Goal: Information Seeking & Learning: Learn about a topic

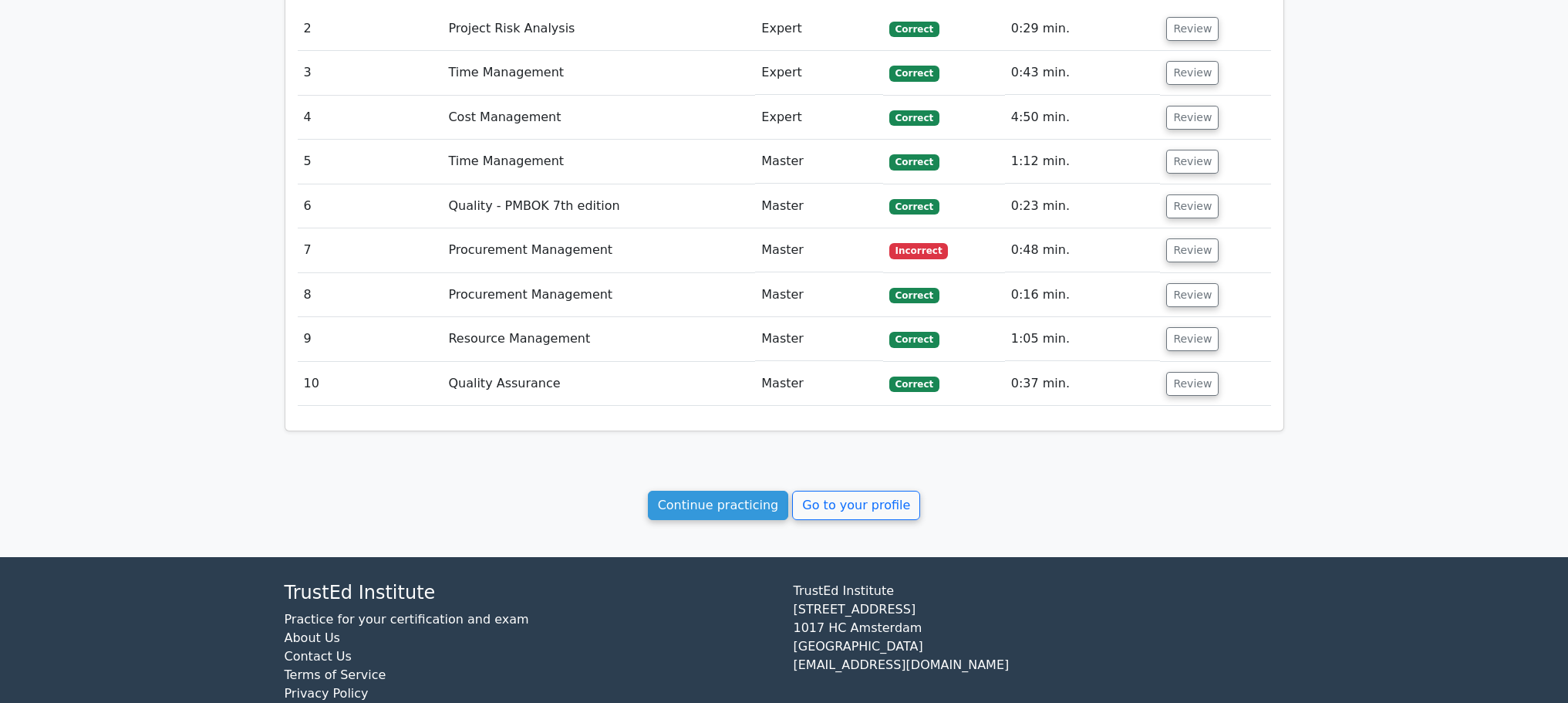
scroll to position [1646, 0]
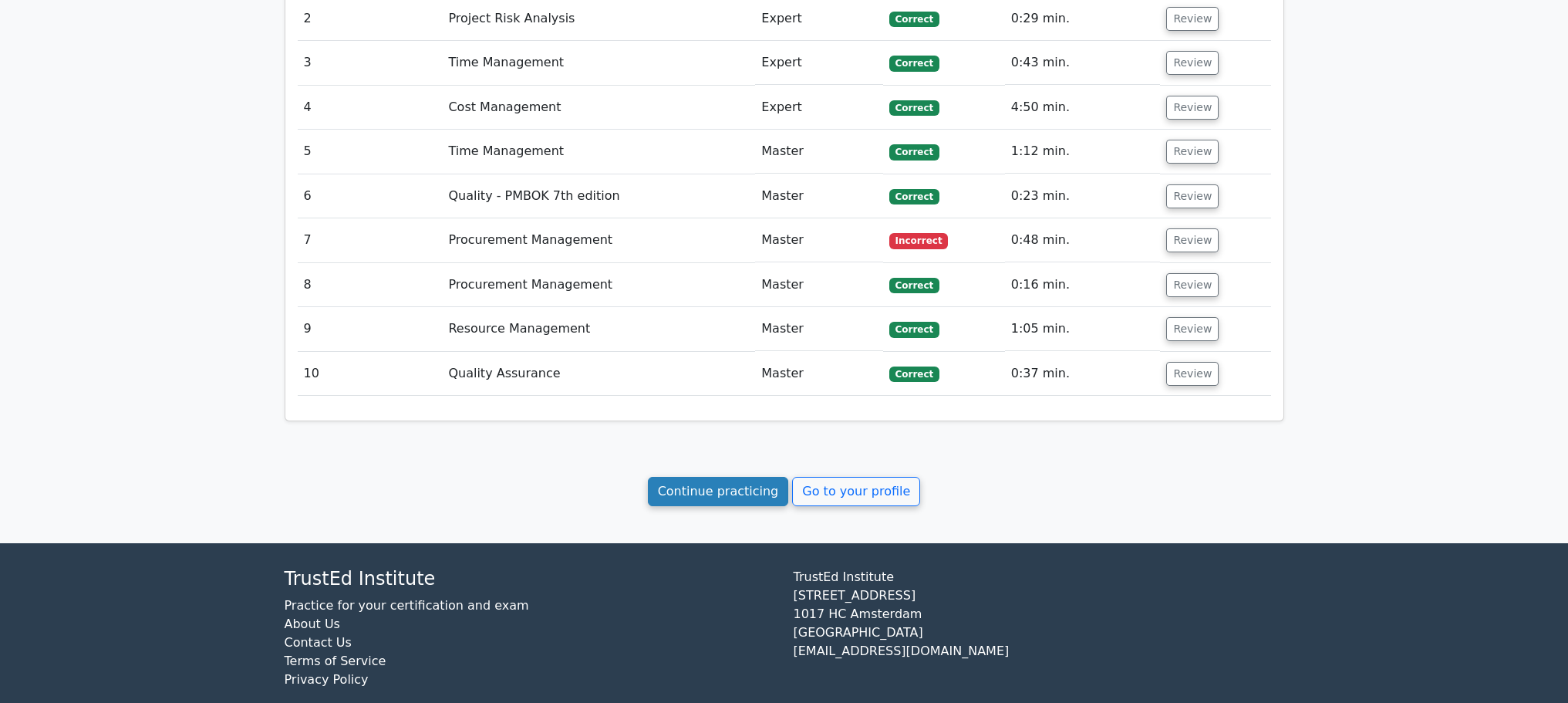
click at [701, 477] on link "Continue practicing" at bounding box center [718, 491] width 141 height 30
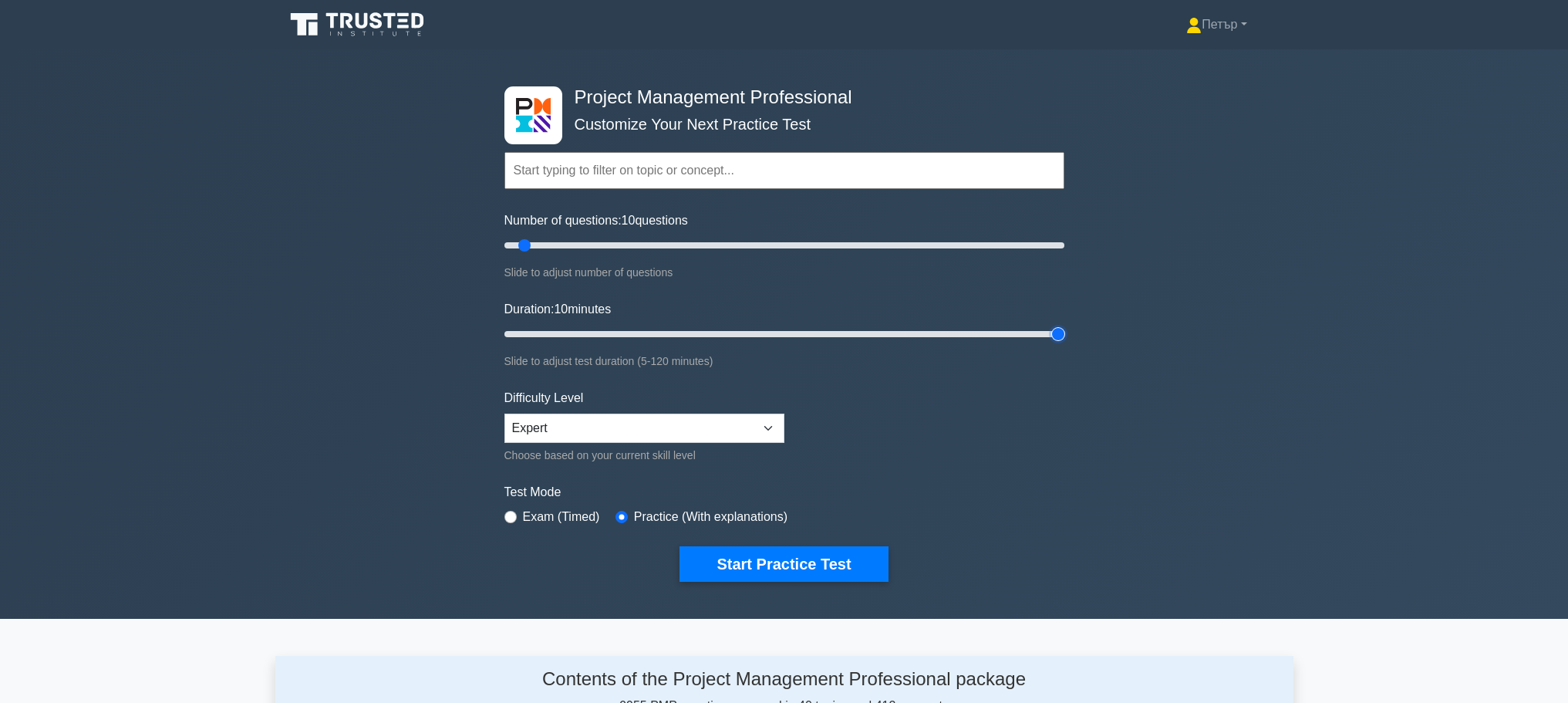
type input "120"
click at [1058, 334] on input "Duration: 10 minutes" at bounding box center [784, 334] width 560 height 19
type input "200"
click at [1057, 246] on input "Number of questions: 200 questions" at bounding box center [784, 245] width 560 height 19
click at [813, 560] on button "Start Practice Test" at bounding box center [784, 564] width 209 height 35
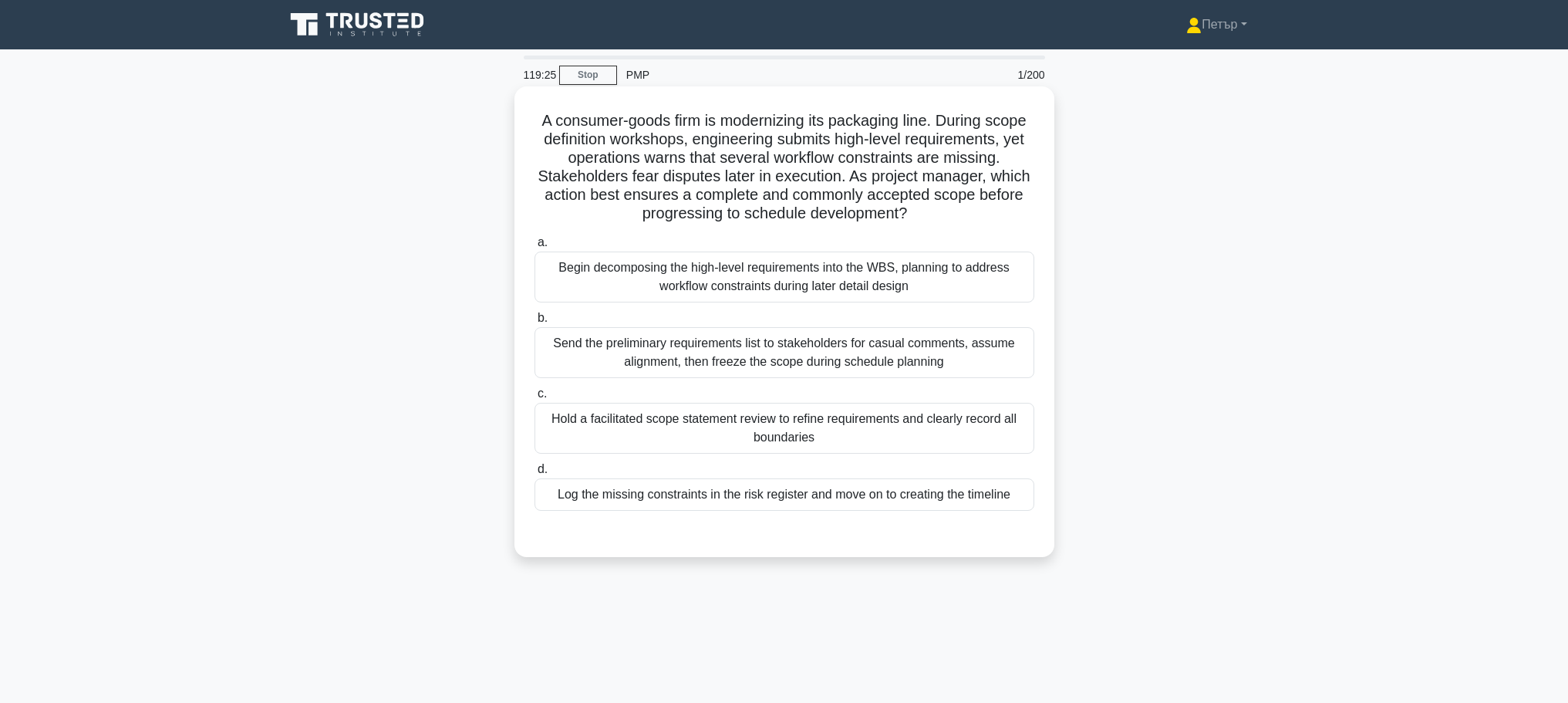
click at [947, 439] on div "Hold a facilitated scope statement review to refine requirements and clearly re…" at bounding box center [784, 428] width 500 height 51
click at [534, 399] on input "c. Hold a facilitated scope statement review to refine requirements and clearly…" at bounding box center [534, 394] width 0 height 10
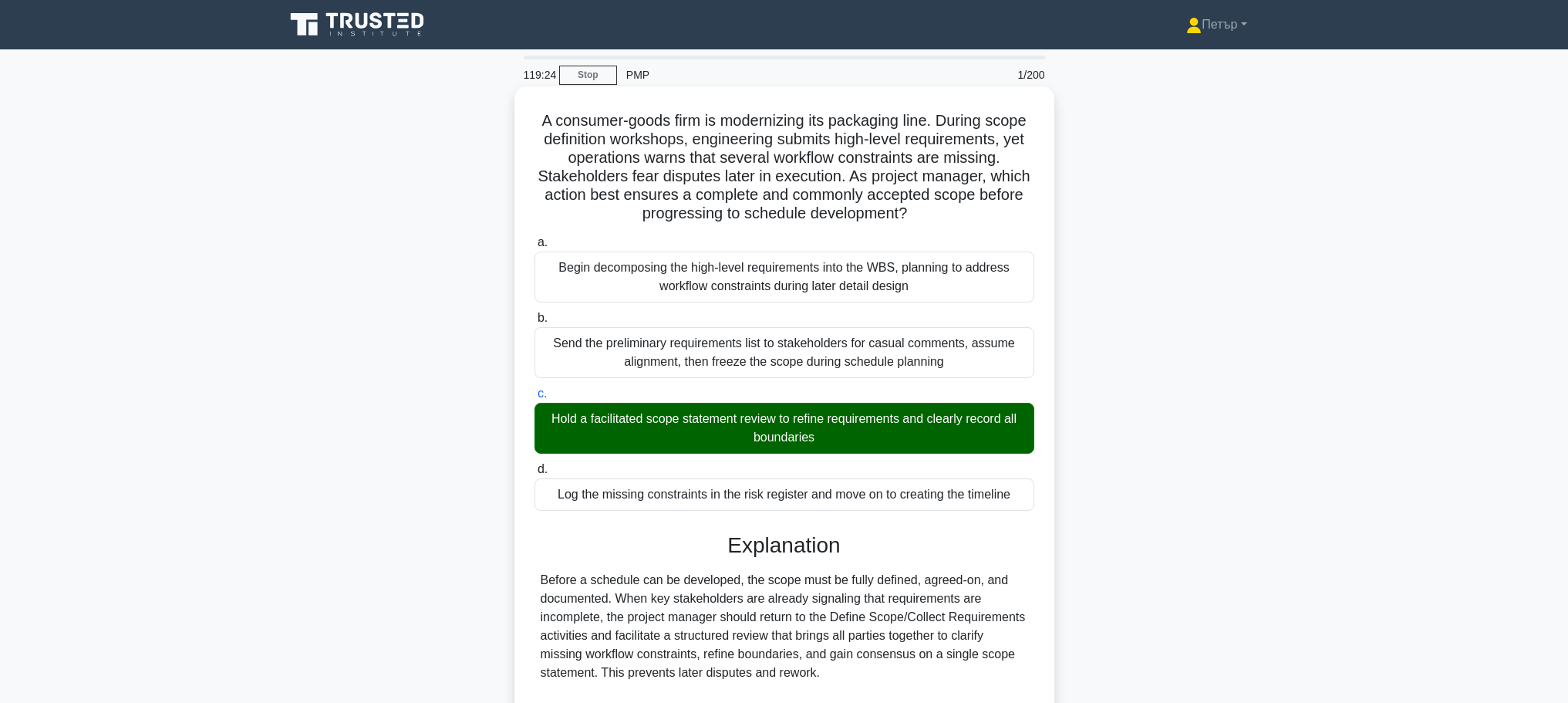
scroll to position [287, 0]
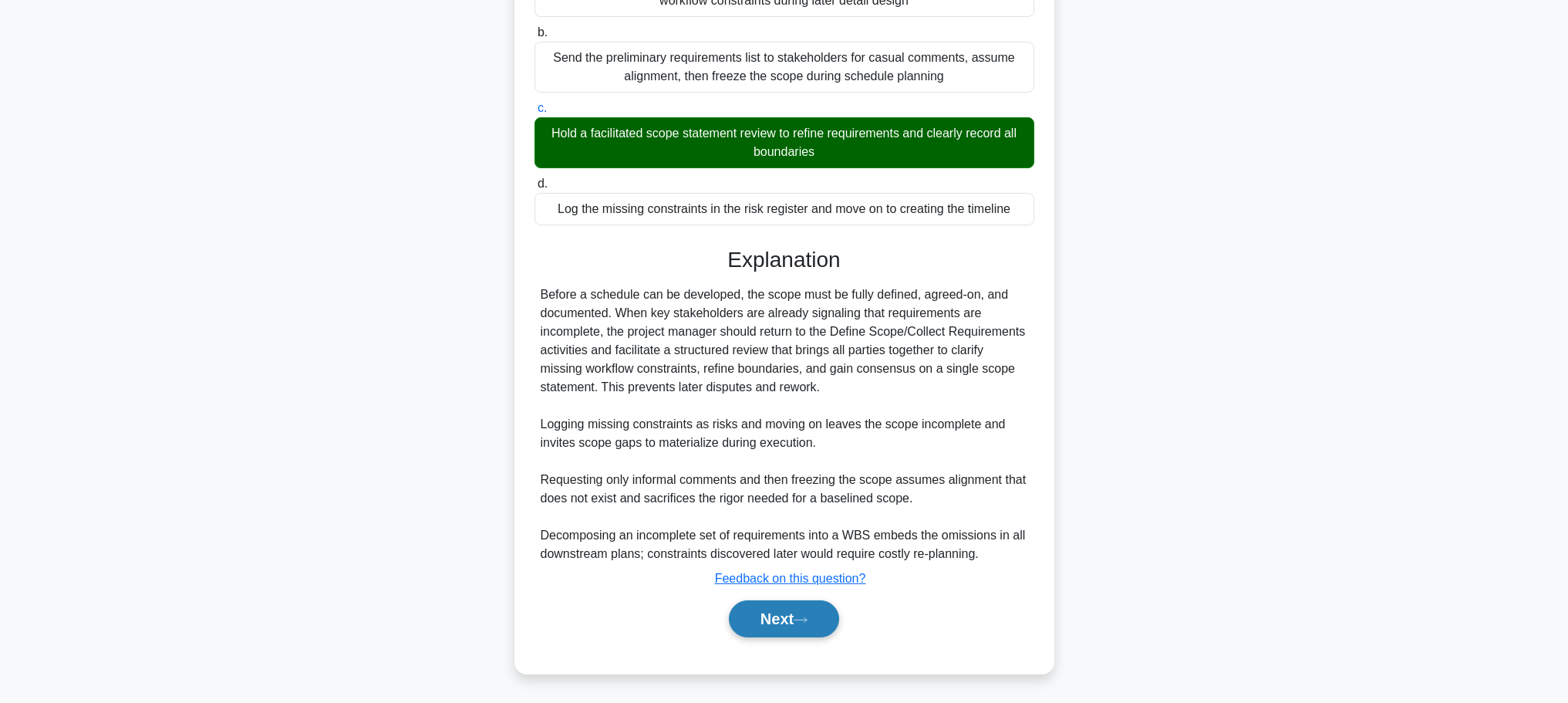
click at [819, 608] on button "Next" at bounding box center [784, 619] width 110 height 37
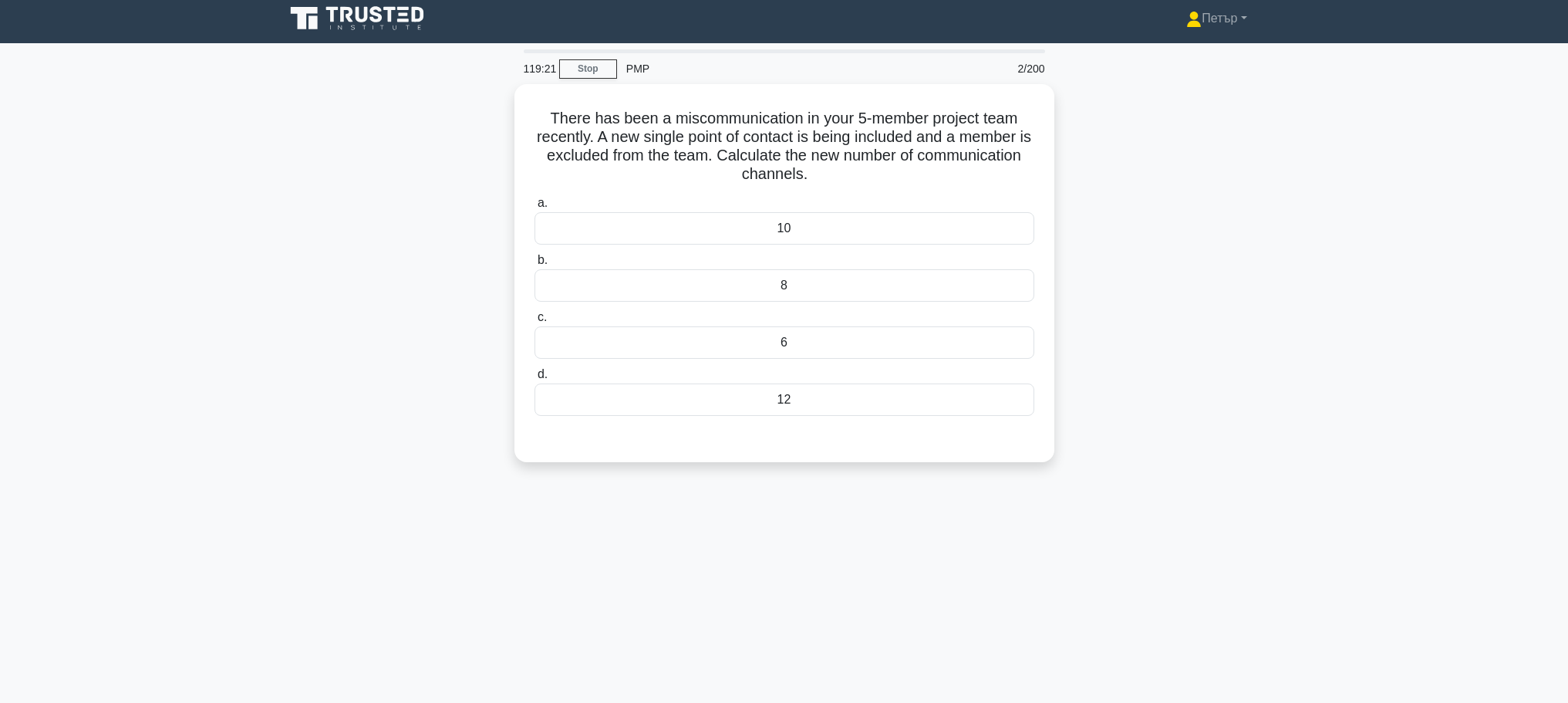
scroll to position [0, 0]
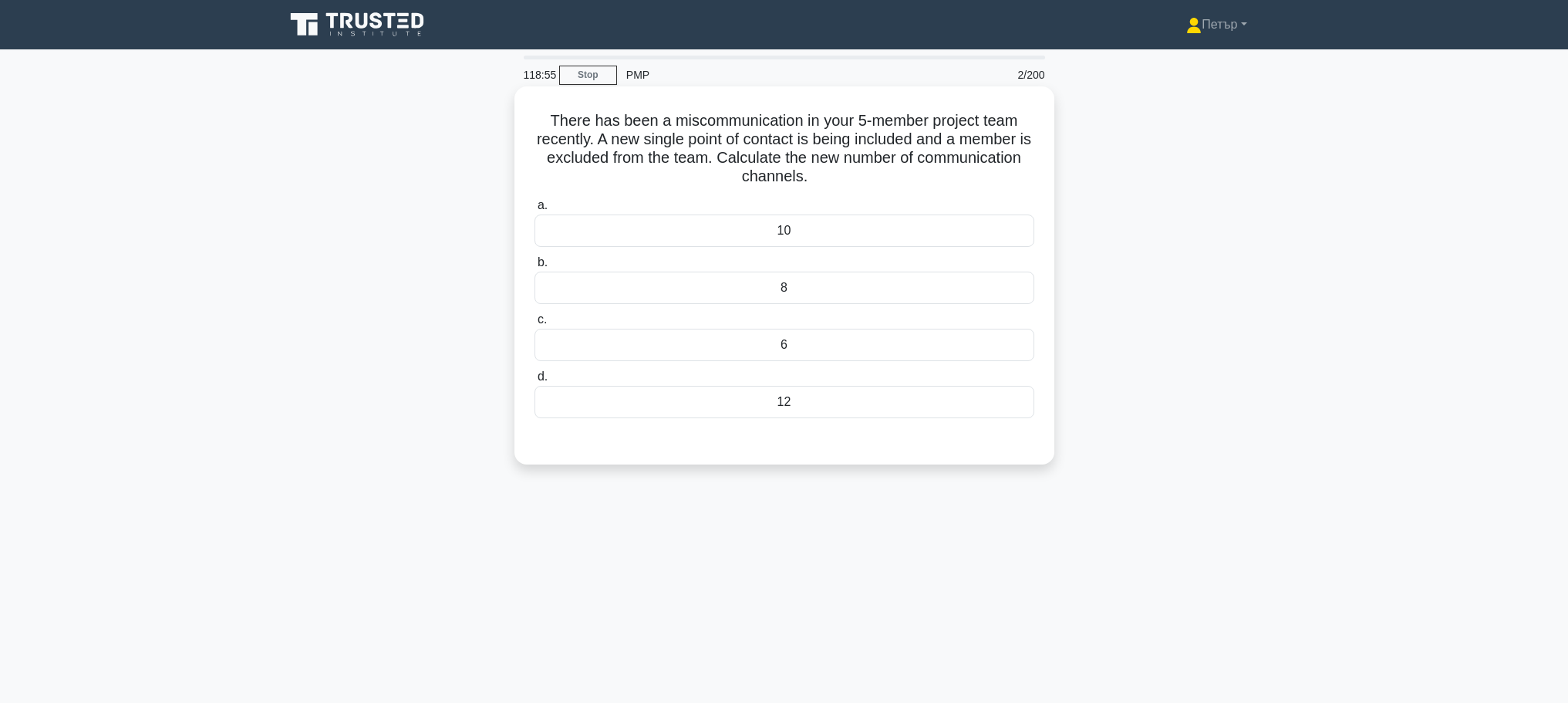
click at [884, 233] on div "10" at bounding box center [784, 230] width 500 height 32
click at [534, 211] on input "a. 10" at bounding box center [534, 206] width 0 height 10
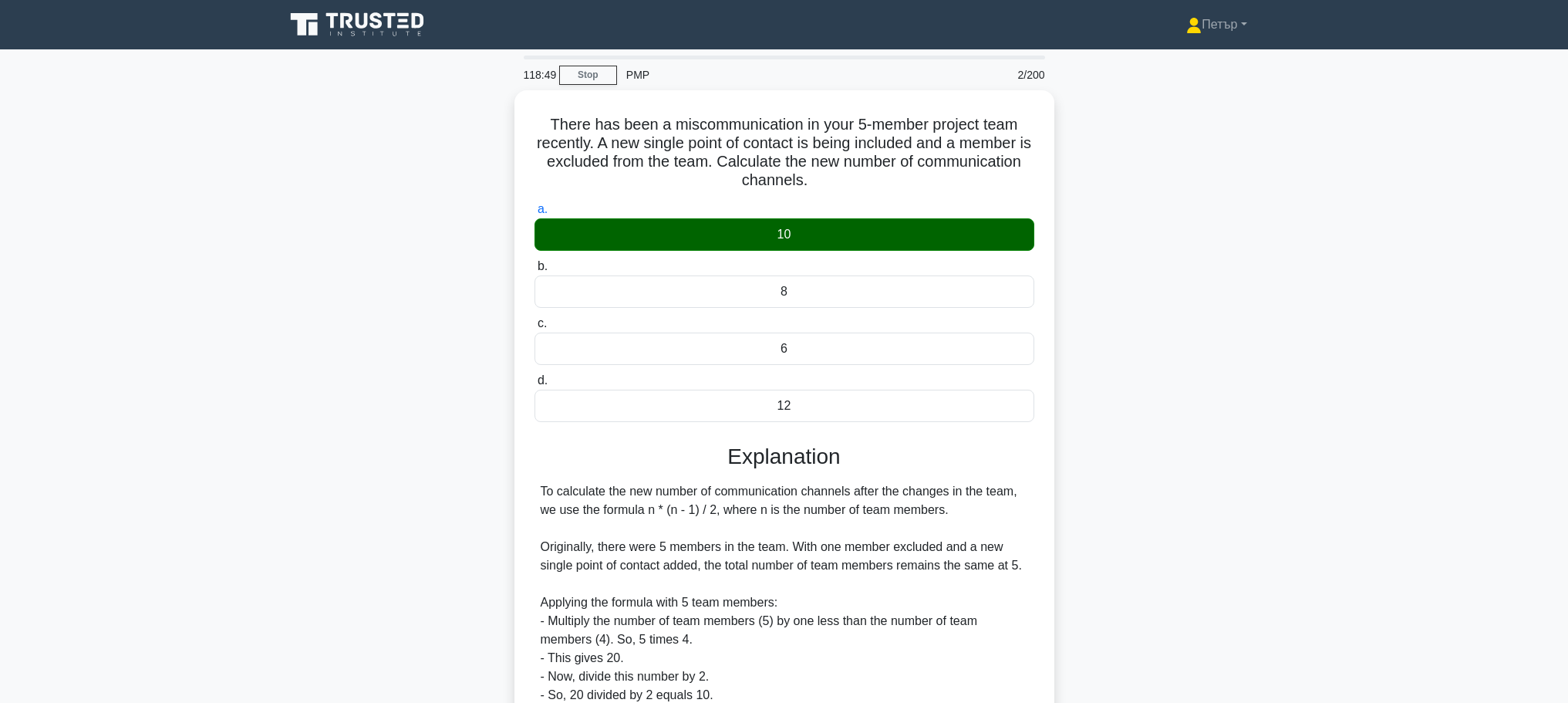
scroll to position [175, 0]
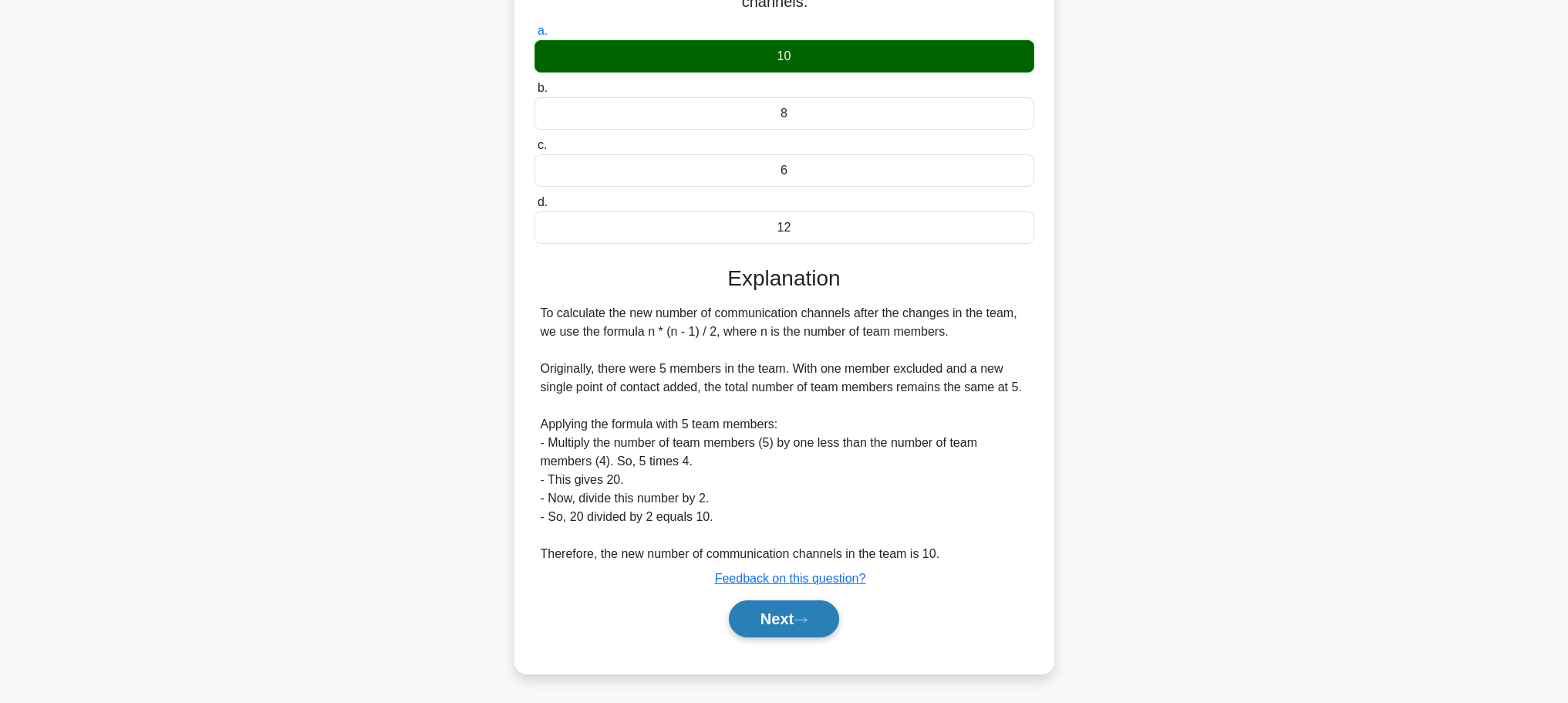
click at [798, 622] on button "Next" at bounding box center [784, 619] width 110 height 37
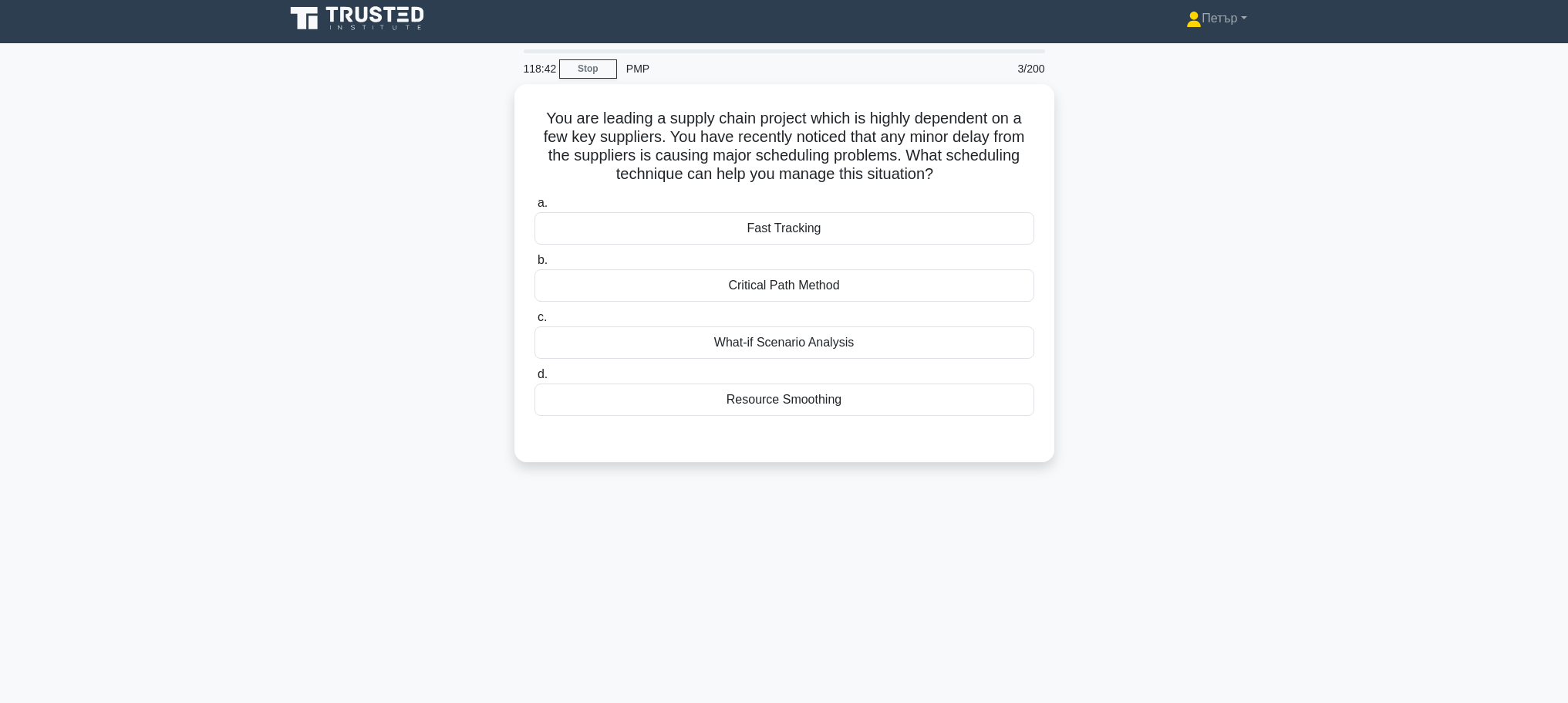
scroll to position [0, 0]
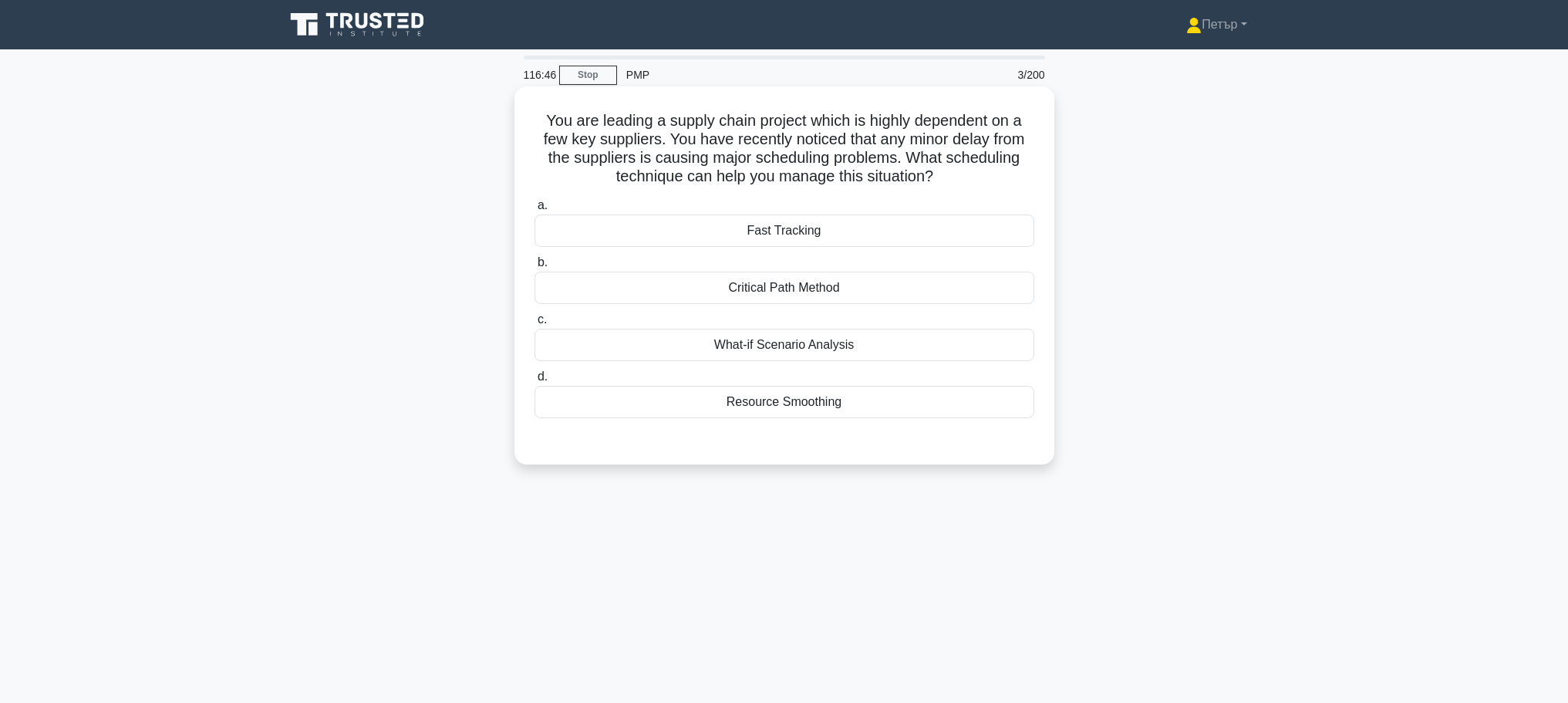
click at [897, 294] on div "Critical Path Method" at bounding box center [784, 288] width 500 height 32
click at [534, 268] on input "b. Critical Path Method" at bounding box center [534, 263] width 0 height 10
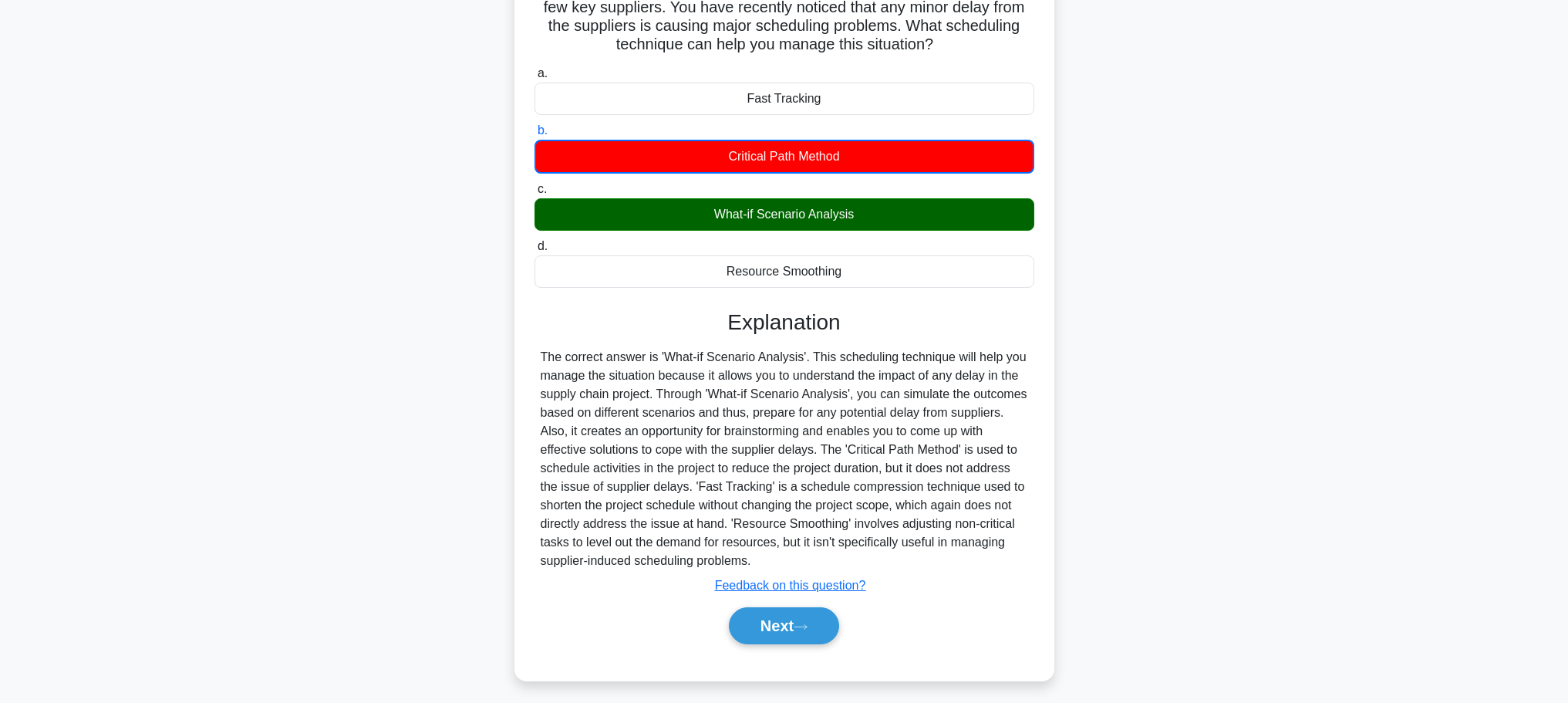
scroll to position [140, 0]
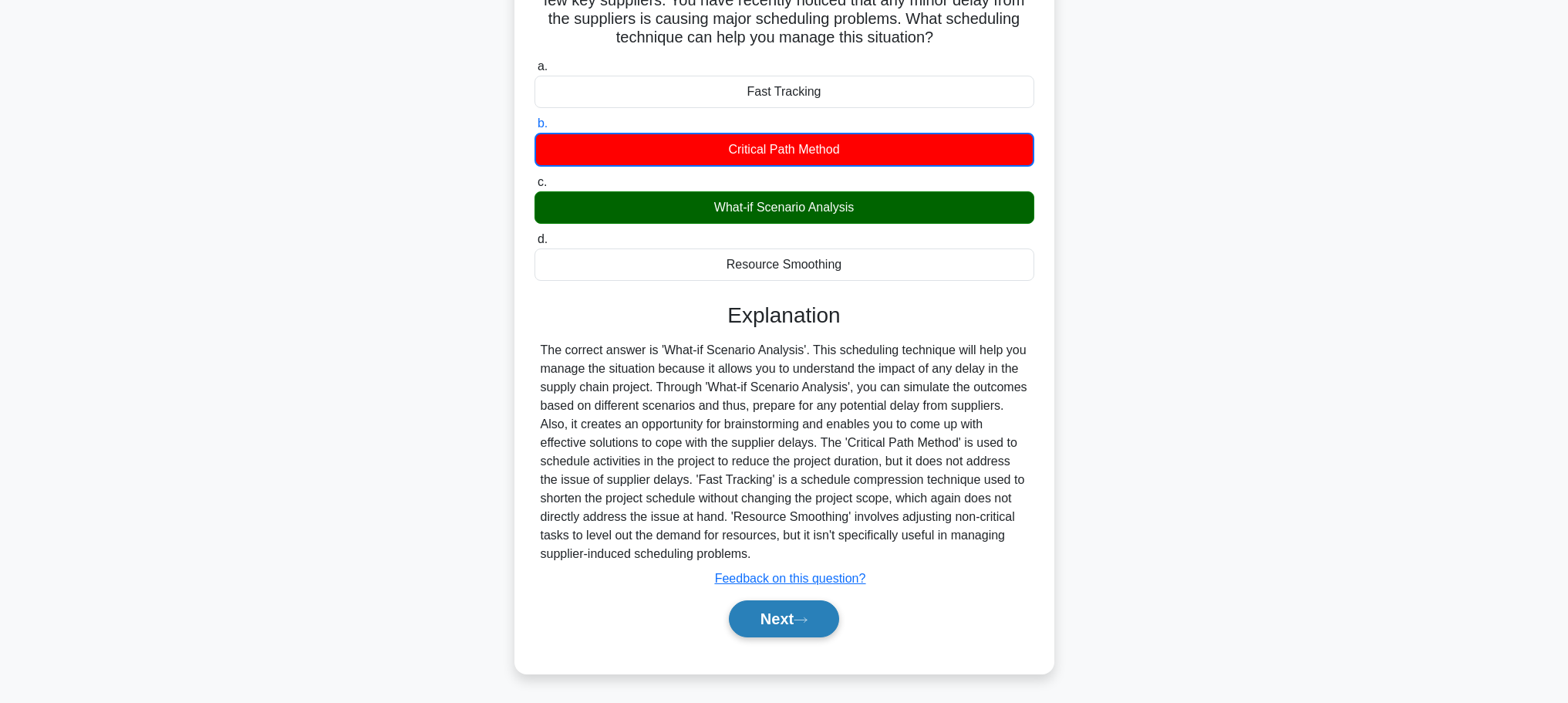
click at [794, 608] on button "Next" at bounding box center [784, 619] width 110 height 37
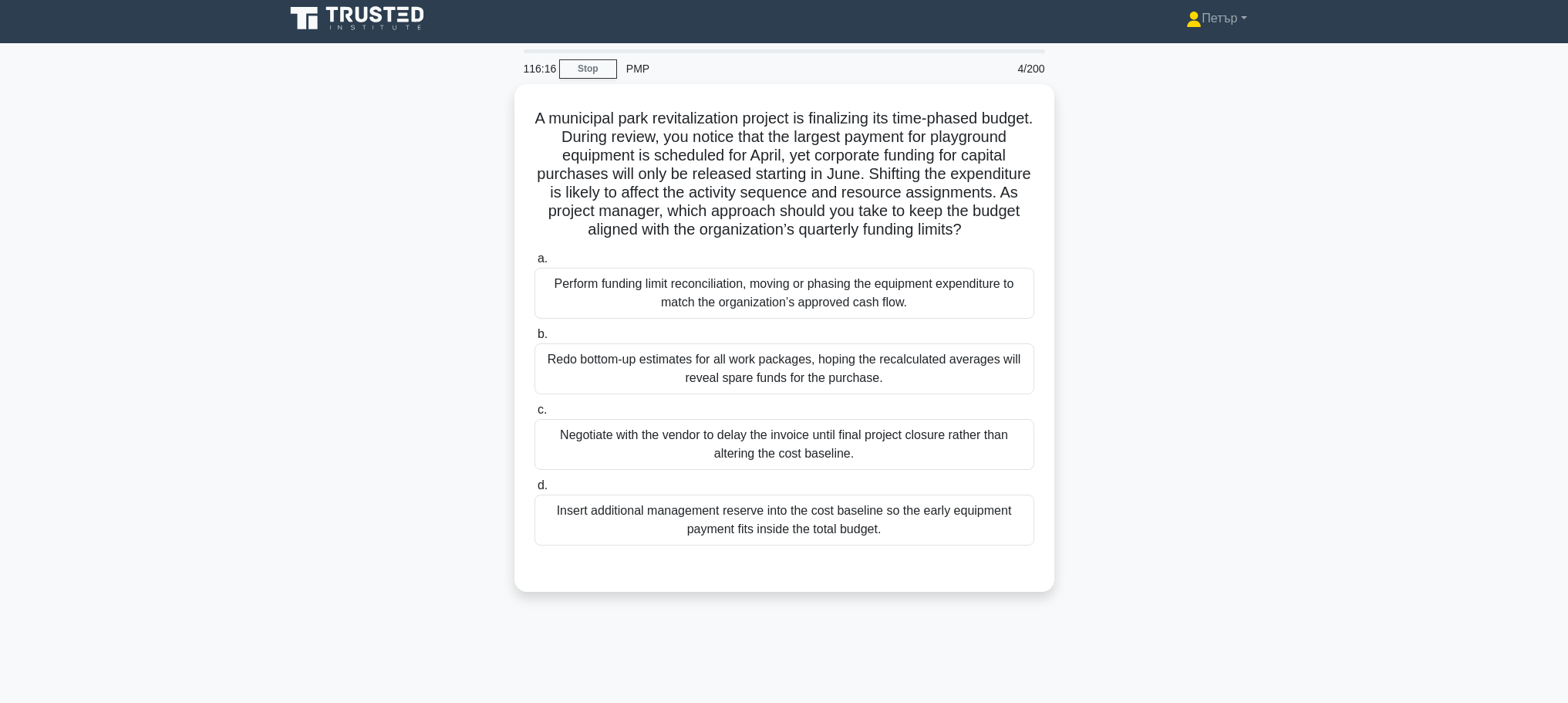
scroll to position [0, 0]
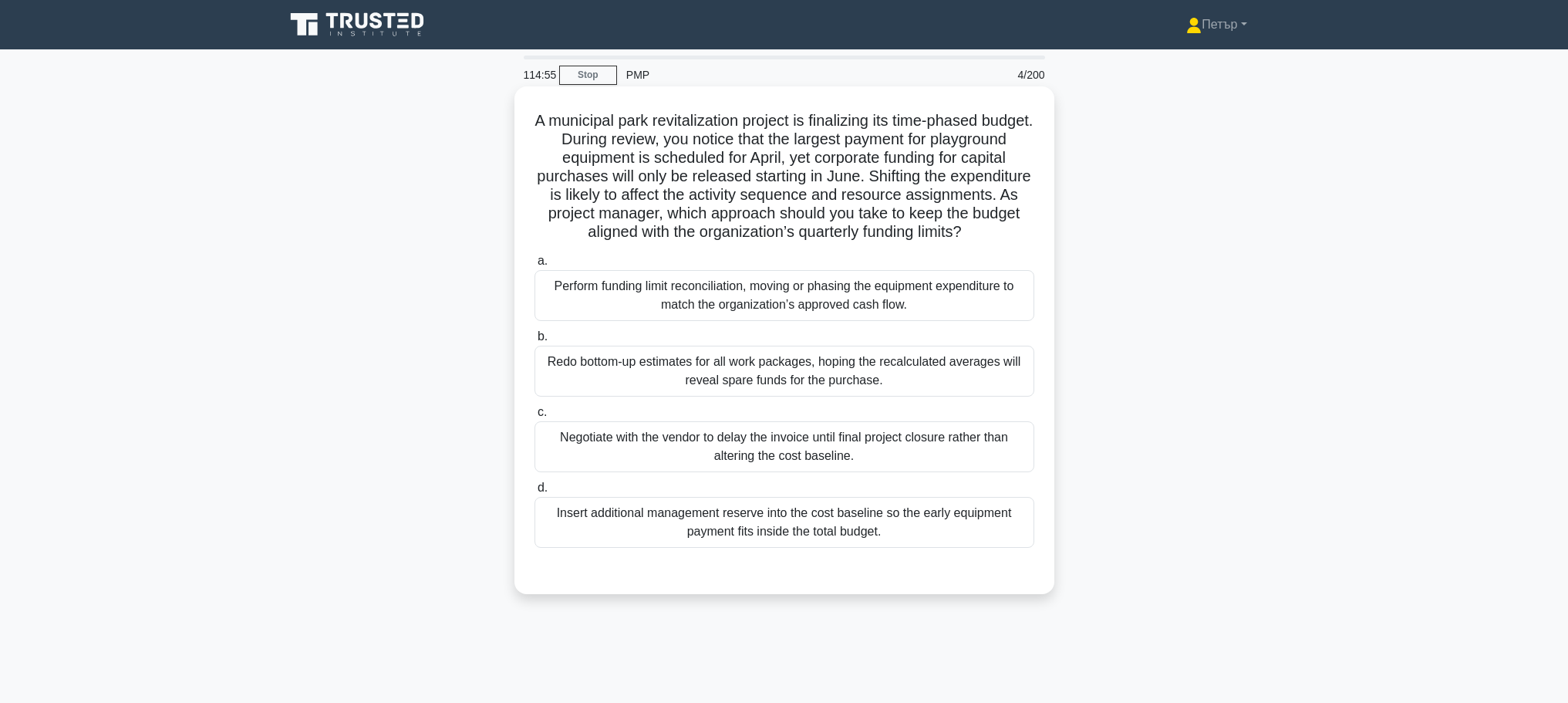
click at [1007, 313] on div "Perform funding limit reconciliation, moving or phasing the equipment expenditu…" at bounding box center [784, 295] width 500 height 51
click at [534, 266] on input "a. Perform funding limit reconciliation, moving or phasing the equipment expend…" at bounding box center [534, 261] width 0 height 10
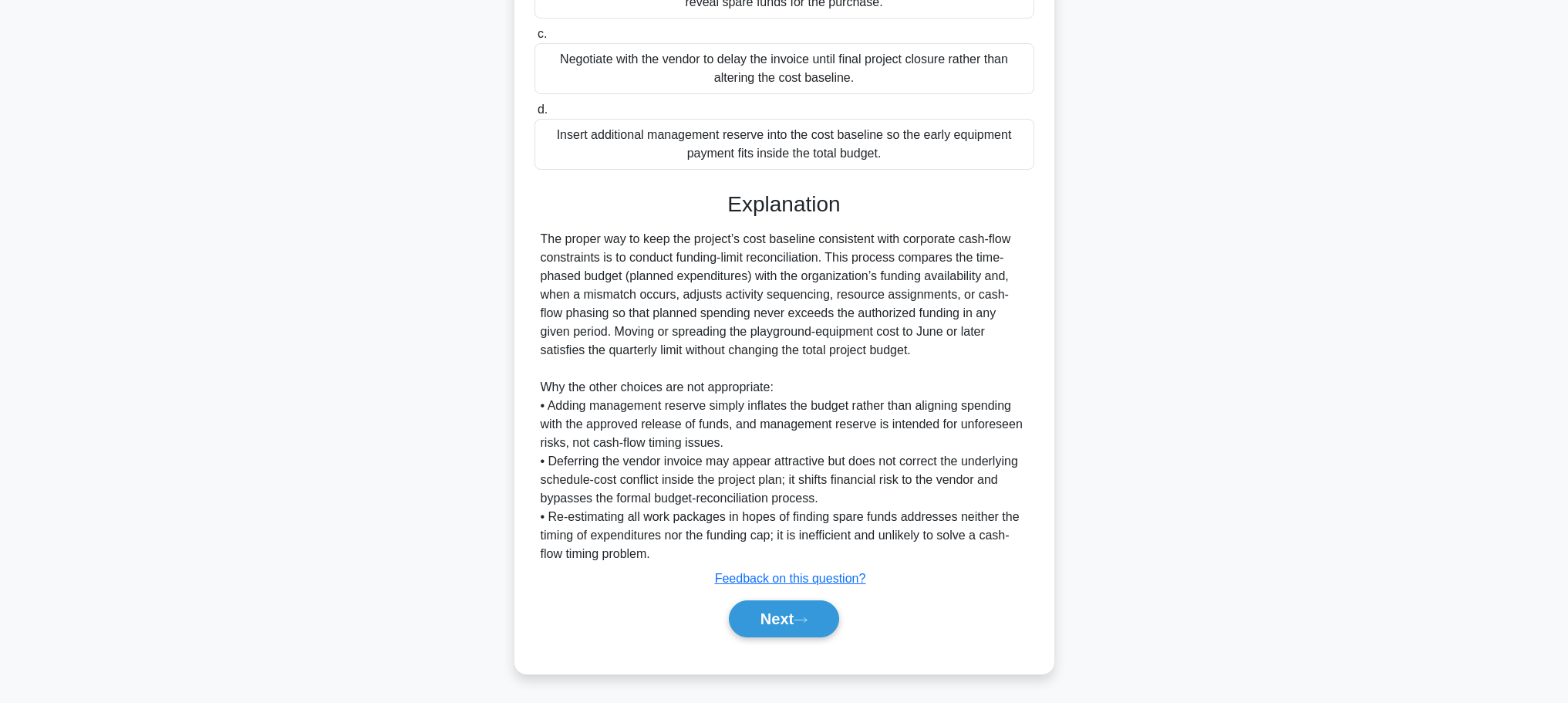
scroll to position [398, 0]
click at [808, 605] on button "Next" at bounding box center [784, 619] width 110 height 37
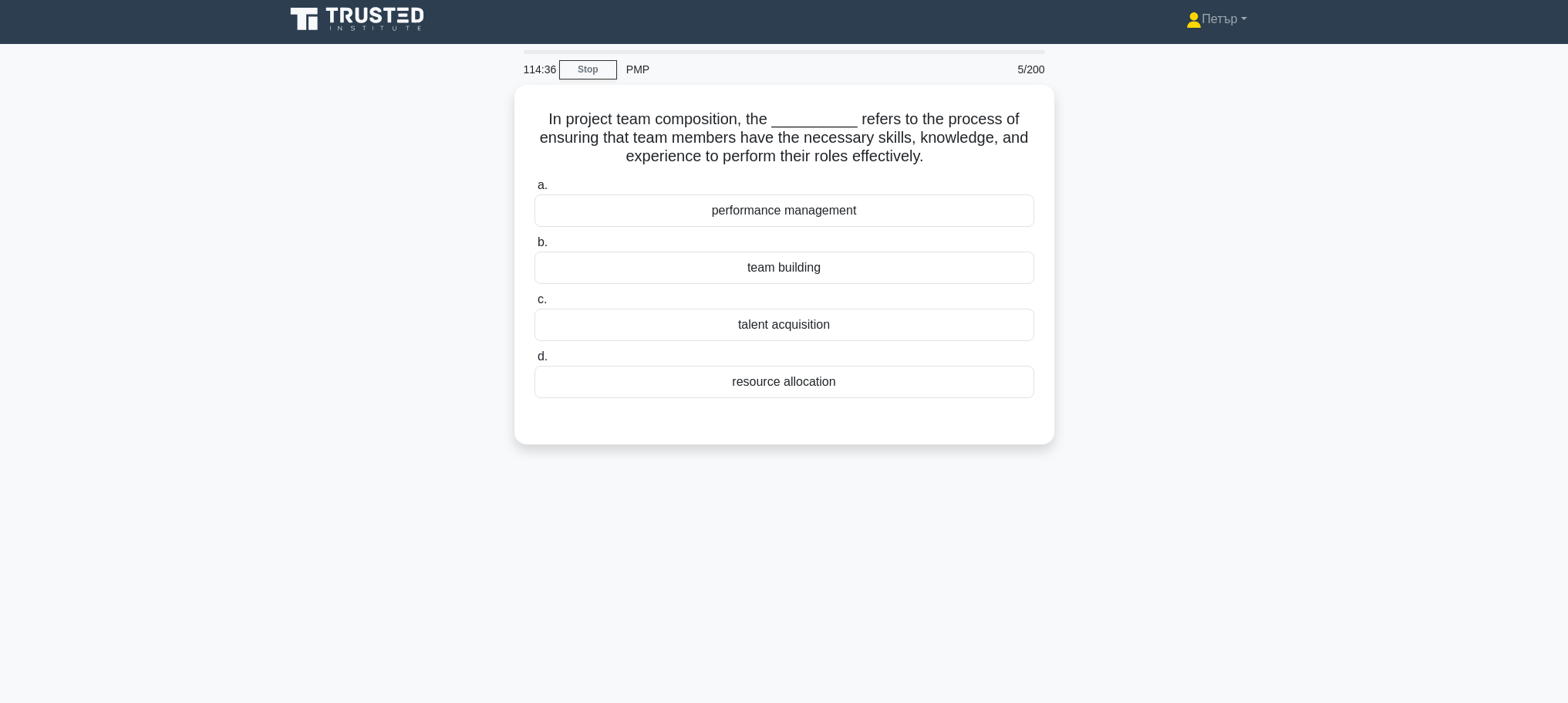
scroll to position [0, 0]
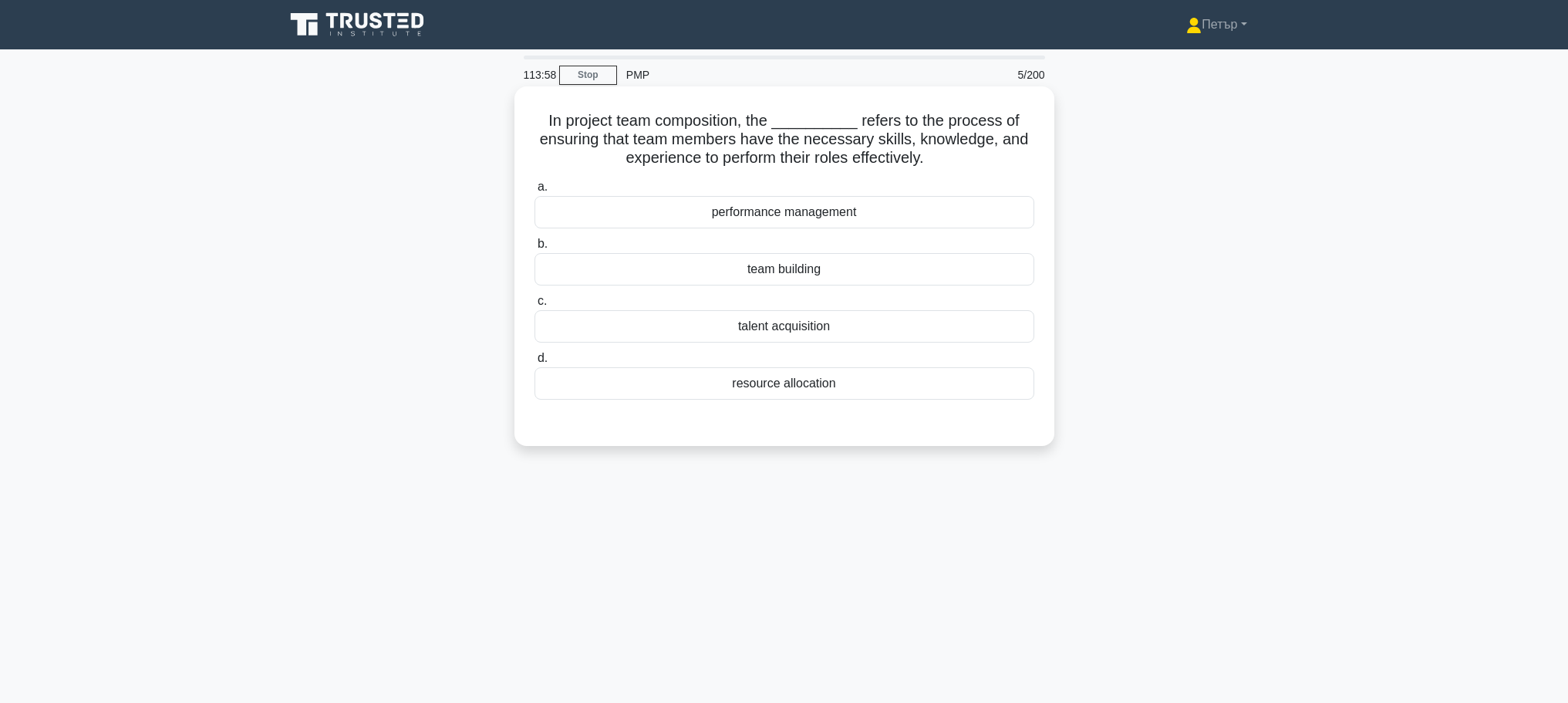
click at [845, 273] on div "team building" at bounding box center [784, 269] width 500 height 32
click at [534, 249] on input "b. team building" at bounding box center [534, 244] width 0 height 10
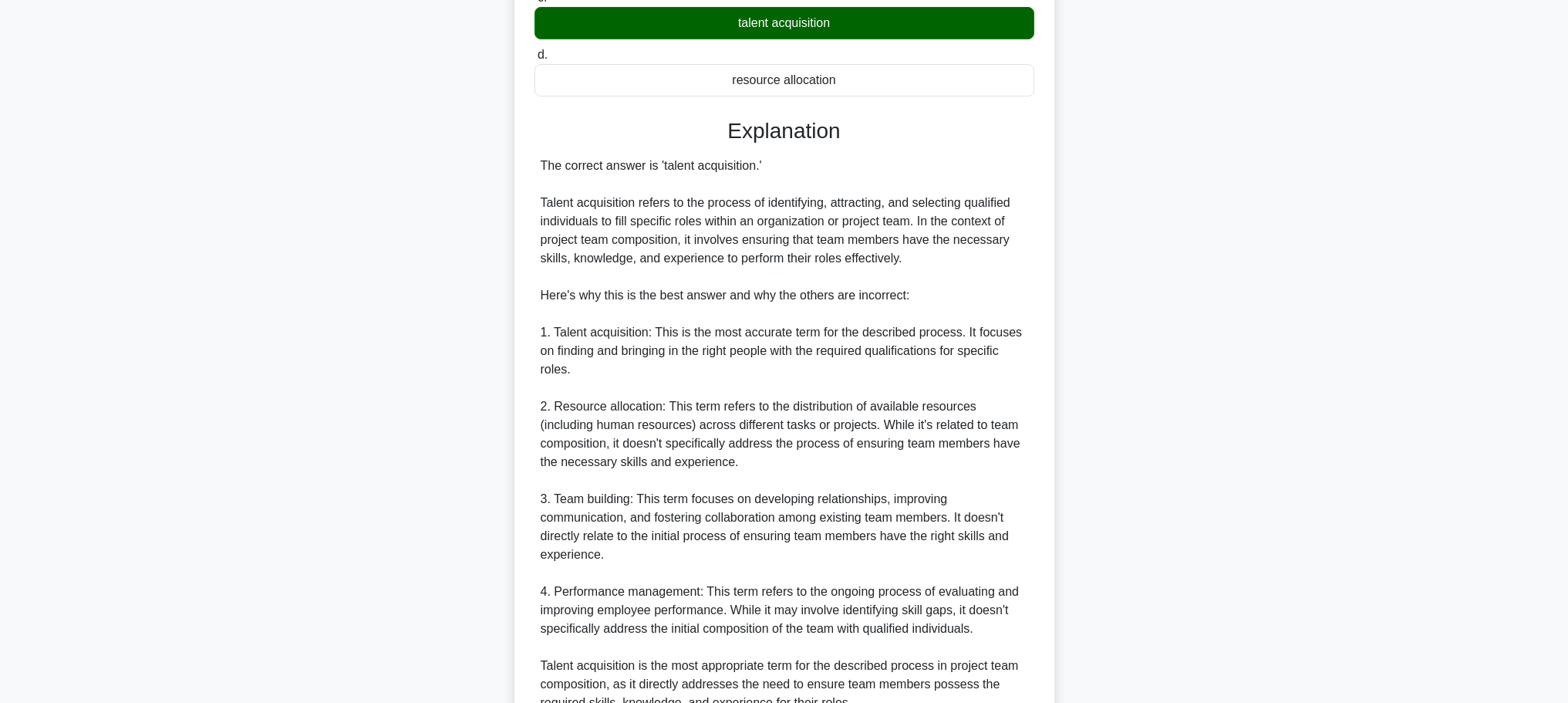
scroll to position [455, 0]
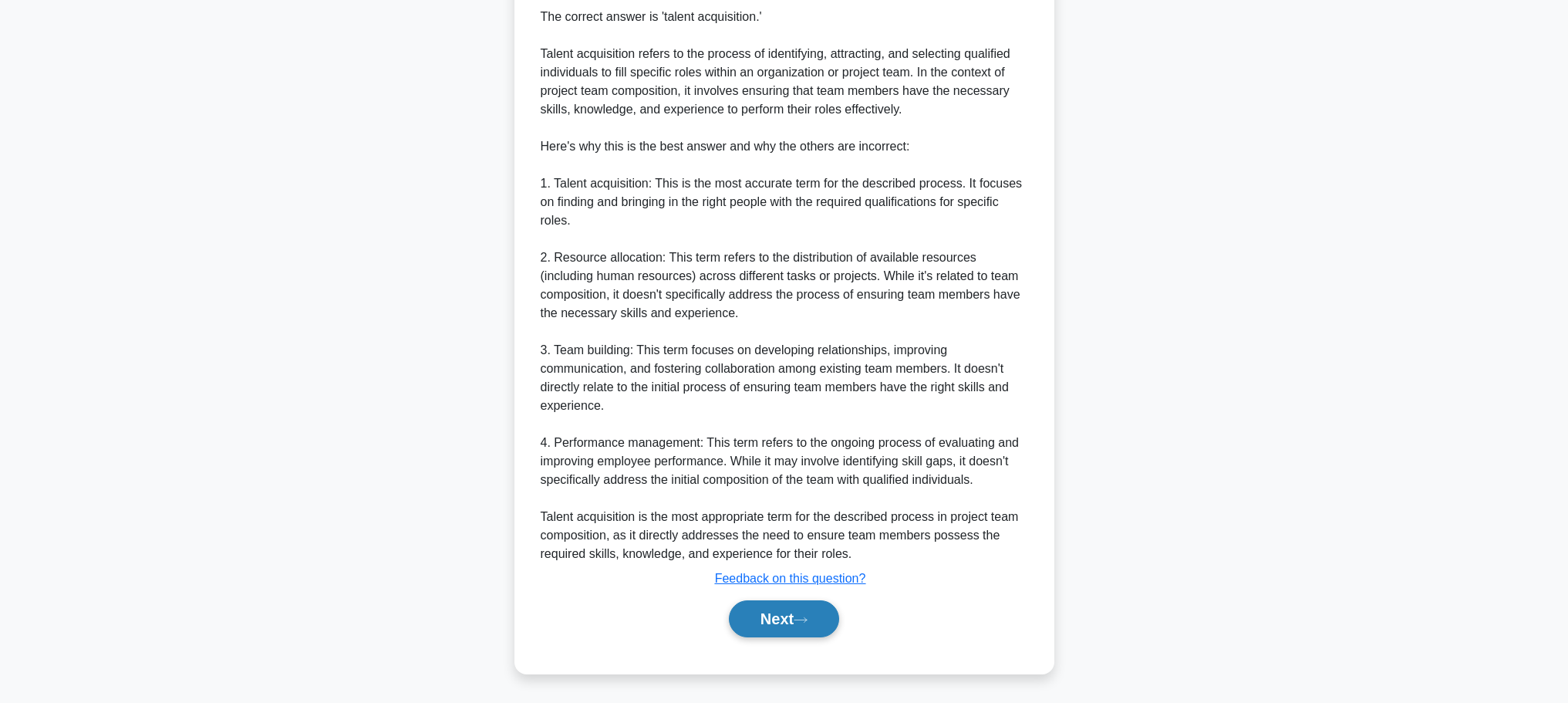
click at [793, 623] on button "Next" at bounding box center [784, 619] width 110 height 37
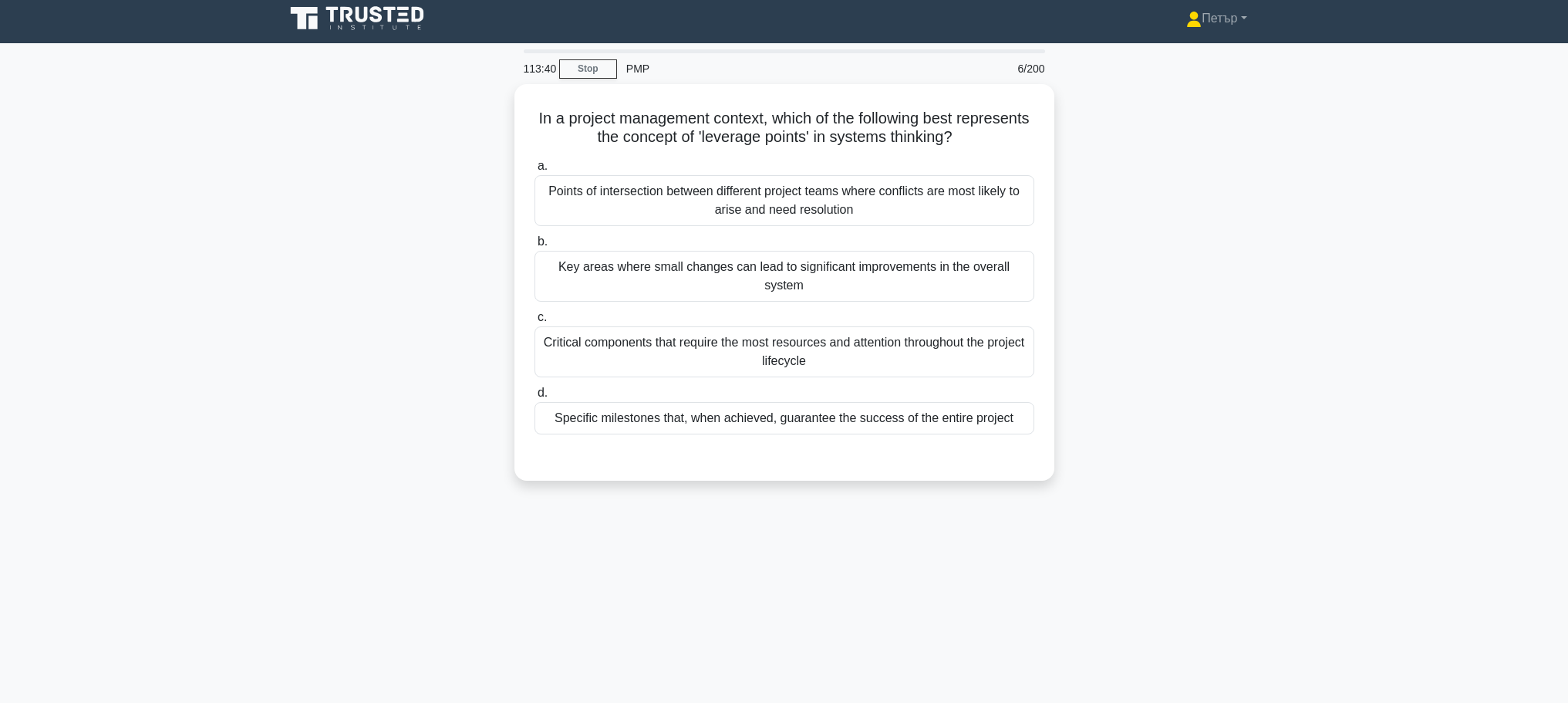
scroll to position [0, 0]
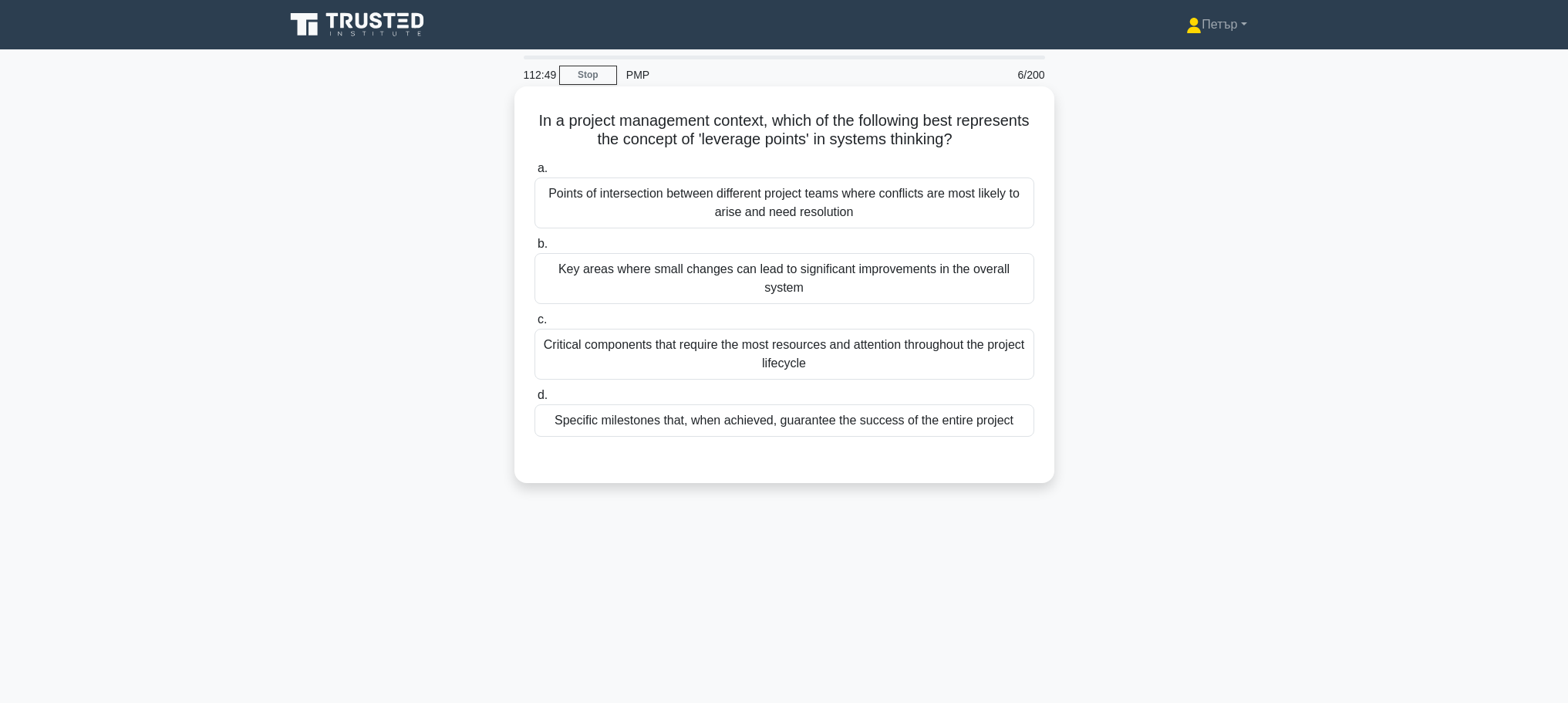
click at [648, 272] on div "Key areas where small changes can lead to significant improvements in the overa…" at bounding box center [784, 279] width 500 height 51
click at [534, 249] on input "b. Key areas where small changes can lead to significant improvements in the ov…" at bounding box center [534, 244] width 0 height 10
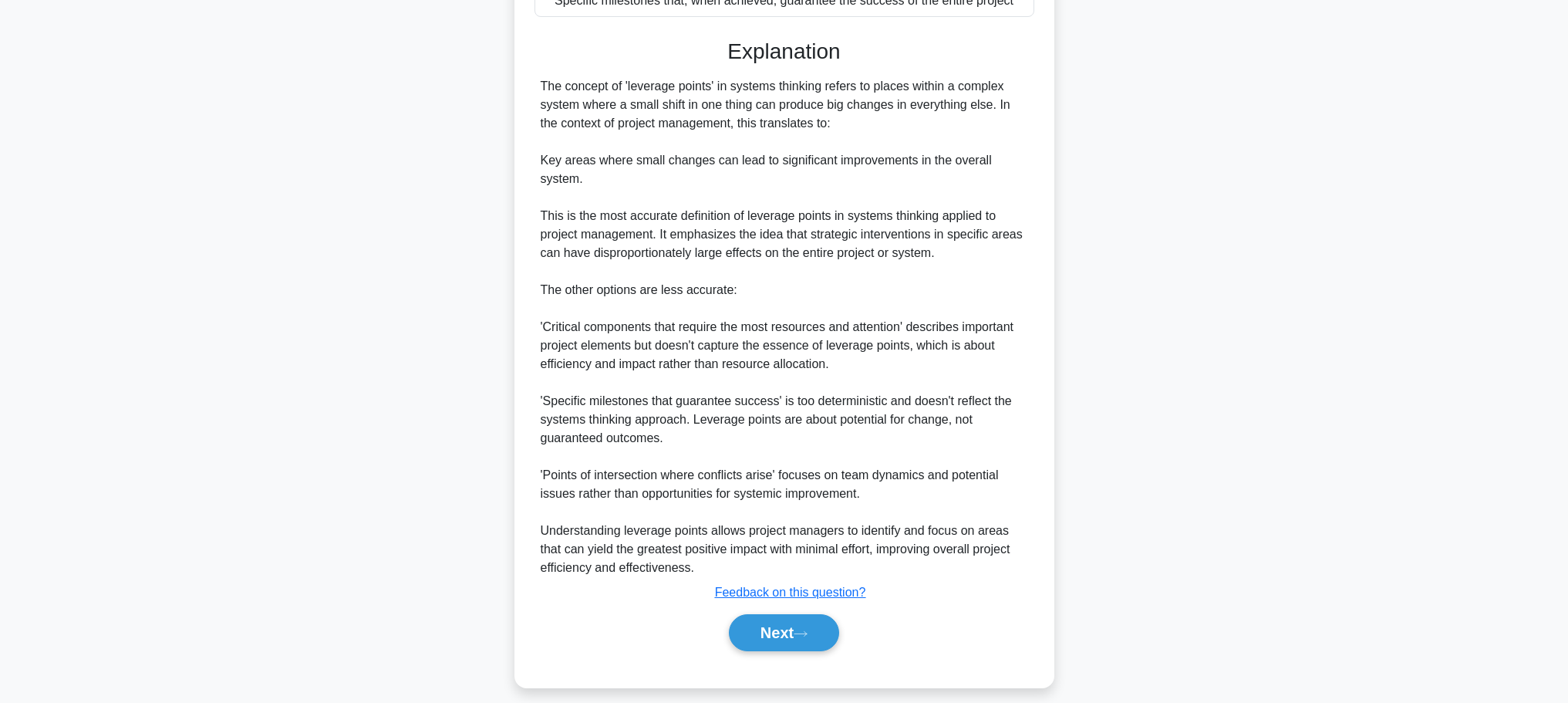
scroll to position [434, 0]
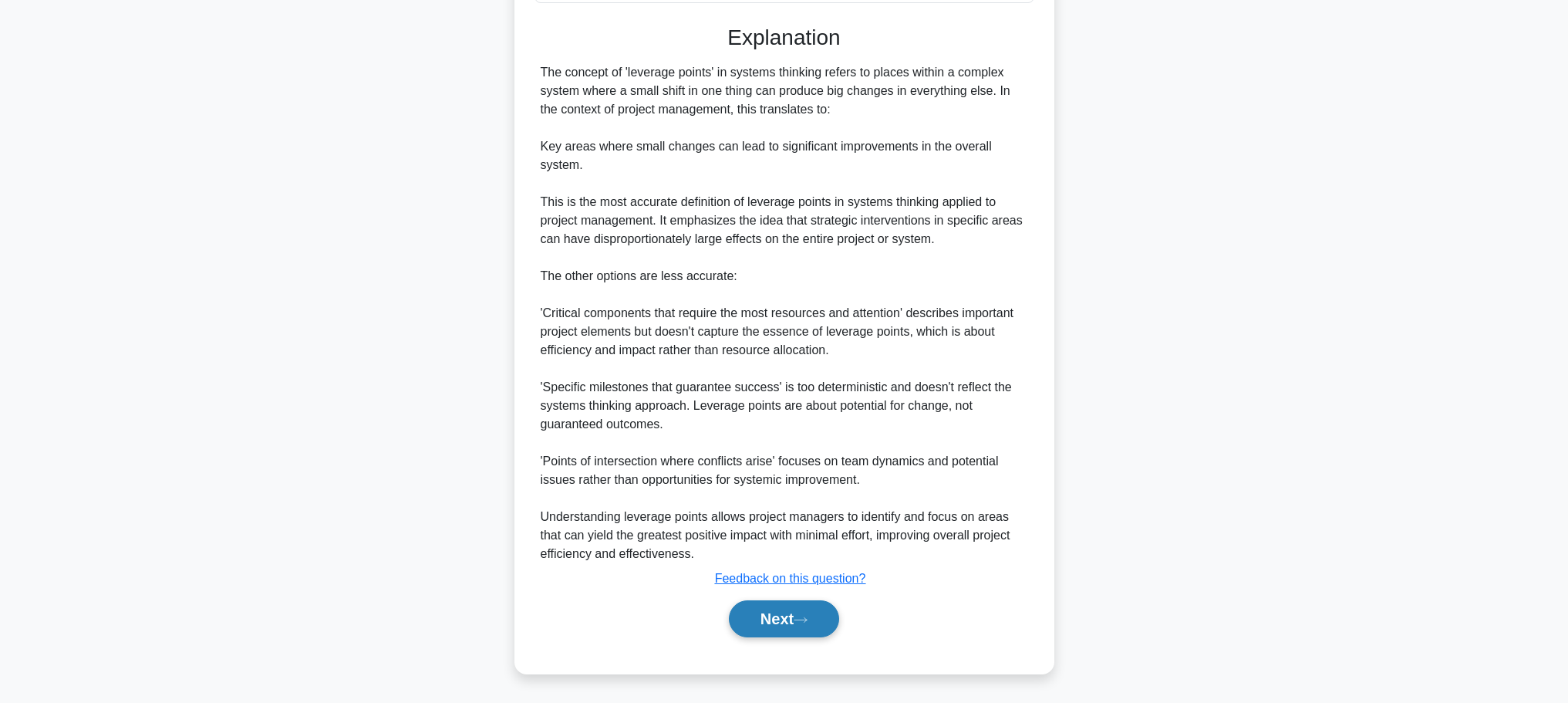
click at [791, 617] on button "Next" at bounding box center [784, 619] width 110 height 37
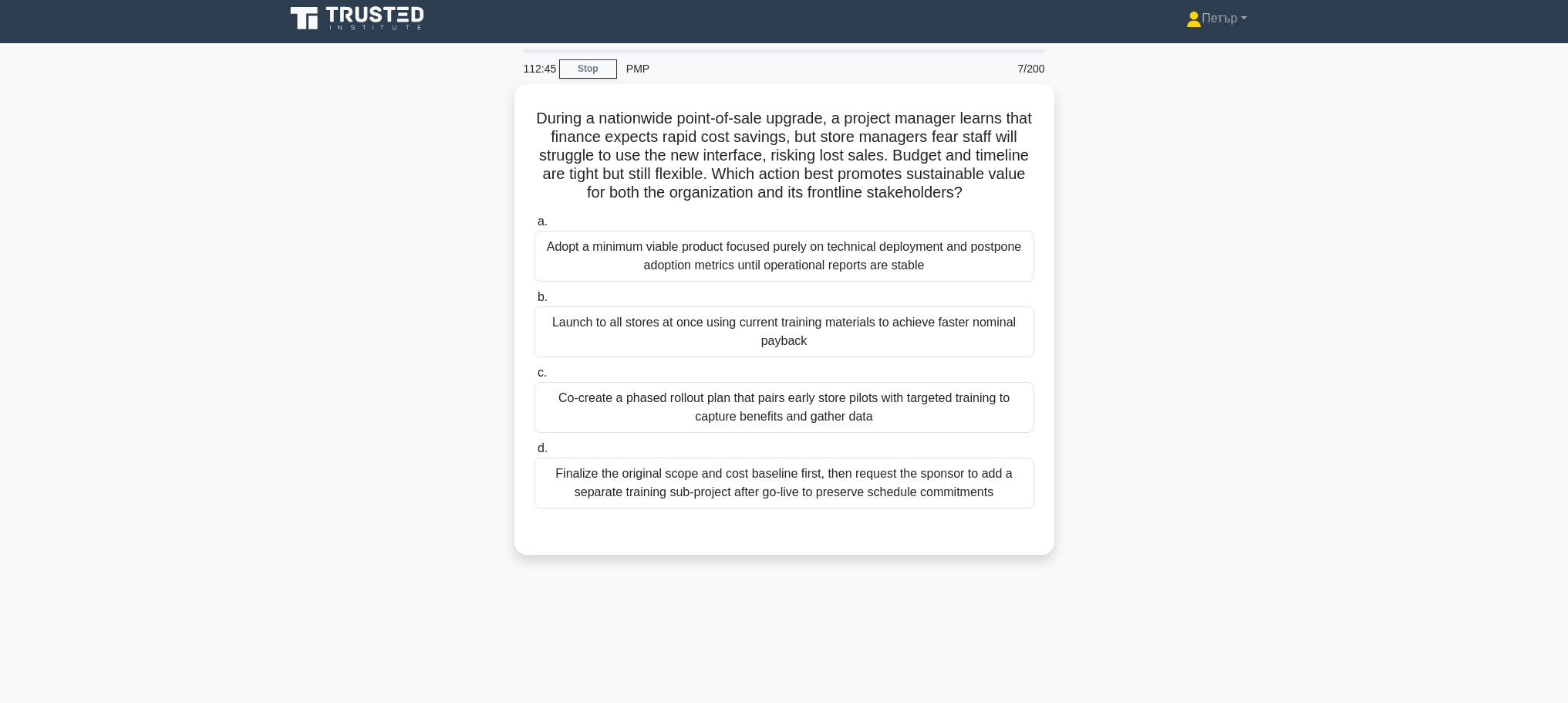
scroll to position [0, 0]
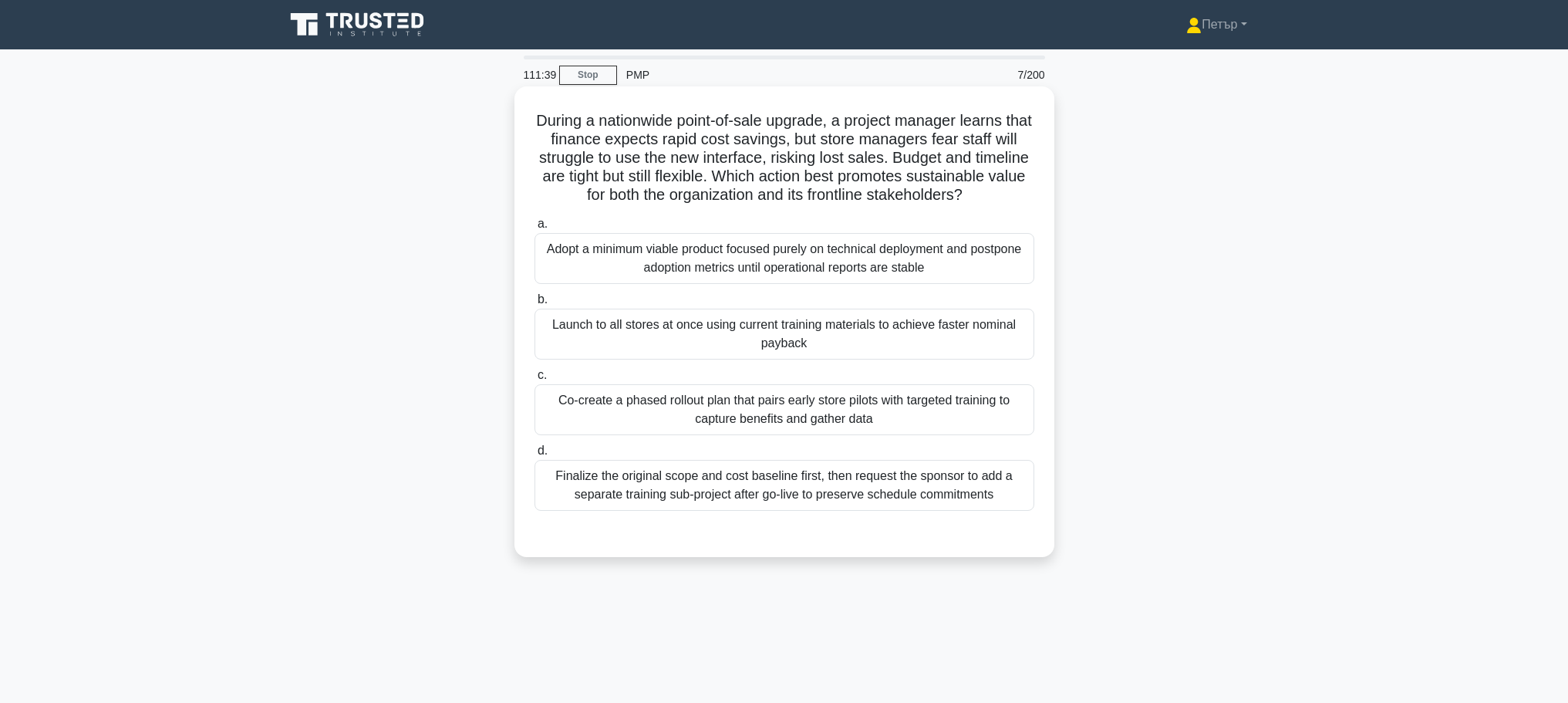
click at [759, 431] on div "Co-create a phased rollout plan that pairs early store pilots with targeted tra…" at bounding box center [784, 410] width 500 height 51
click at [534, 380] on input "c. Co-create a phased rollout plan that pairs early store pilots with targeted …" at bounding box center [534, 375] width 0 height 10
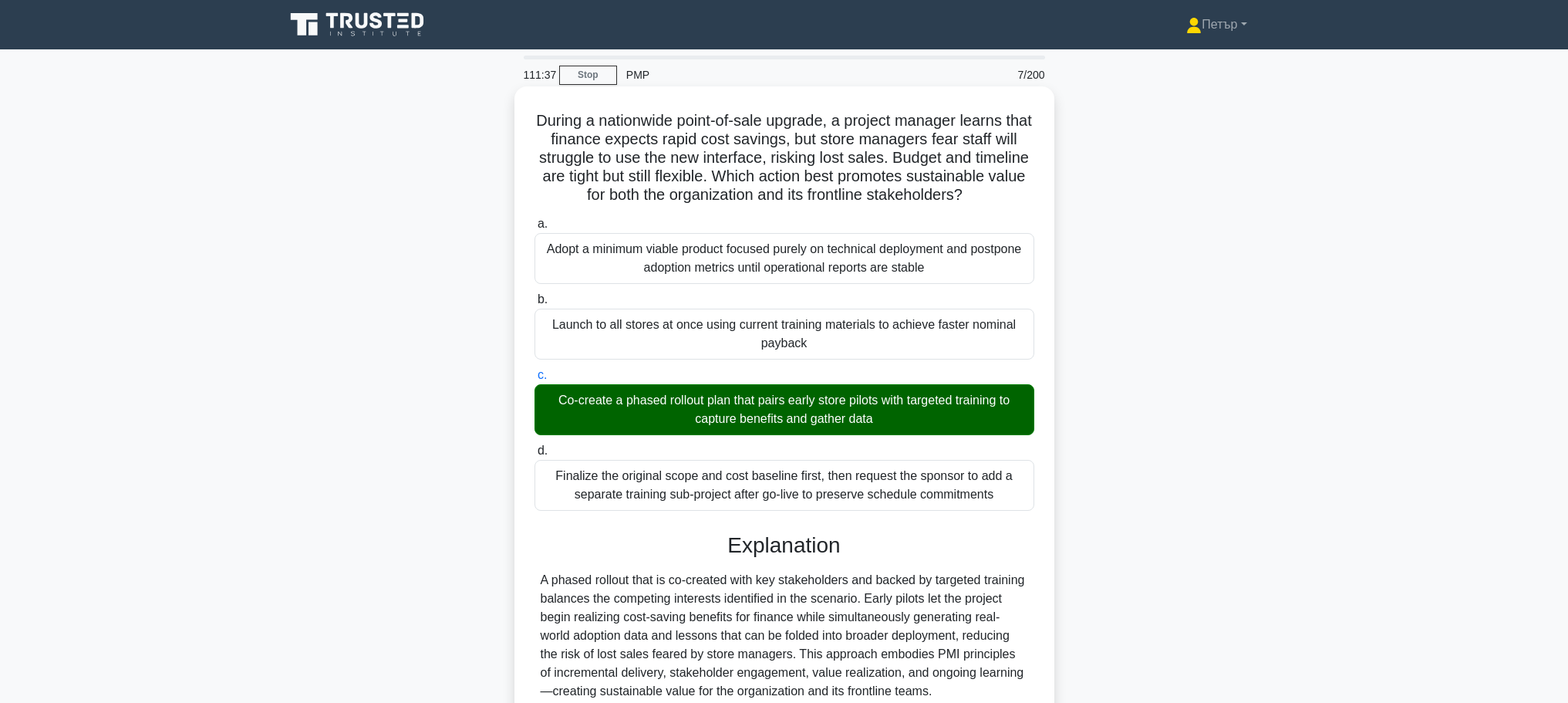
scroll to position [308, 0]
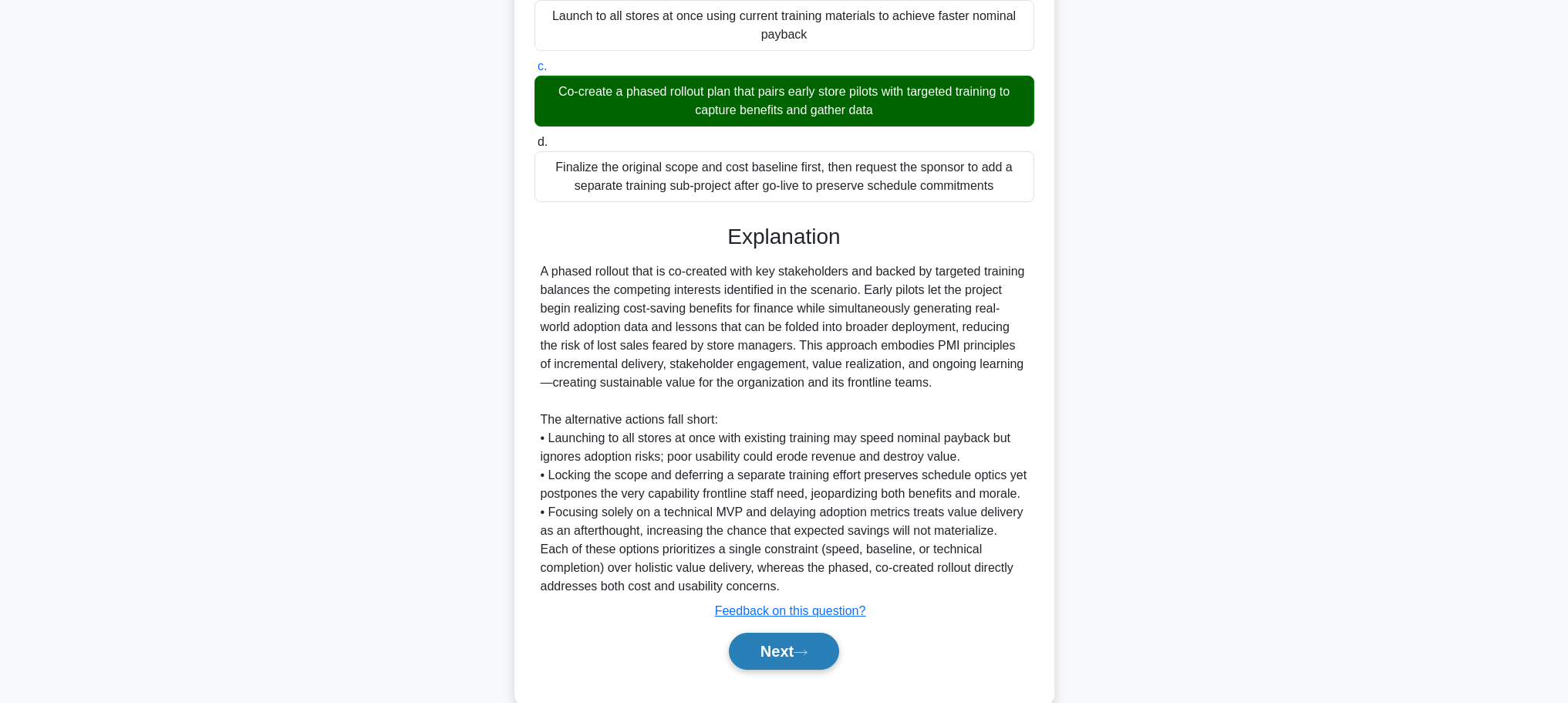
click at [784, 666] on button "Next" at bounding box center [784, 652] width 110 height 37
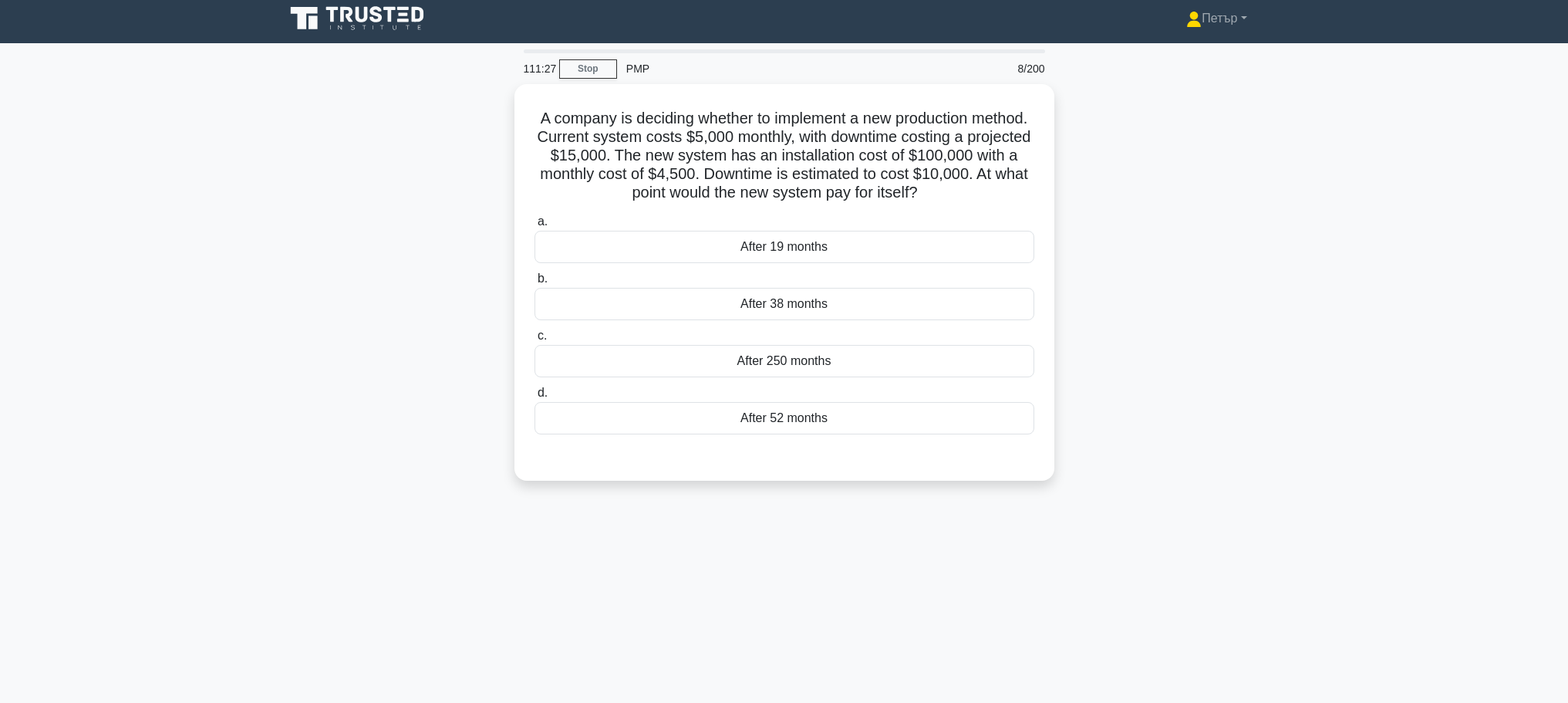
scroll to position [0, 0]
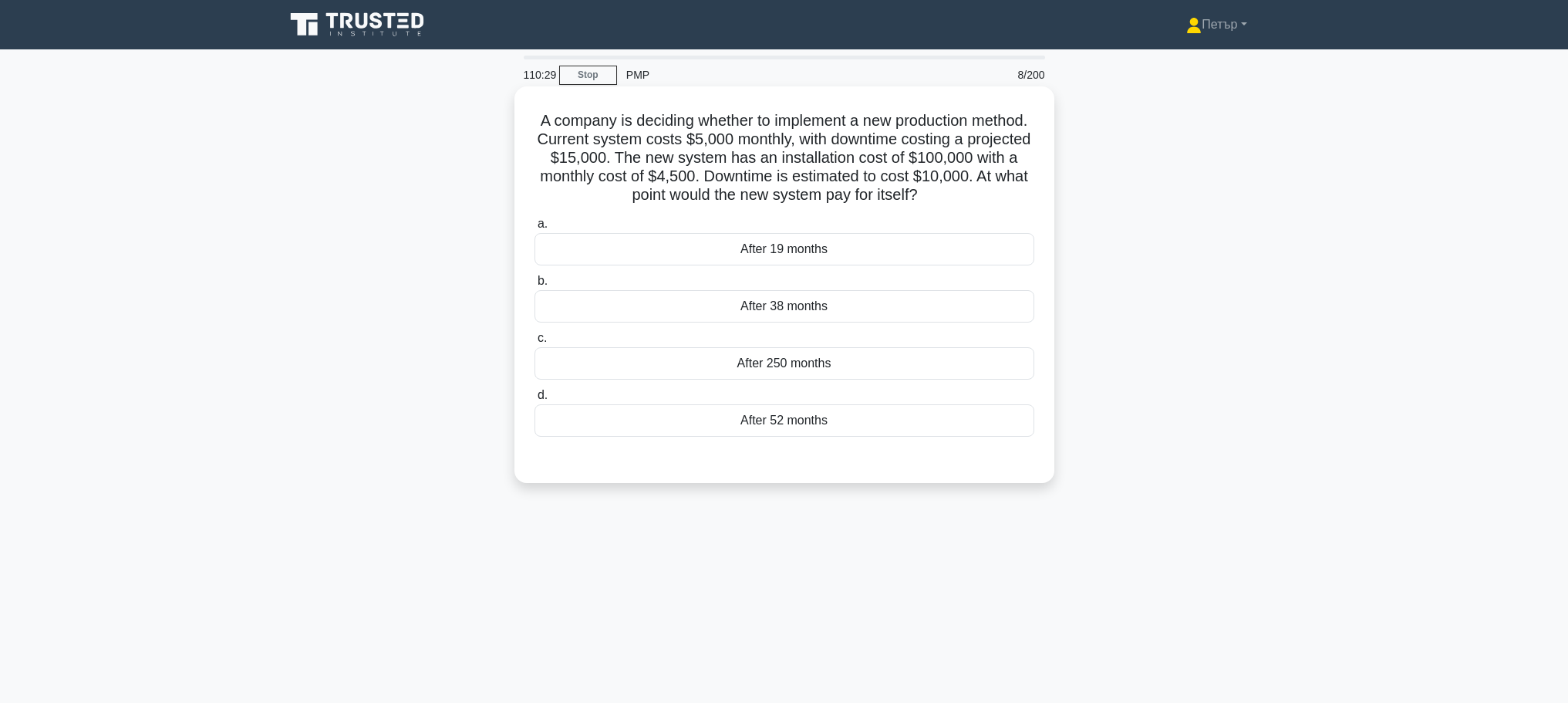
click at [835, 263] on div "After 19 months" at bounding box center [784, 249] width 500 height 32
click at [534, 229] on input "a. After 19 months" at bounding box center [534, 224] width 0 height 10
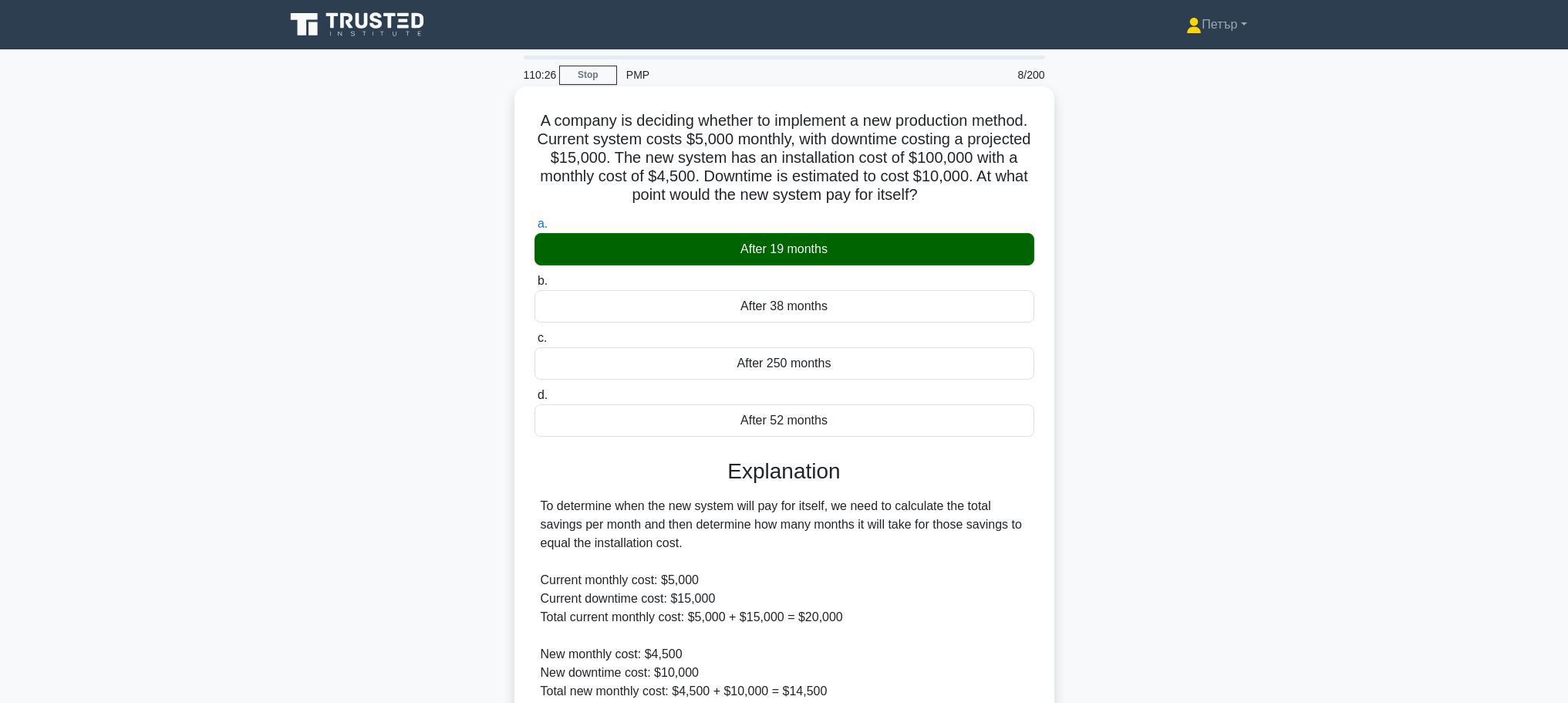
scroll to position [308, 0]
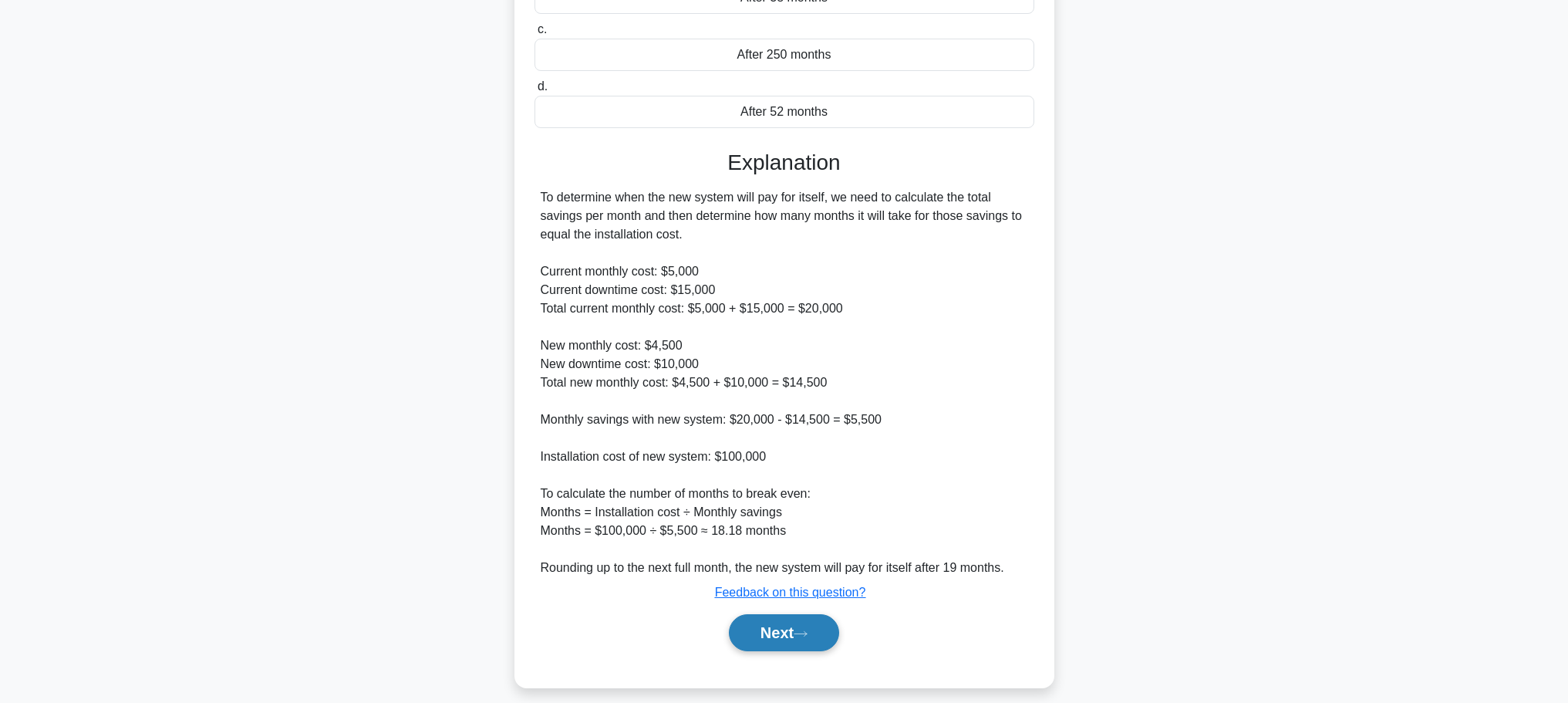
click at [795, 629] on button "Next" at bounding box center [784, 633] width 110 height 37
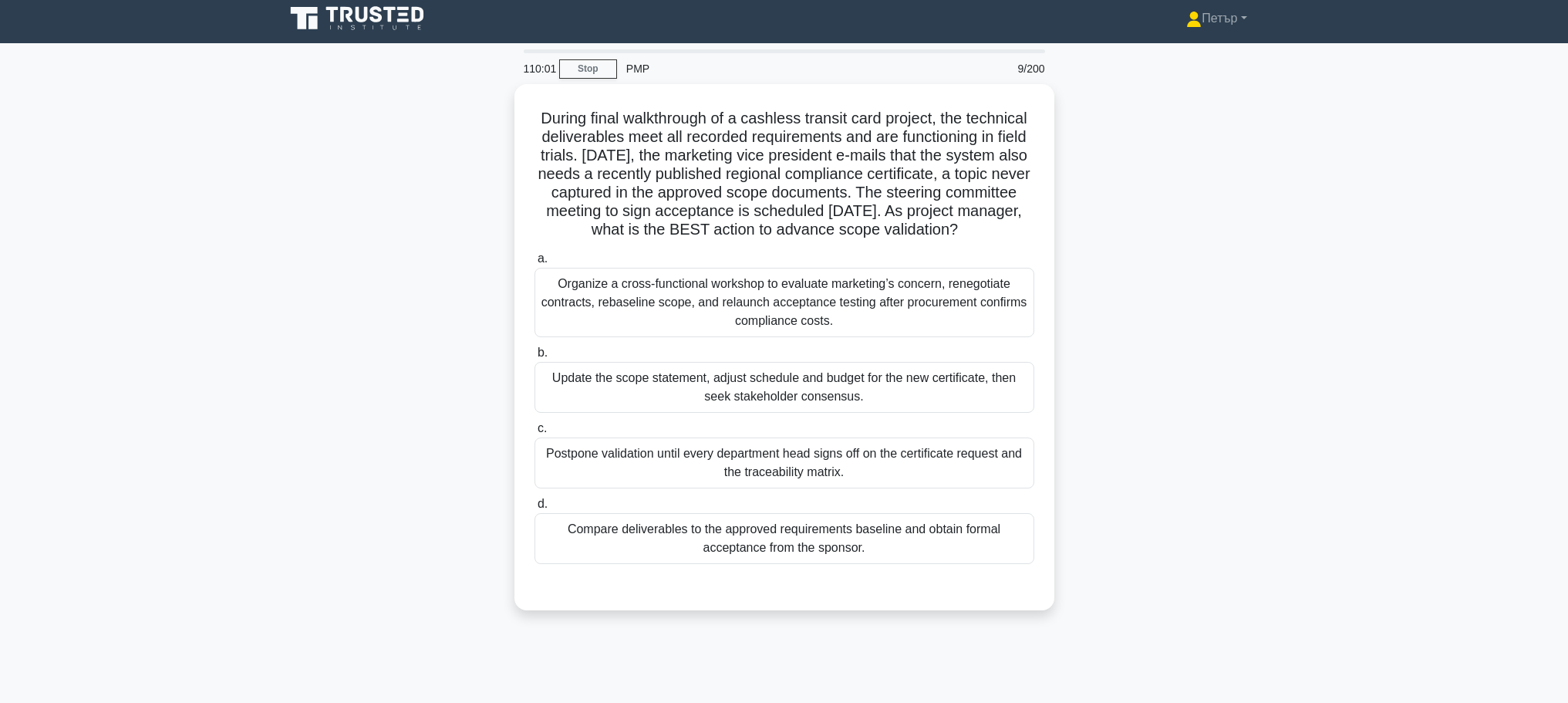
scroll to position [0, 0]
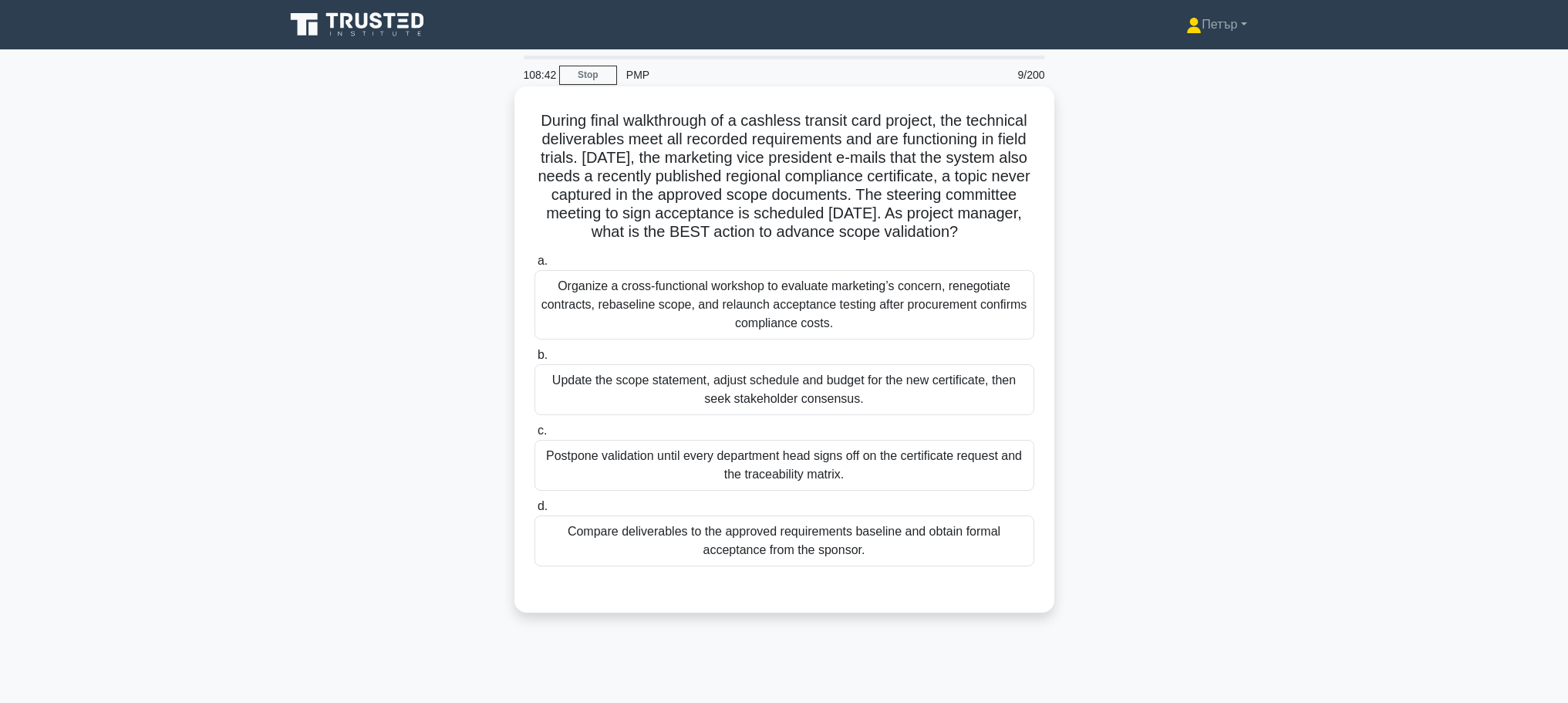
click at [977, 566] on div "Compare deliverables to the approved requirements baseline and obtain formal ac…" at bounding box center [784, 542] width 500 height 51
click at [534, 512] on input "d. Compare deliverables to the approved requirements baseline and obtain formal…" at bounding box center [534, 506] width 0 height 10
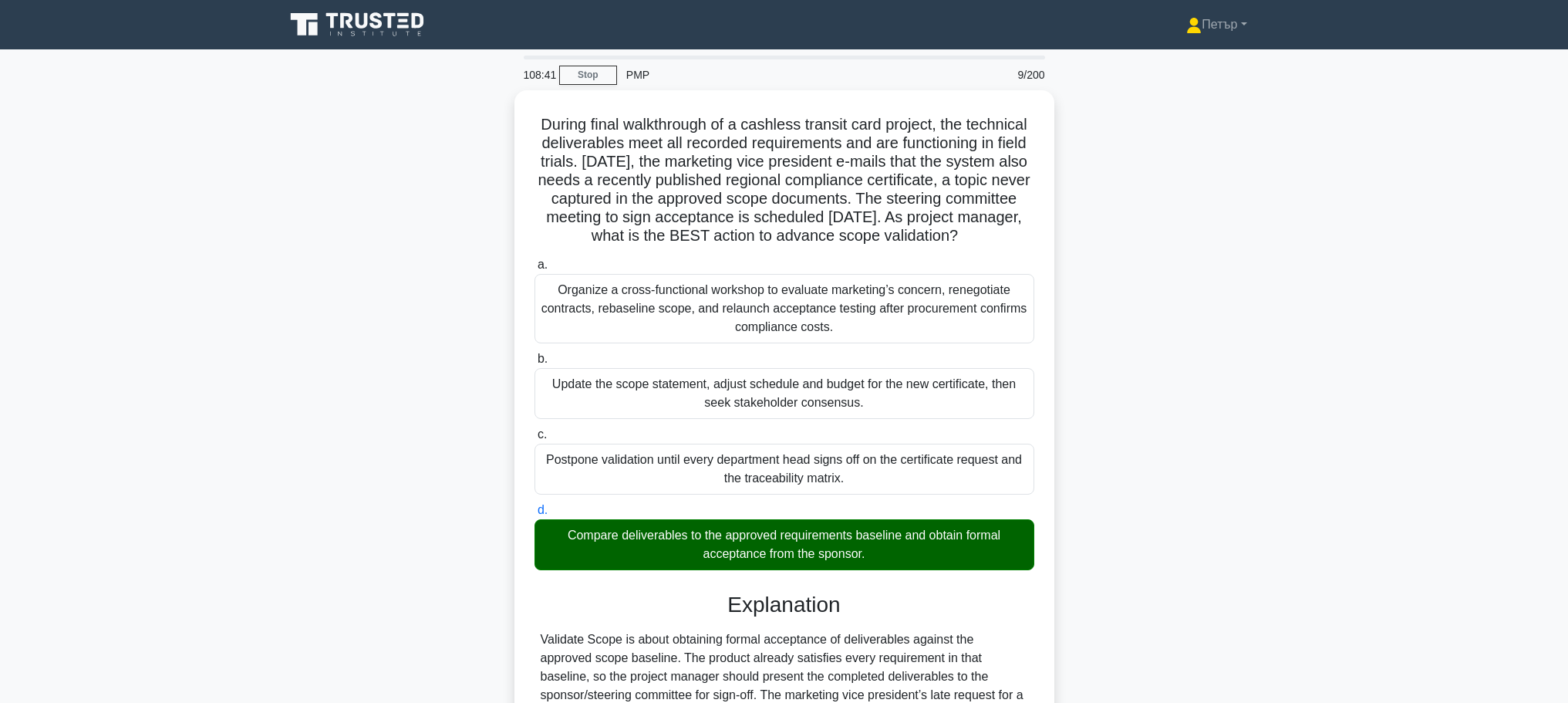
scroll to position [308, 0]
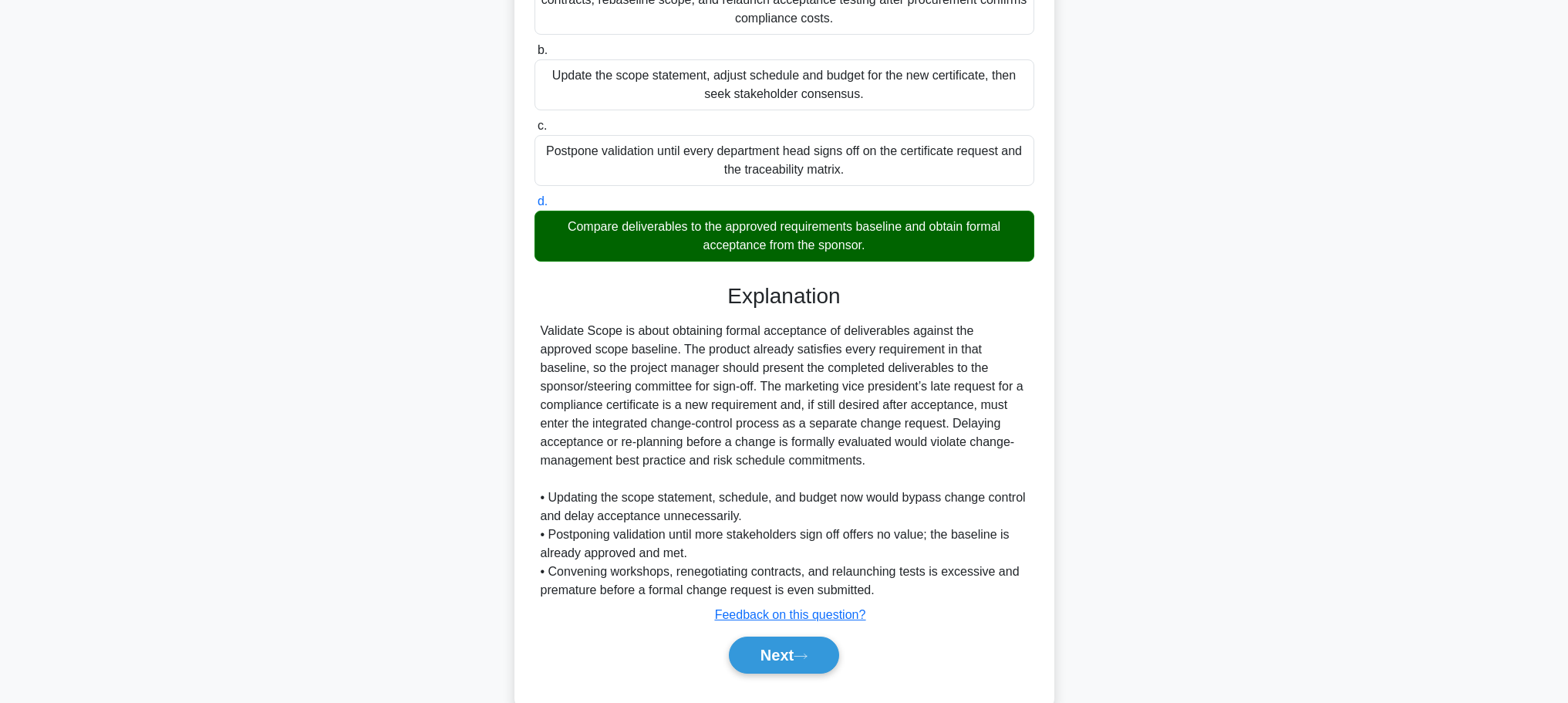
click at [1233, 162] on div "During final walkthrough of a cashless transit card project, the technical deli…" at bounding box center [784, 255] width 1019 height 947
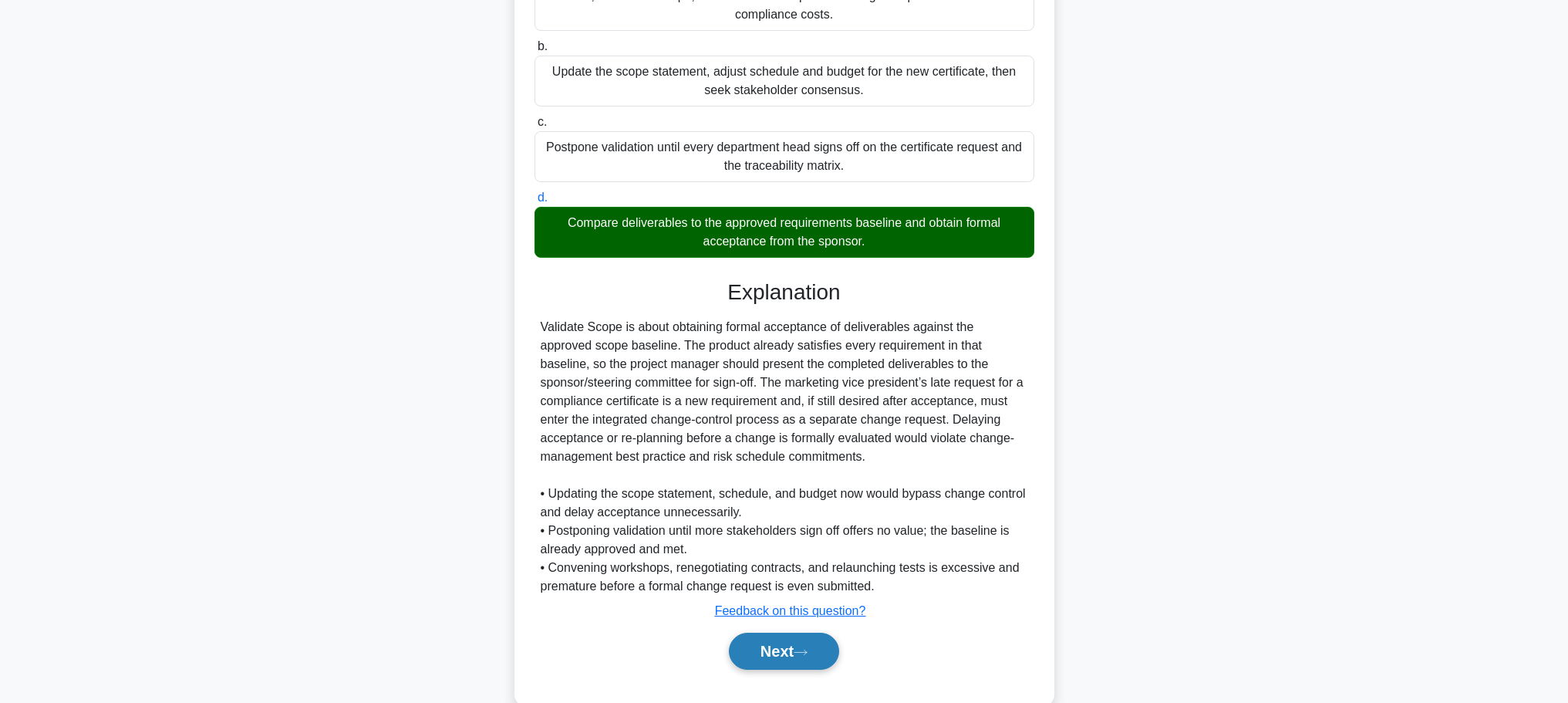
click at [822, 652] on button "Next" at bounding box center [784, 652] width 110 height 37
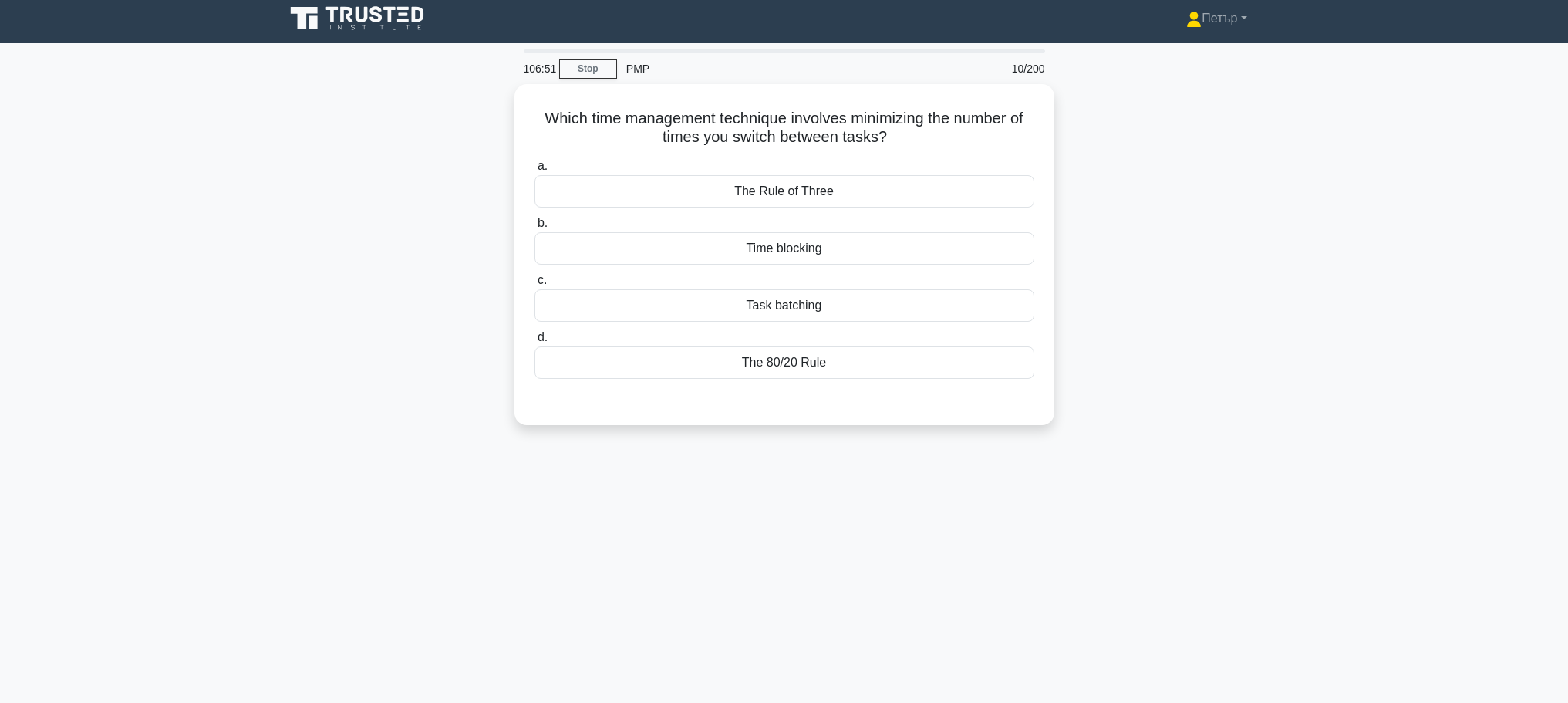
scroll to position [0, 0]
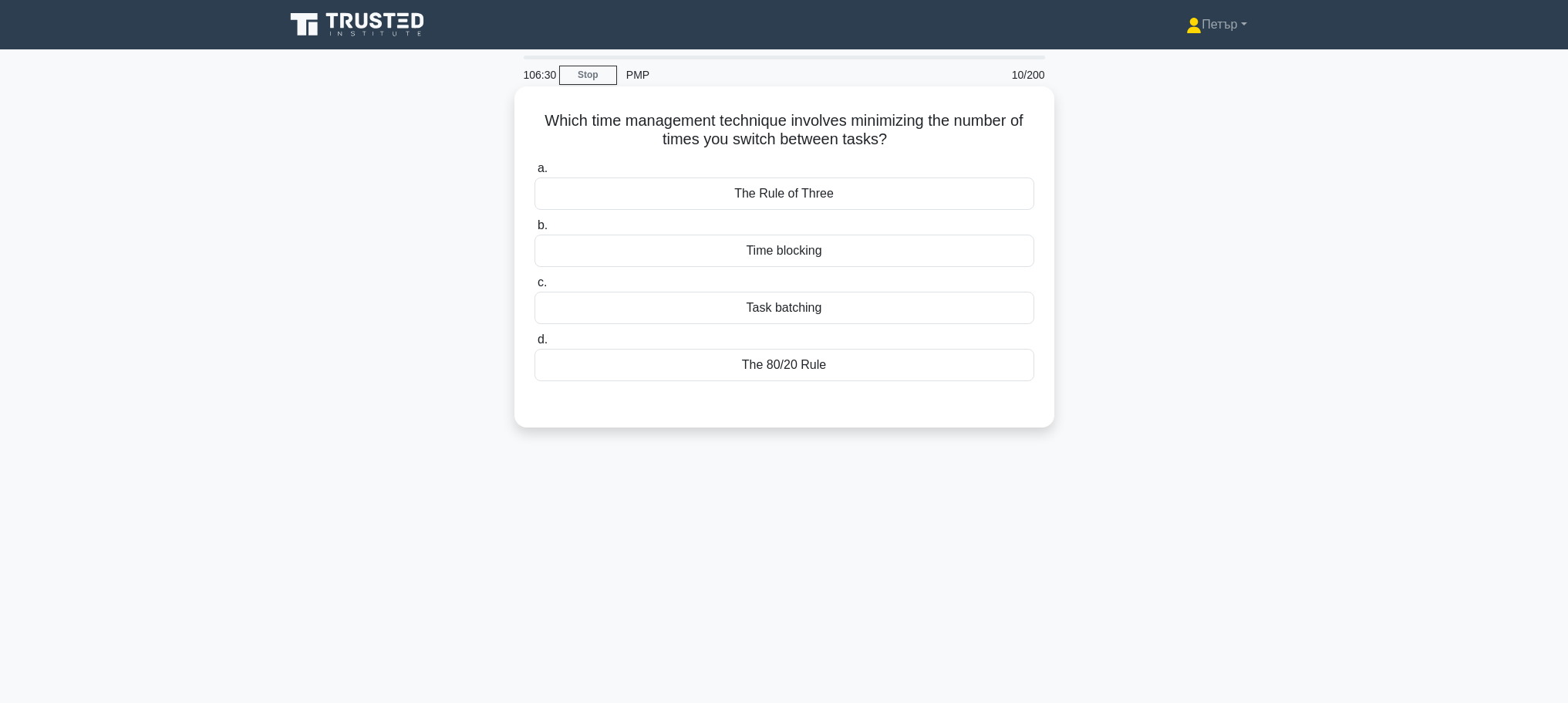
click at [911, 249] on div "Time blocking" at bounding box center [784, 250] width 500 height 32
click at [534, 230] on input "b. Time blocking" at bounding box center [534, 225] width 0 height 10
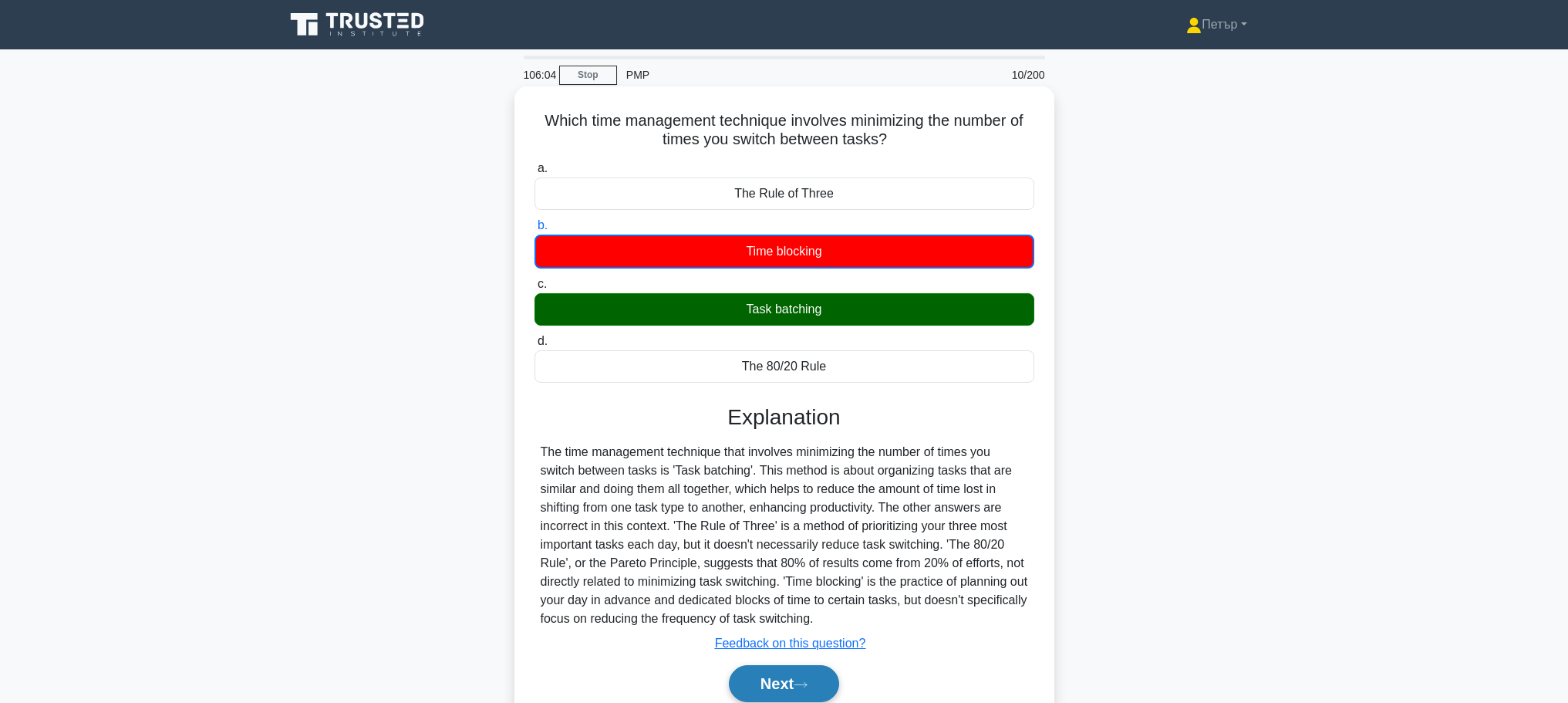
click at [787, 688] on button "Next" at bounding box center [784, 684] width 110 height 37
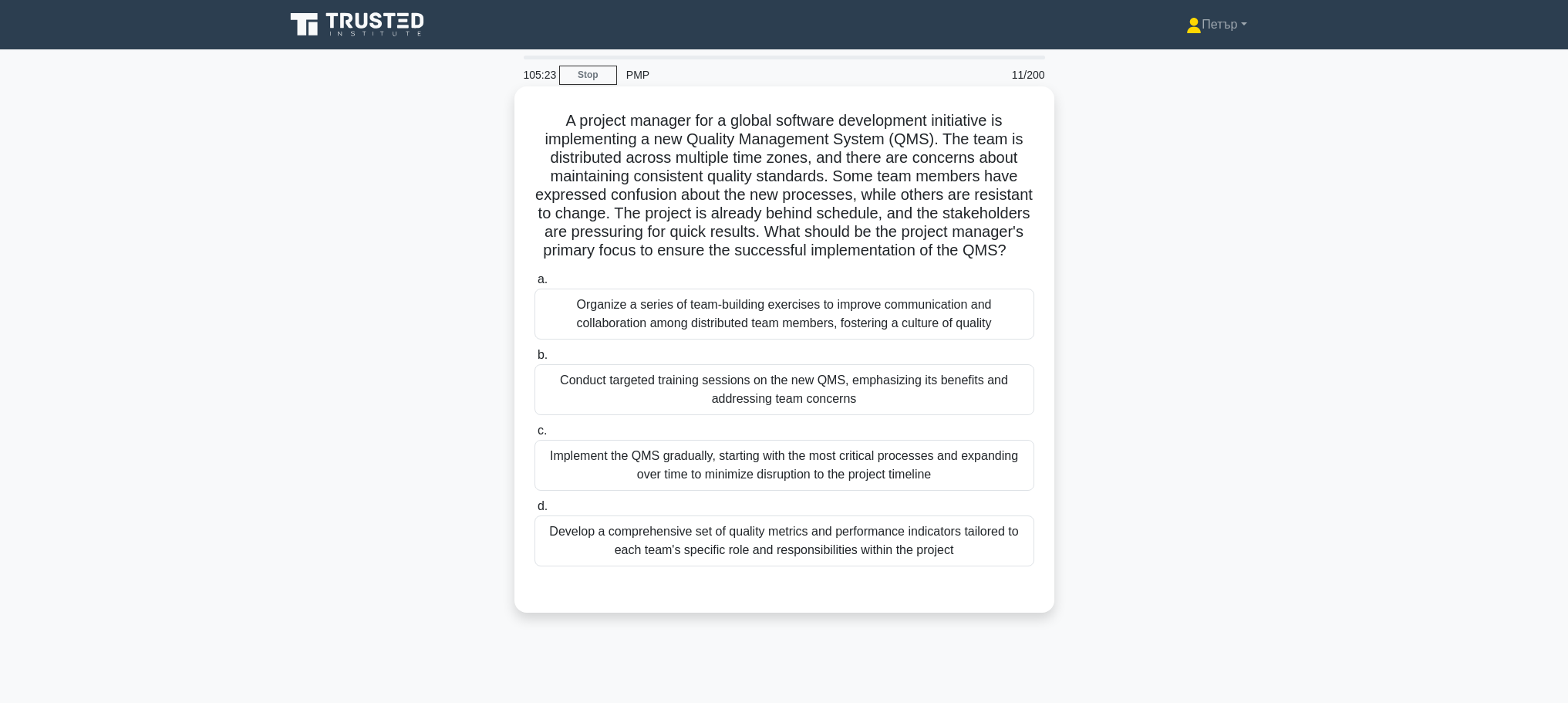
click at [966, 408] on div "Conduct targeted training sessions on the new QMS, emphasizing its benefits and…" at bounding box center [784, 390] width 500 height 51
click at [534, 360] on input "b. Conduct targeted training sessions on the new QMS, emphasizing its benefits …" at bounding box center [534, 355] width 0 height 10
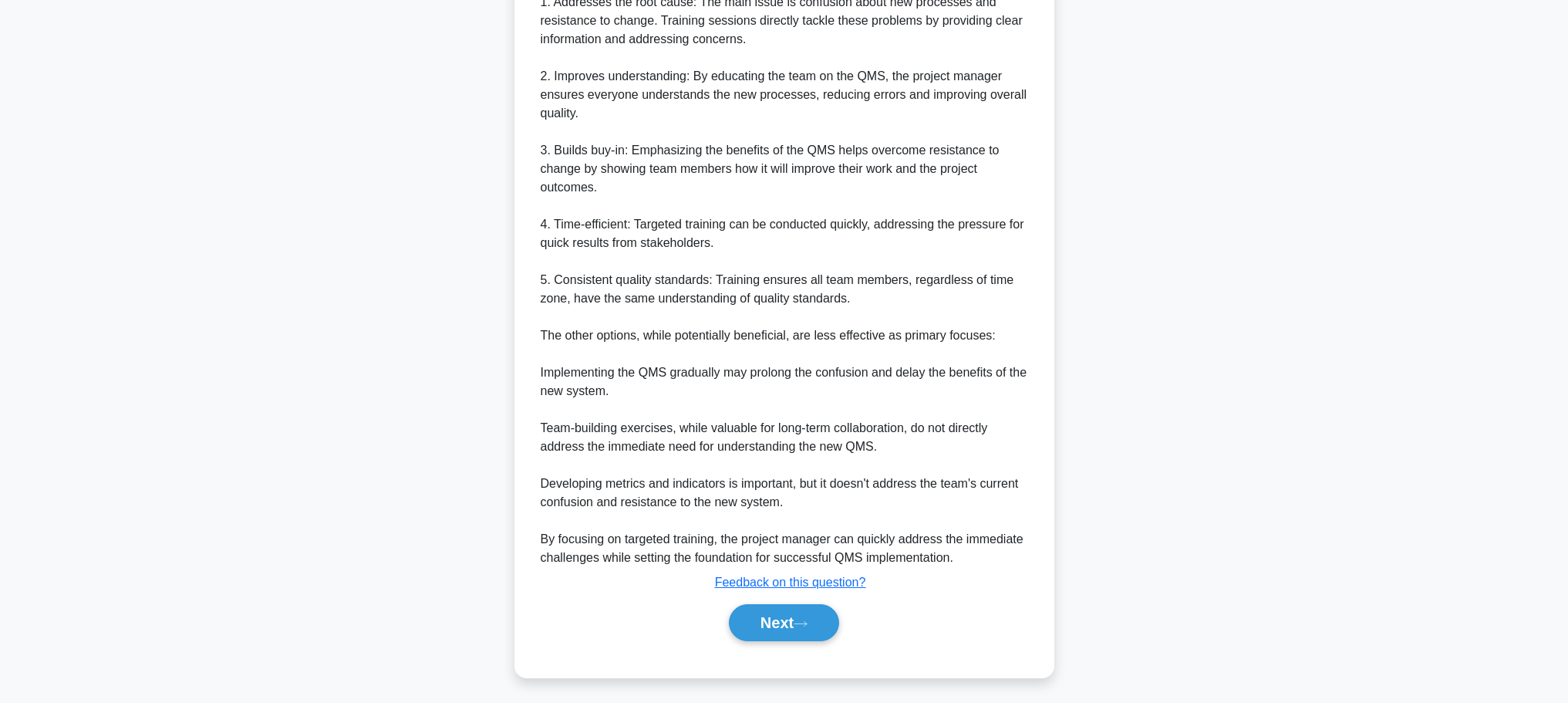
scroll to position [712, 0]
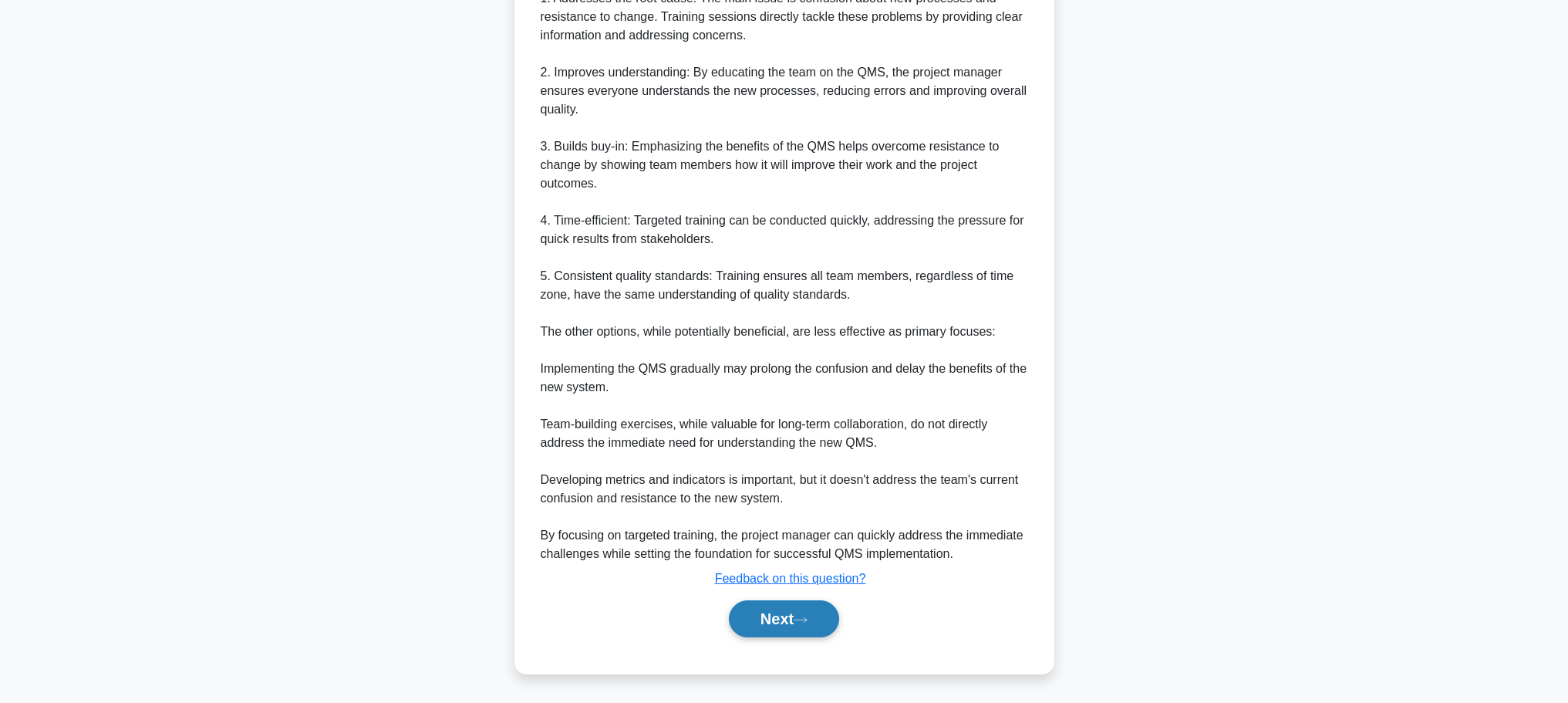
click at [801, 615] on icon at bounding box center [800, 619] width 14 height 9
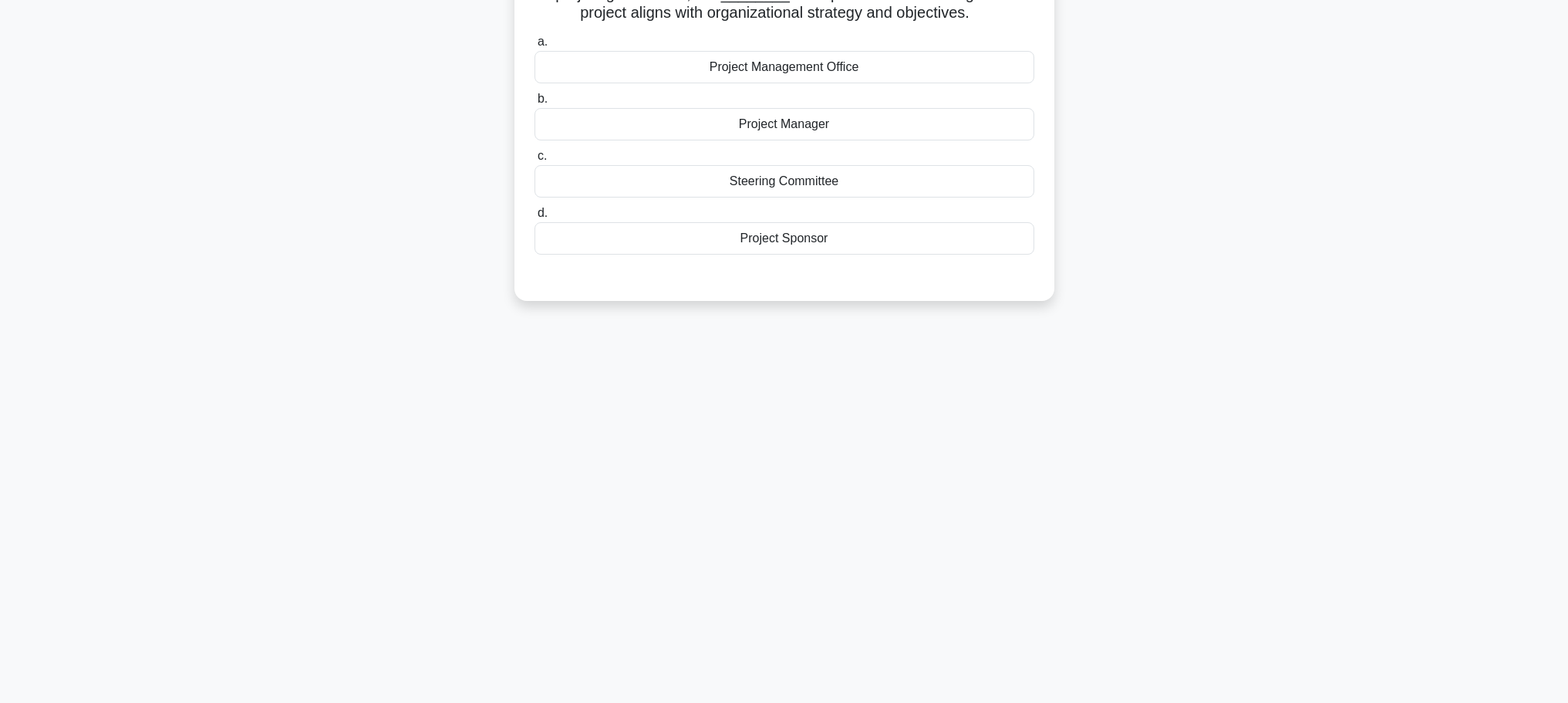
scroll to position [0, 0]
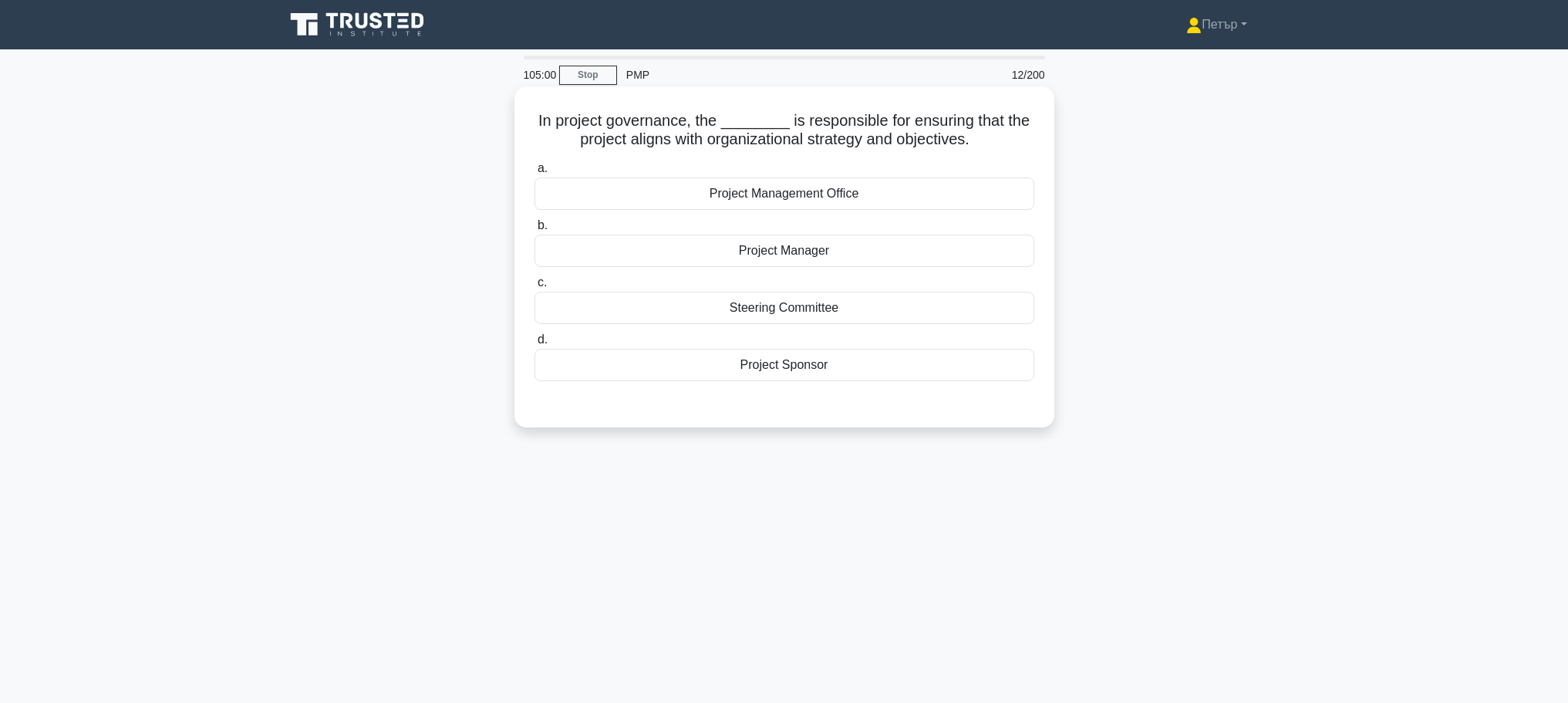
click at [925, 349] on label "d. Project Sponsor" at bounding box center [784, 355] width 500 height 51
click at [534, 345] on input "d. Project Sponsor" at bounding box center [534, 340] width 0 height 10
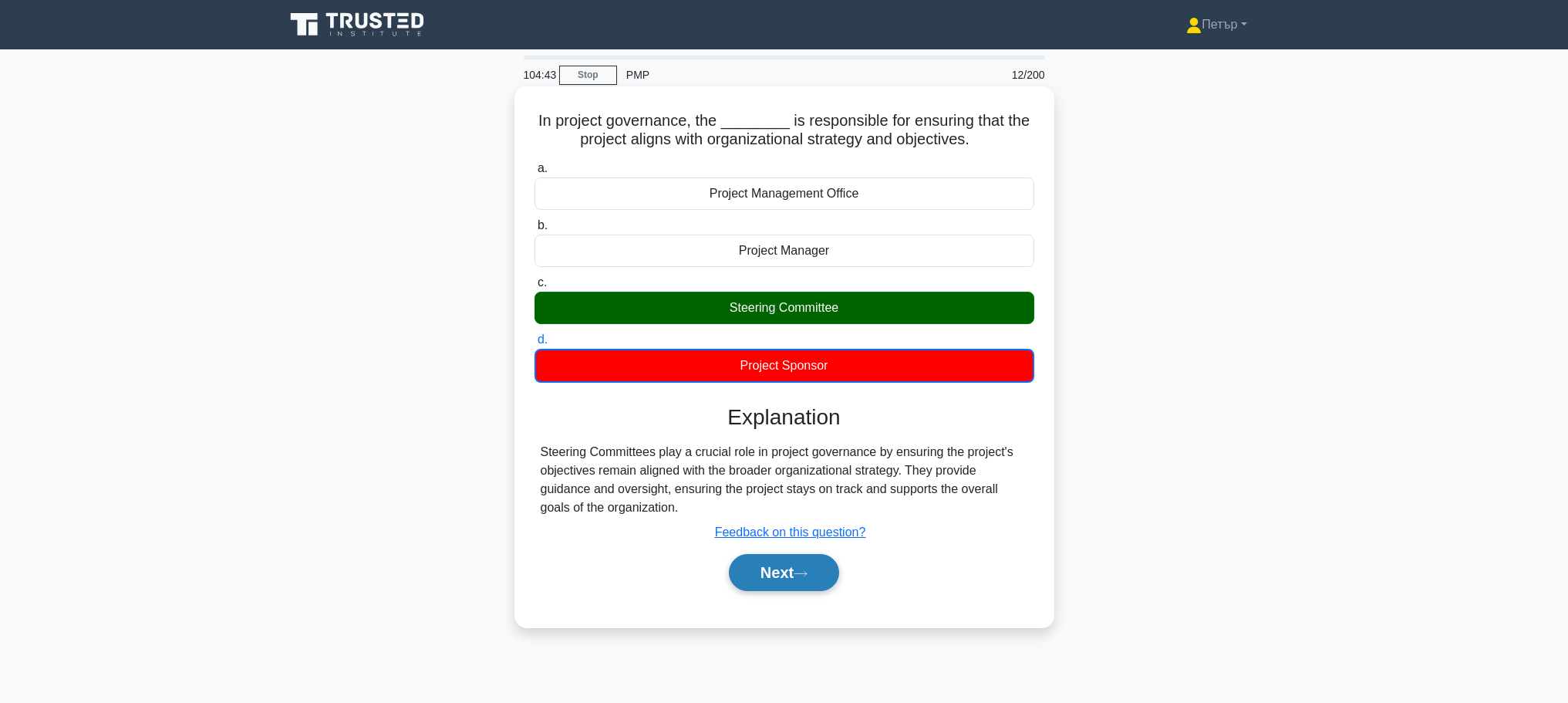
click at [825, 563] on button "Next" at bounding box center [784, 573] width 110 height 37
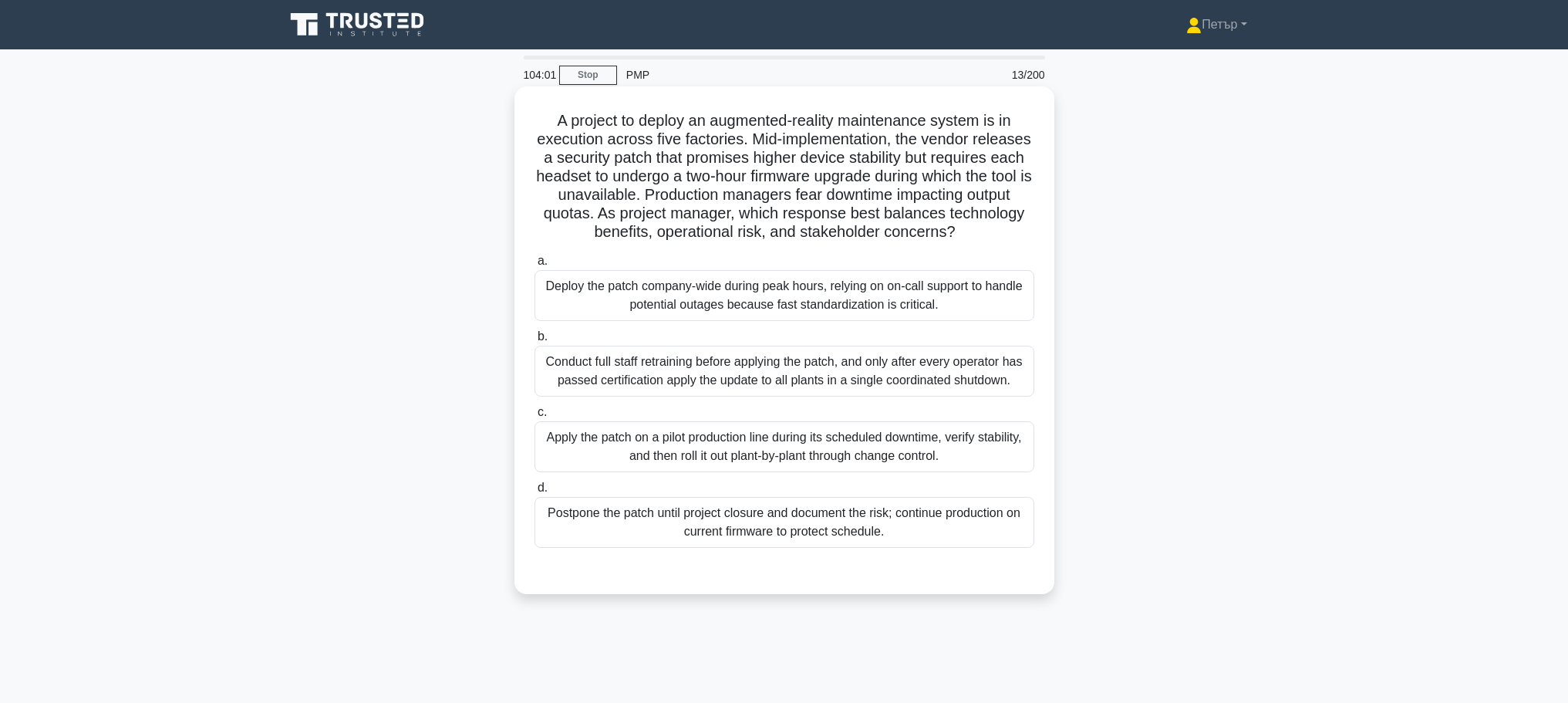
click at [931, 461] on div "Apply the patch on a pilot production line during its scheduled downtime, verif…" at bounding box center [784, 447] width 500 height 51
click at [534, 417] on input "c. Apply the patch on a pilot production line during its scheduled downtime, ve…" at bounding box center [534, 413] width 0 height 10
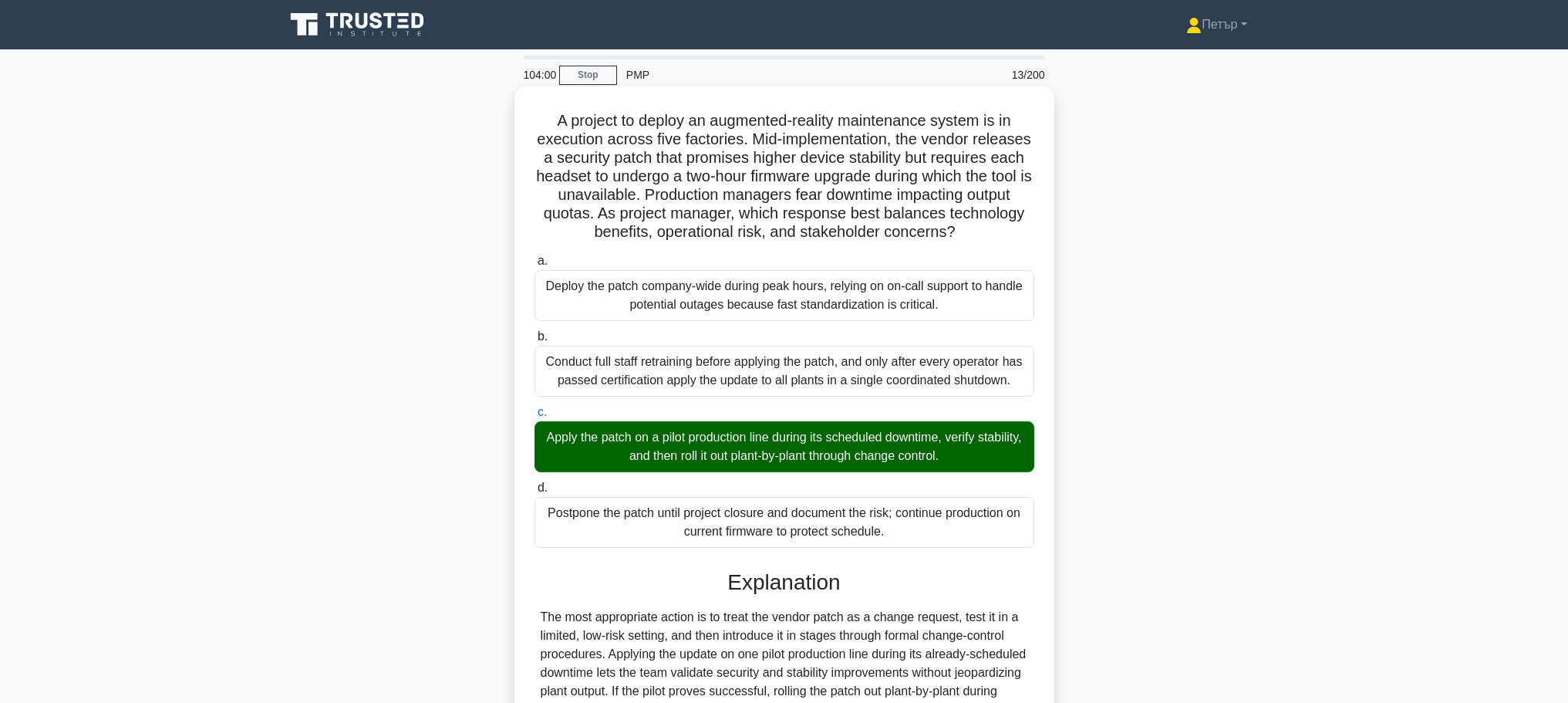
scroll to position [323, 0]
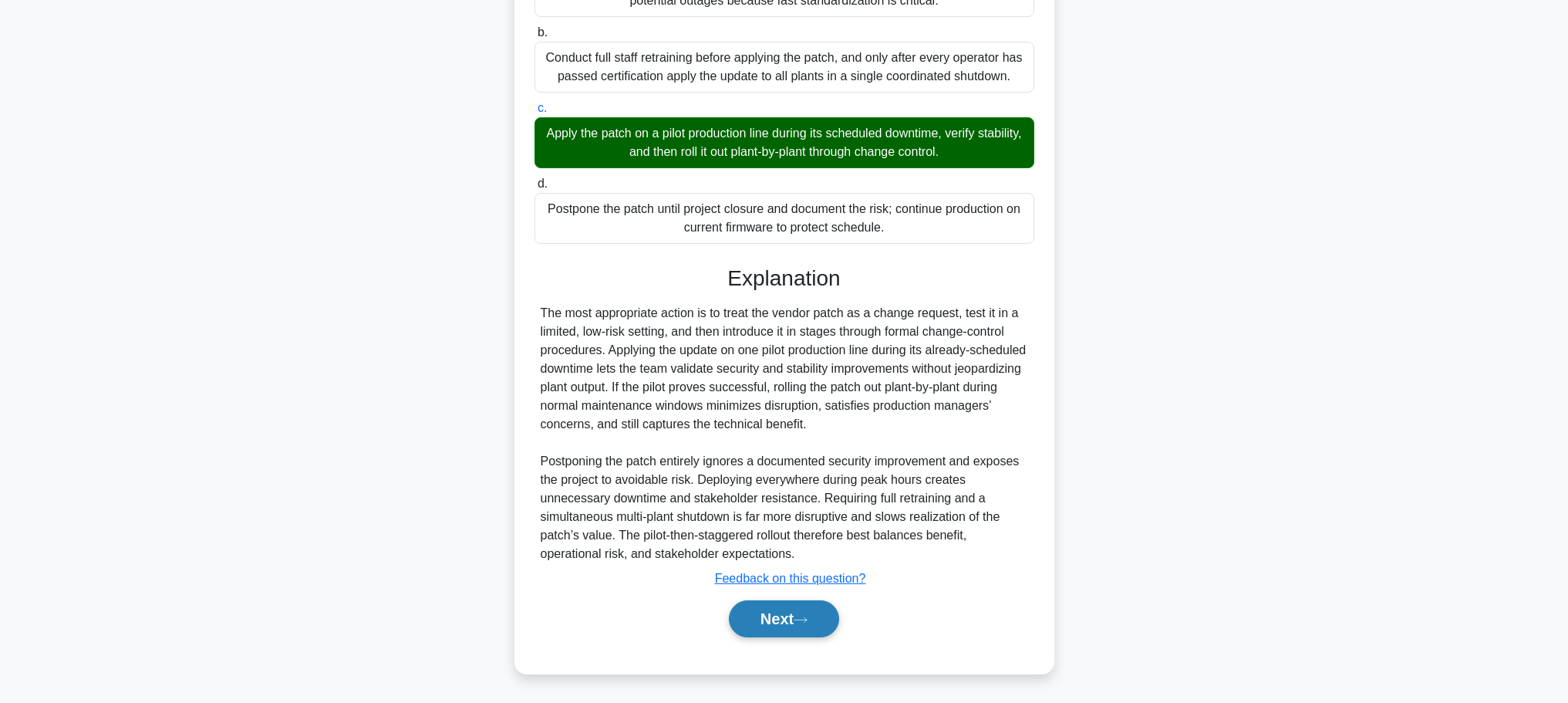
click at [769, 614] on button "Next" at bounding box center [784, 619] width 110 height 37
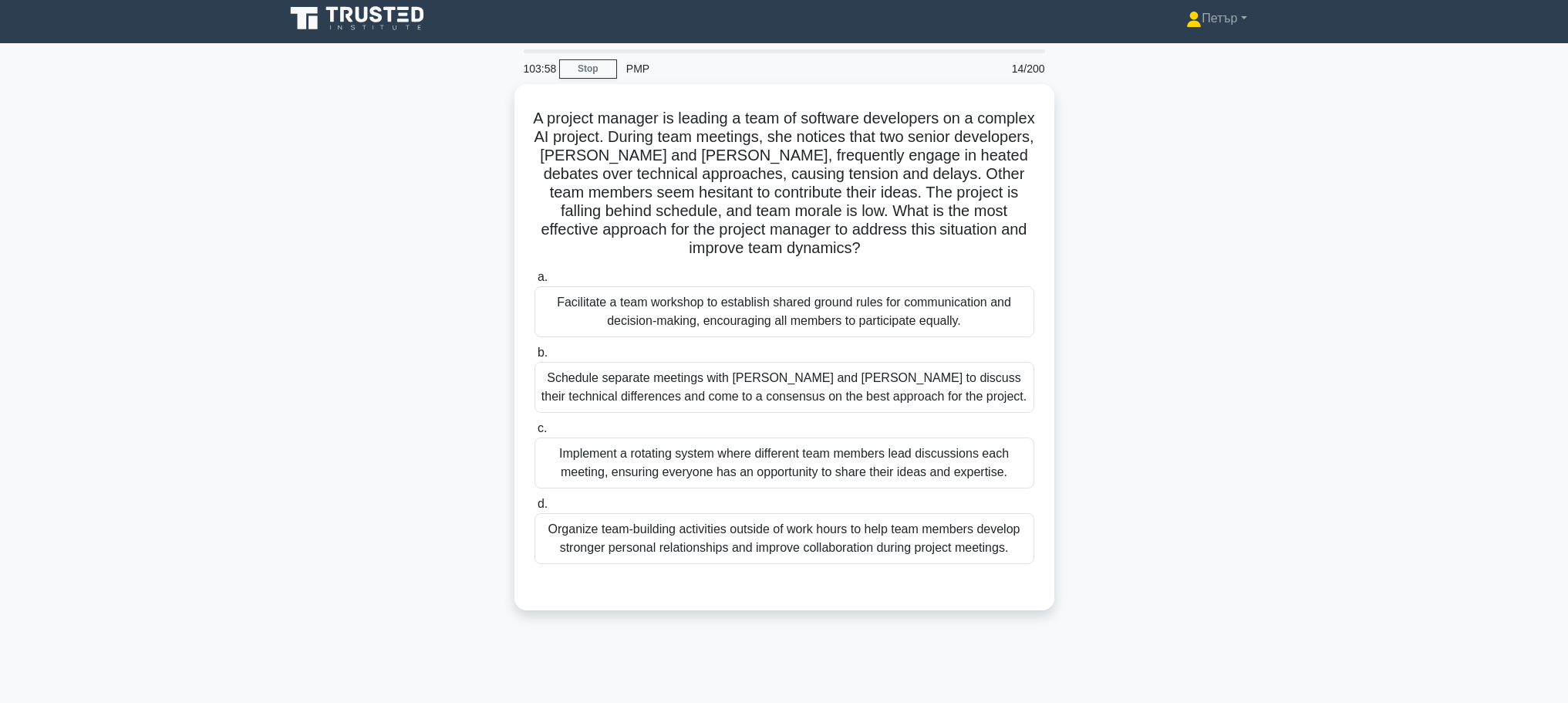
scroll to position [0, 0]
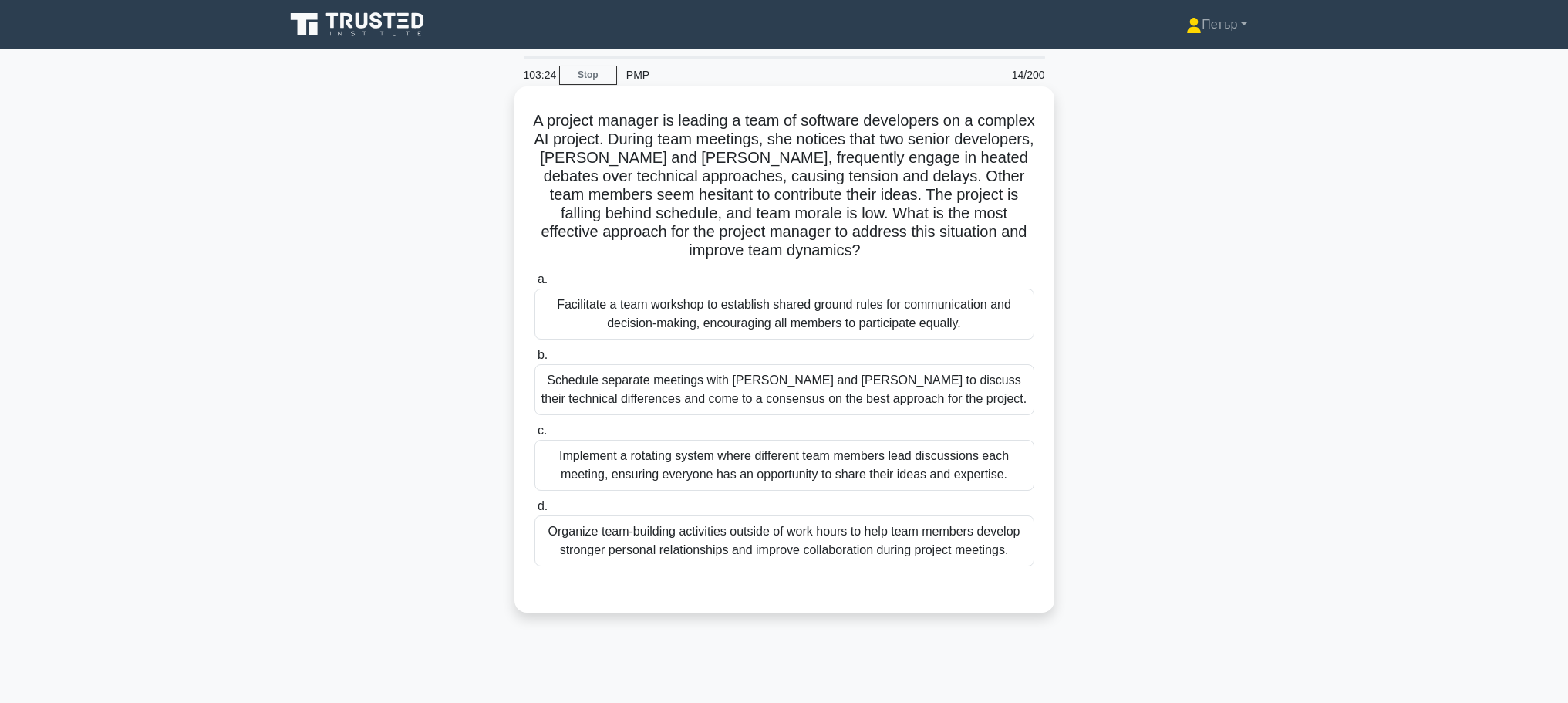
click at [1008, 314] on div "Facilitate a team workshop to establish shared ground rules for communication a…" at bounding box center [784, 314] width 500 height 51
click at [534, 285] on input "a. Facilitate a team workshop to establish shared ground rules for communicatio…" at bounding box center [534, 280] width 0 height 10
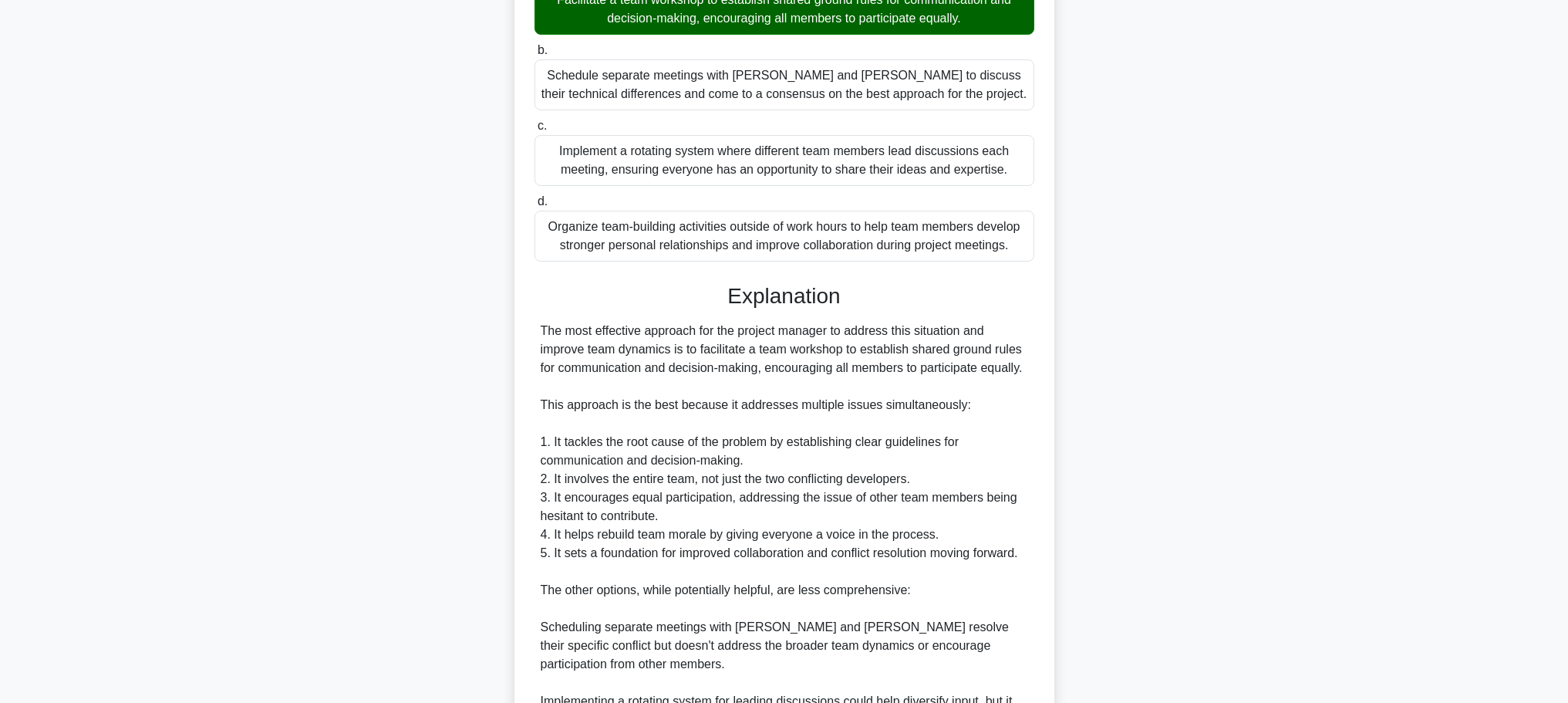
scroll to position [617, 0]
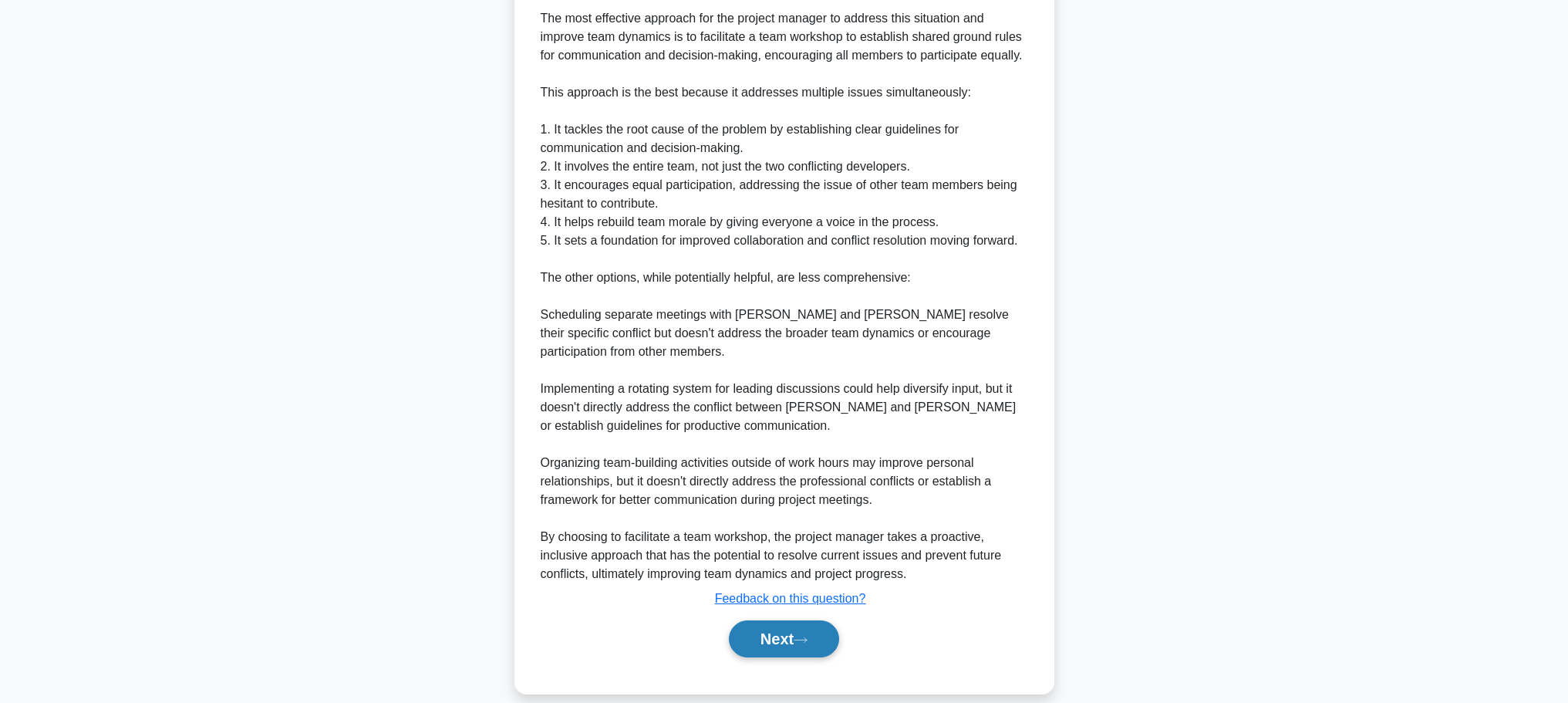
click at [807, 633] on button "Next" at bounding box center [784, 639] width 110 height 37
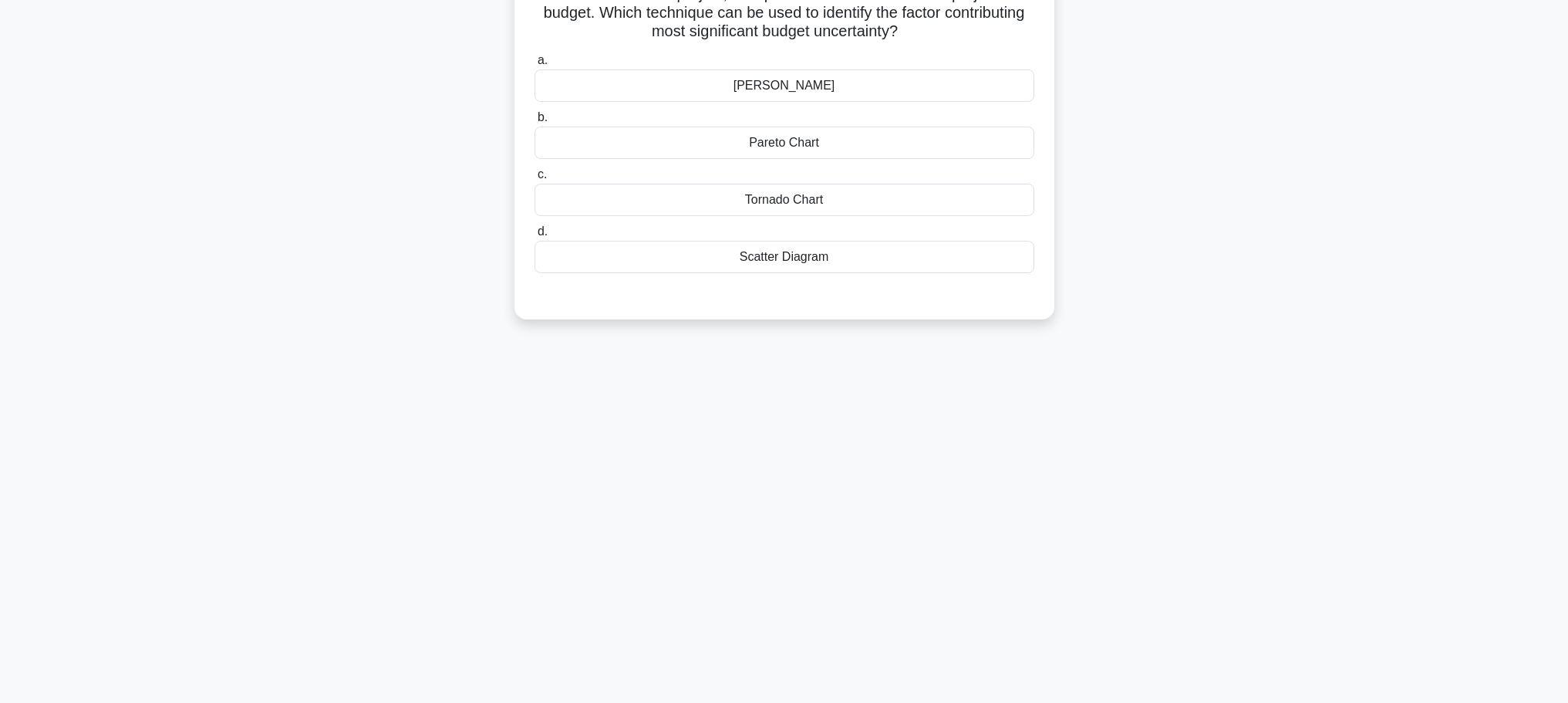
scroll to position [0, 0]
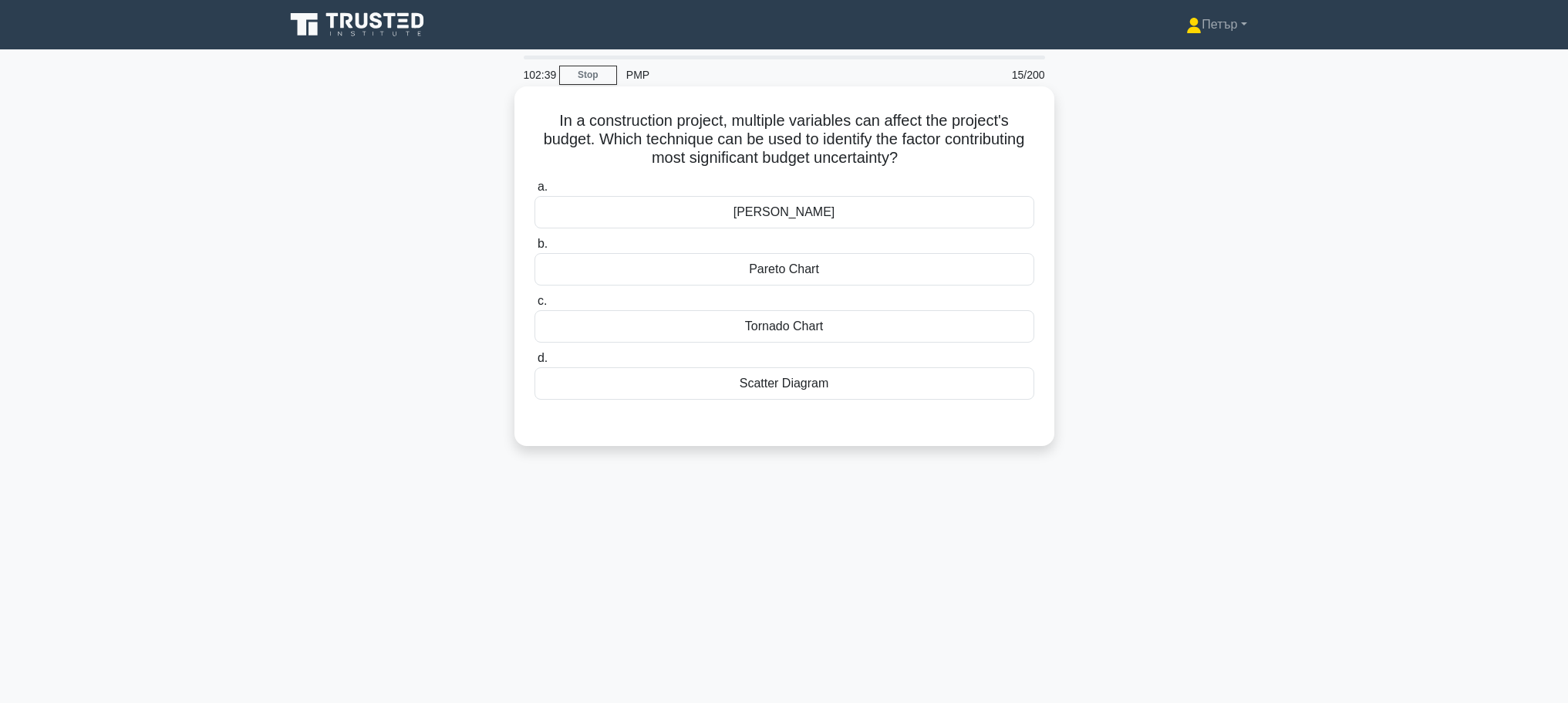
click at [977, 266] on div "Pareto Chart" at bounding box center [784, 269] width 500 height 32
click at [534, 249] on input "b. Pareto Chart" at bounding box center [534, 244] width 0 height 10
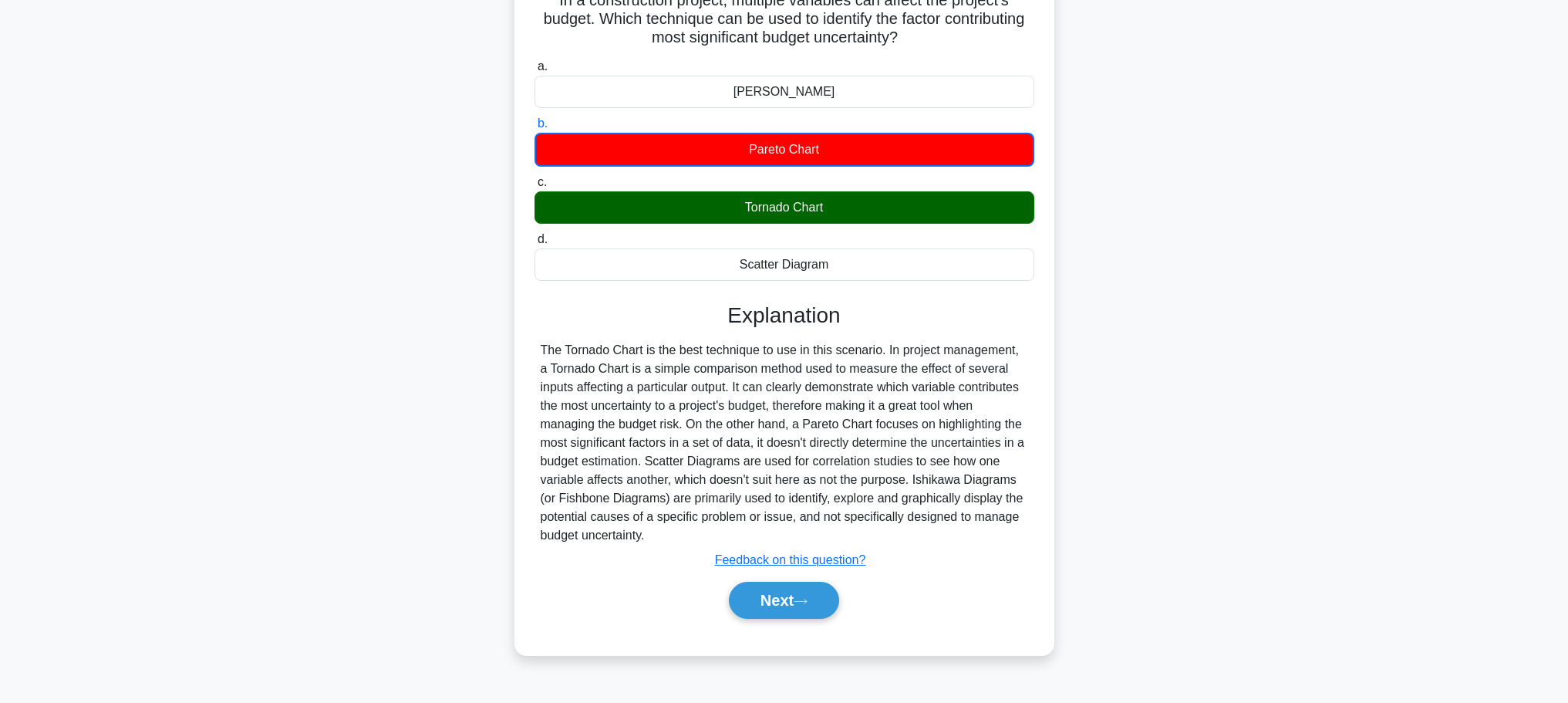
scroll to position [130, 0]
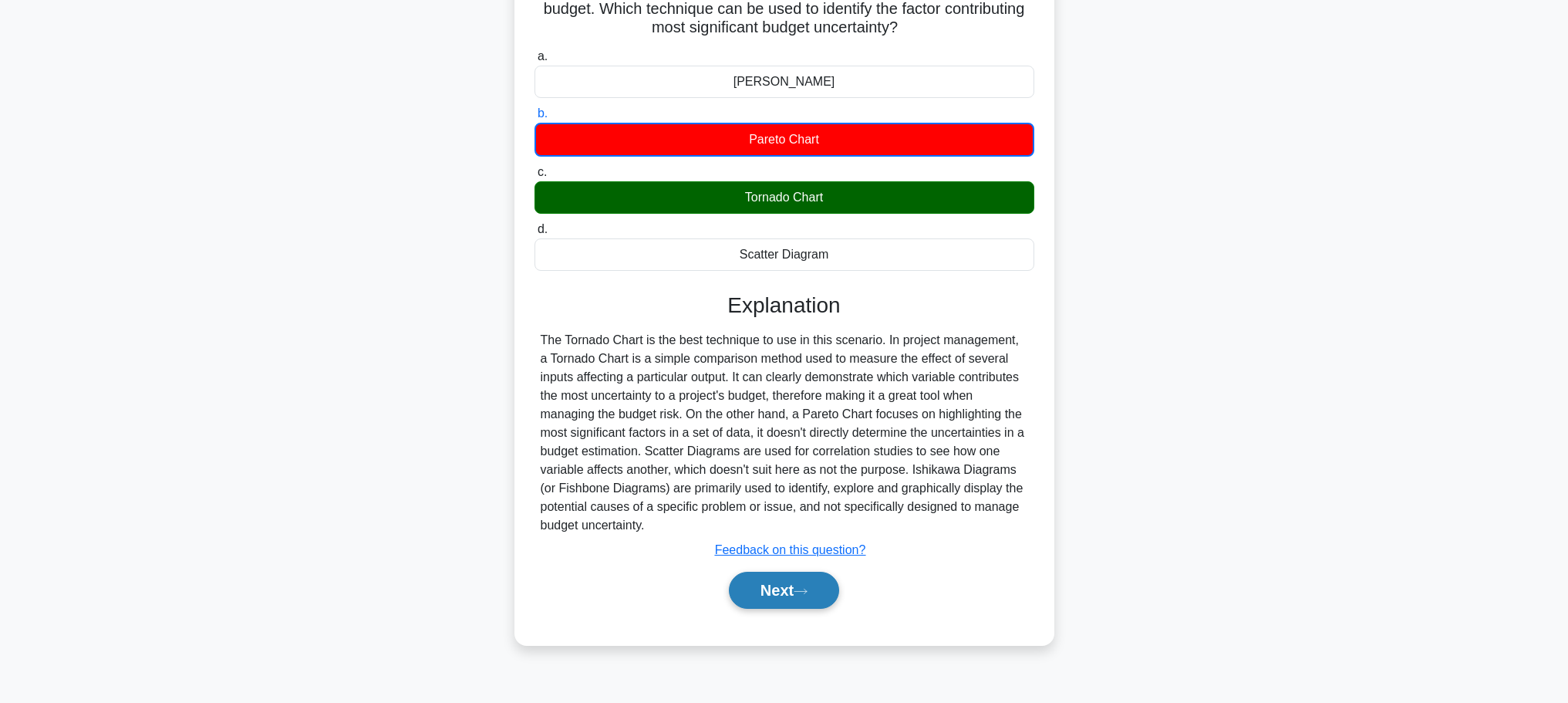
click at [784, 579] on button "Next" at bounding box center [784, 591] width 110 height 37
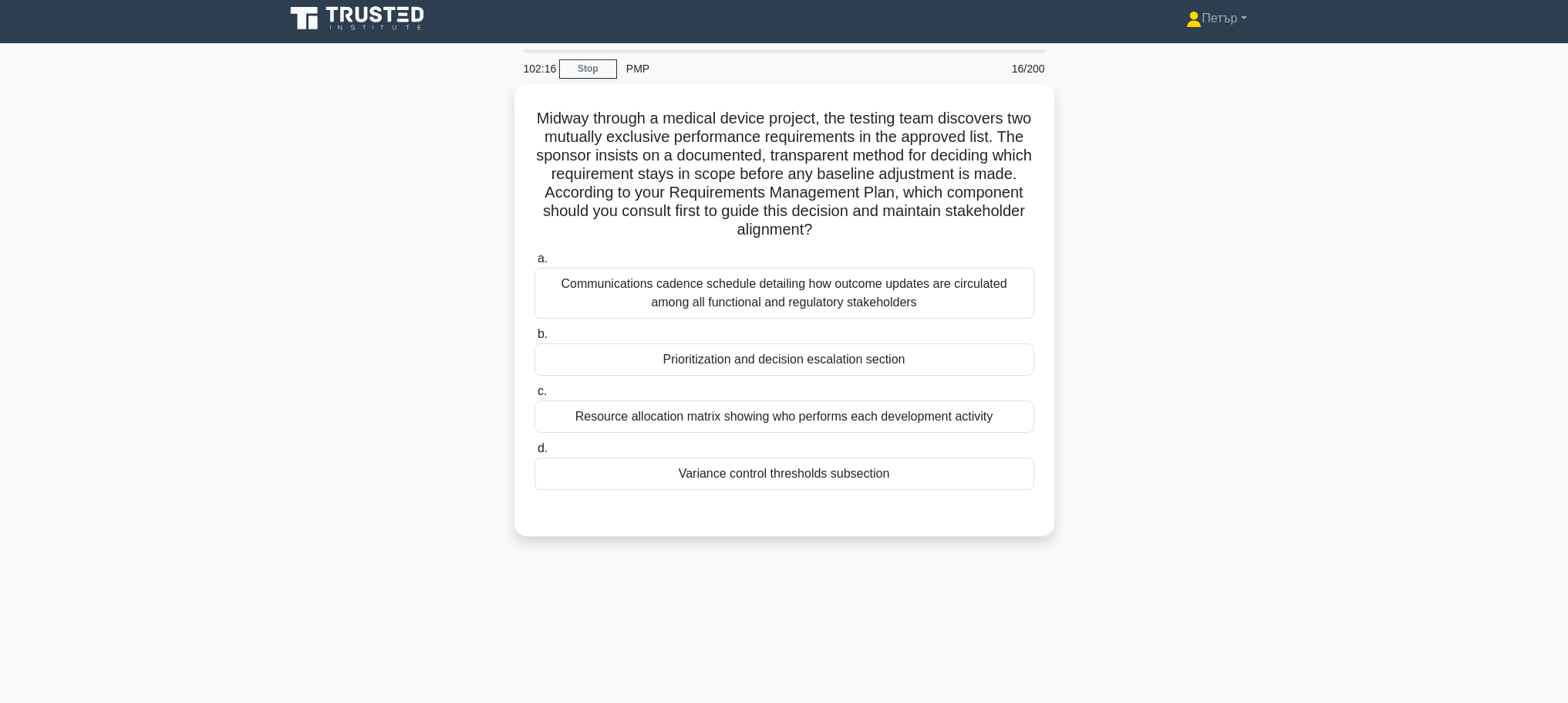
scroll to position [0, 0]
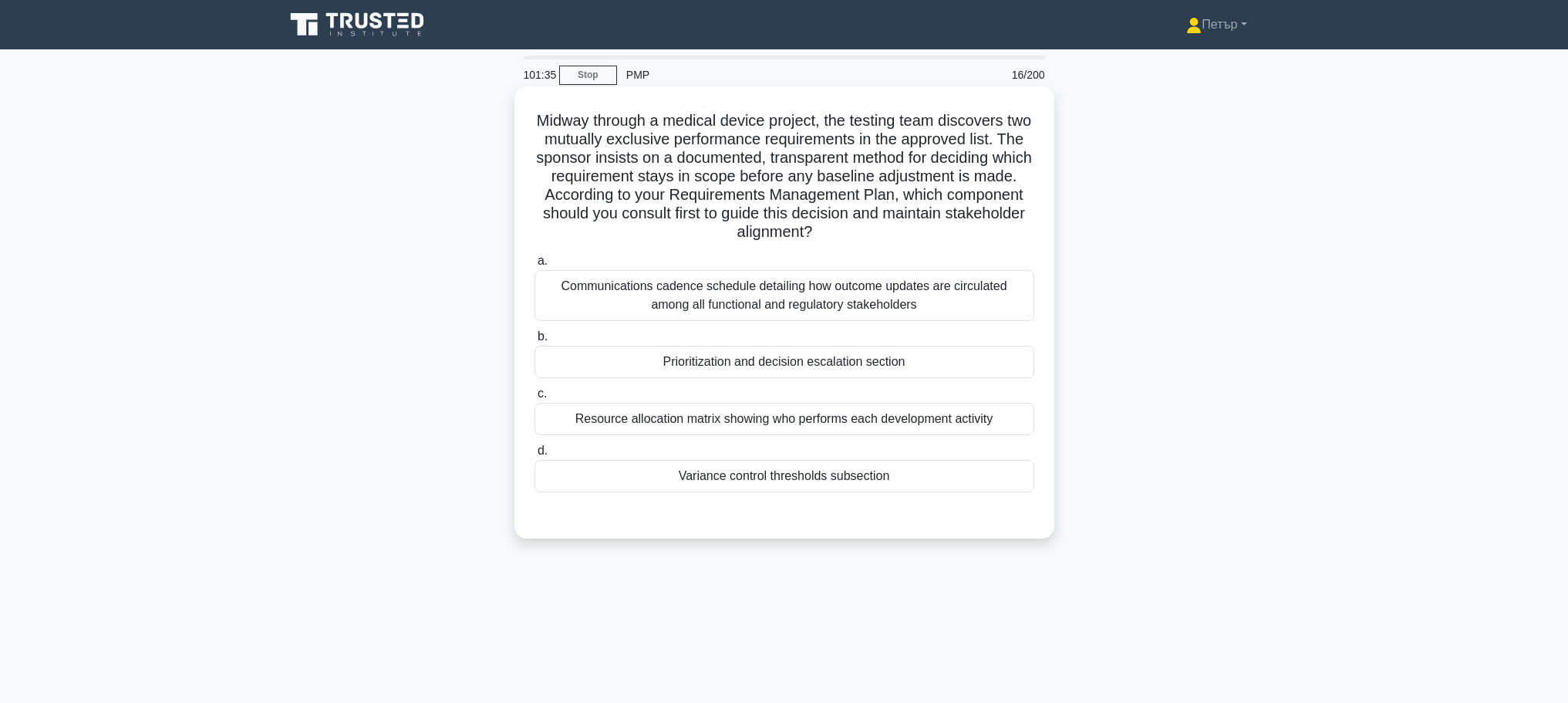
click at [969, 368] on div "Prioritization and decision escalation section" at bounding box center [784, 361] width 500 height 32
click at [534, 342] on input "b. Prioritization and decision escalation section" at bounding box center [534, 337] width 0 height 10
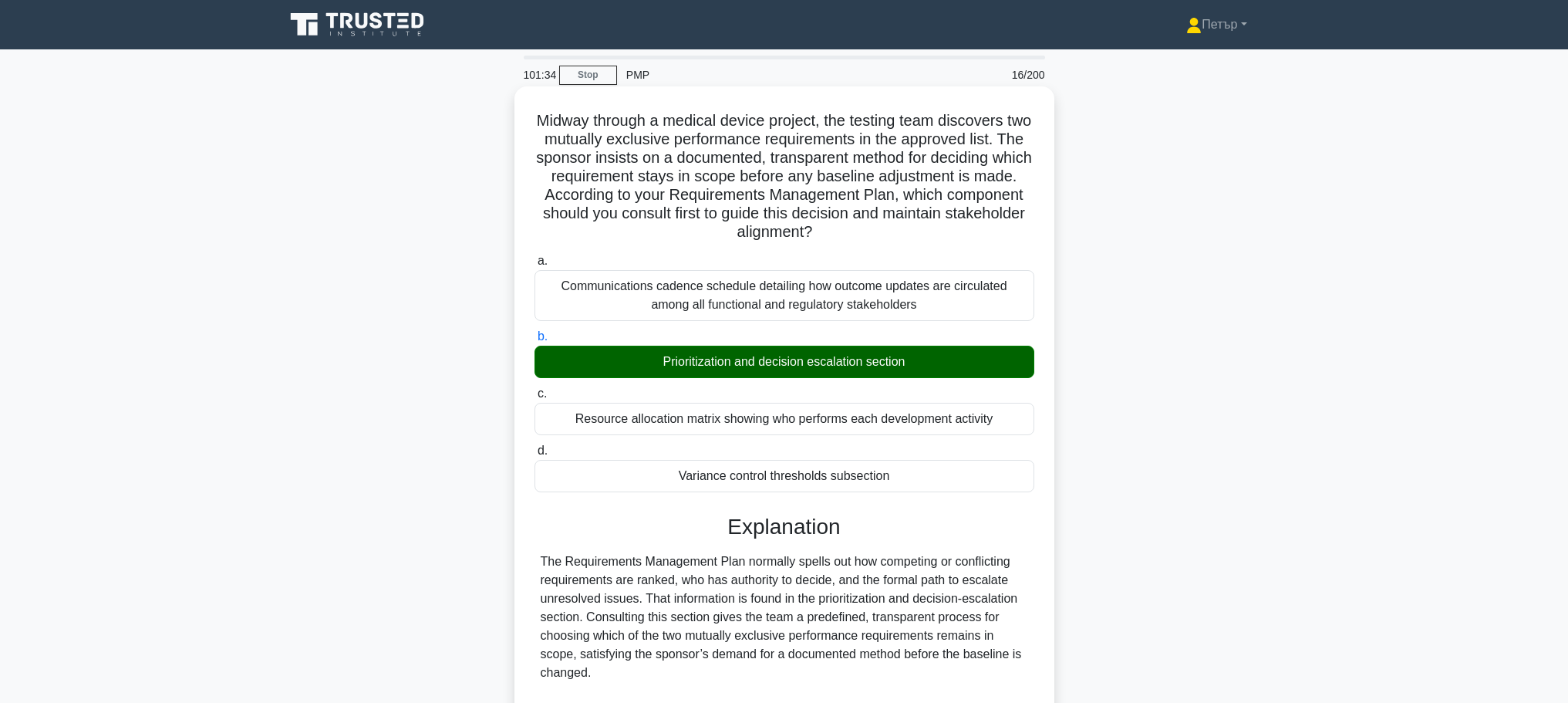
scroll to position [249, 0]
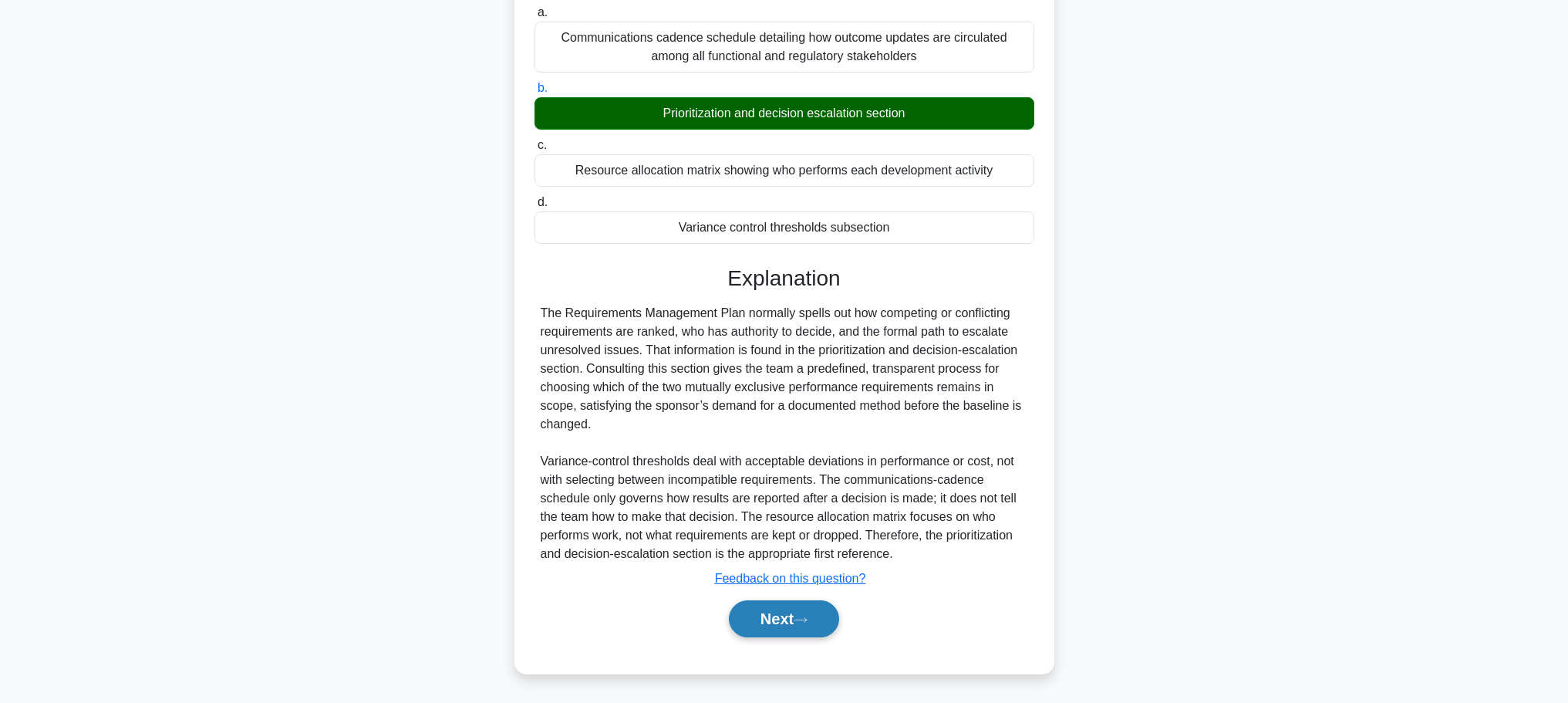
click at [786, 627] on button "Next" at bounding box center [784, 619] width 110 height 37
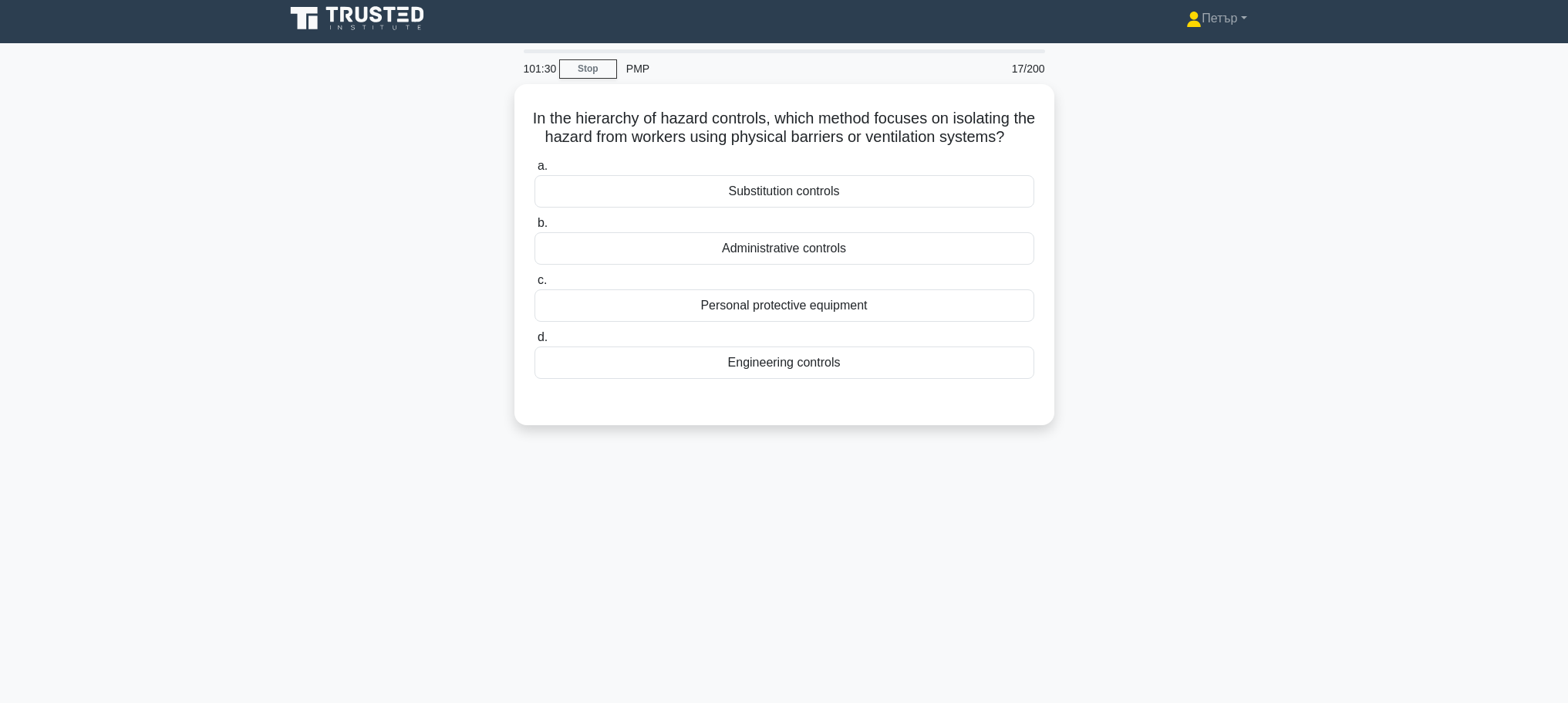
scroll to position [0, 0]
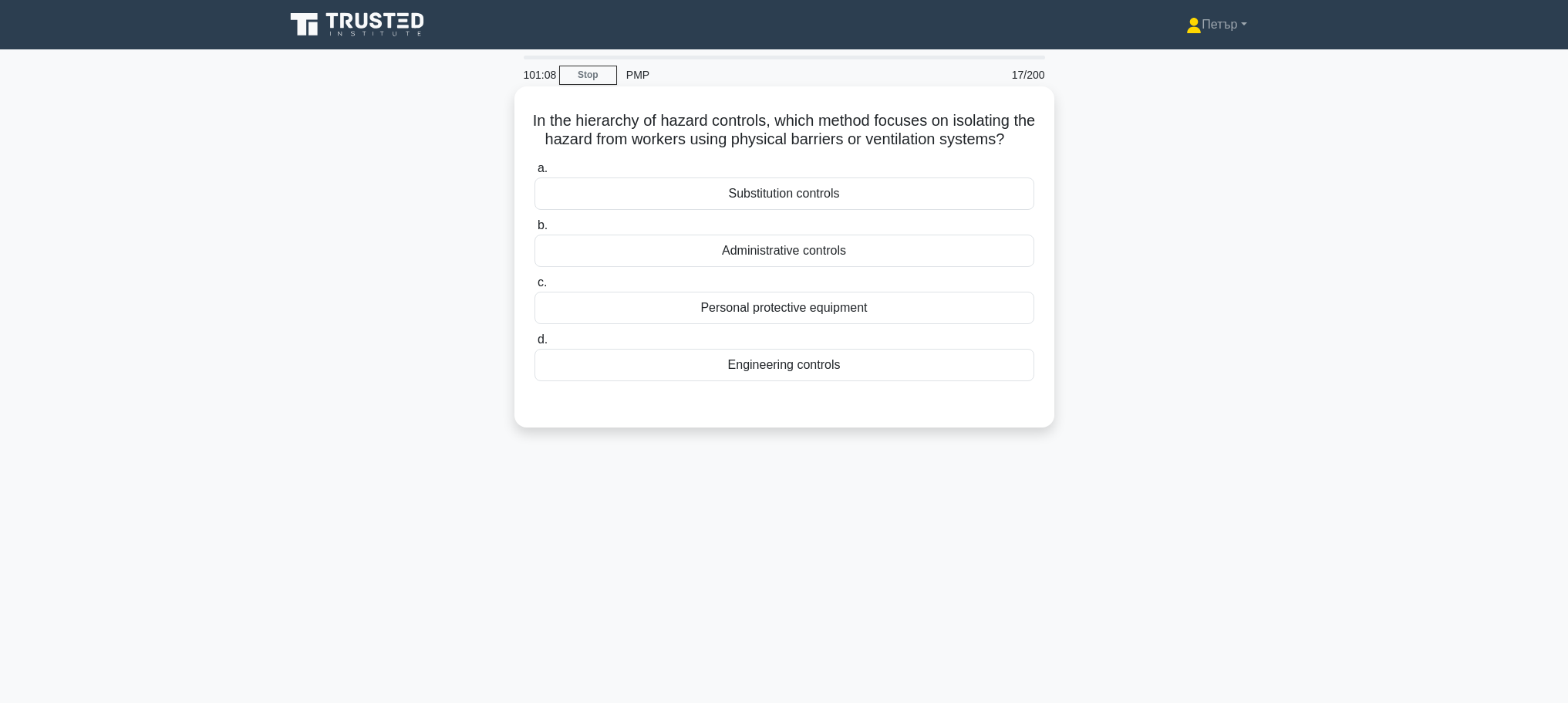
click at [925, 381] on div "Engineering controls" at bounding box center [784, 364] width 500 height 32
click at [534, 345] on input "d. Engineering controls" at bounding box center [534, 340] width 0 height 10
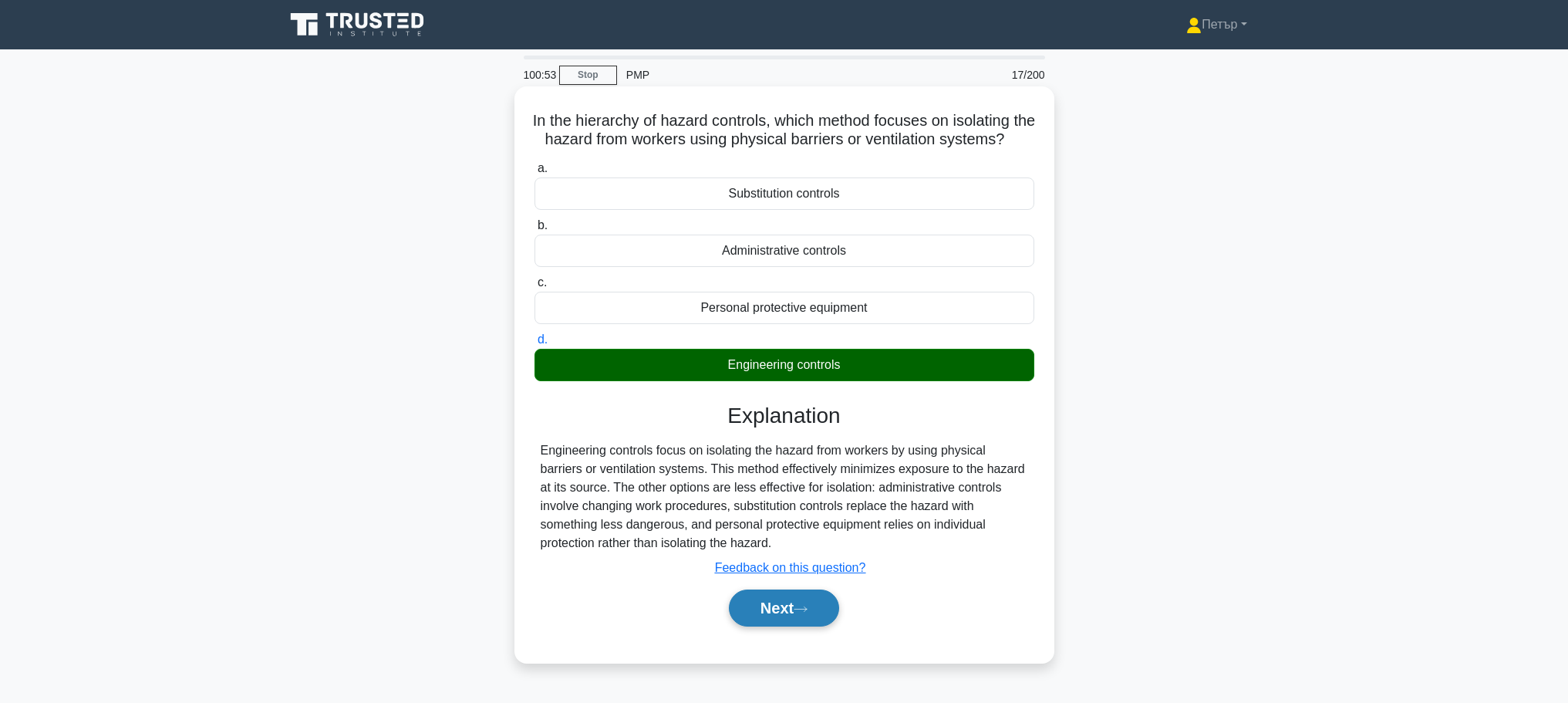
click at [790, 619] on button "Next" at bounding box center [784, 608] width 110 height 37
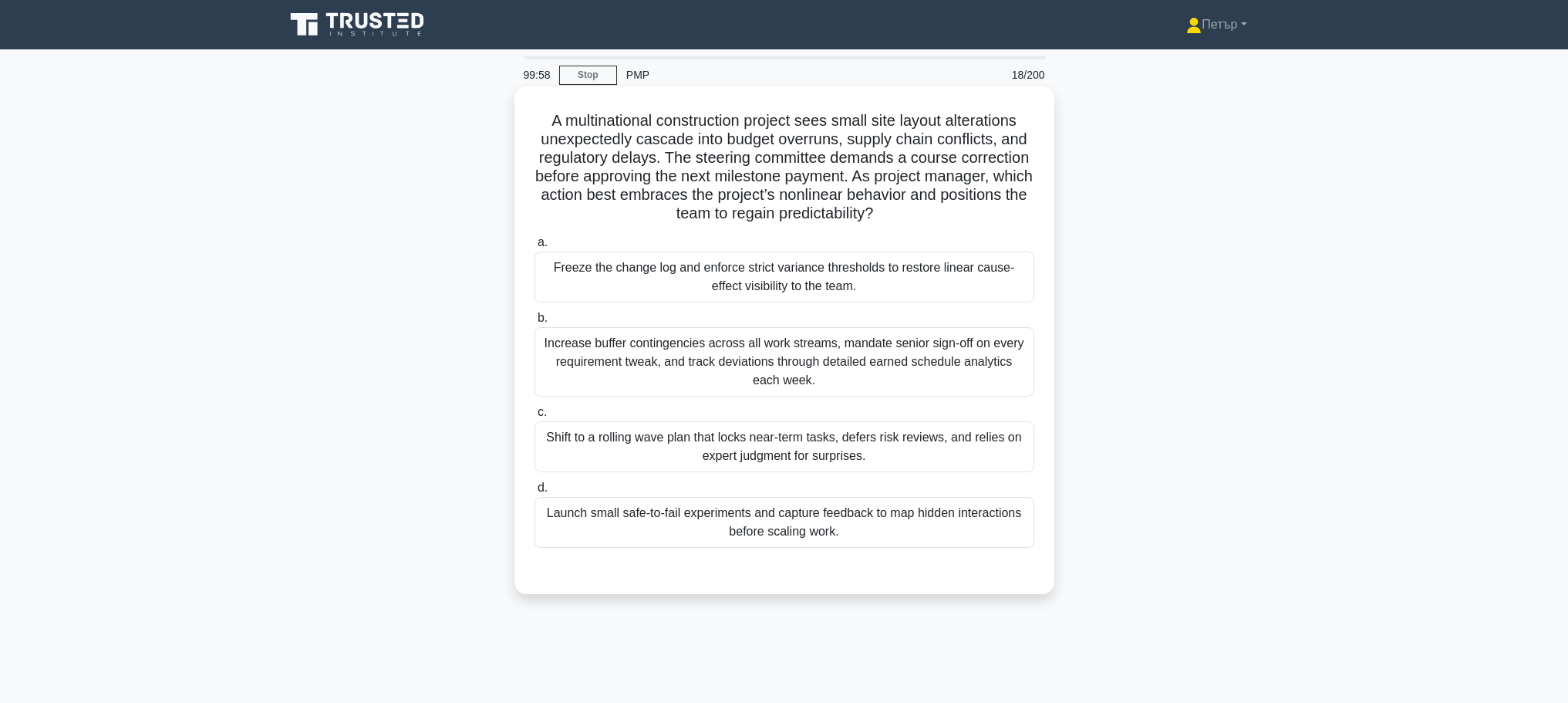
click at [921, 283] on div "Freeze the change log and enforce strict variance thresholds to restore linear …" at bounding box center [784, 277] width 500 height 51
click at [534, 248] on input "a. Freeze the change log and enforce strict variance thresholds to restore line…" at bounding box center [534, 242] width 0 height 10
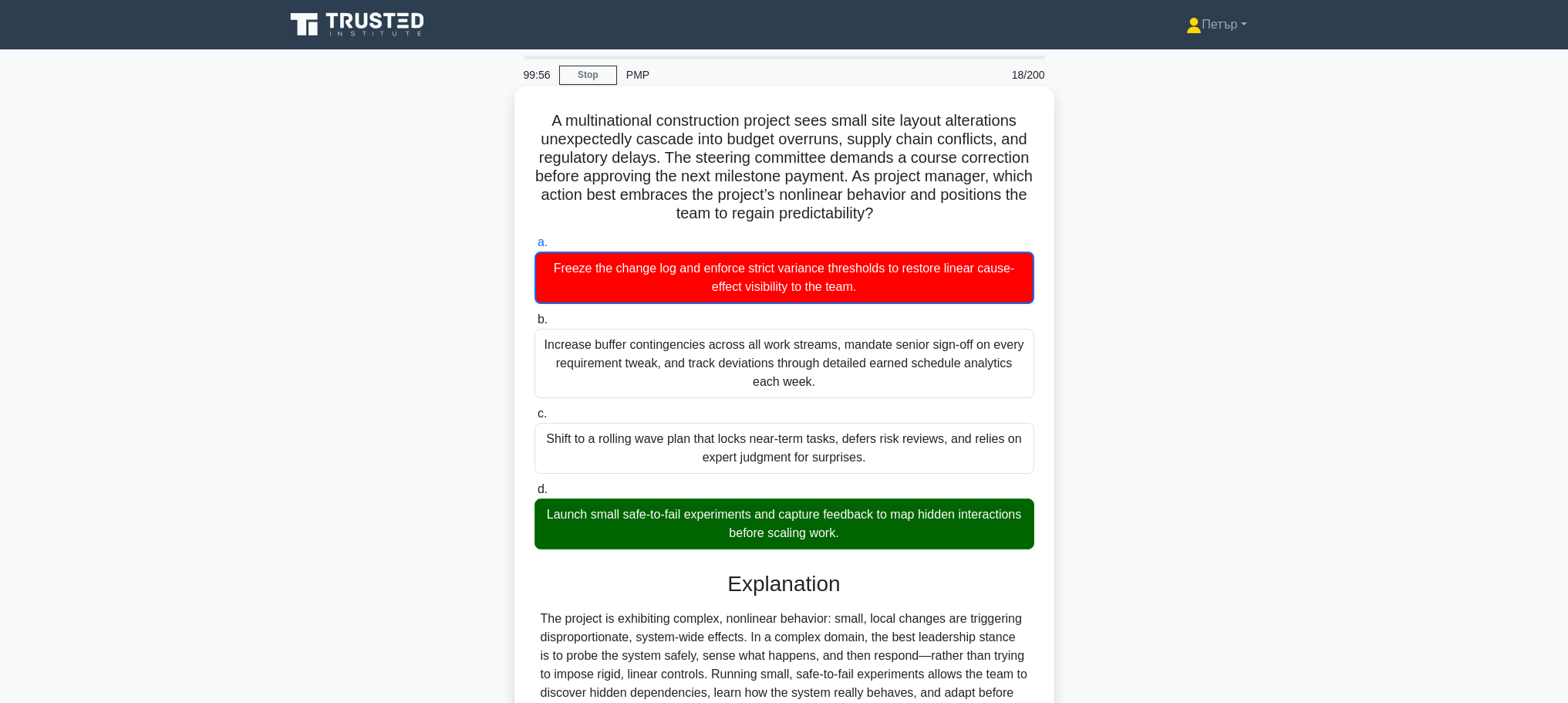
scroll to position [308, 0]
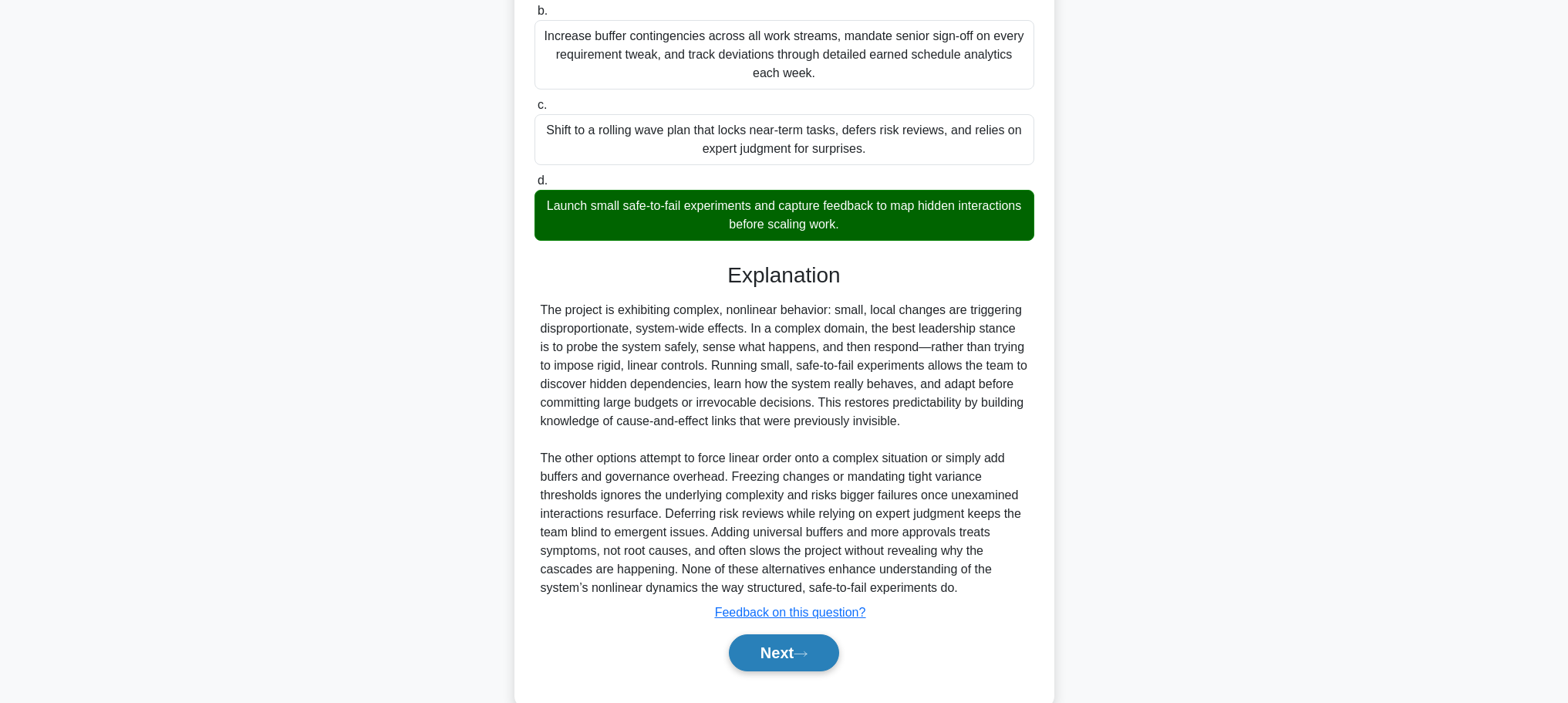
click at [786, 656] on button "Next" at bounding box center [784, 653] width 110 height 37
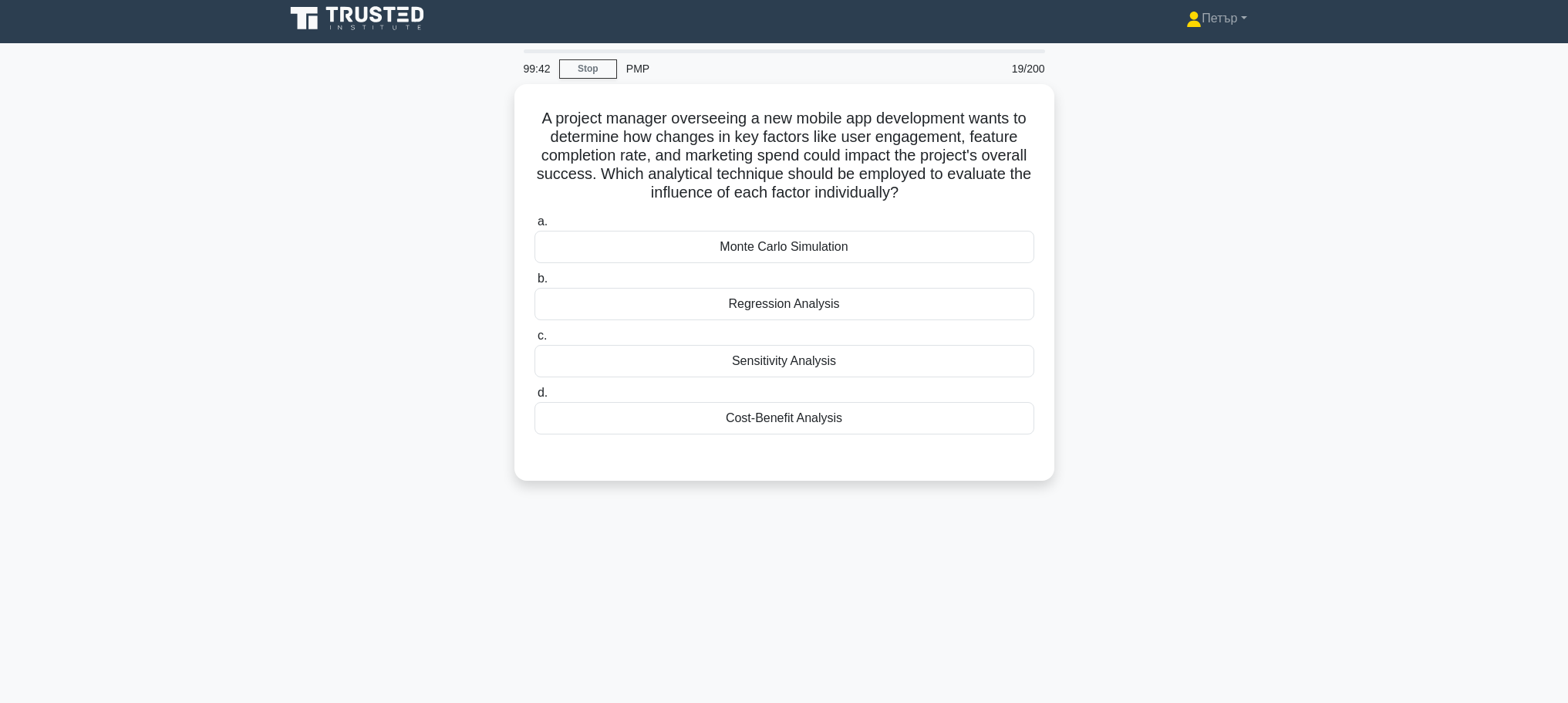
scroll to position [0, 0]
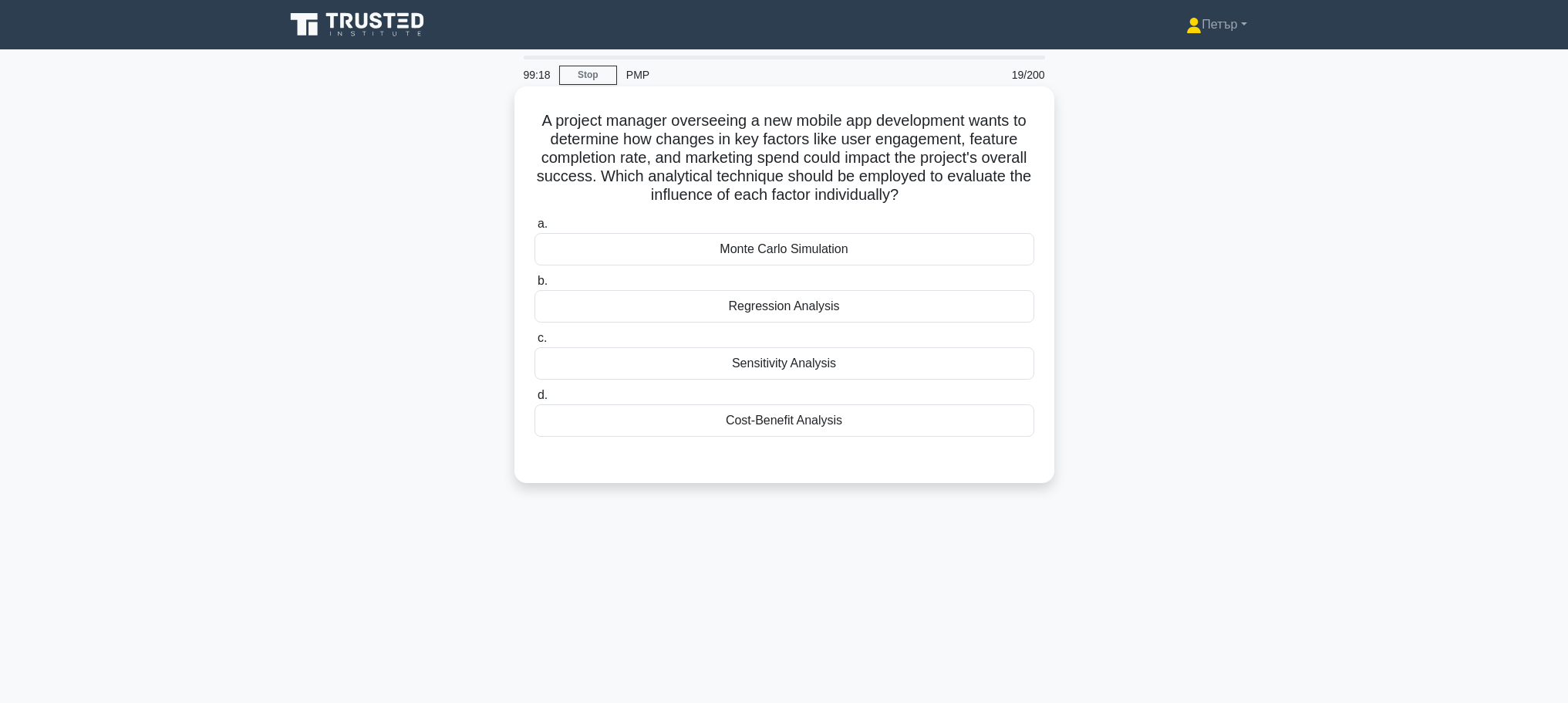
click at [905, 364] on div "Sensitivity Analysis" at bounding box center [784, 363] width 500 height 32
click at [534, 344] on input "c. Sensitivity Analysis" at bounding box center [534, 339] width 0 height 10
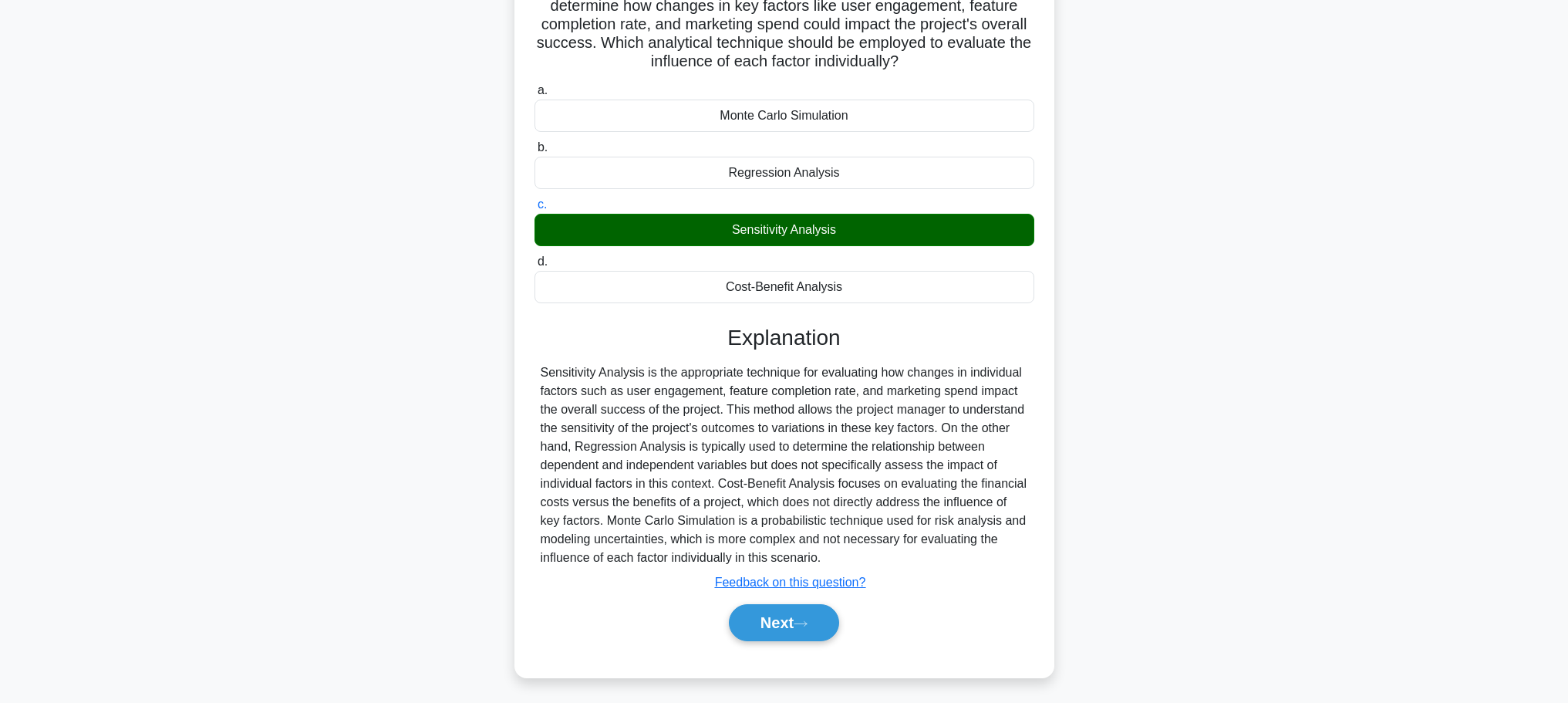
scroll to position [138, 0]
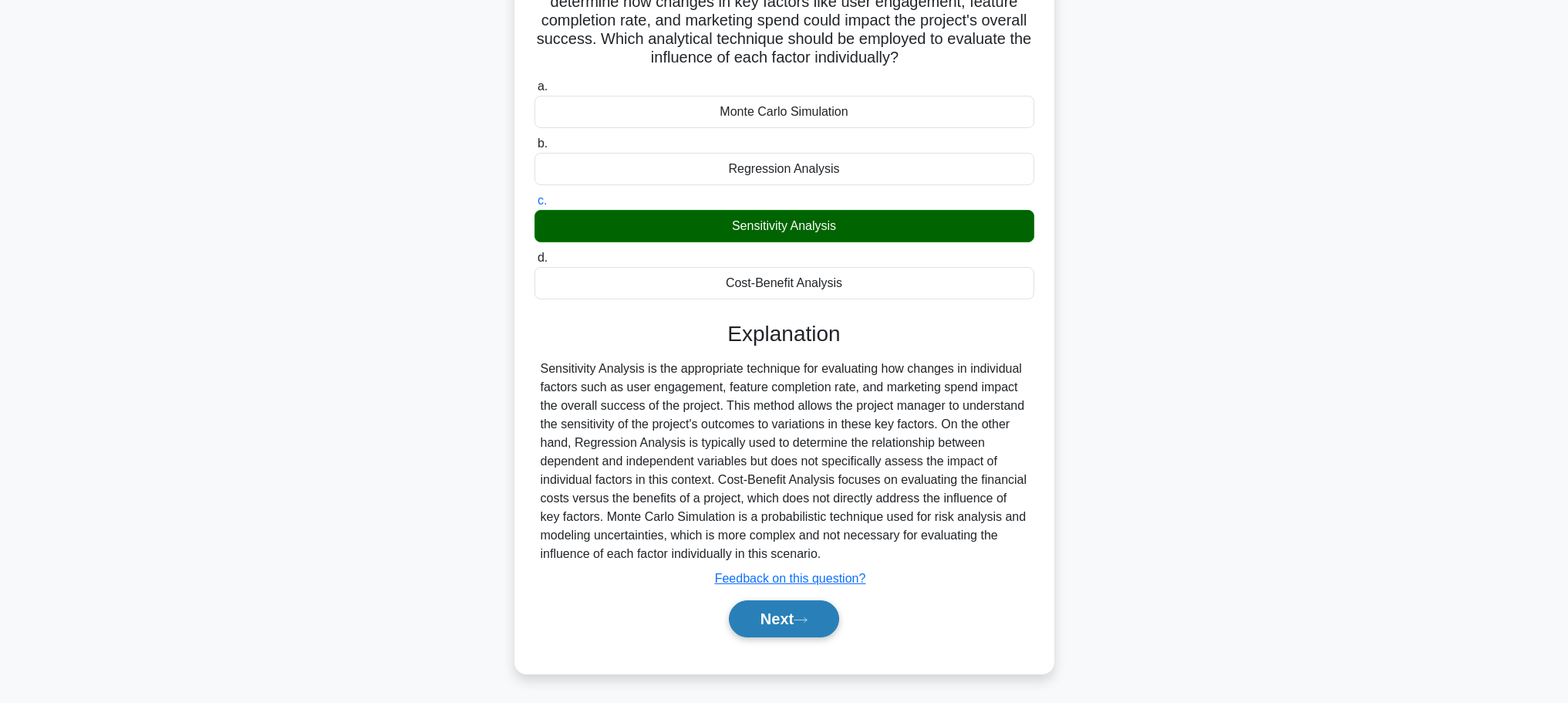
click at [784, 626] on button "Next" at bounding box center [784, 619] width 110 height 37
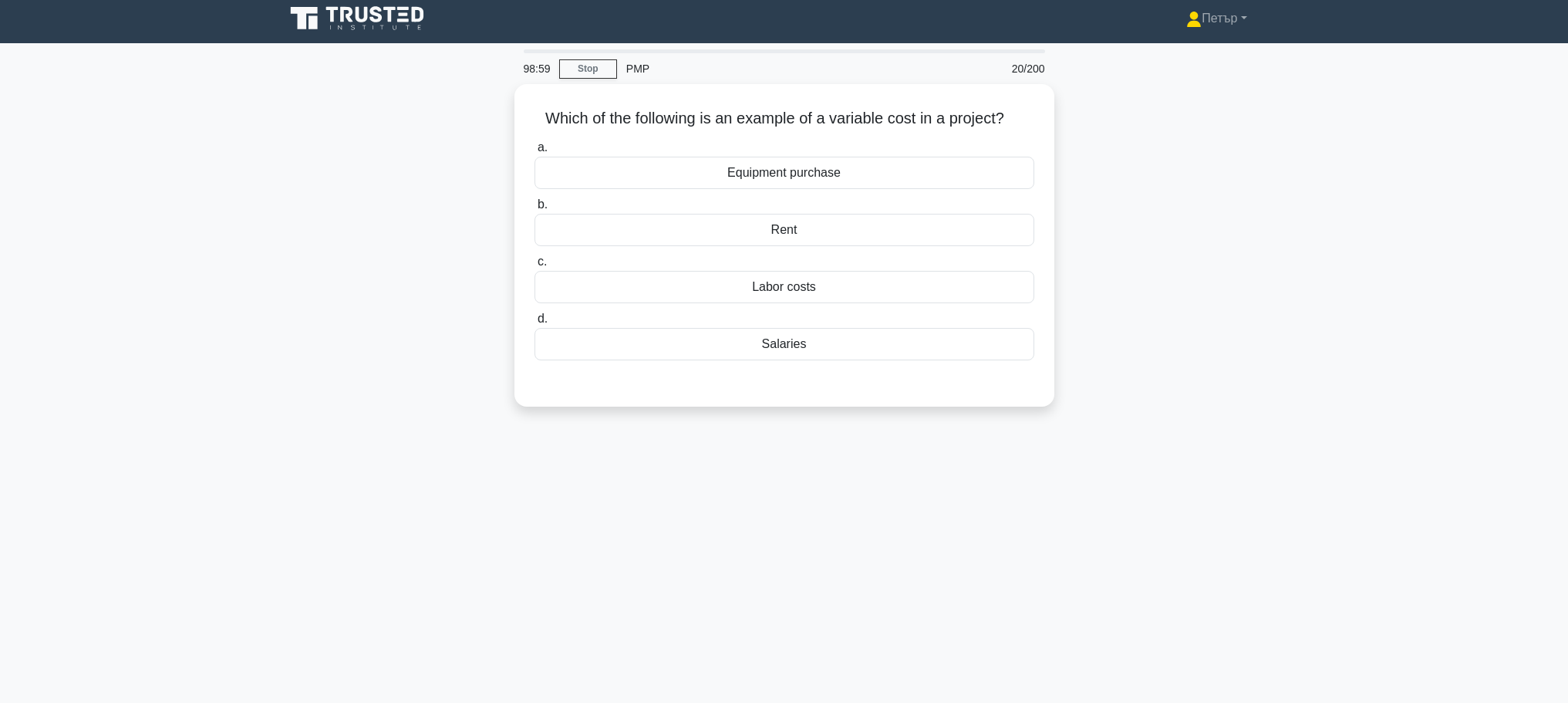
scroll to position [0, 0]
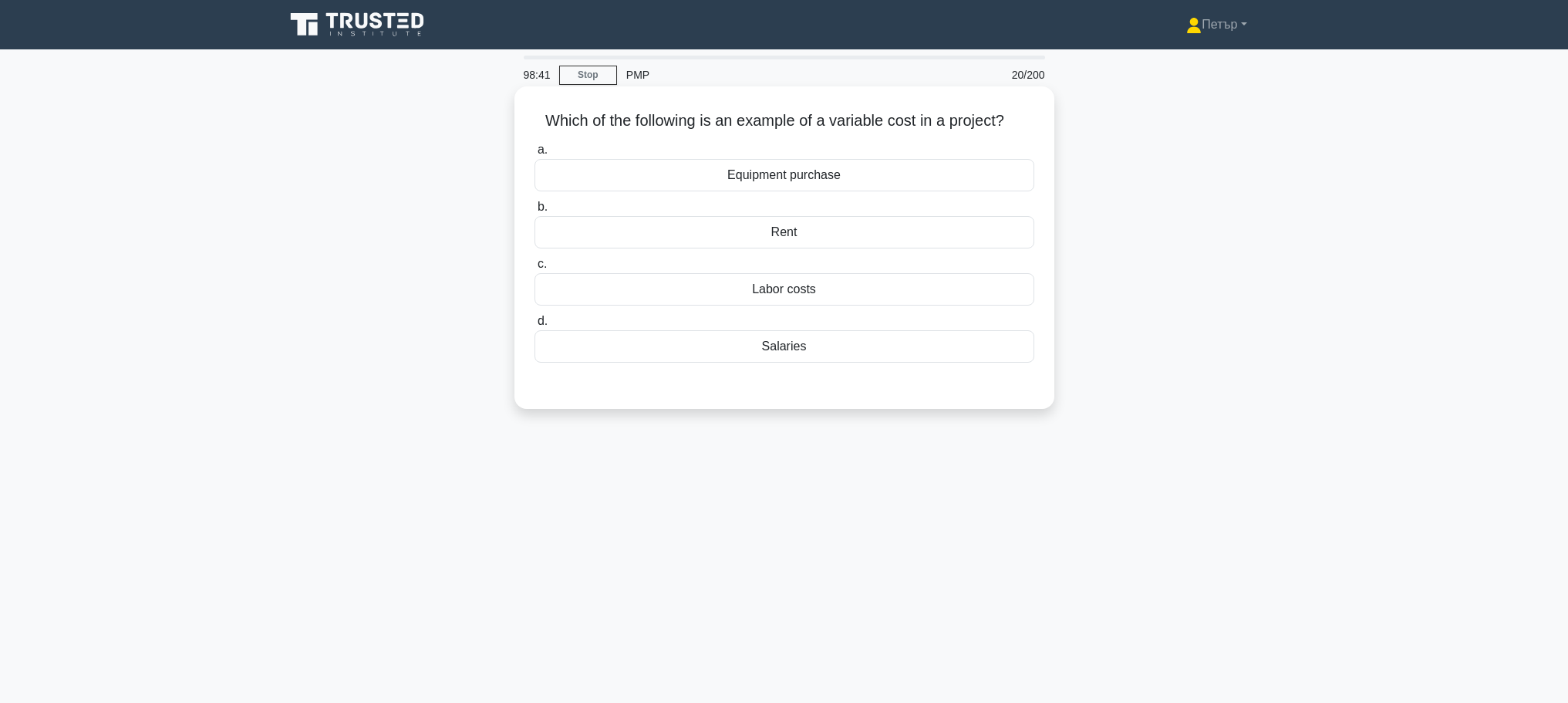
click at [905, 294] on div "Labor costs" at bounding box center [784, 288] width 500 height 32
click at [534, 270] on input "c. Labor costs" at bounding box center [534, 264] width 0 height 10
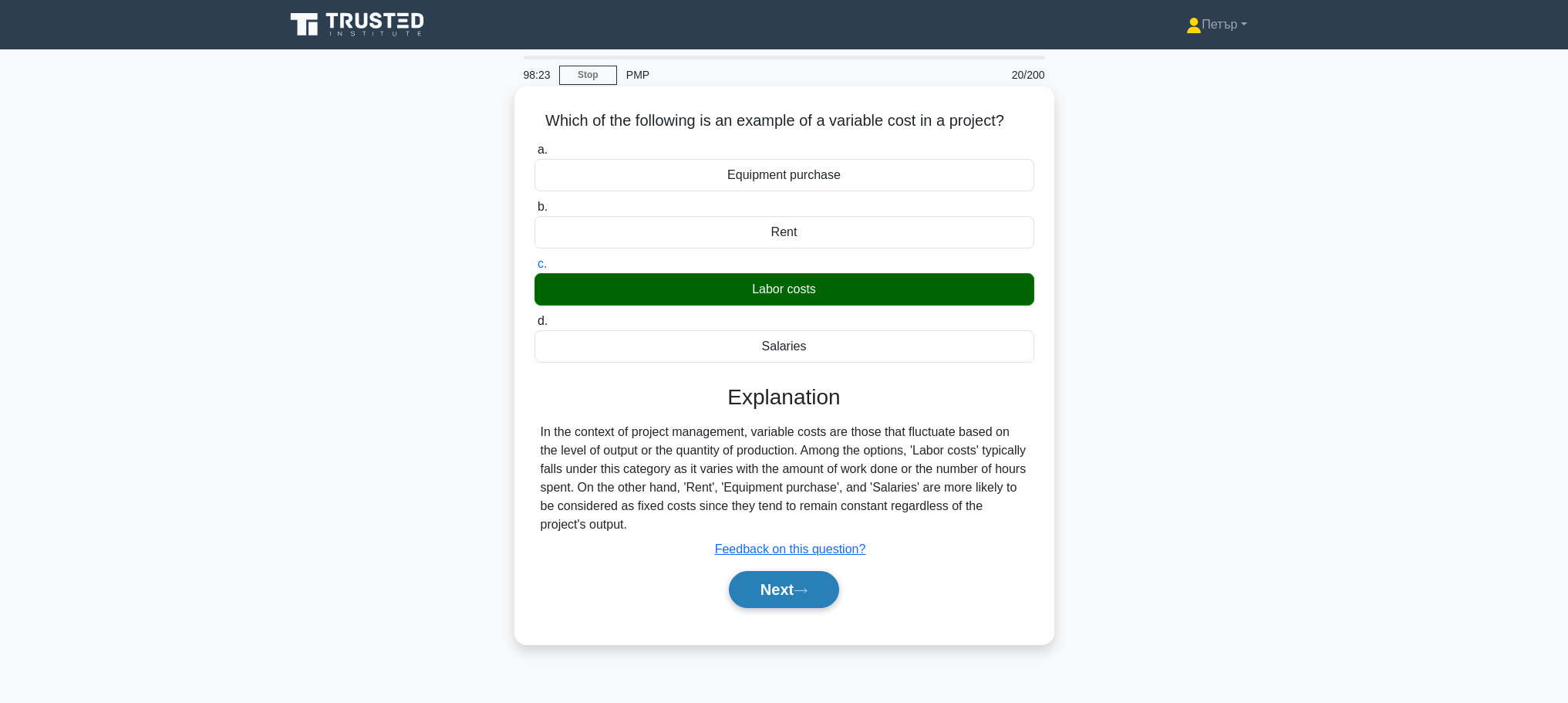
click at [790, 591] on button "Next" at bounding box center [784, 590] width 110 height 37
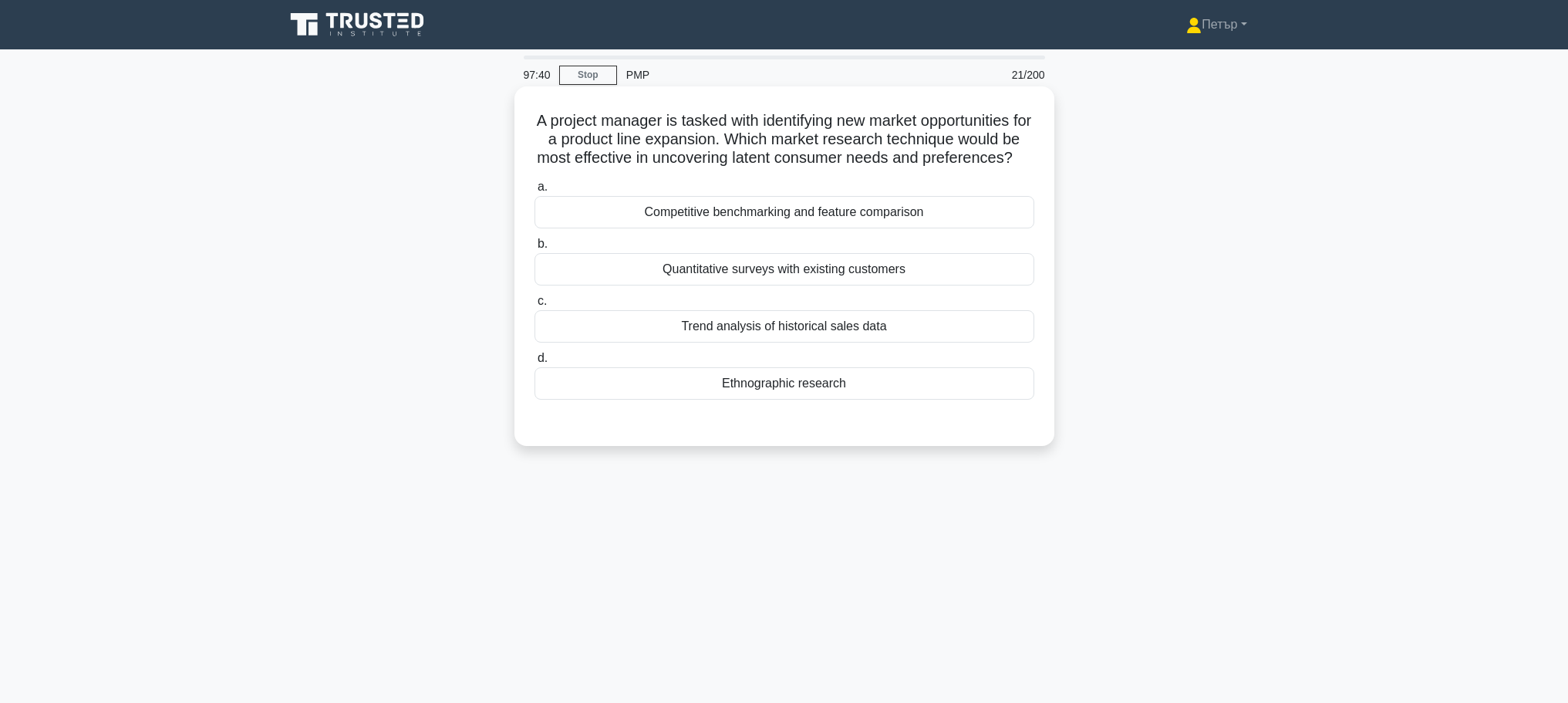
click at [928, 286] on div "Quantitative surveys with existing customers" at bounding box center [784, 269] width 500 height 32
click at [534, 249] on input "b. Quantitative surveys with existing customers" at bounding box center [534, 244] width 0 height 10
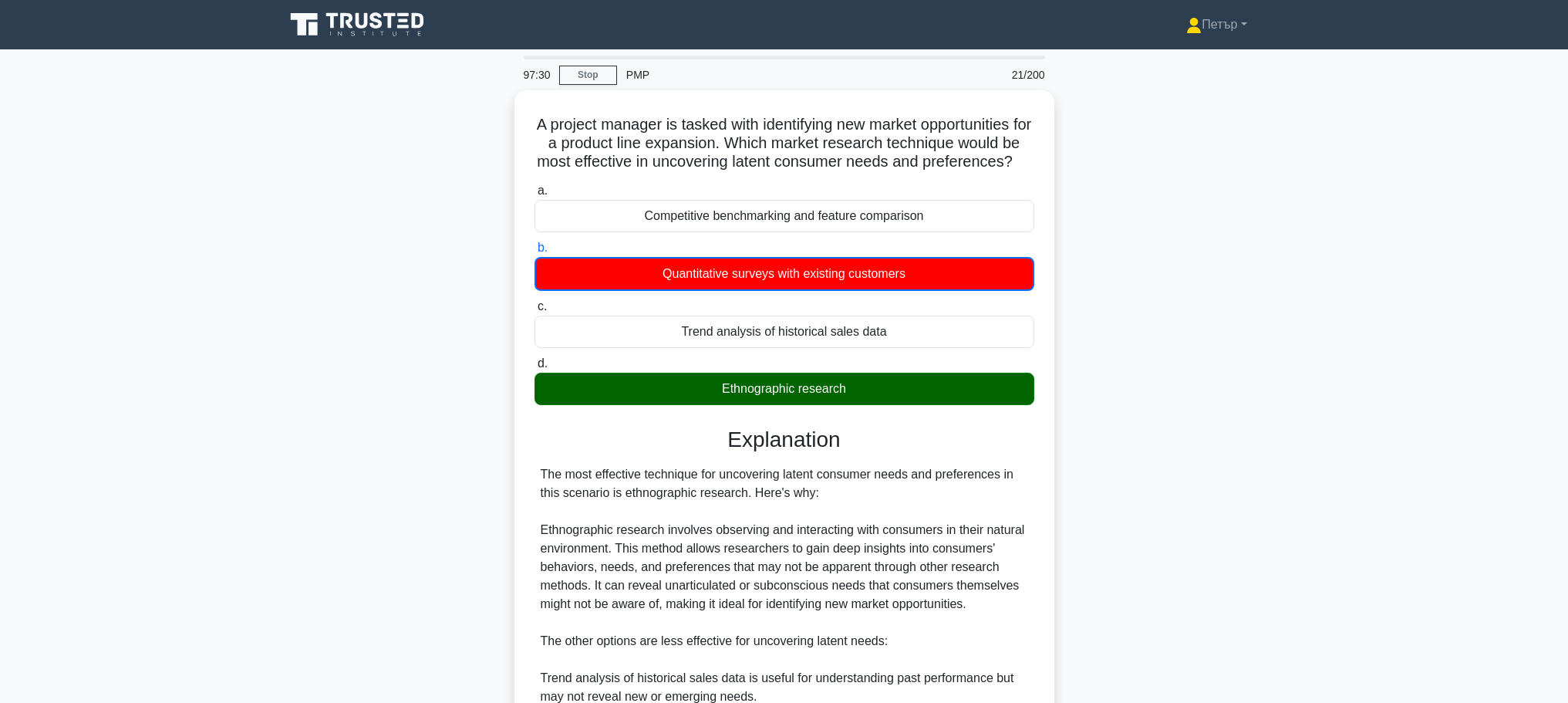
scroll to position [308, 0]
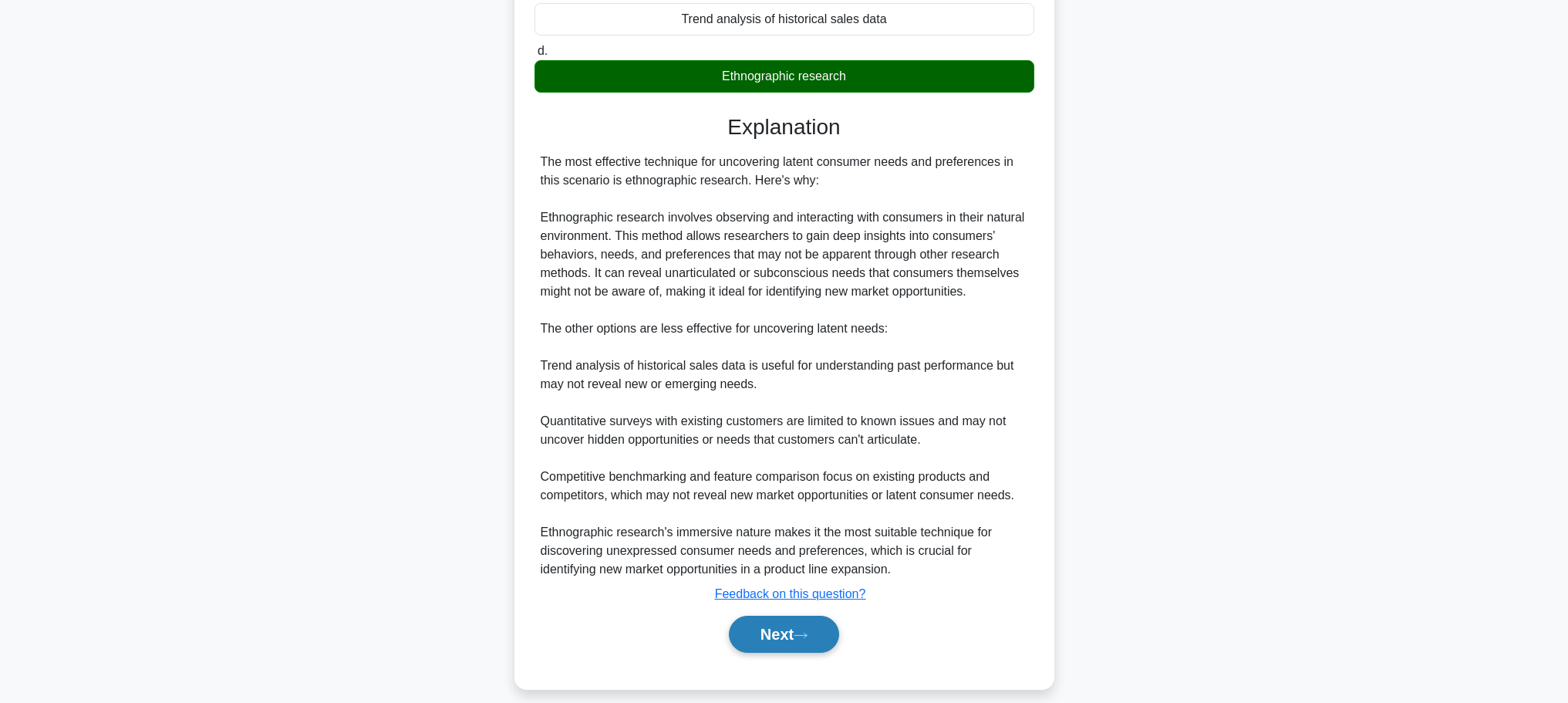
click at [816, 653] on button "Next" at bounding box center [784, 634] width 110 height 37
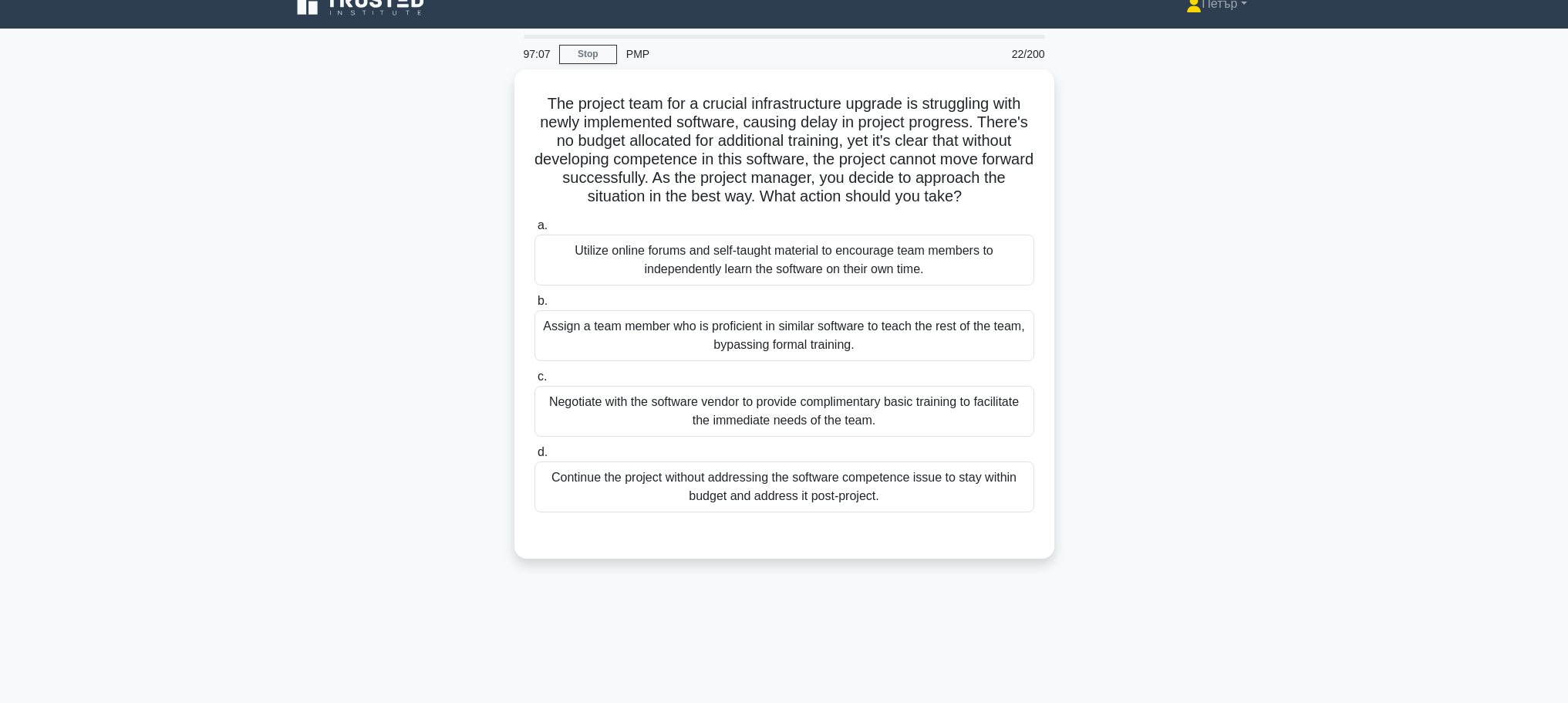
scroll to position [0, 0]
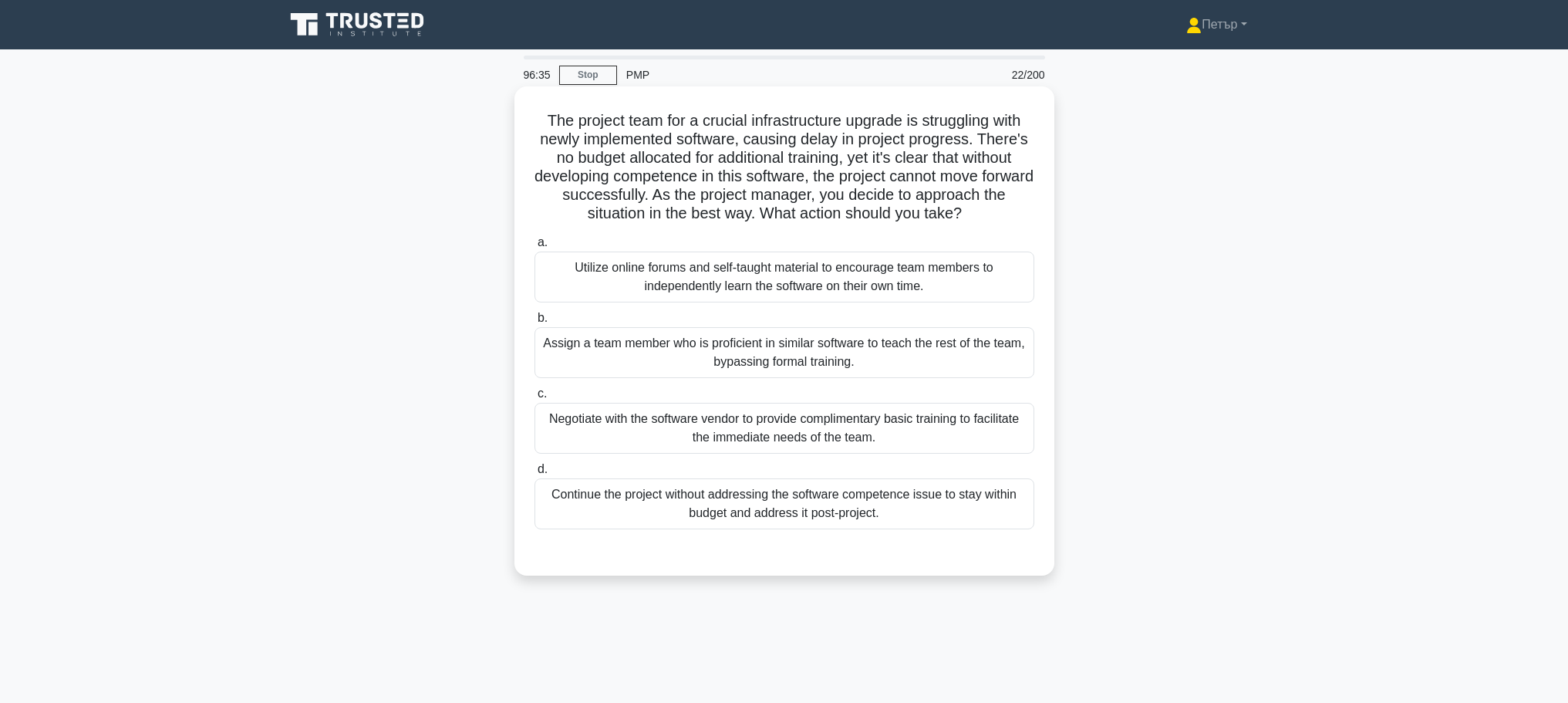
click at [963, 355] on div "Assign a team member who is proficient in similar software to teach the rest of…" at bounding box center [784, 352] width 500 height 51
click at [534, 323] on input "b. Assign a team member who is proficient in similar software to teach the rest…" at bounding box center [534, 318] width 0 height 10
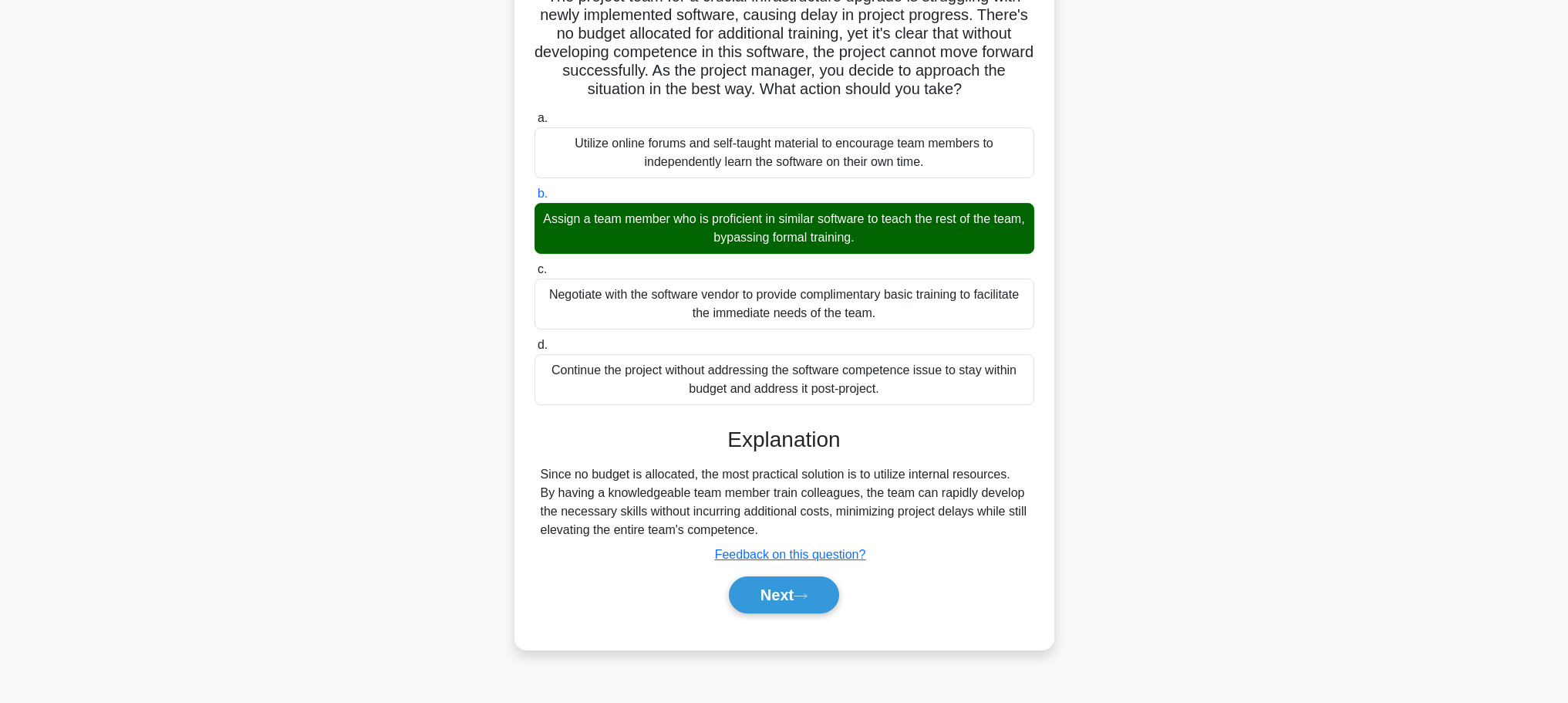
scroll to position [130, 0]
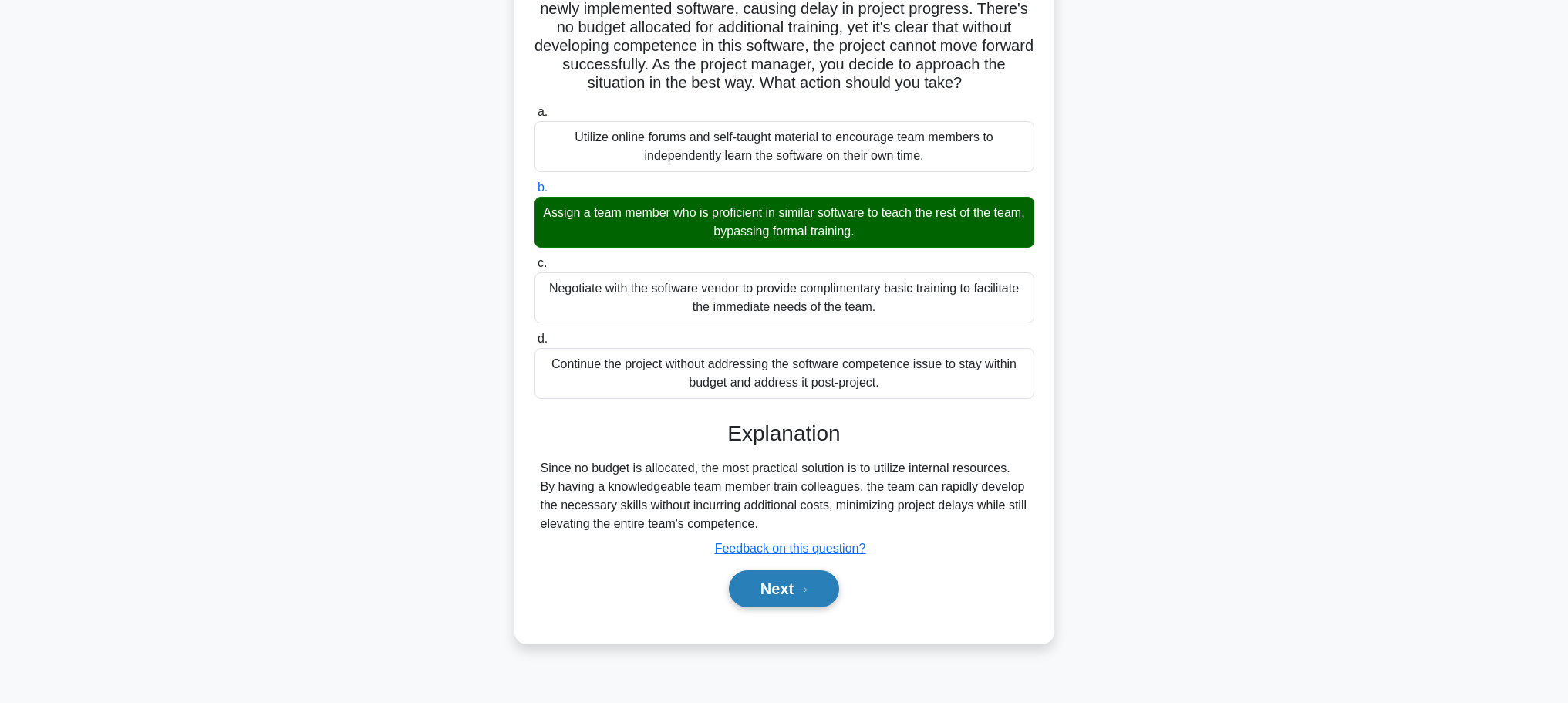
click at [772, 588] on button "Next" at bounding box center [784, 589] width 110 height 37
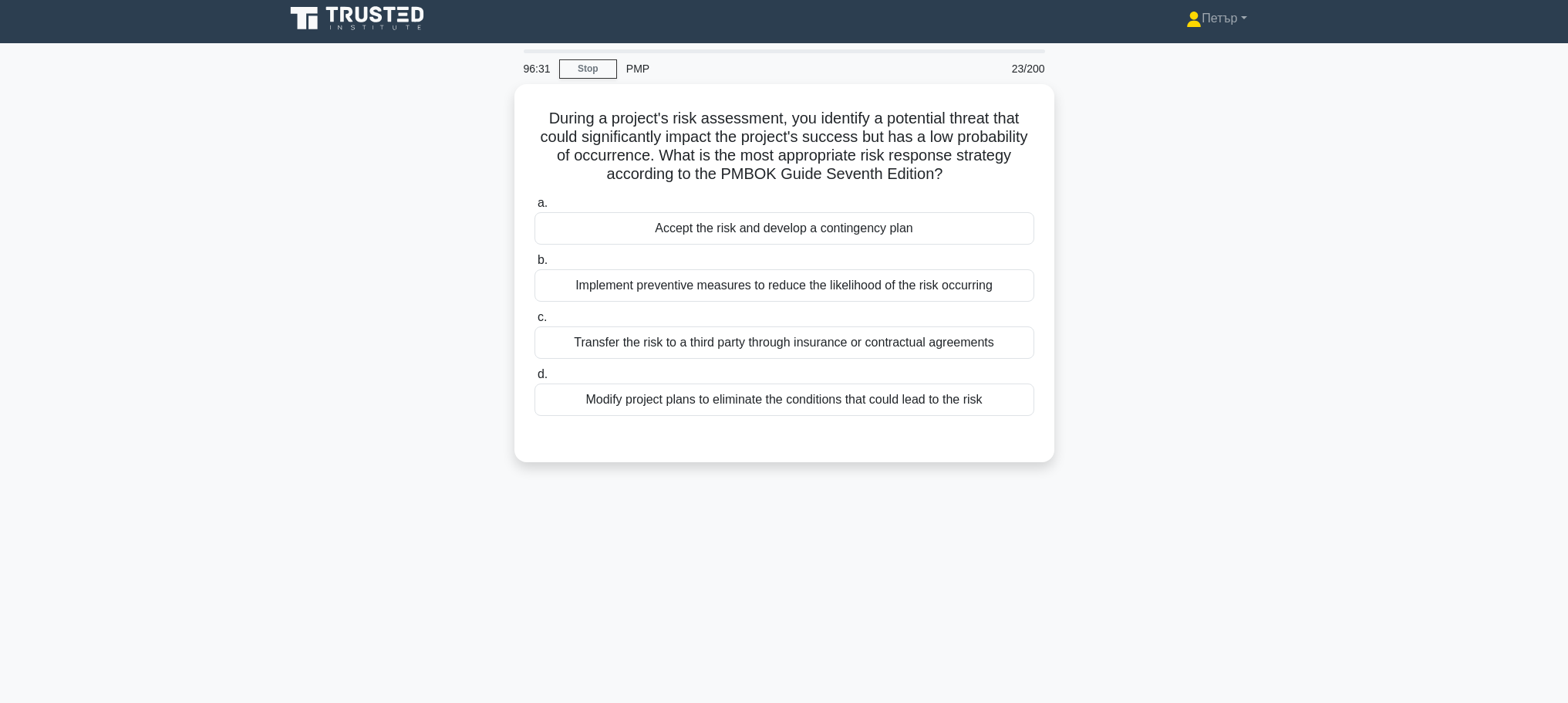
scroll to position [0, 0]
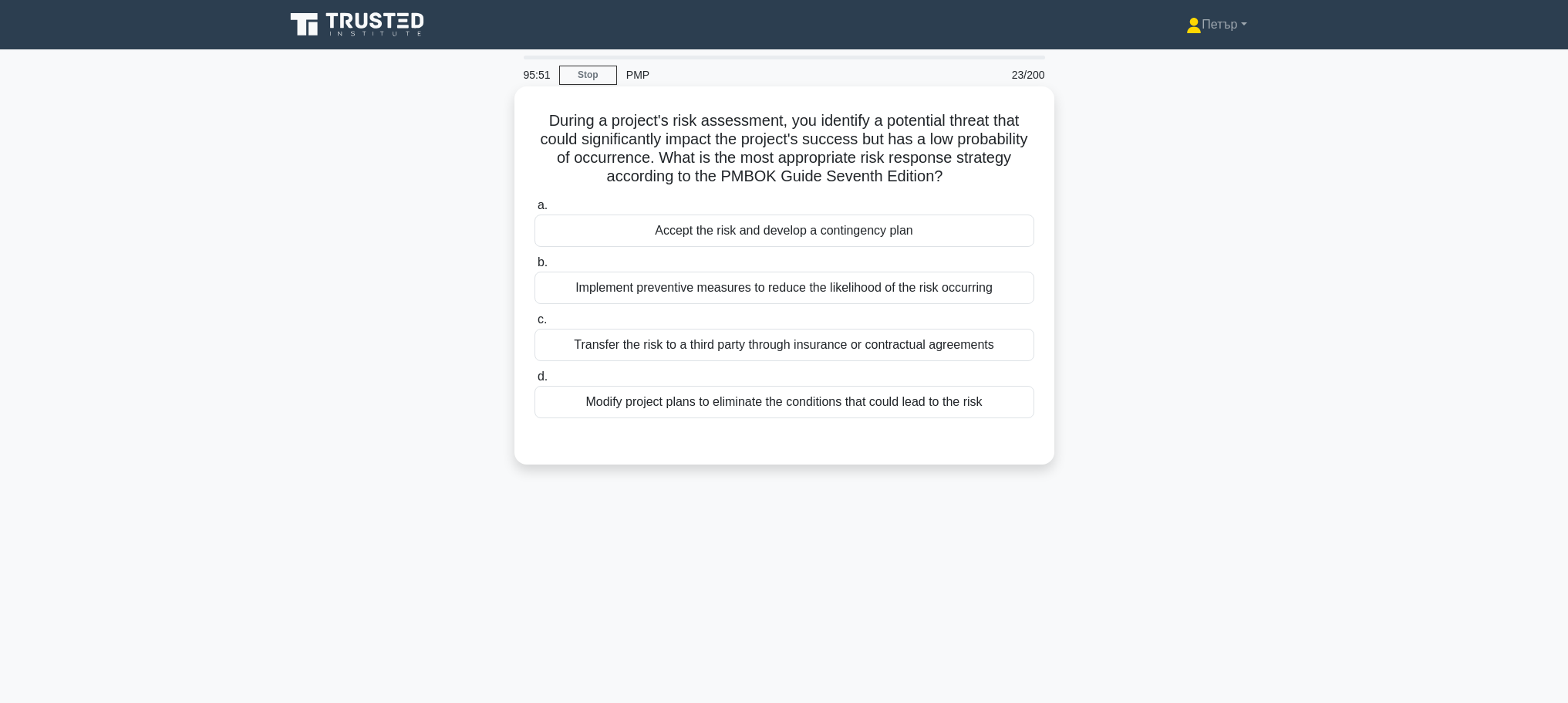
click at [775, 348] on div "Transfer the risk to a third party through insurance or contractual agreements" at bounding box center [784, 345] width 500 height 32
click at [534, 325] on input "c. Transfer the risk to a third party through insurance or contractual agreemen…" at bounding box center [534, 320] width 0 height 10
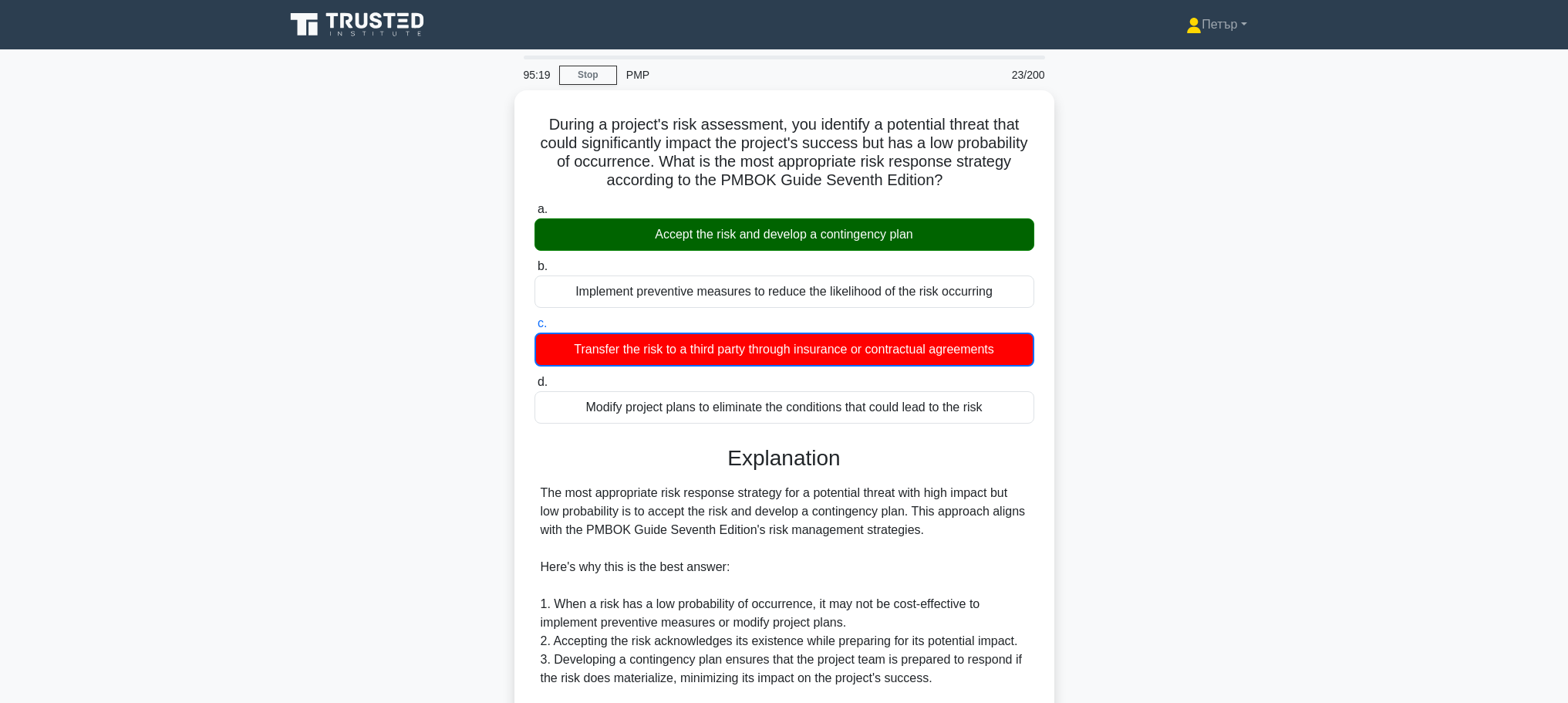
scroll to position [308, 0]
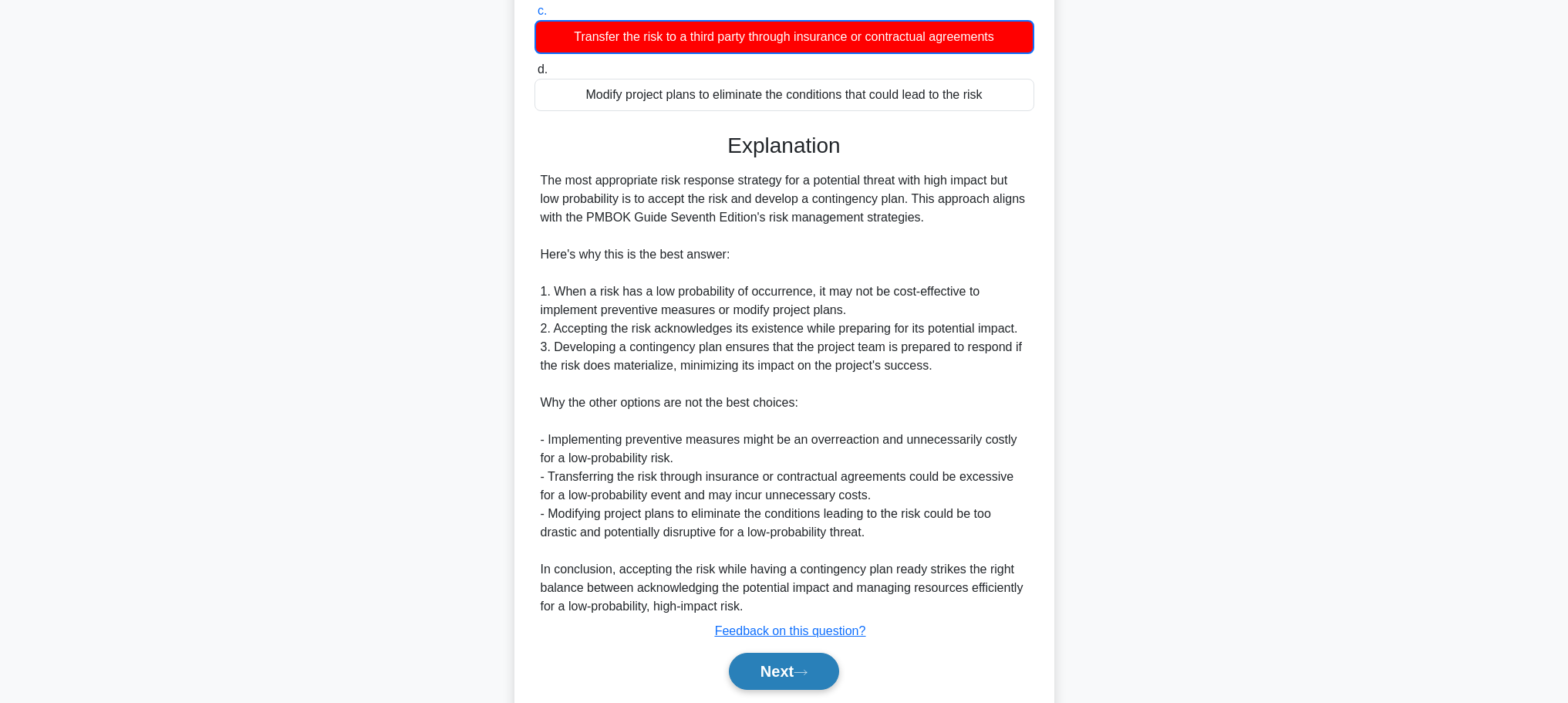
click at [817, 665] on button "Next" at bounding box center [784, 671] width 110 height 37
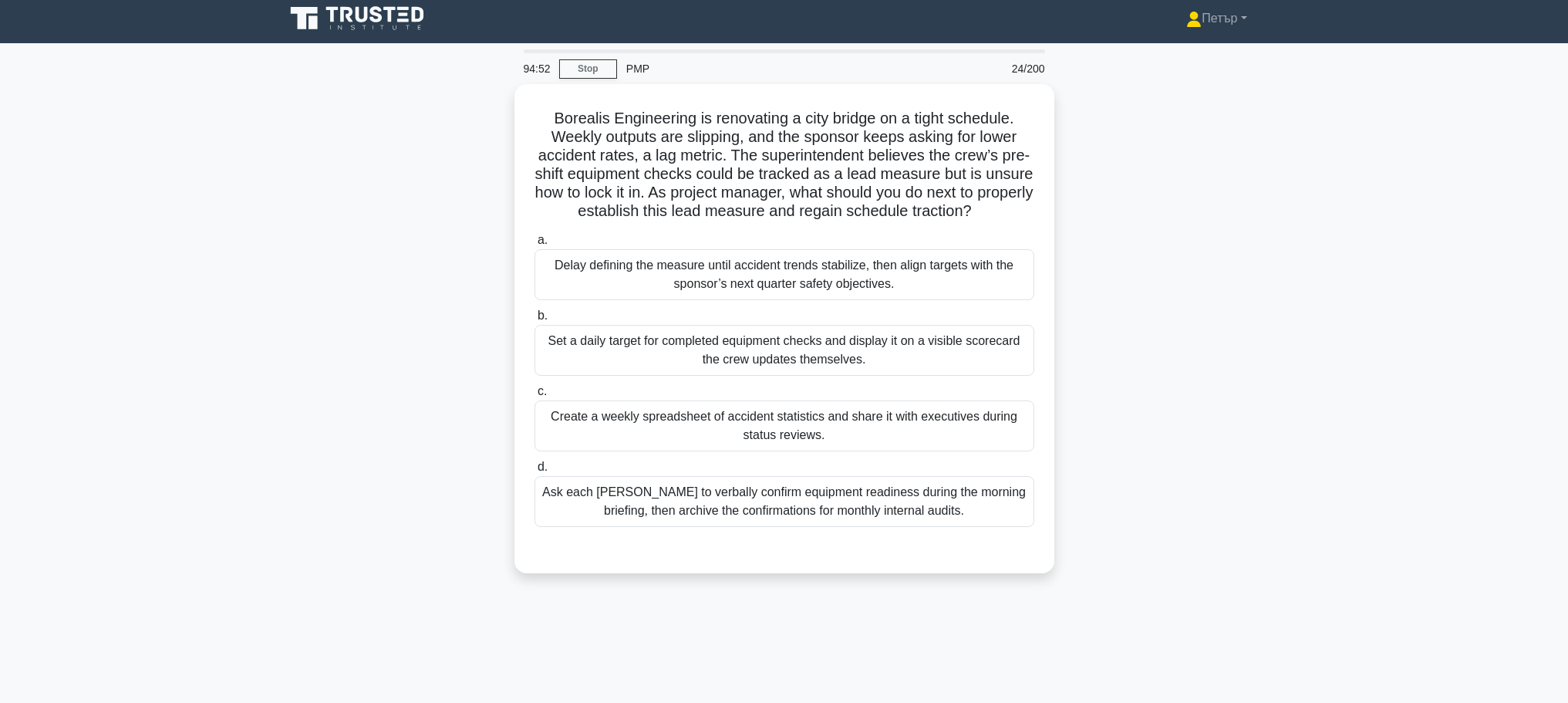
scroll to position [0, 0]
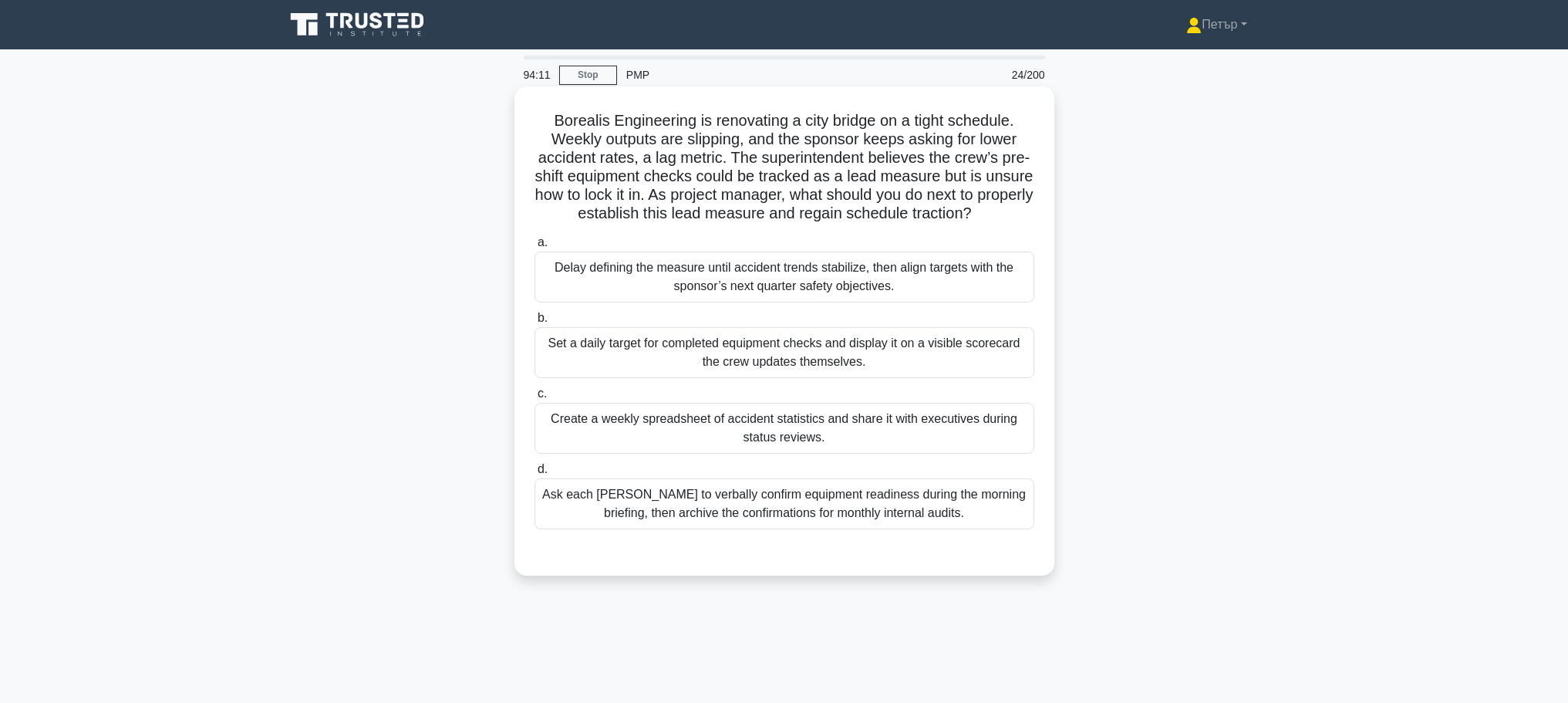
click at [999, 378] on div "Set a daily target for completed equipment checks and display it on a visible s…" at bounding box center [784, 352] width 500 height 51
click at [534, 323] on input "b. Set a daily target for completed equipment checks and display it on a visibl…" at bounding box center [534, 318] width 0 height 10
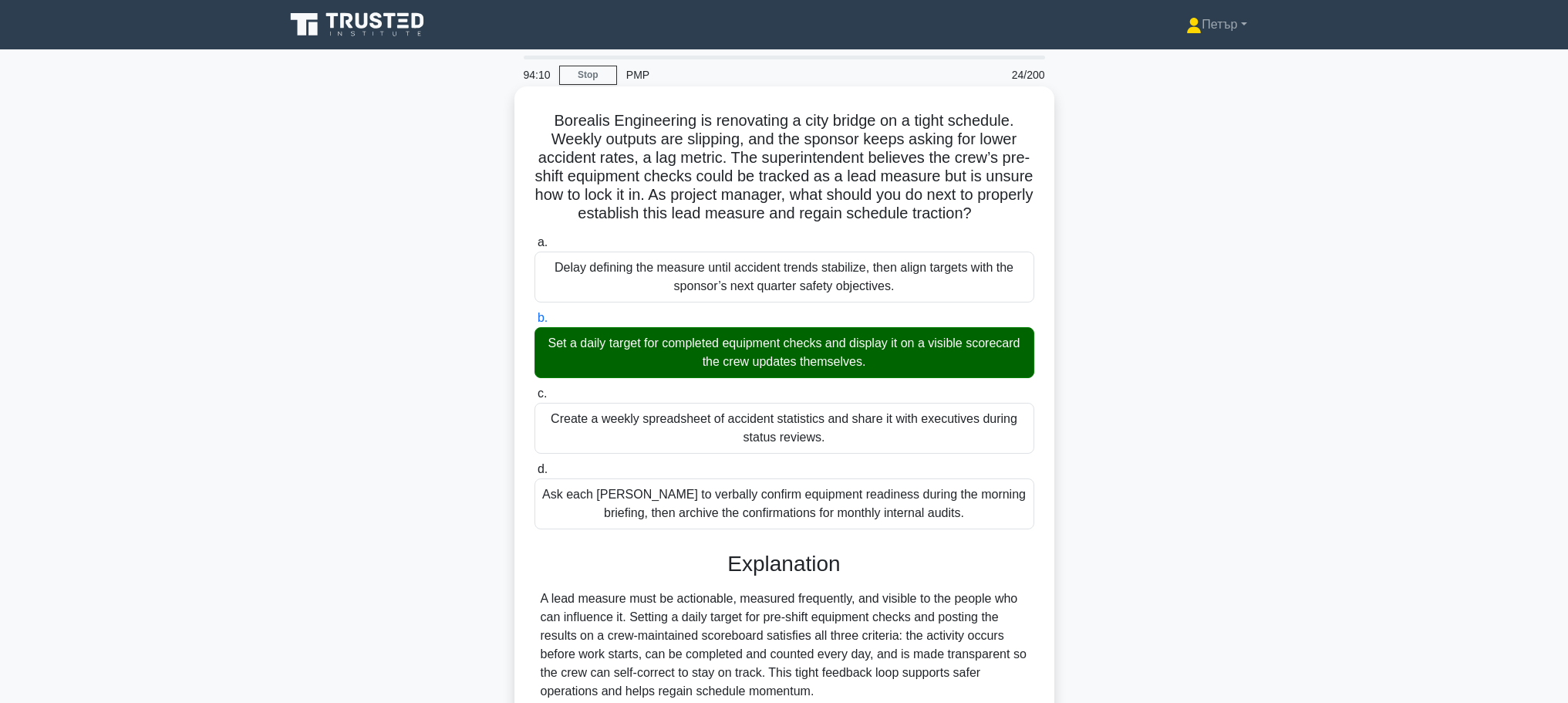
scroll to position [249, 0]
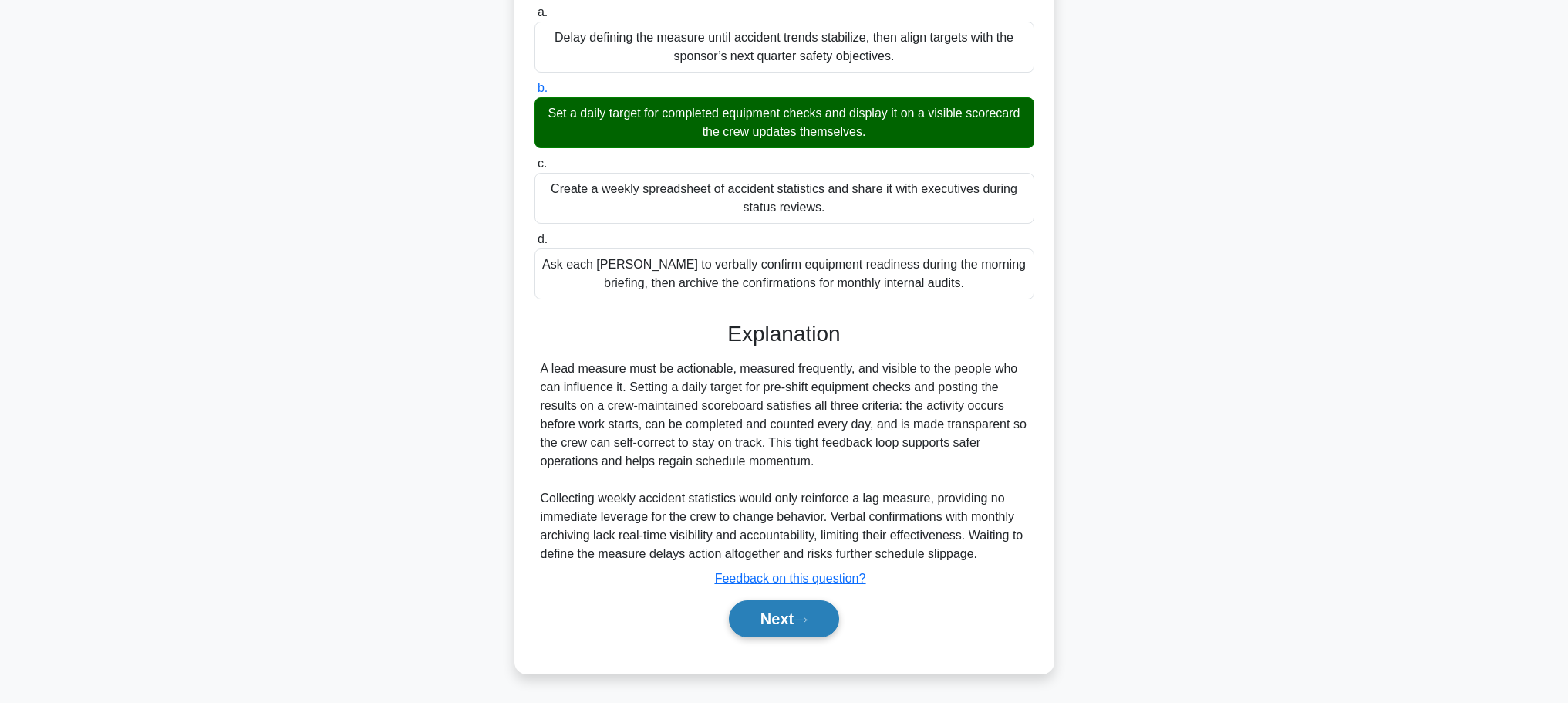
click at [809, 611] on button "Next" at bounding box center [784, 619] width 110 height 37
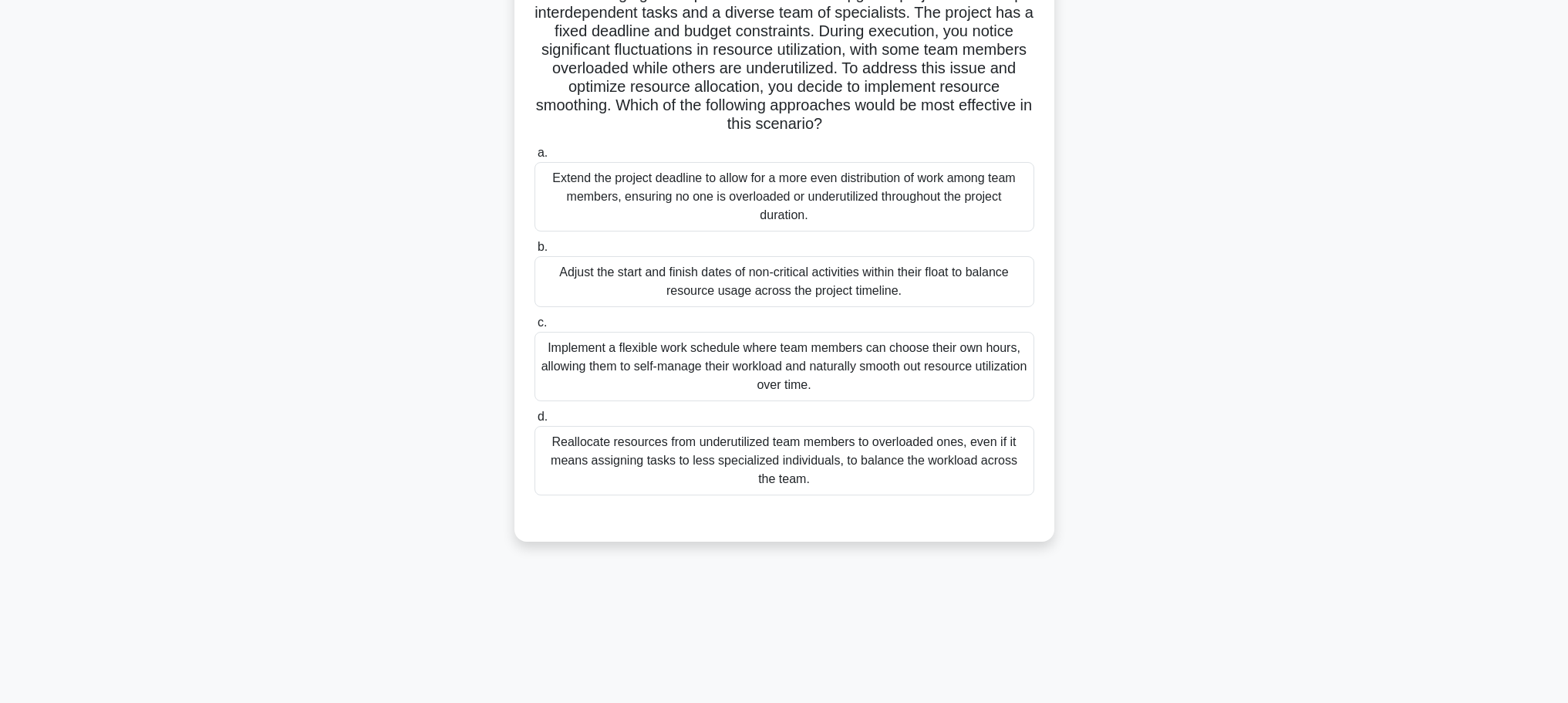
scroll to position [0, 0]
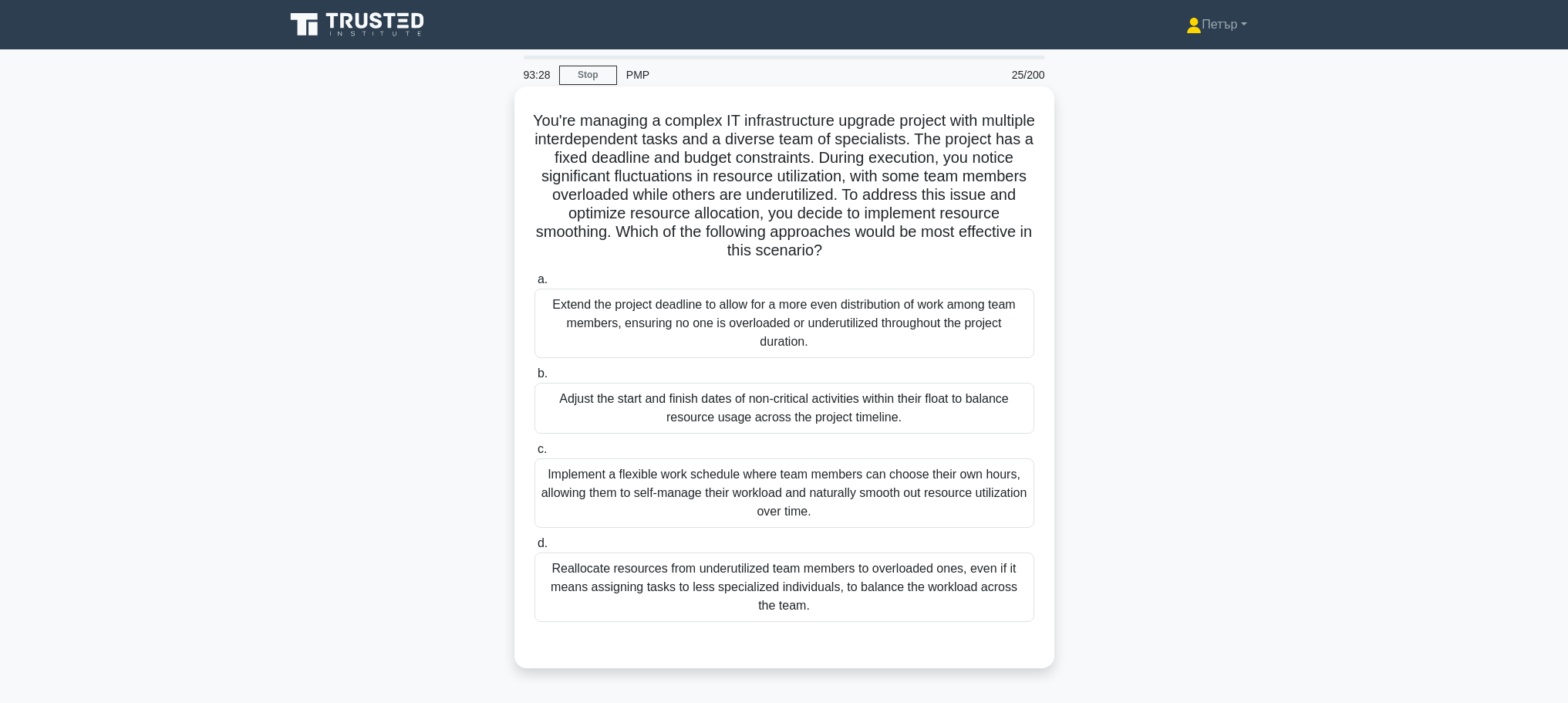
click at [986, 419] on div "Adjust the start and finish dates of non-critical activities within their float…" at bounding box center [784, 409] width 500 height 51
click at [534, 379] on input "b. Adjust the start and finish dates of non-critical activities within their fl…" at bounding box center [534, 374] width 0 height 10
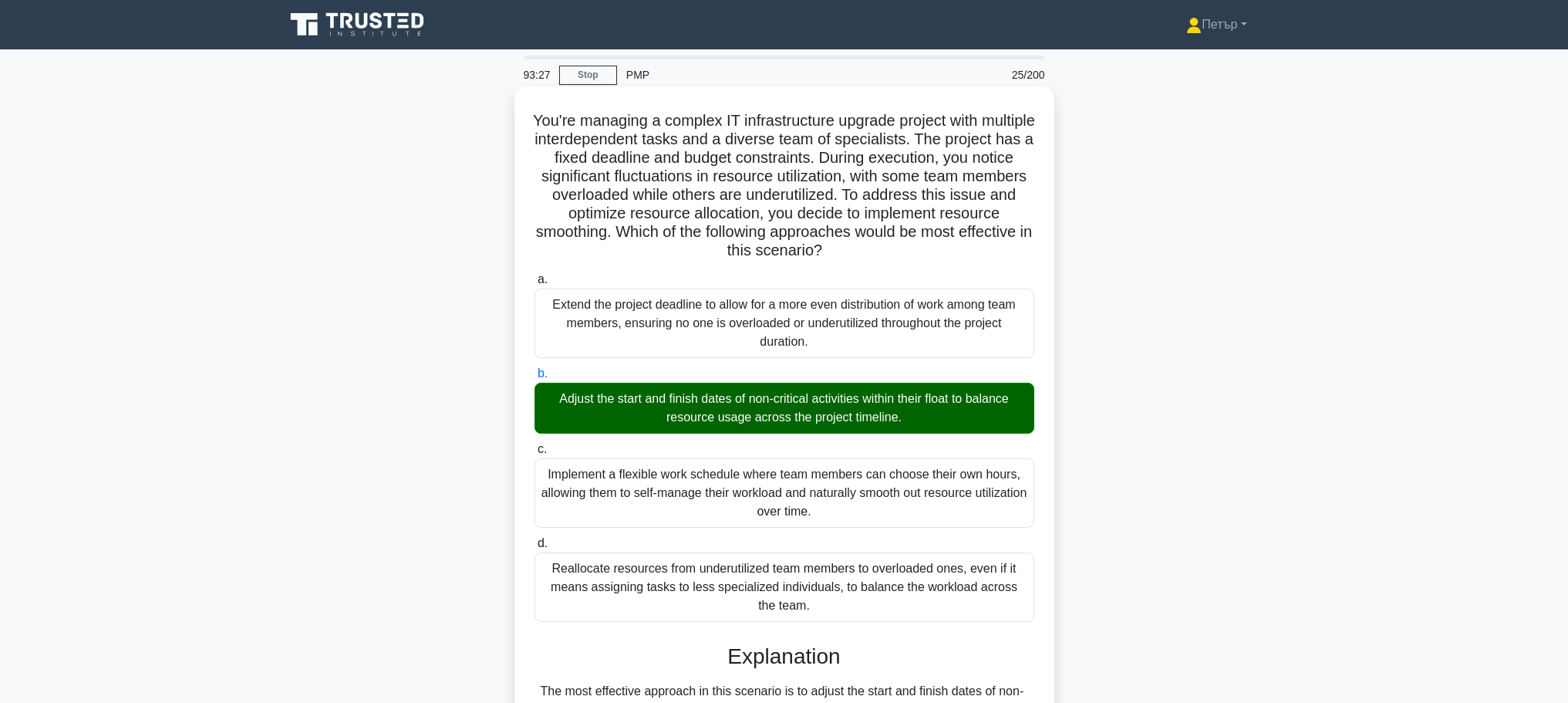
scroll to position [617, 0]
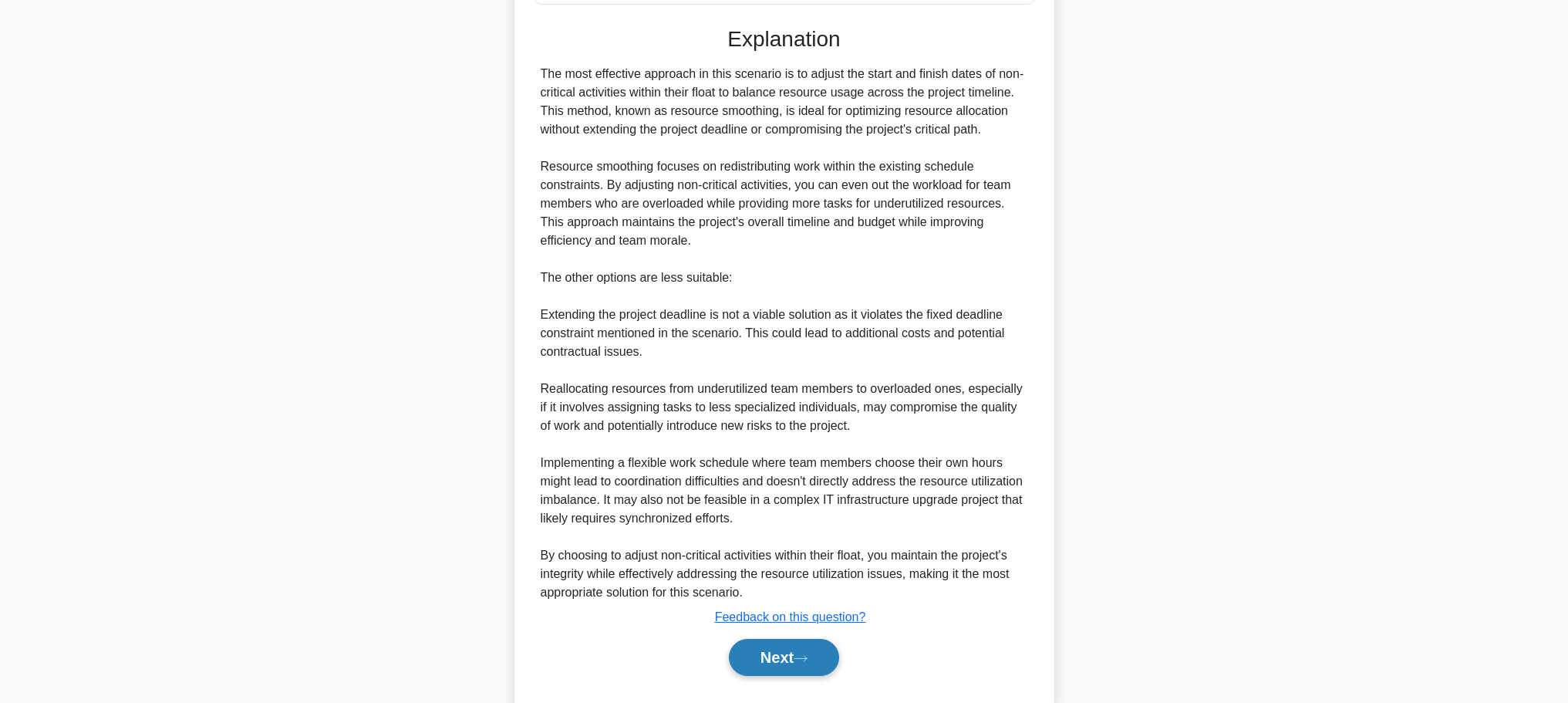
click at [784, 651] on button "Next" at bounding box center [784, 658] width 110 height 37
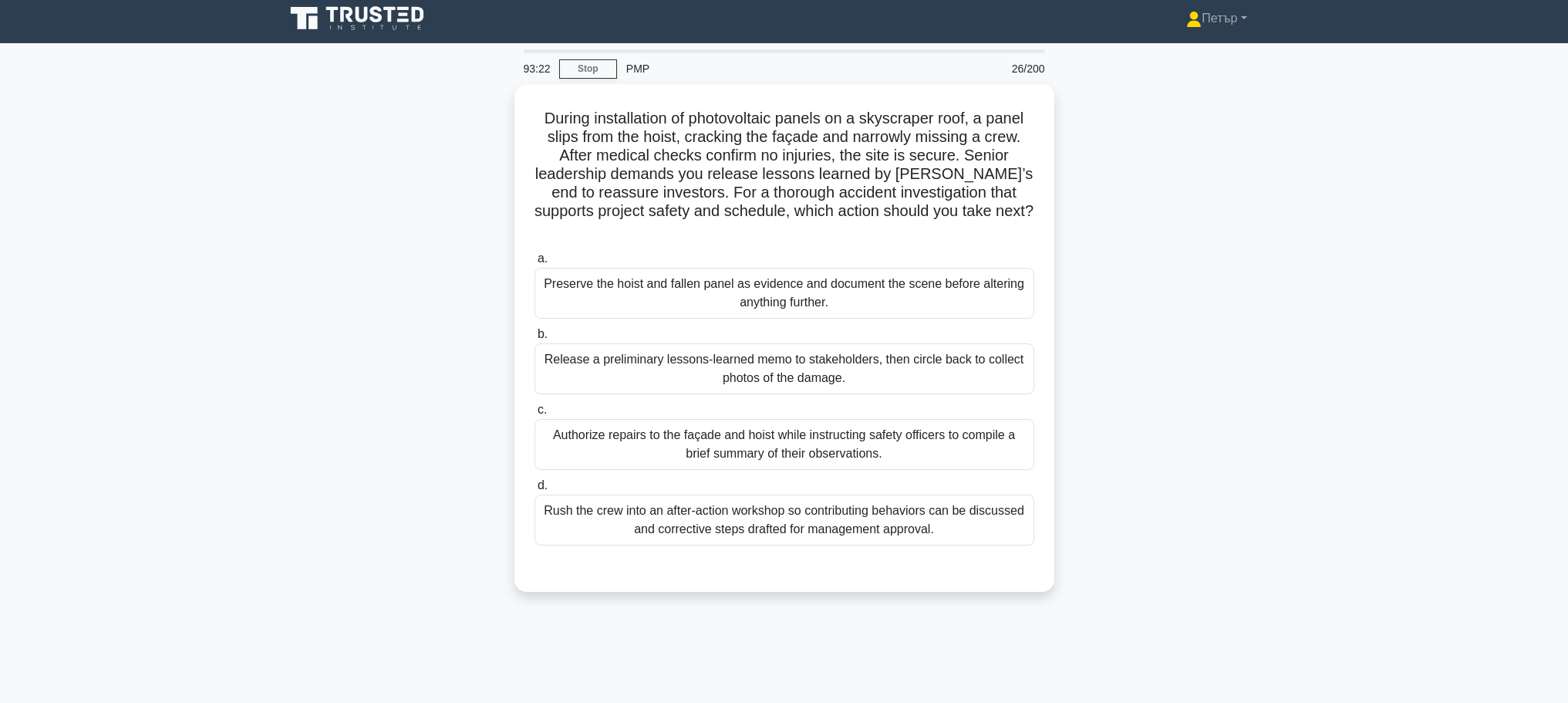
scroll to position [0, 0]
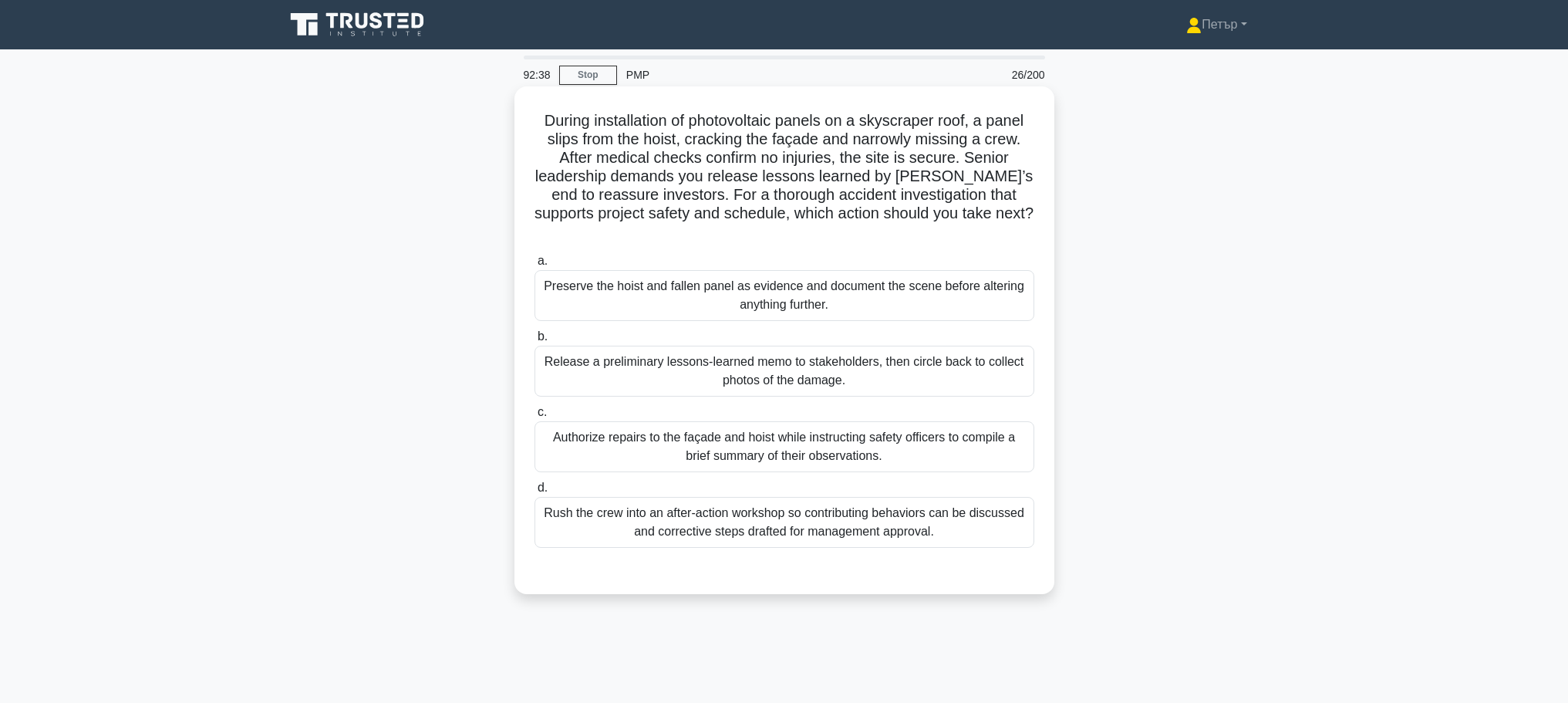
click at [954, 270] on div "Preserve the hoist and fallen panel as evidence and document the scene before a…" at bounding box center [784, 295] width 500 height 51
click at [534, 264] on input "a. Preserve the hoist and fallen panel as evidence and document the scene befor…" at bounding box center [534, 261] width 0 height 10
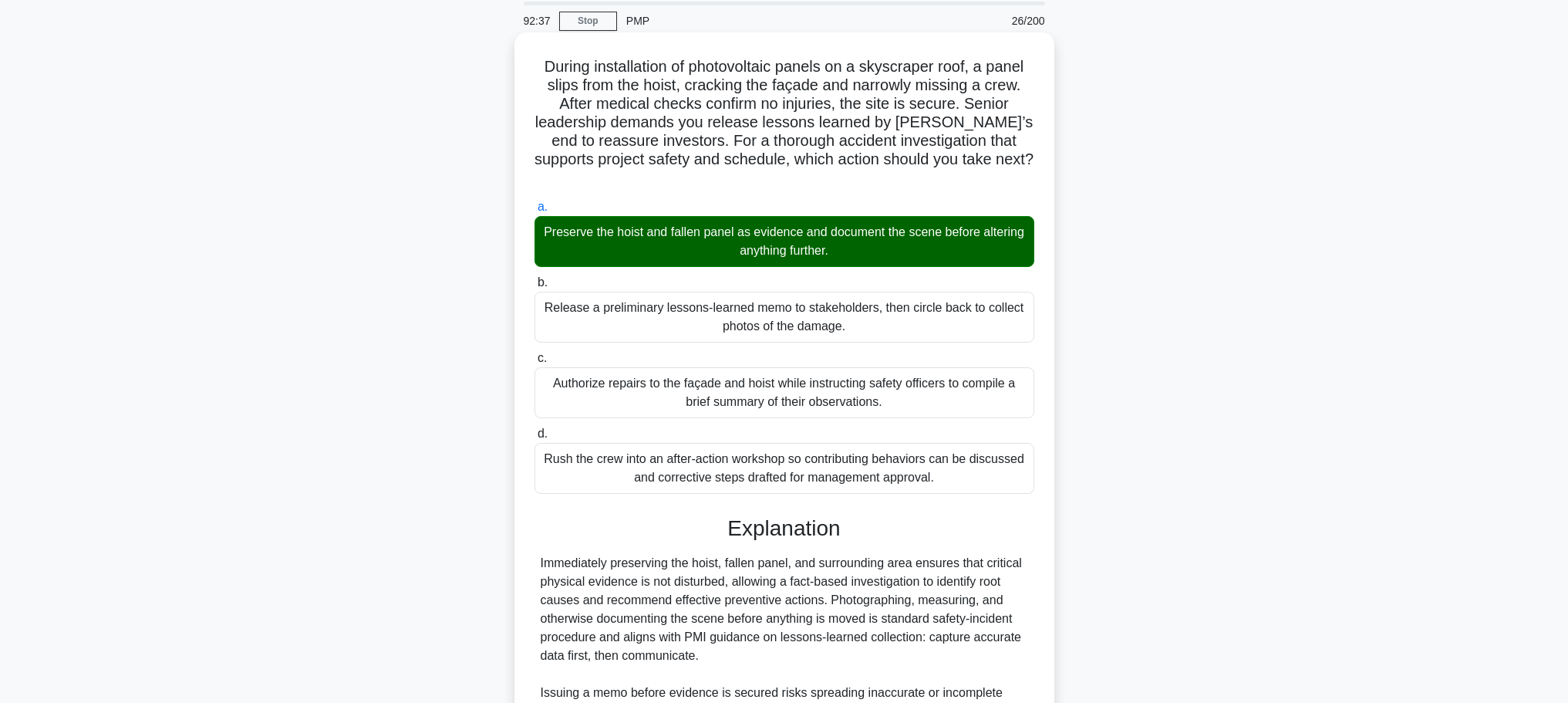
scroll to position [230, 0]
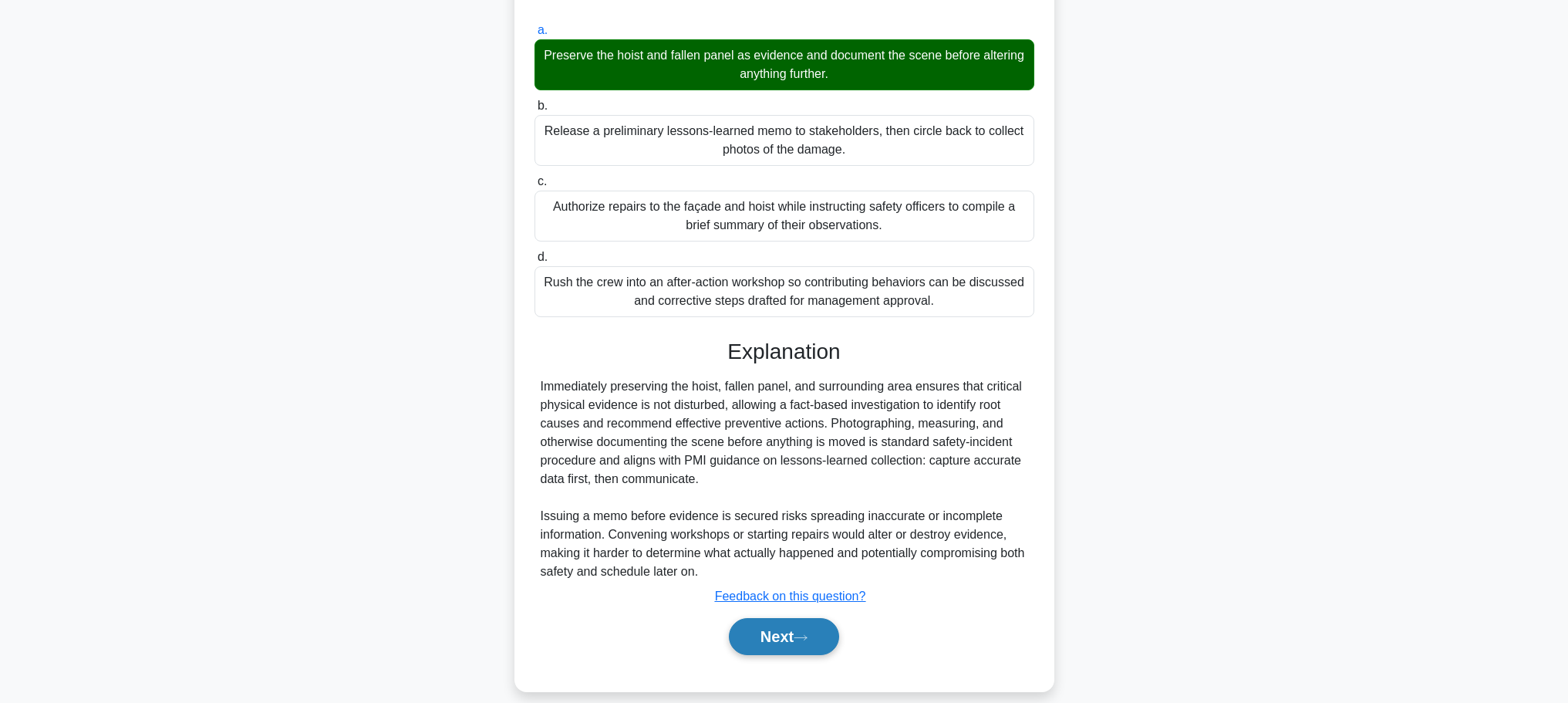
click at [783, 618] on button "Next" at bounding box center [784, 637] width 110 height 37
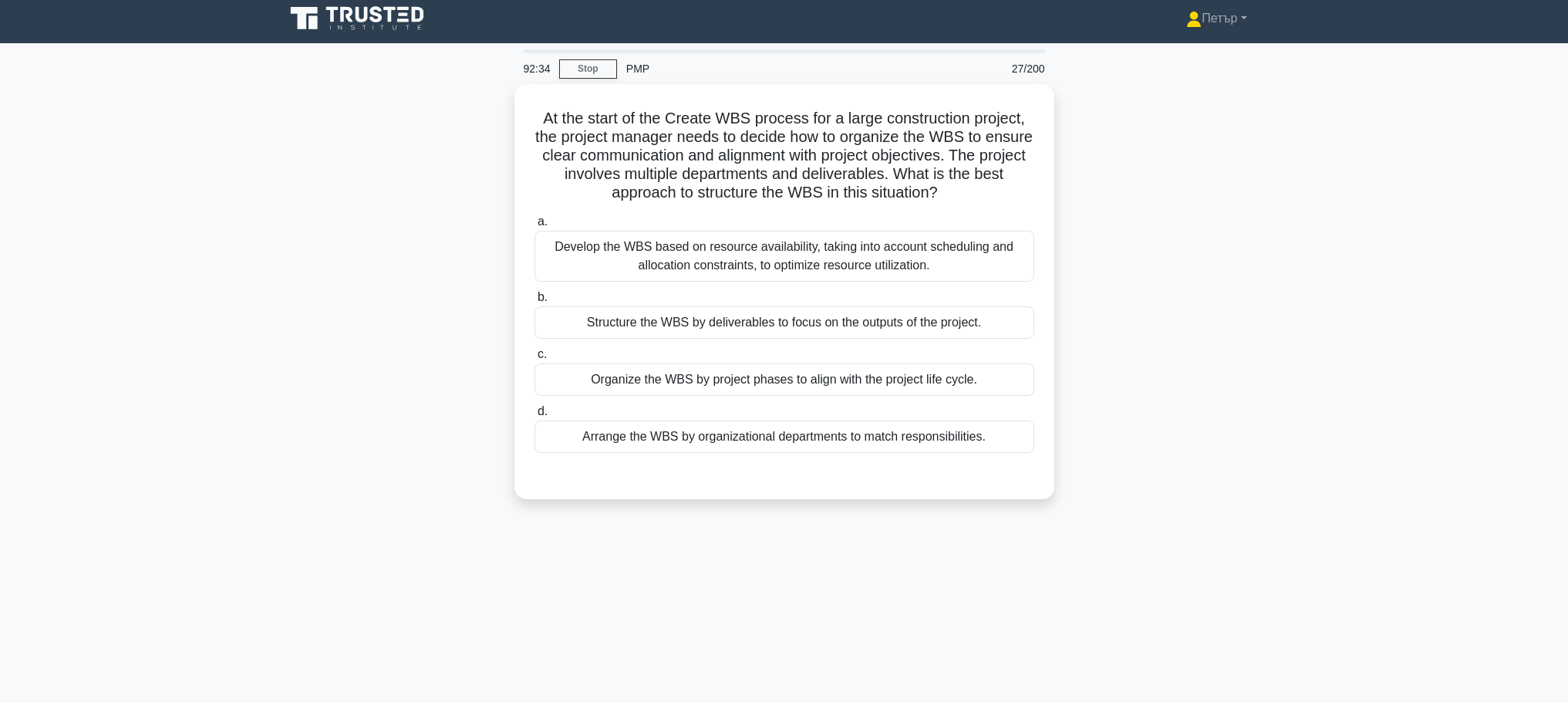
scroll to position [0, 0]
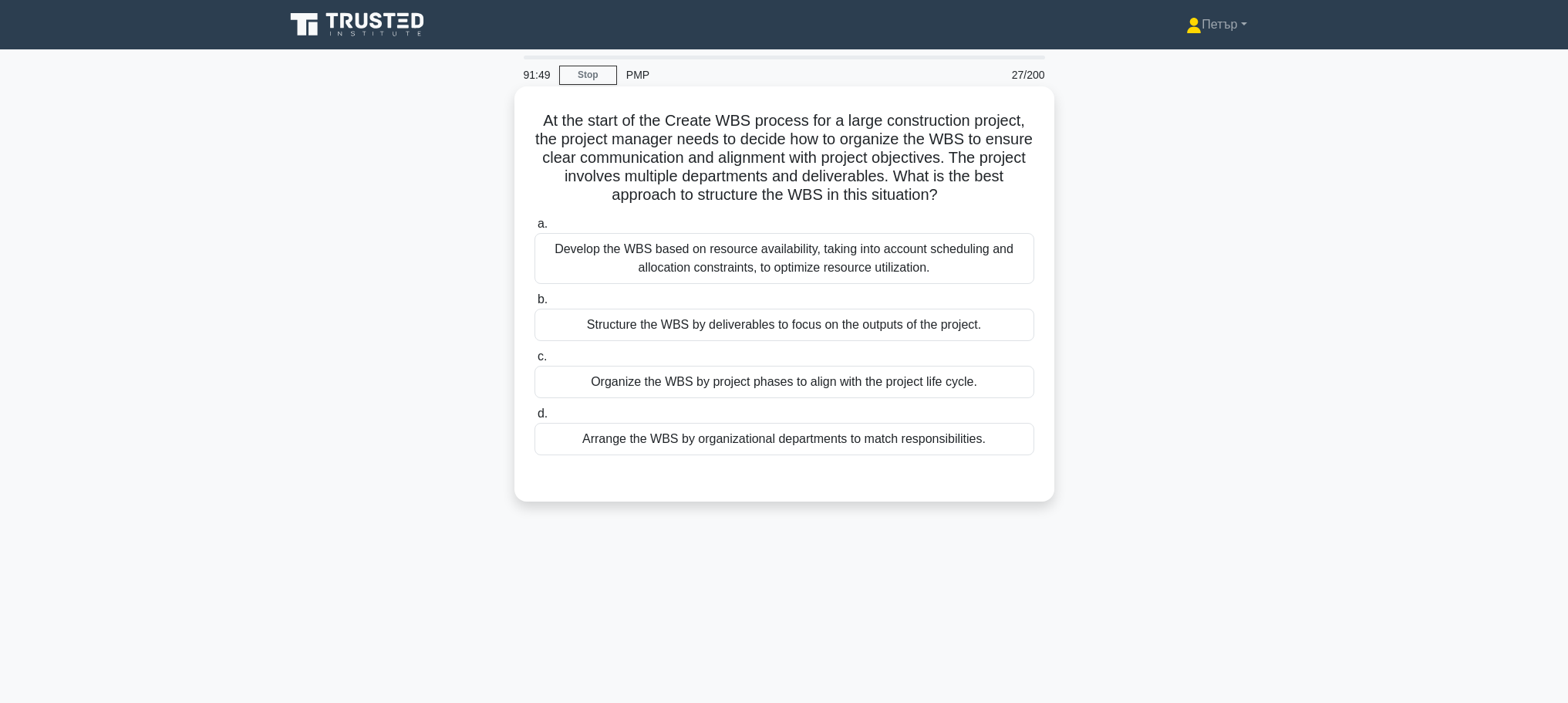
click at [763, 273] on div "Develop the WBS based on resource availability, taking into account scheduling …" at bounding box center [784, 259] width 500 height 51
click at [534, 229] on input "a. Develop the WBS based on resource availability, taking into account scheduli…" at bounding box center [534, 224] width 0 height 10
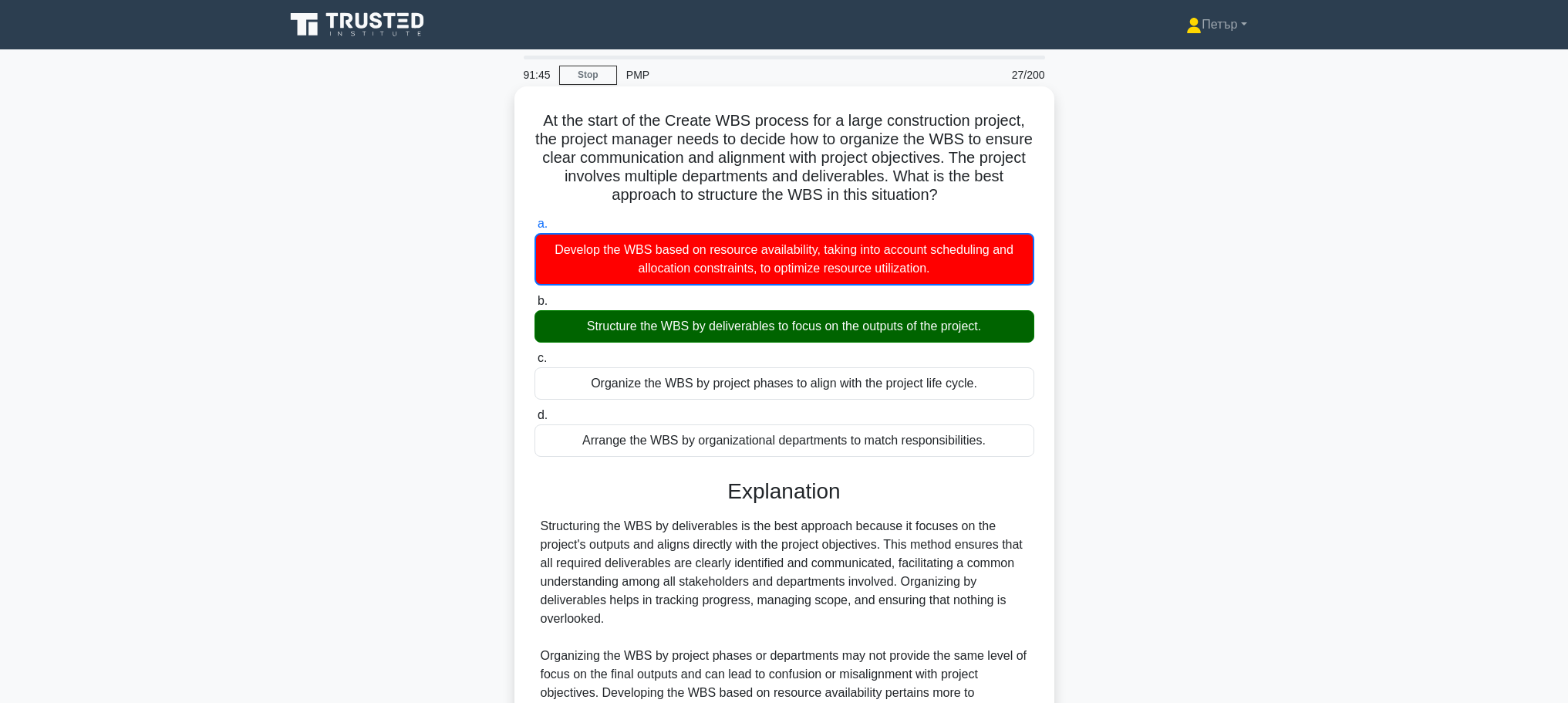
scroll to position [159, 0]
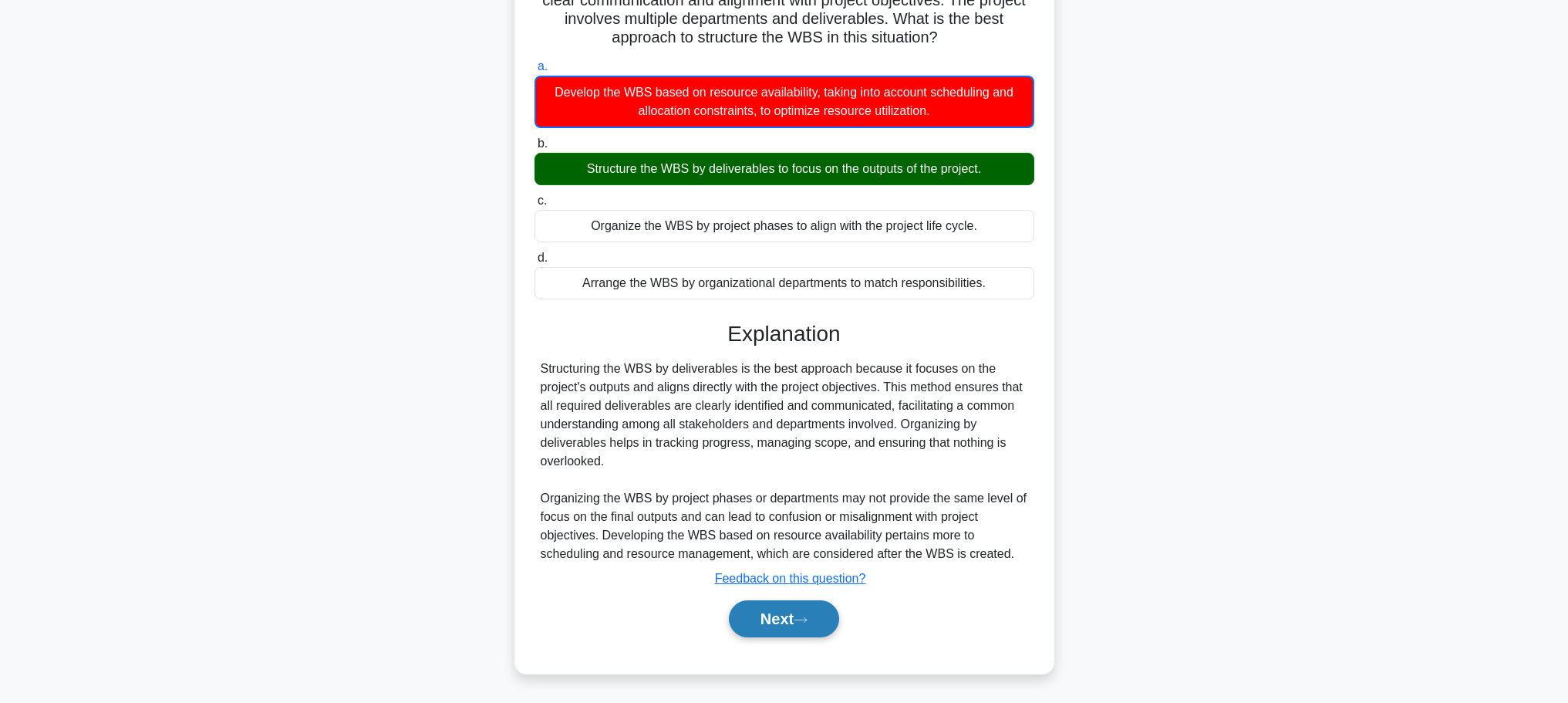
click at [792, 617] on button "Next" at bounding box center [784, 619] width 110 height 37
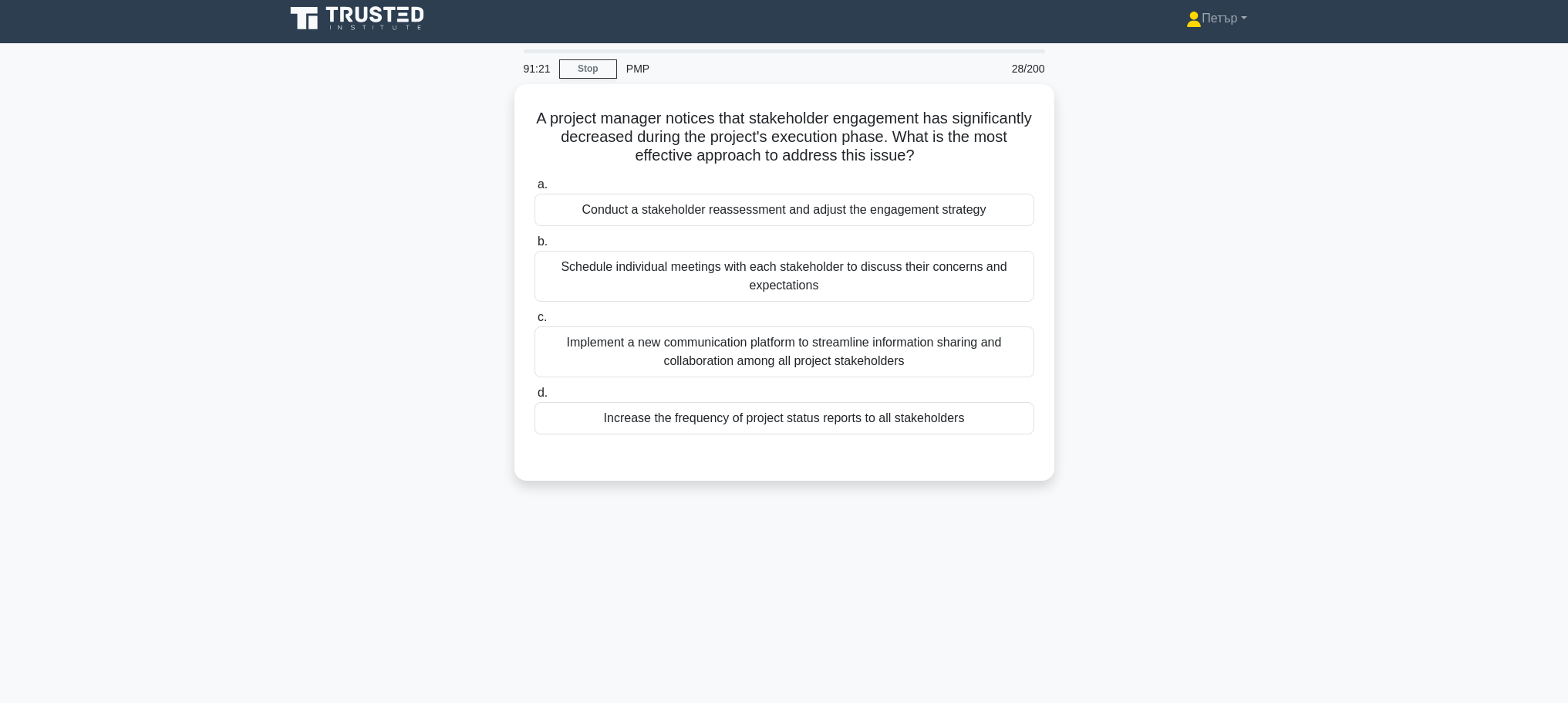
scroll to position [0, 0]
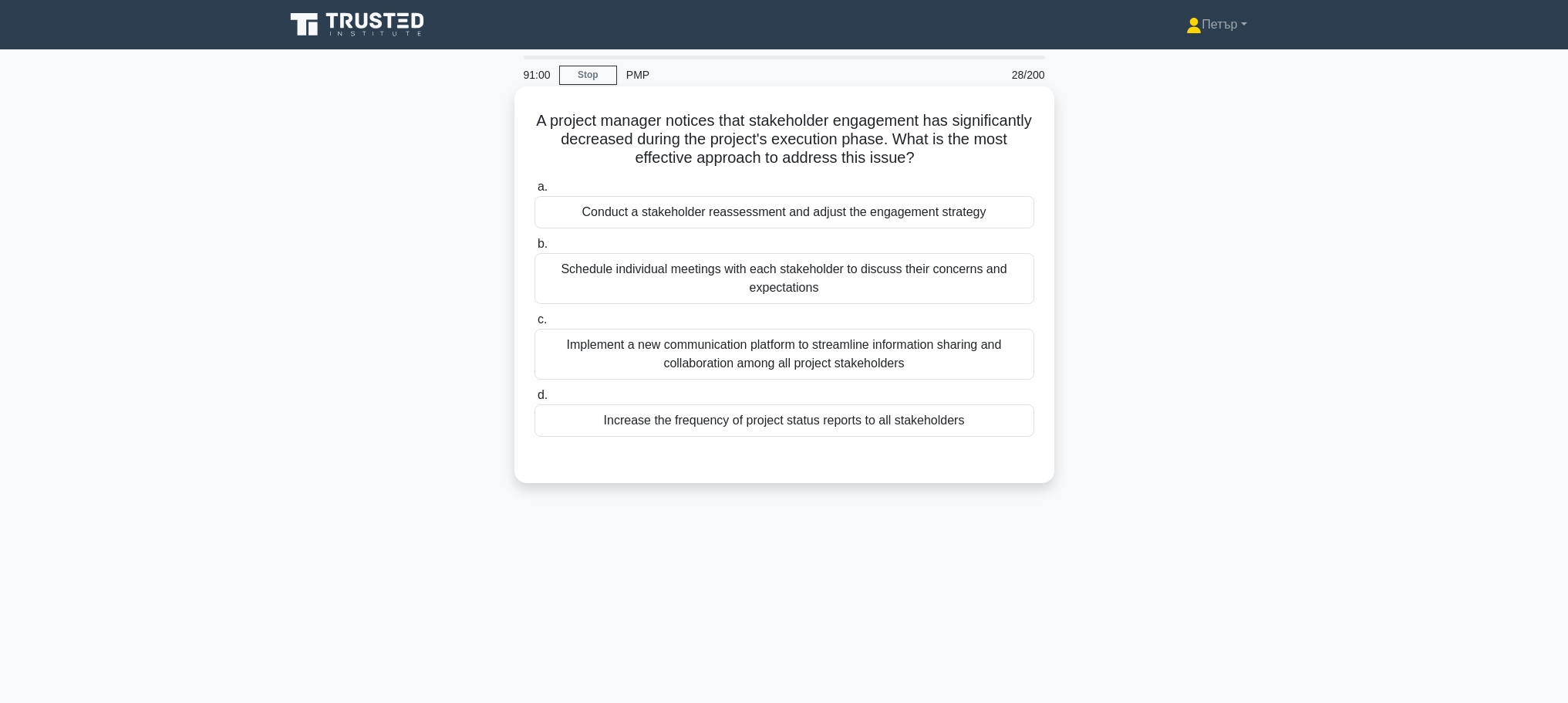
click at [1016, 213] on div "Conduct a stakeholder reassessment and adjust the engagement strategy" at bounding box center [784, 212] width 500 height 32
click at [534, 192] on input "a. Conduct a stakeholder reassessment and adjust the engagement strategy" at bounding box center [534, 187] width 0 height 10
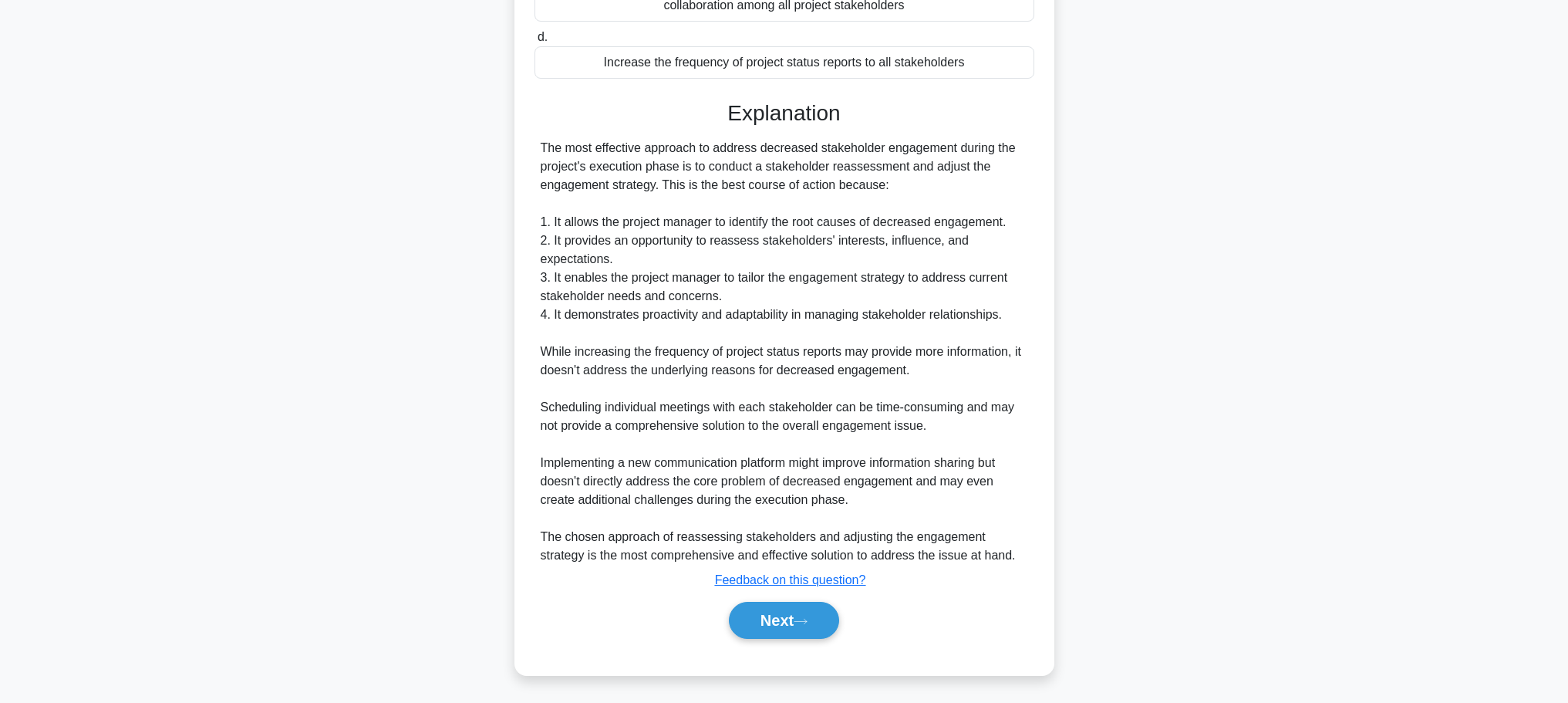
scroll to position [360, 0]
click at [779, 638] on div "Next" at bounding box center [784, 618] width 500 height 49
click at [776, 632] on button "Next" at bounding box center [784, 619] width 110 height 37
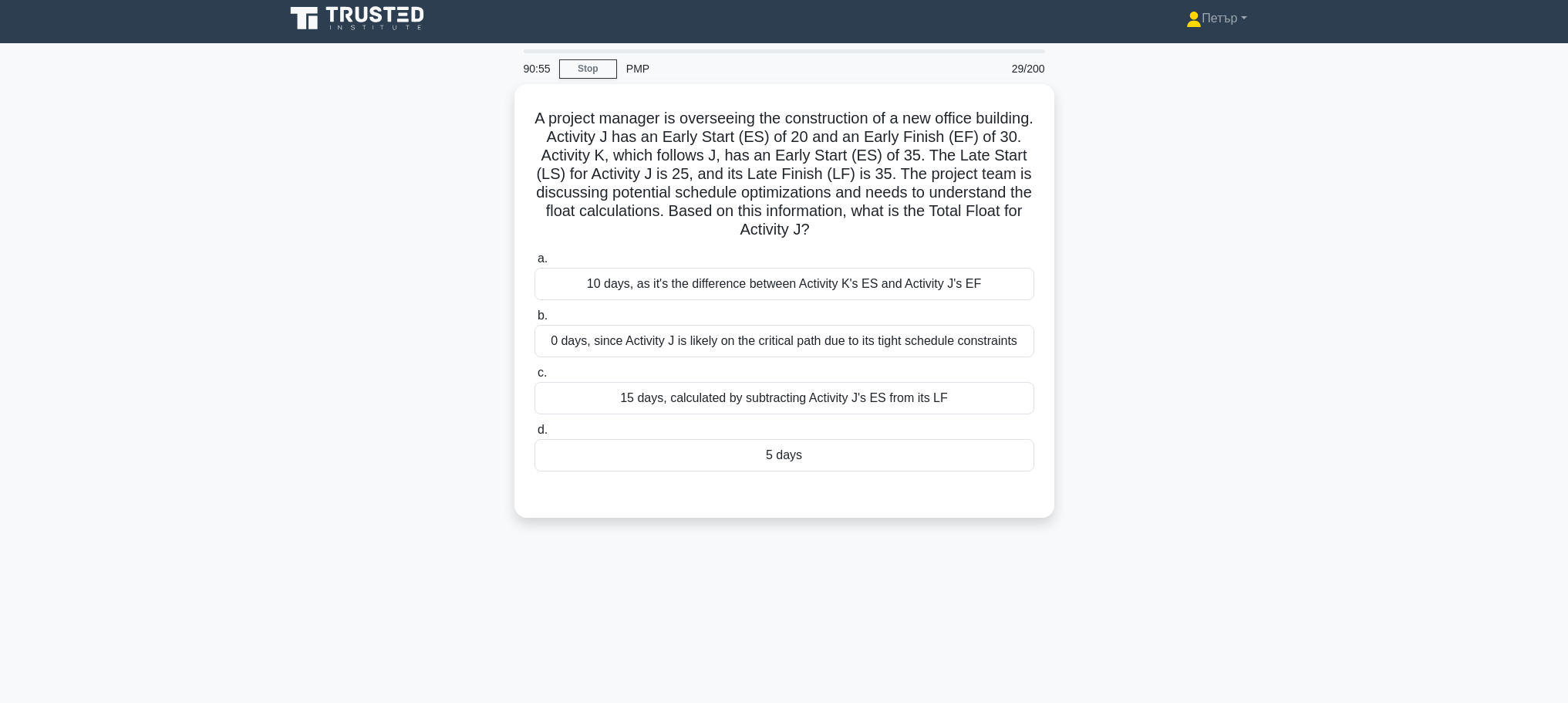
scroll to position [0, 0]
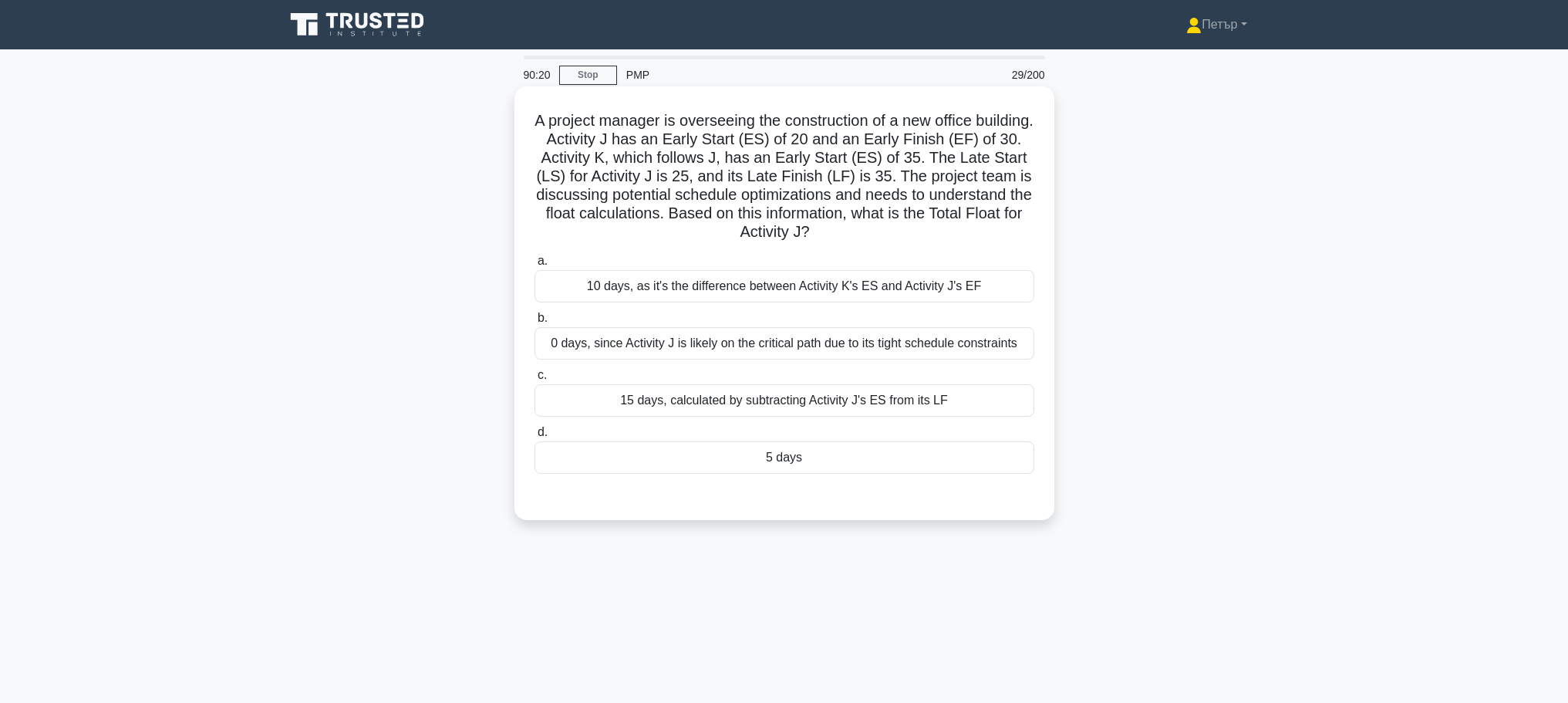
click at [973, 466] on div "5 days" at bounding box center [784, 457] width 500 height 32
click at [534, 437] on input "d. 5 days" at bounding box center [534, 432] width 0 height 10
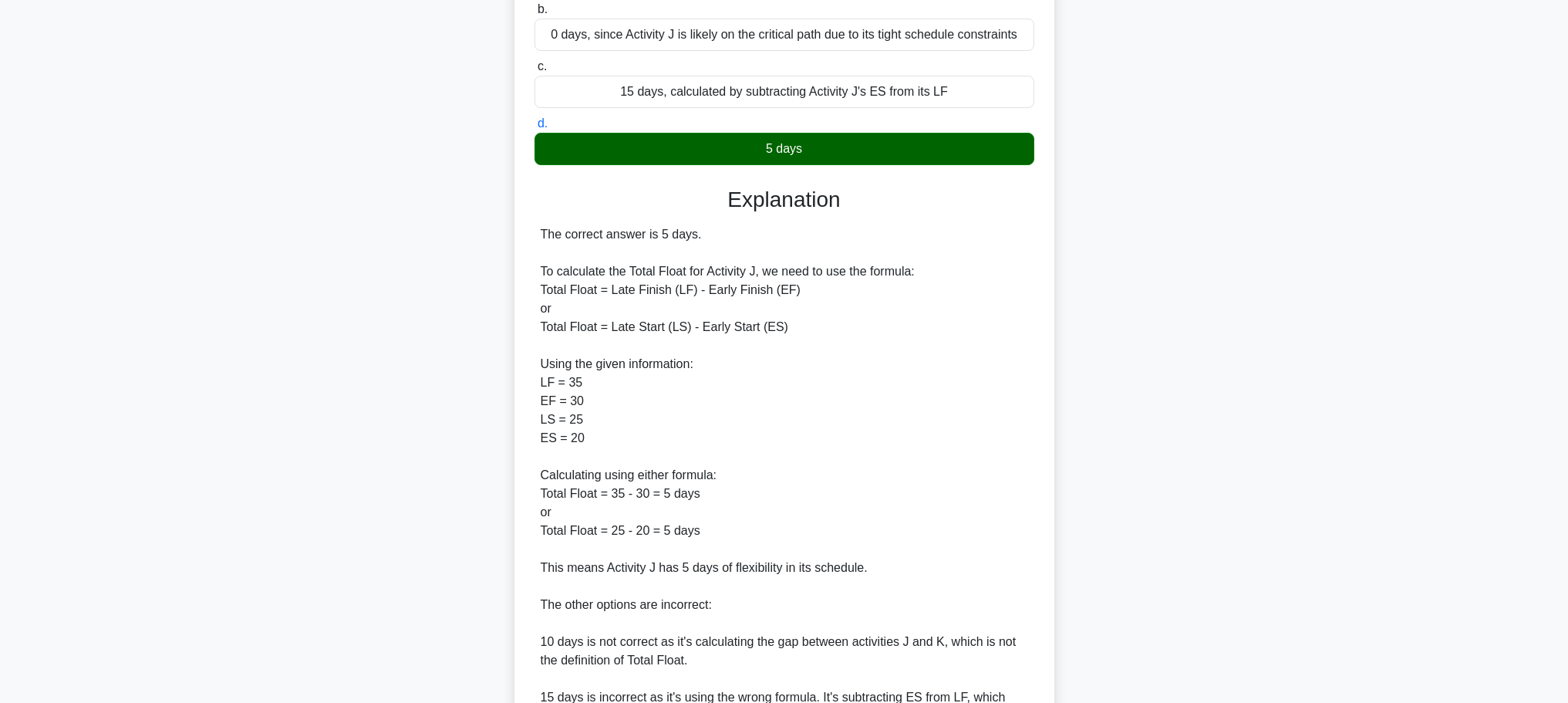
scroll to position [583, 0]
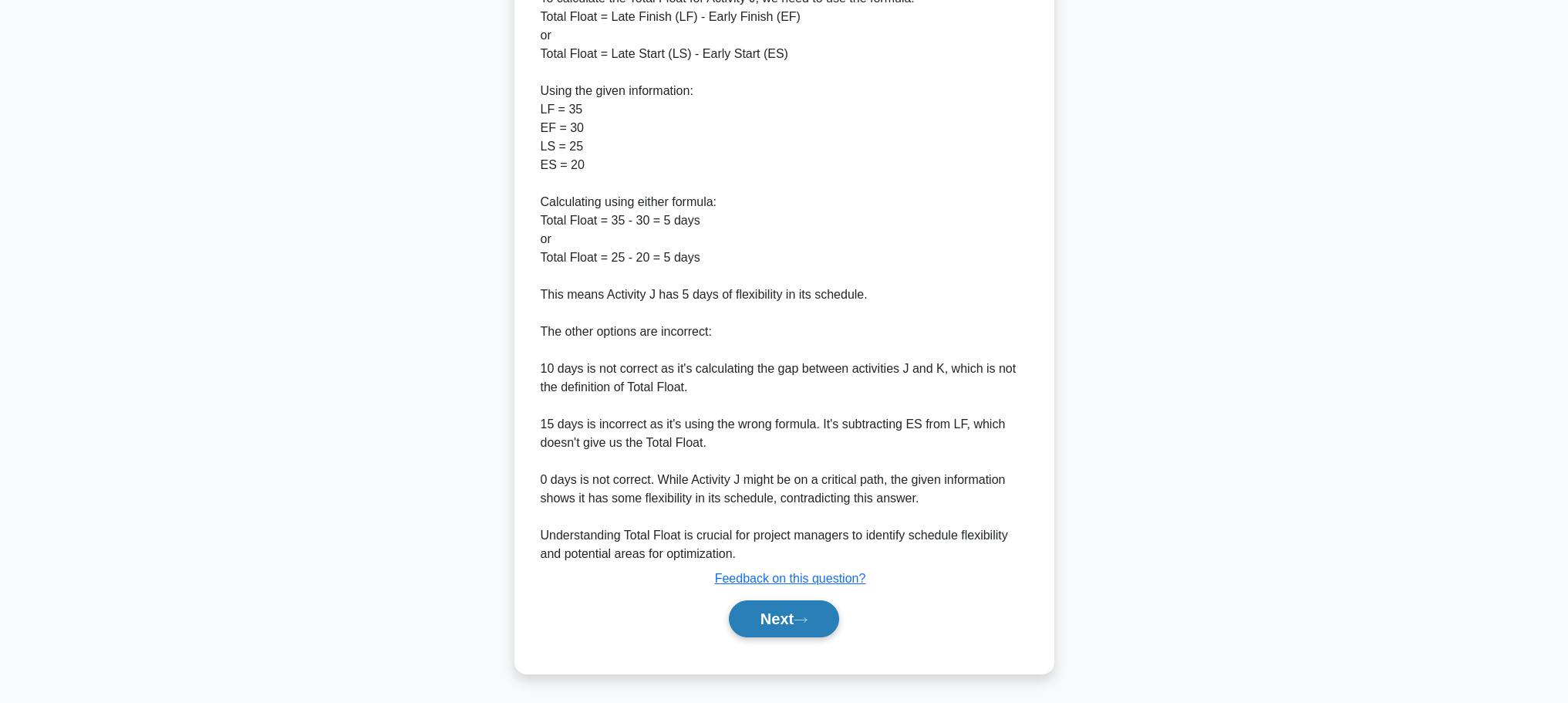
click at [808, 619] on icon at bounding box center [800, 619] width 14 height 9
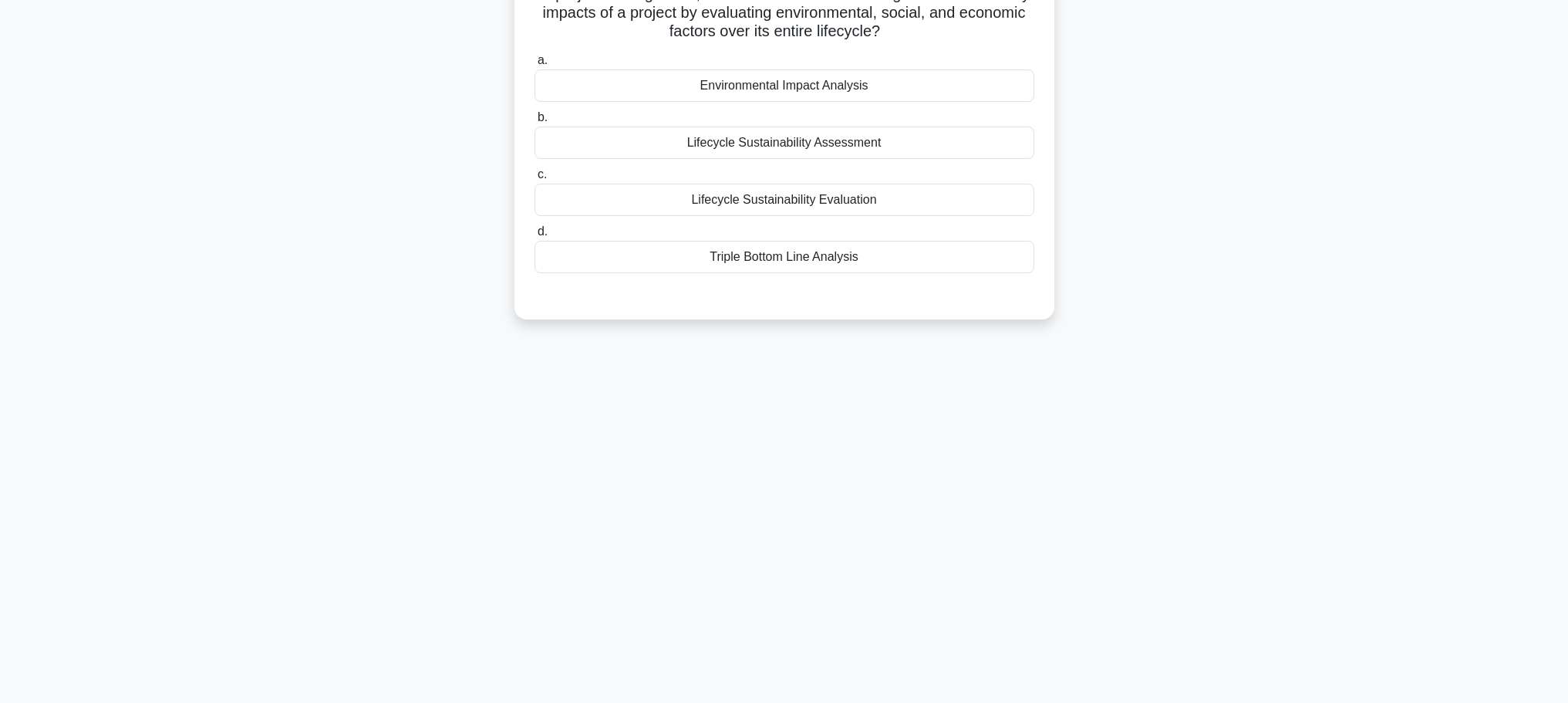
scroll to position [0, 0]
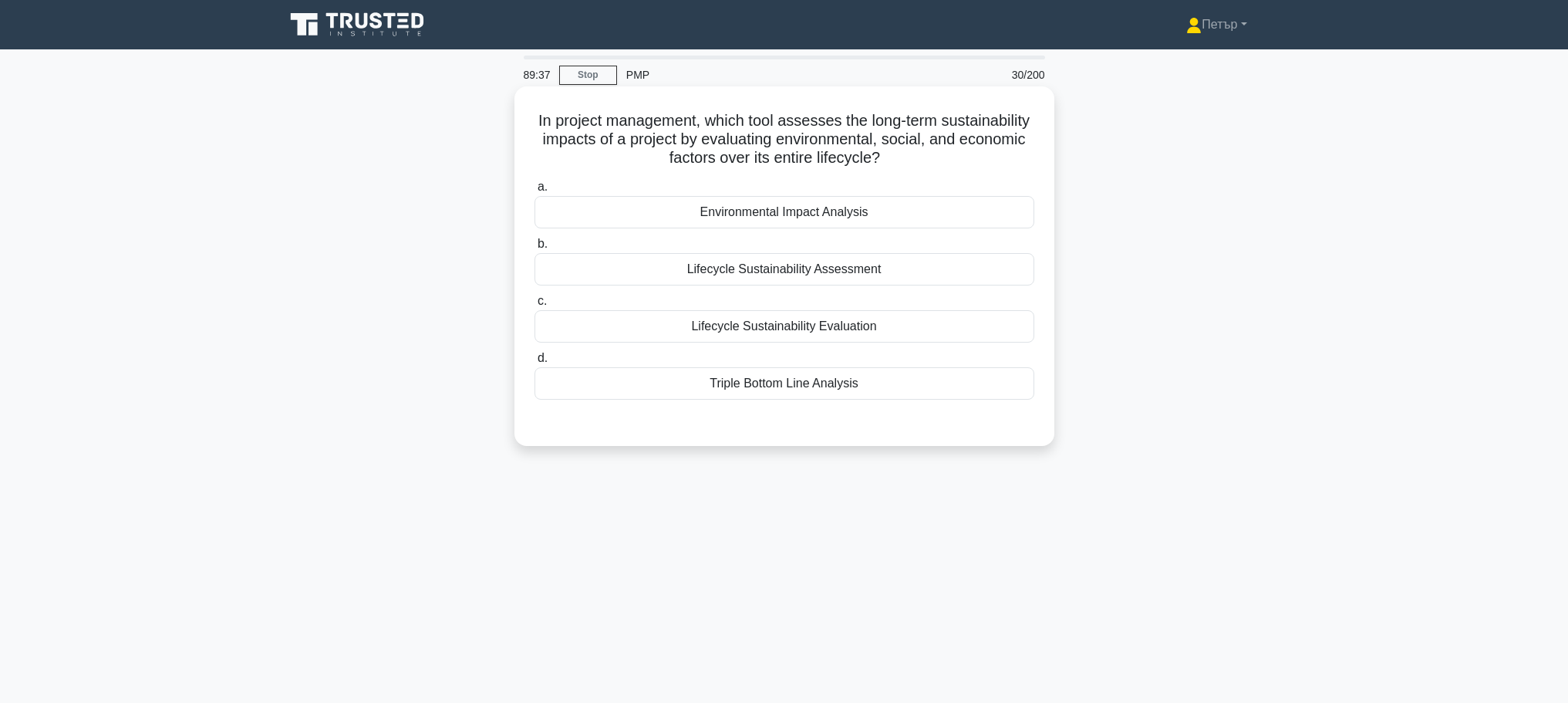
click at [962, 263] on div "Lifecycle Sustainability Assessment" at bounding box center [784, 269] width 500 height 32
click at [534, 249] on input "b. Lifecycle Sustainability Assessment" at bounding box center [534, 244] width 0 height 10
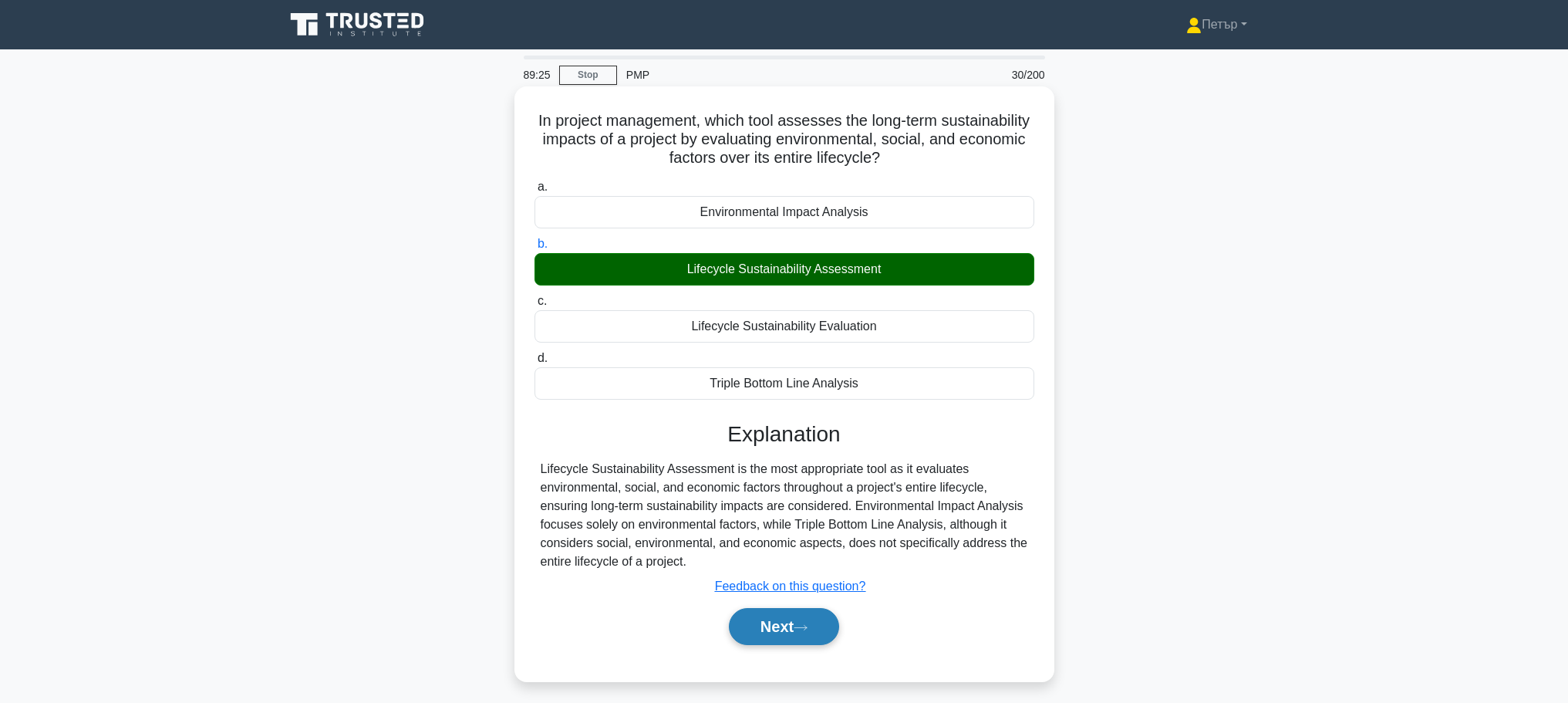
click at [806, 623] on button "Next" at bounding box center [784, 627] width 110 height 37
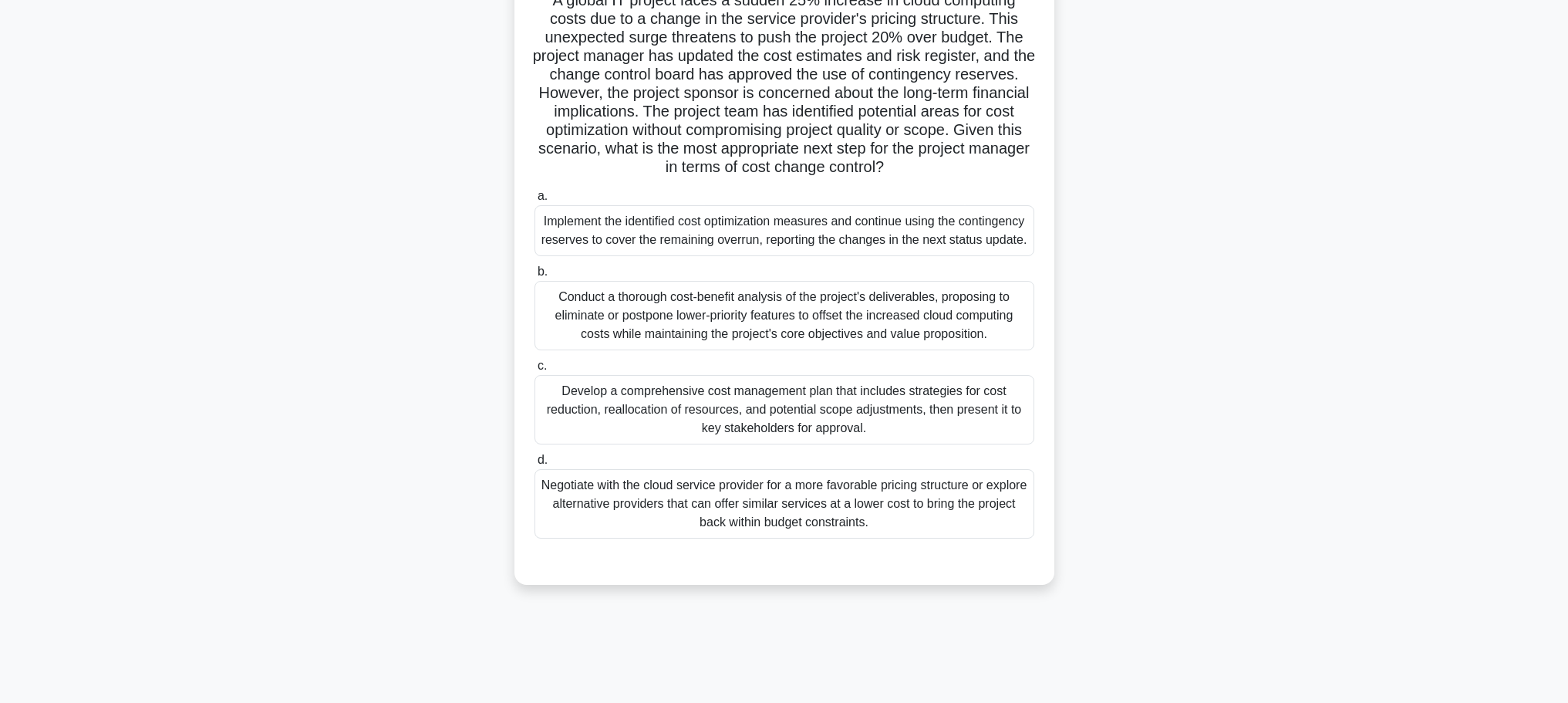
scroll to position [130, 0]
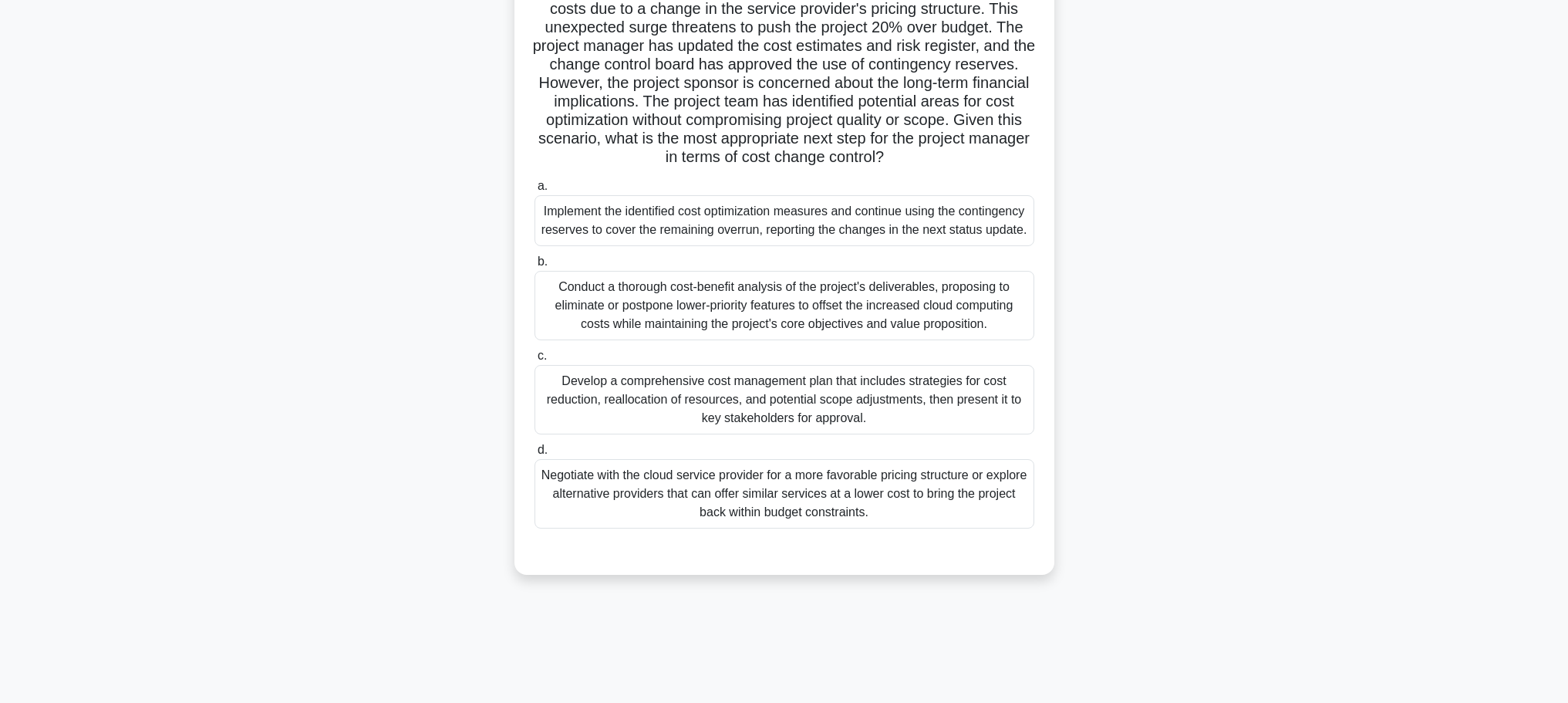
click at [876, 305] on div "Conduct a thorough cost-benefit analysis of the project's deliverables, proposi…" at bounding box center [784, 305] width 500 height 70
click at [534, 267] on input "b. Conduct a thorough cost-benefit analysis of the project's deliverables, prop…" at bounding box center [534, 262] width 0 height 10
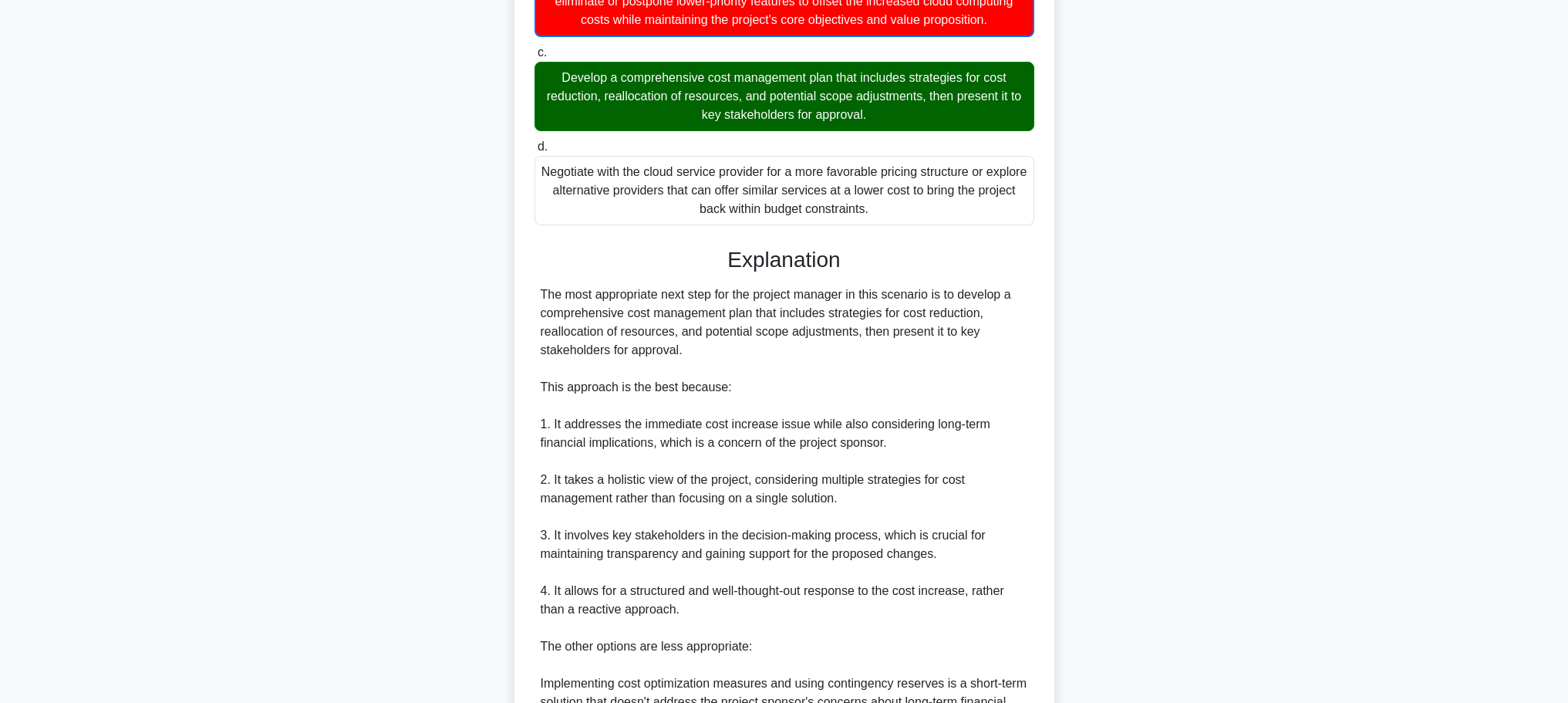
scroll to position [747, 0]
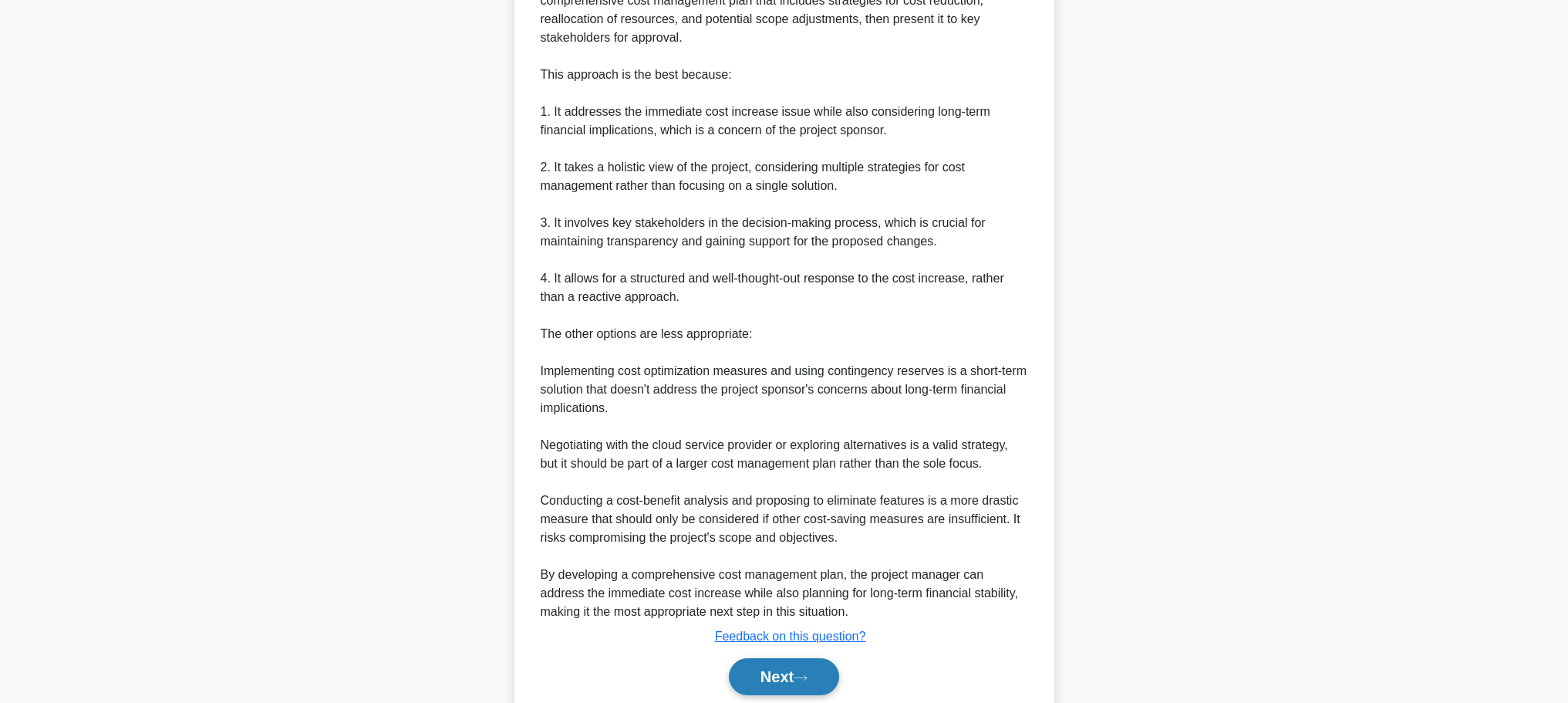
click at [775, 671] on button "Next" at bounding box center [784, 677] width 110 height 37
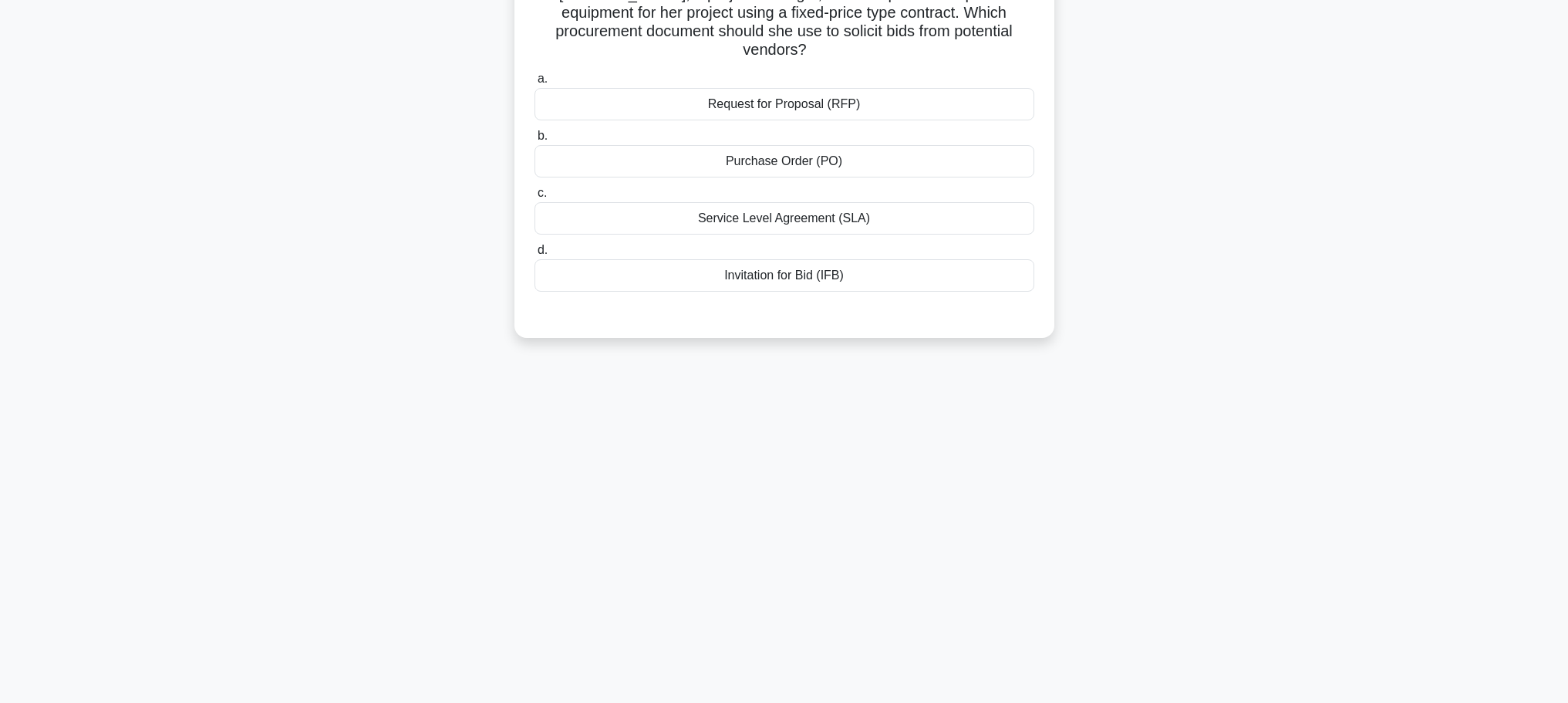
scroll to position [0, 0]
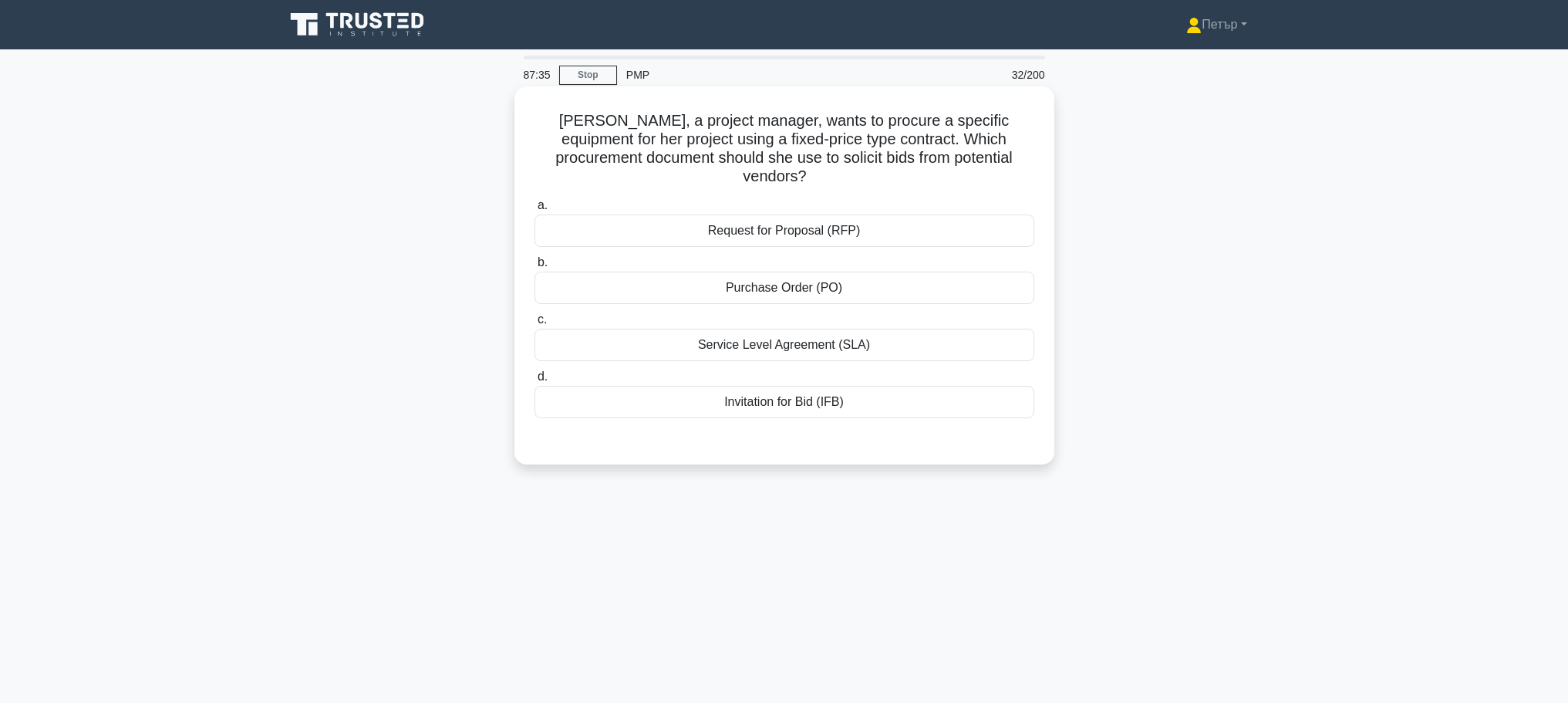
click at [960, 391] on div "Invitation for Bid (IFB)" at bounding box center [784, 402] width 500 height 32
click at [534, 382] on input "d. Invitation for Bid (IFB)" at bounding box center [534, 377] width 0 height 10
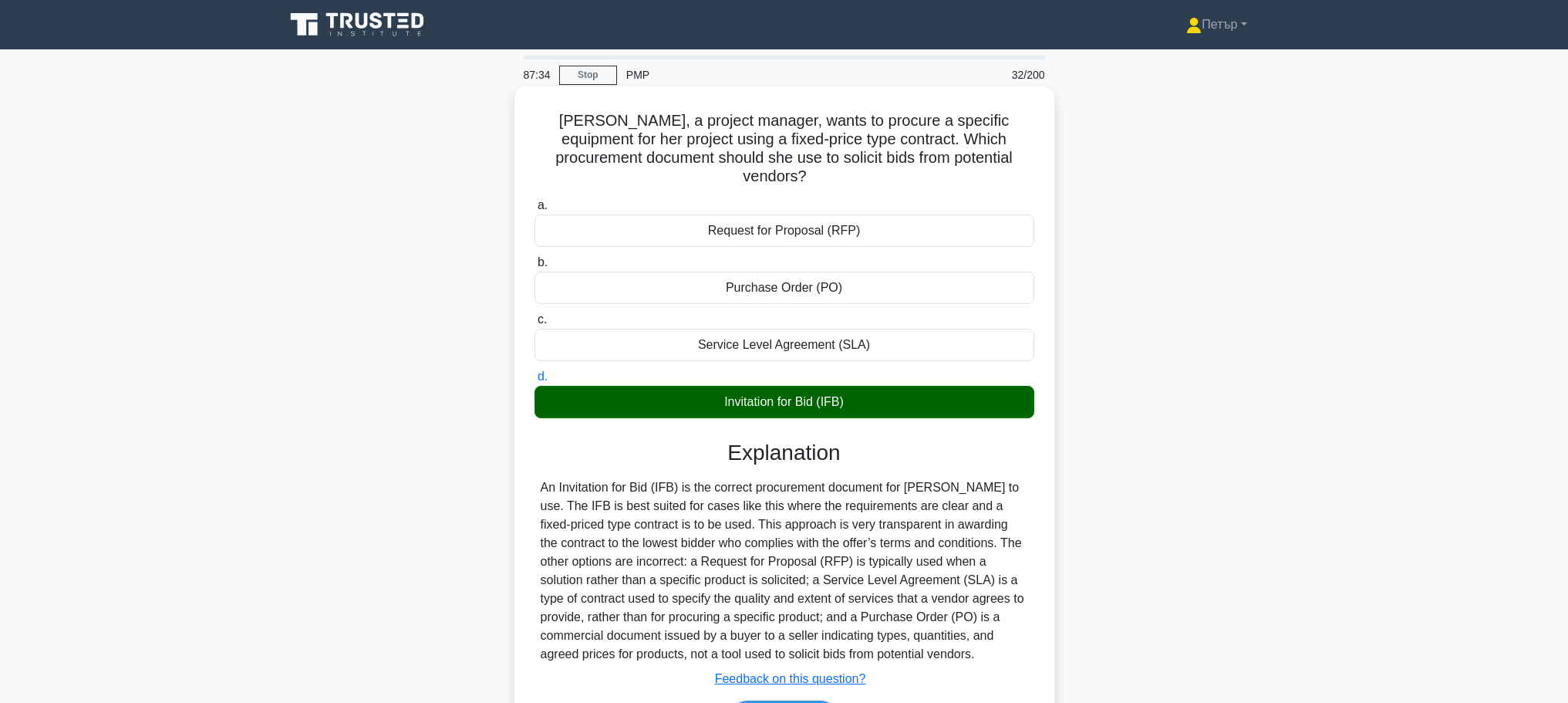
scroll to position [130, 0]
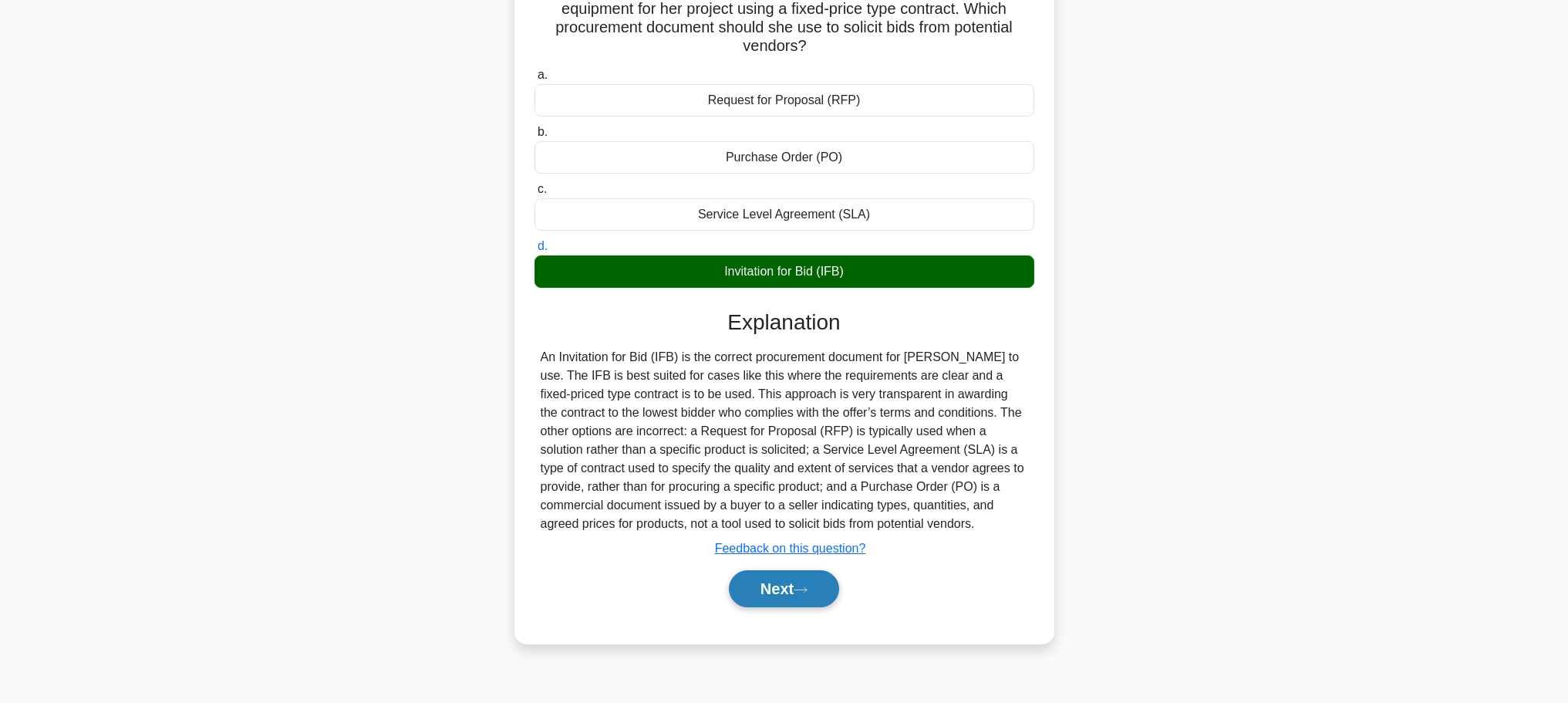
click at [759, 570] on button "Next" at bounding box center [784, 589] width 110 height 37
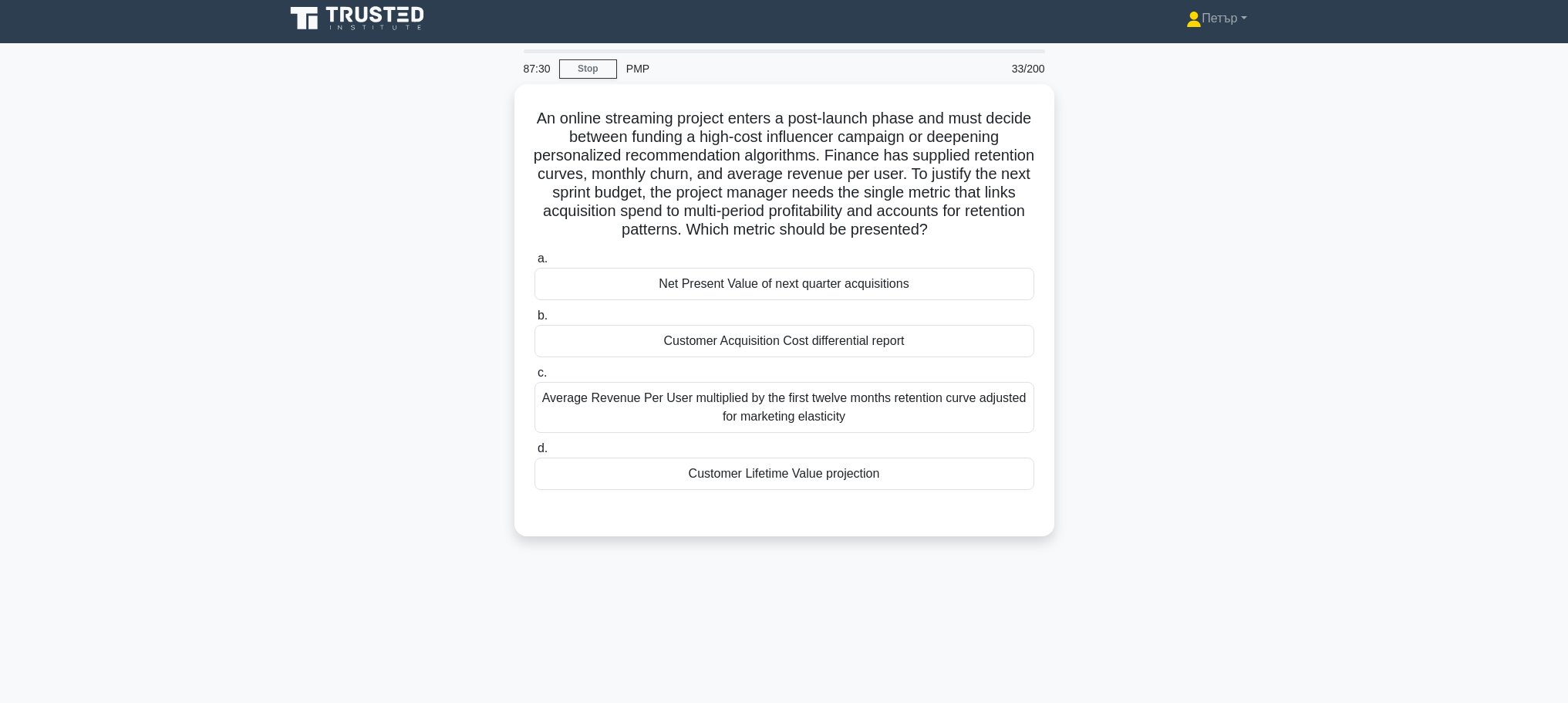
scroll to position [0, 0]
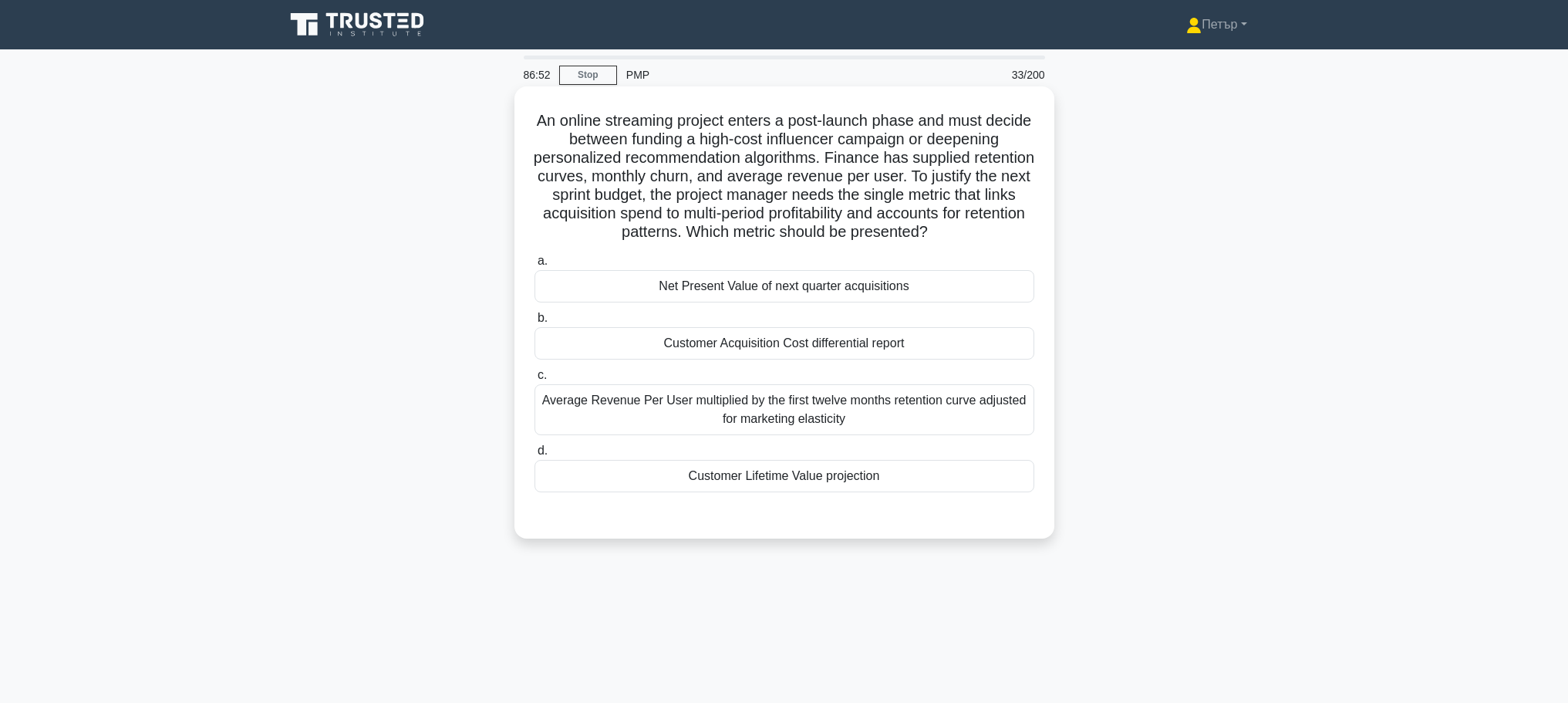
click at [933, 487] on div "Customer Lifetime Value projection" at bounding box center [784, 476] width 500 height 32
click at [534, 456] on input "d. Customer Lifetime Value projection" at bounding box center [534, 451] width 0 height 10
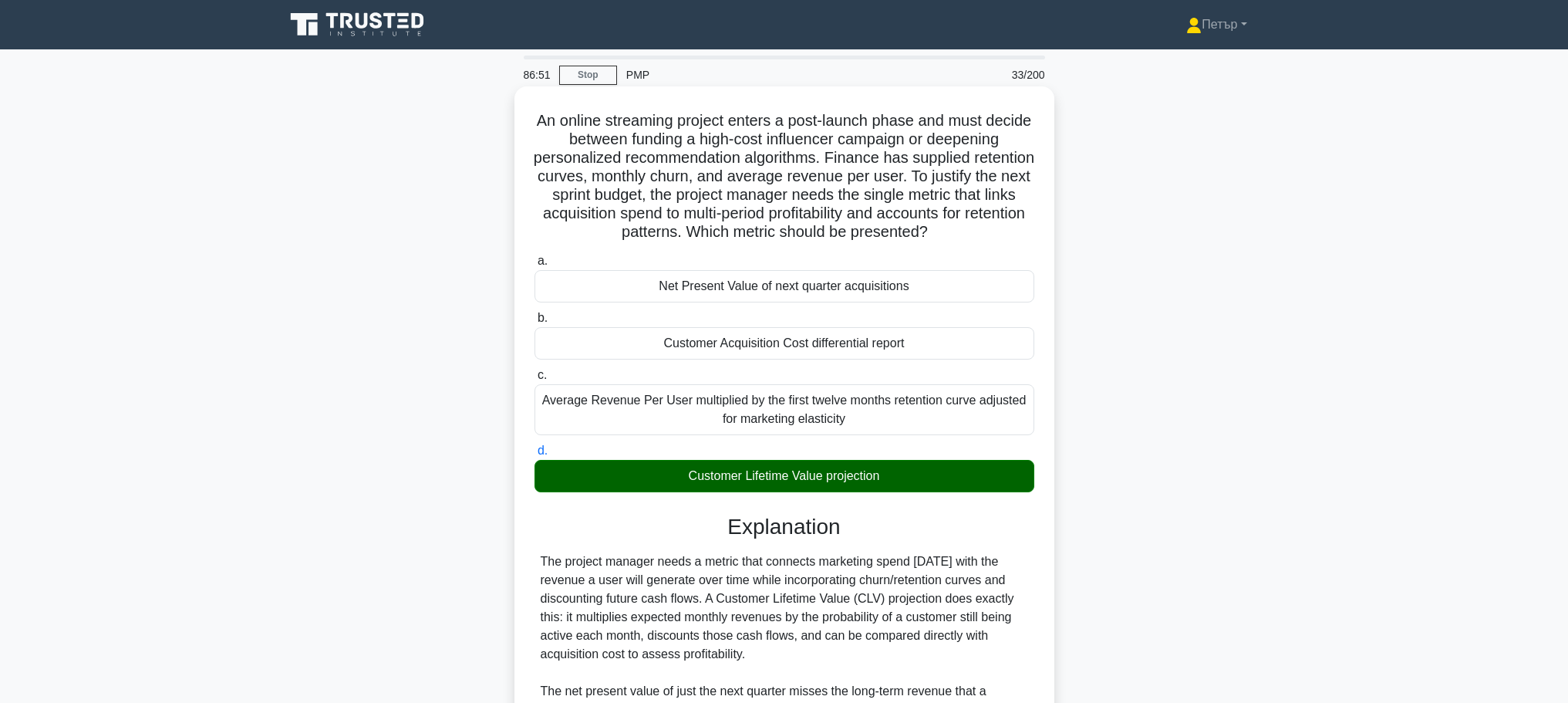
scroll to position [230, 0]
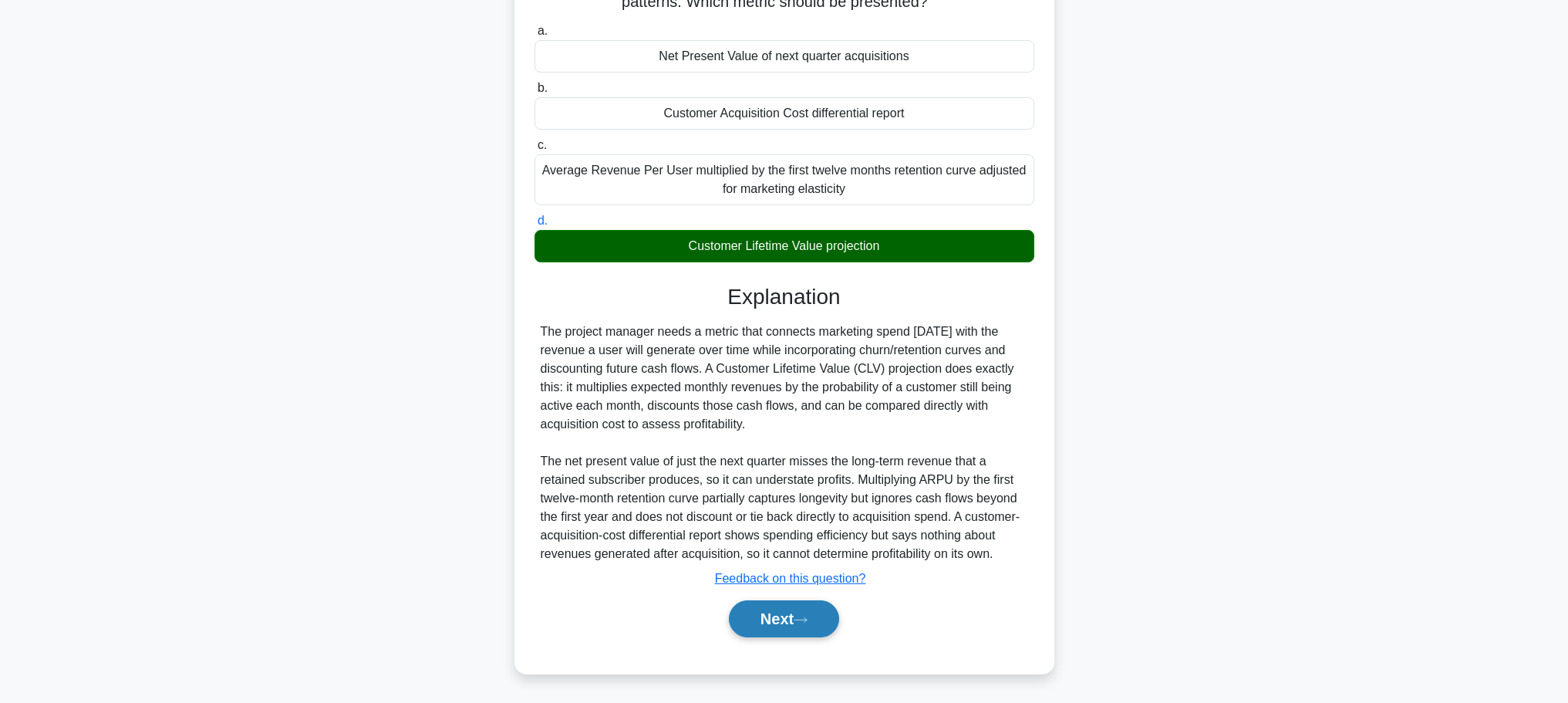
click at [773, 615] on button "Next" at bounding box center [784, 619] width 110 height 37
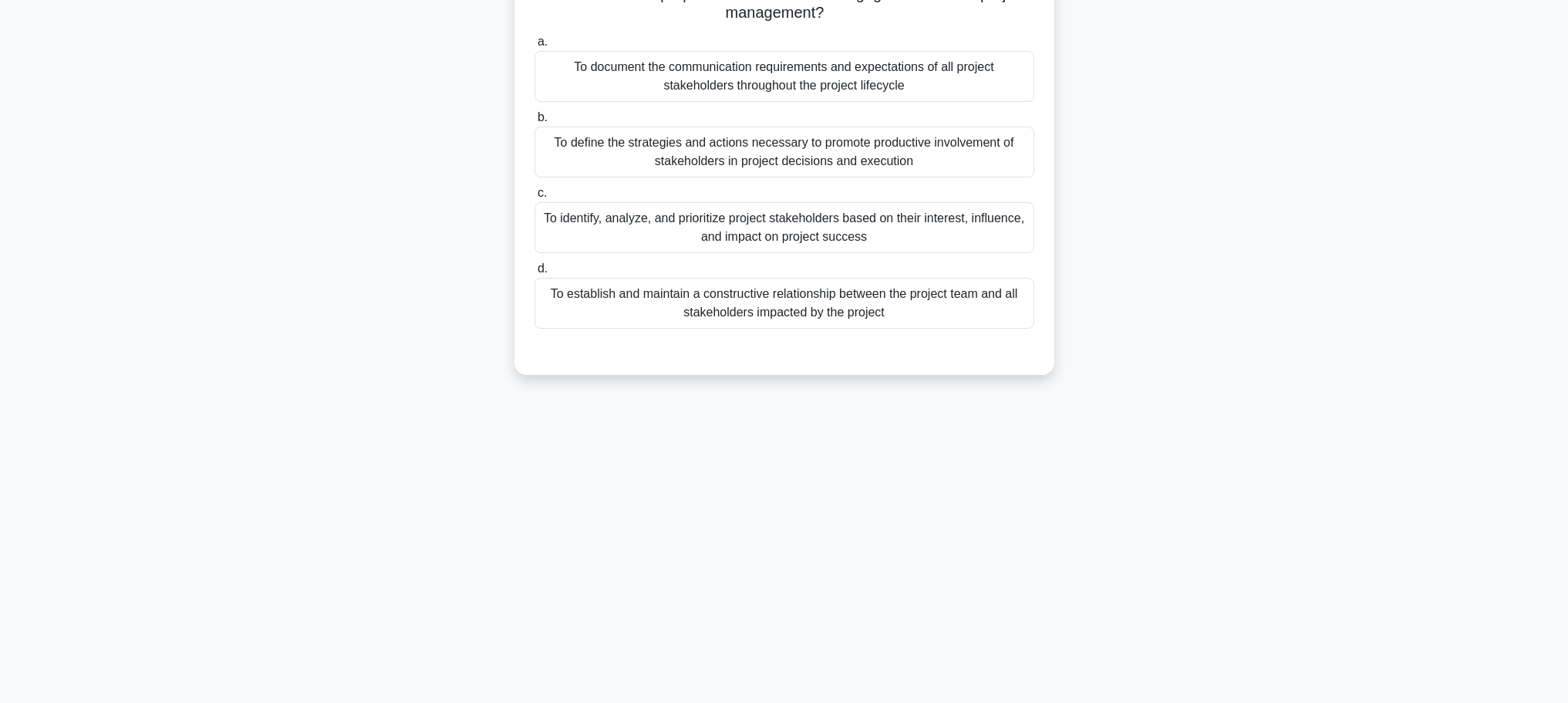
scroll to position [0, 0]
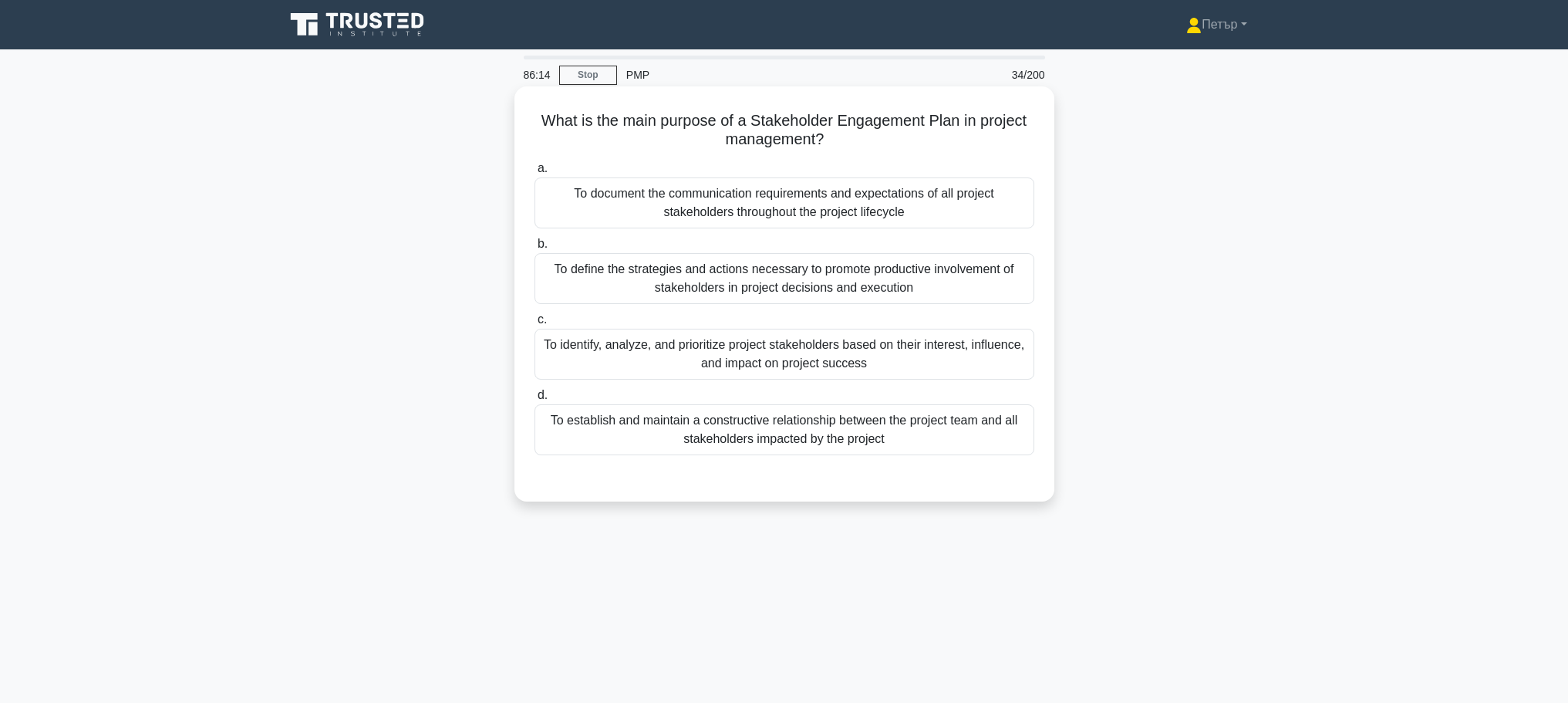
click at [998, 295] on div "To define the strategies and actions necessary to promote productive involvemen…" at bounding box center [784, 279] width 500 height 51
click at [534, 249] on input "b. To define the strategies and actions necessary to promote productive involve…" at bounding box center [534, 244] width 0 height 10
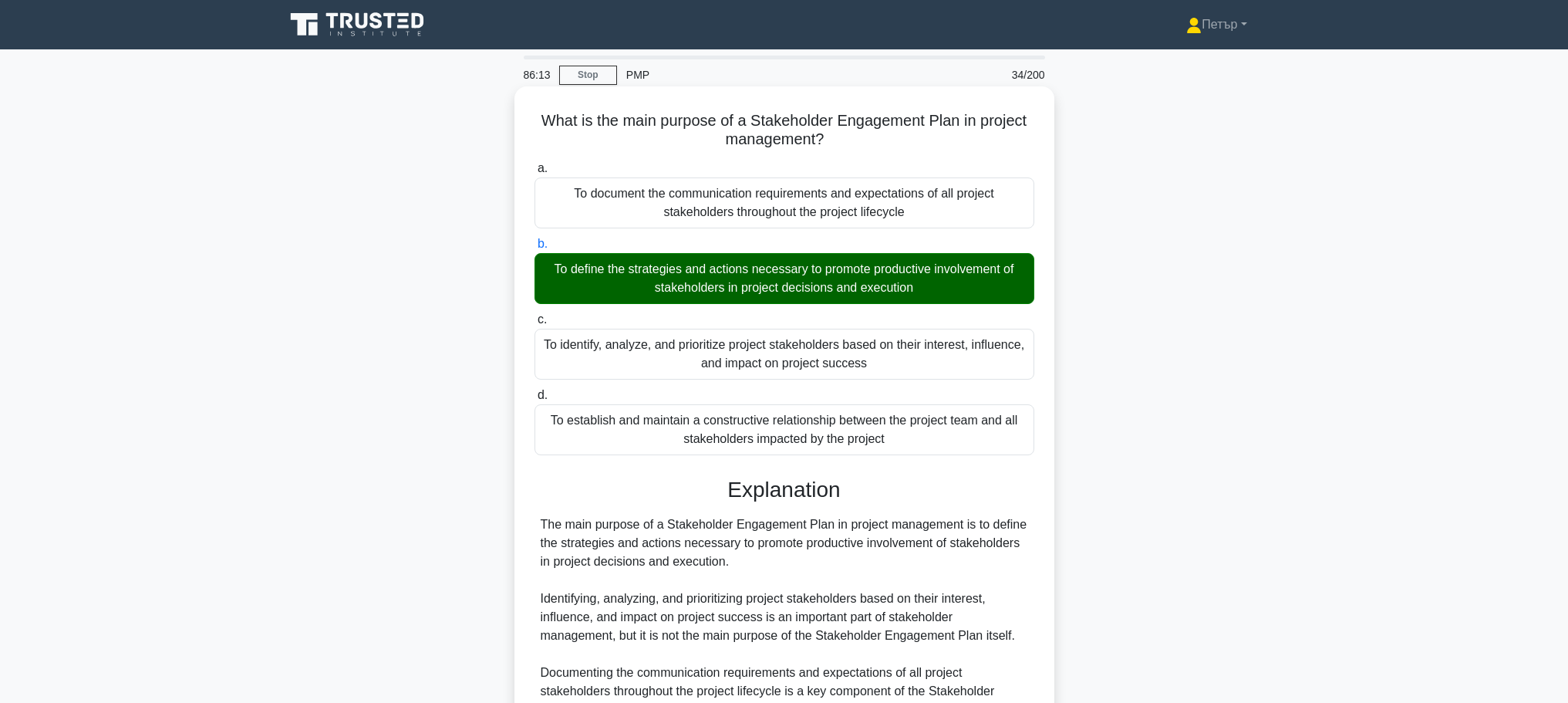
scroll to position [230, 0]
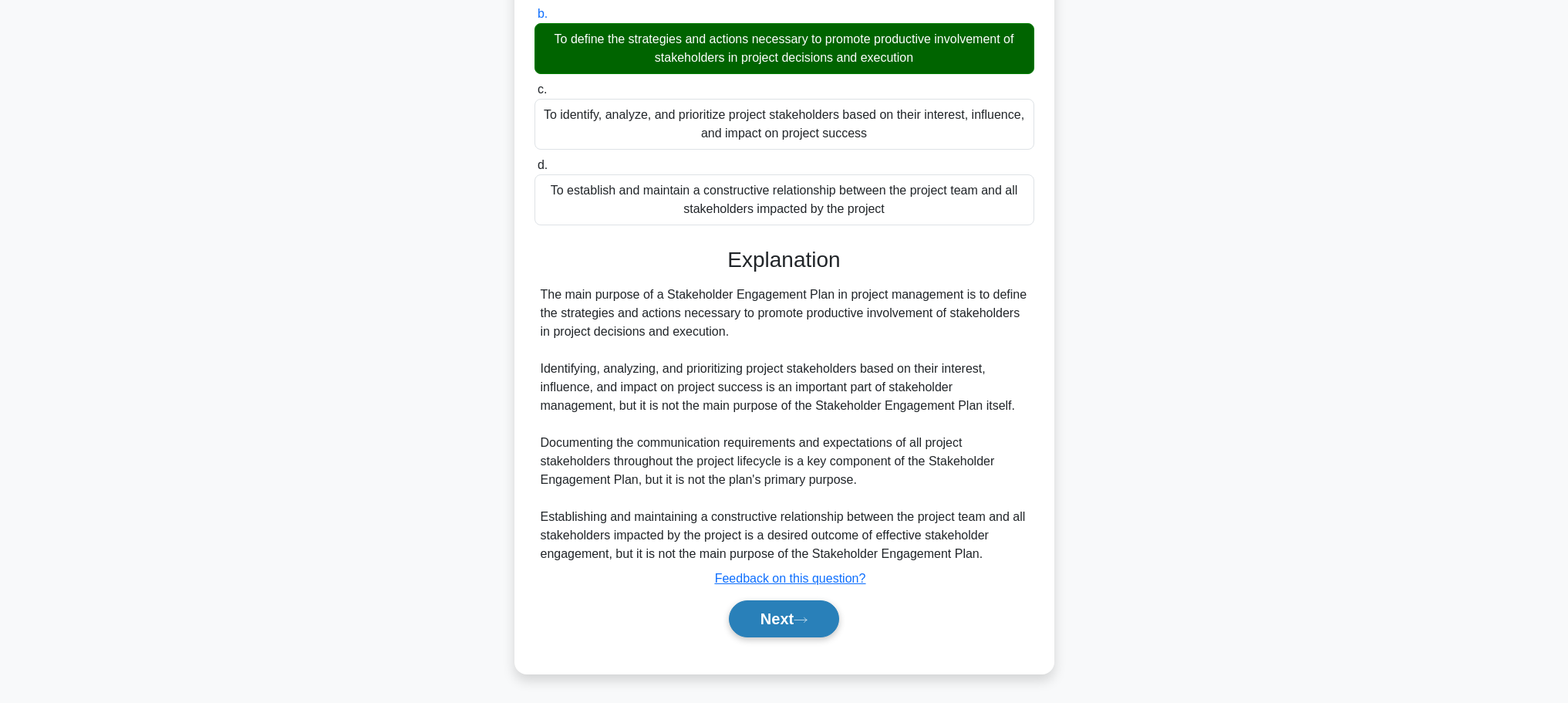
click at [786, 611] on button "Next" at bounding box center [784, 619] width 110 height 37
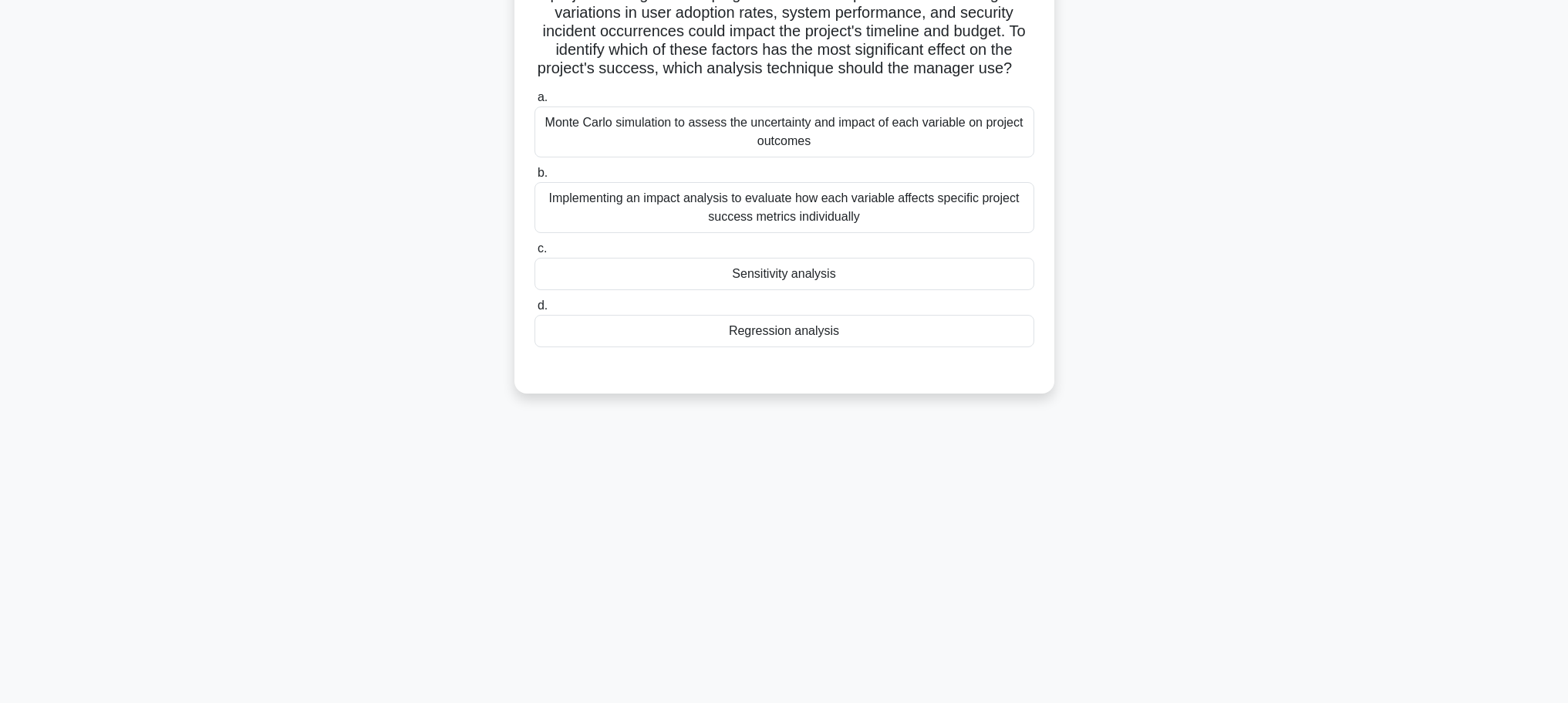
scroll to position [0, 0]
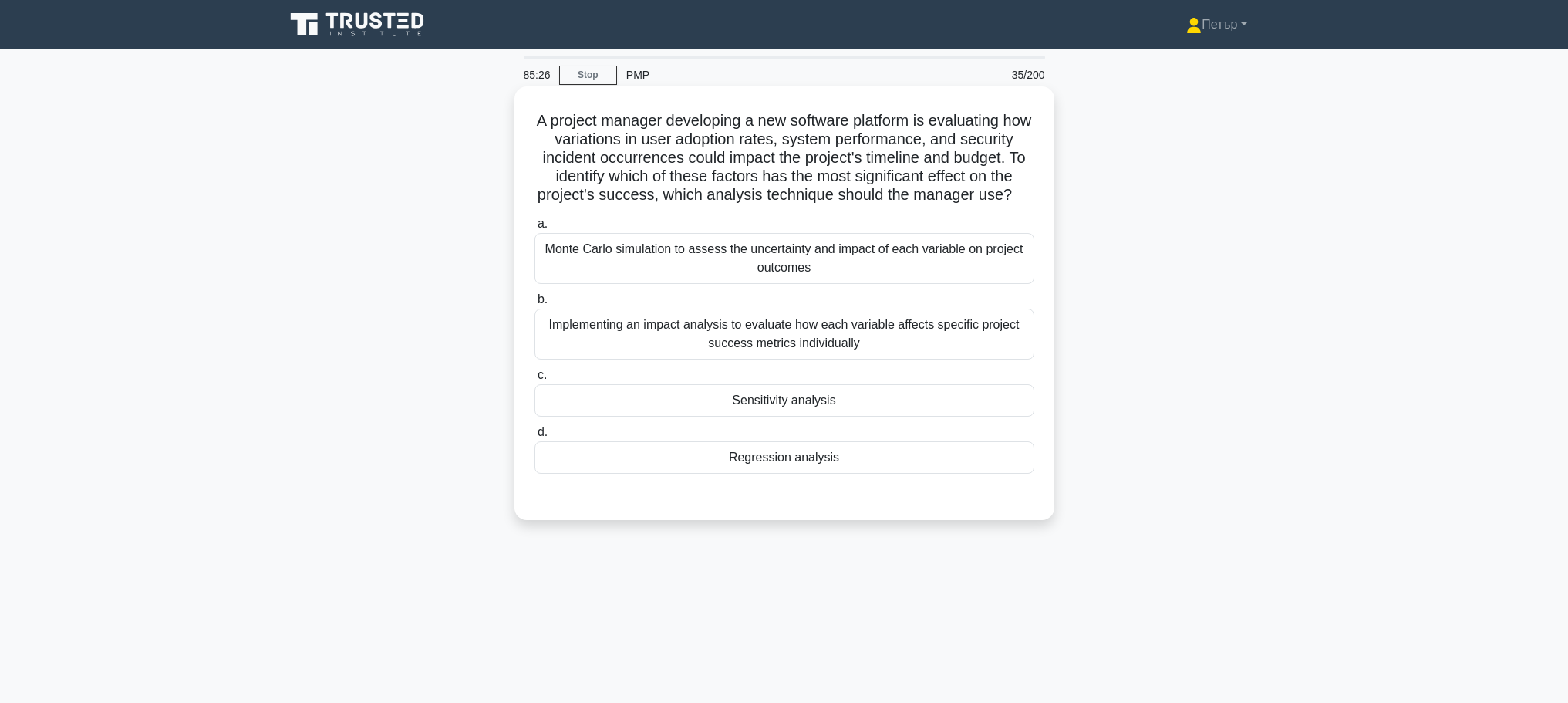
click at [965, 350] on div "Implementing an impact analysis to evaluate how each variable affects specific …" at bounding box center [784, 334] width 500 height 51
click at [534, 305] on input "b. Implementing an impact analysis to evaluate how each variable affects specif…" at bounding box center [534, 299] width 0 height 10
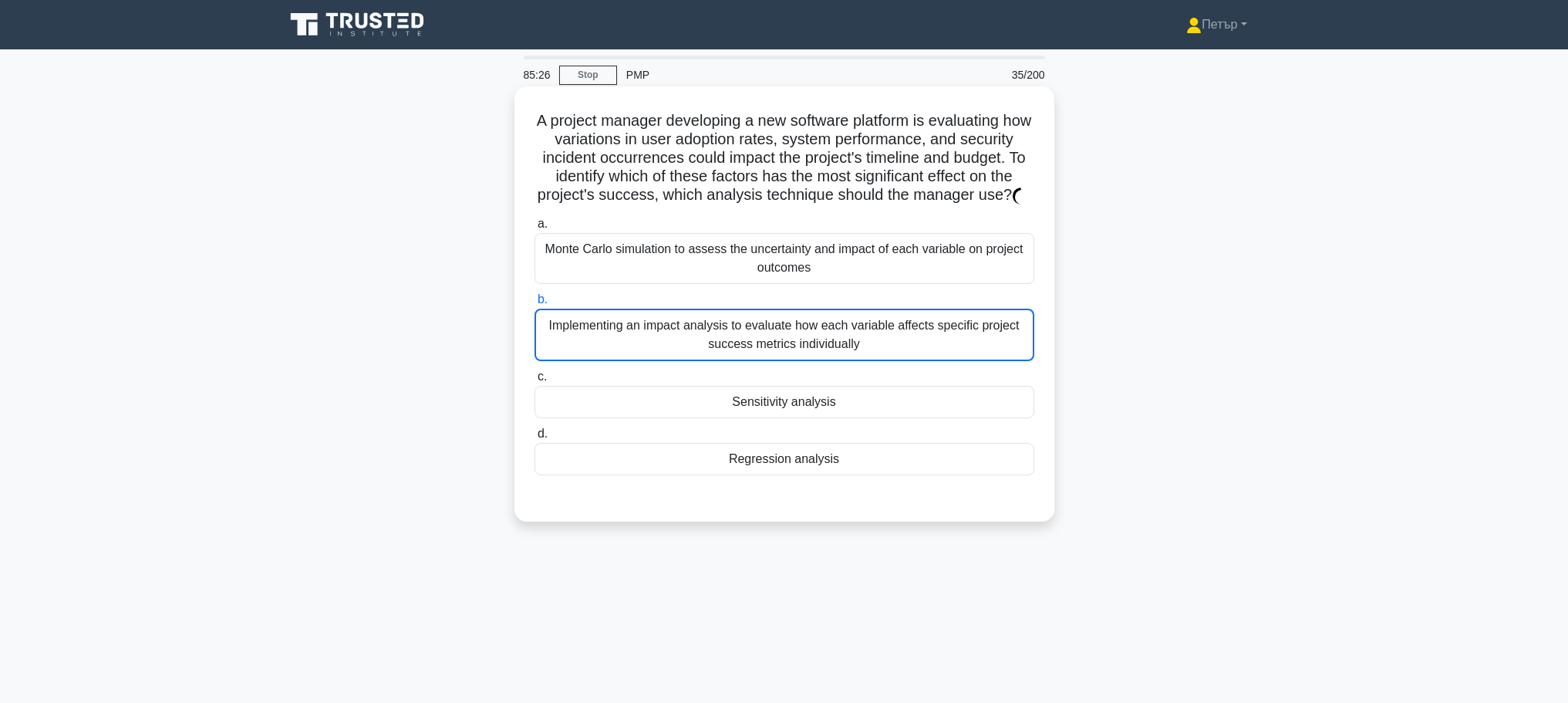
click at [965, 350] on div "Implementing an impact analysis to evaluate how each variable affects specific …" at bounding box center [784, 334] width 500 height 52
click at [534, 305] on input "b. Implementing an impact analysis to evaluate how each variable affects specif…" at bounding box center [534, 299] width 0 height 10
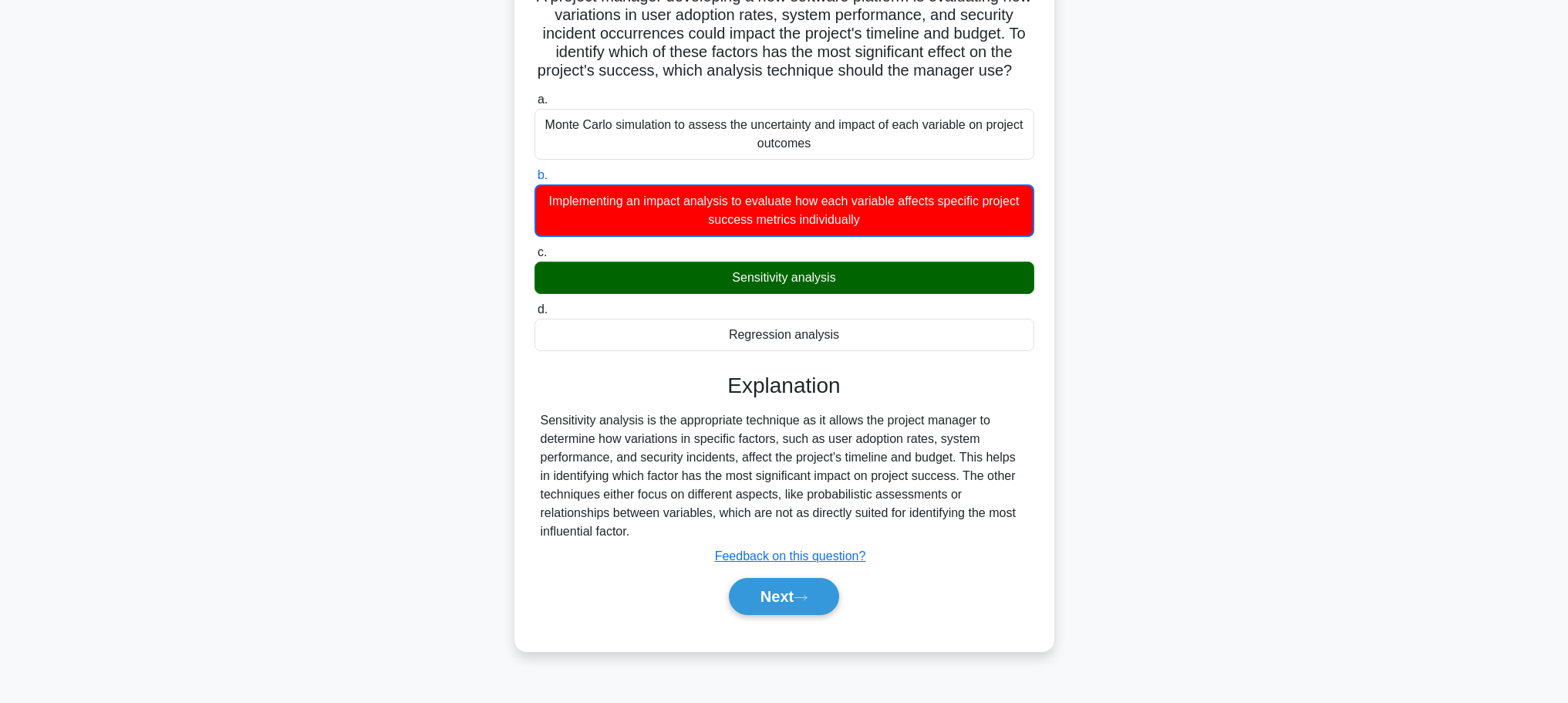
scroll to position [130, 0]
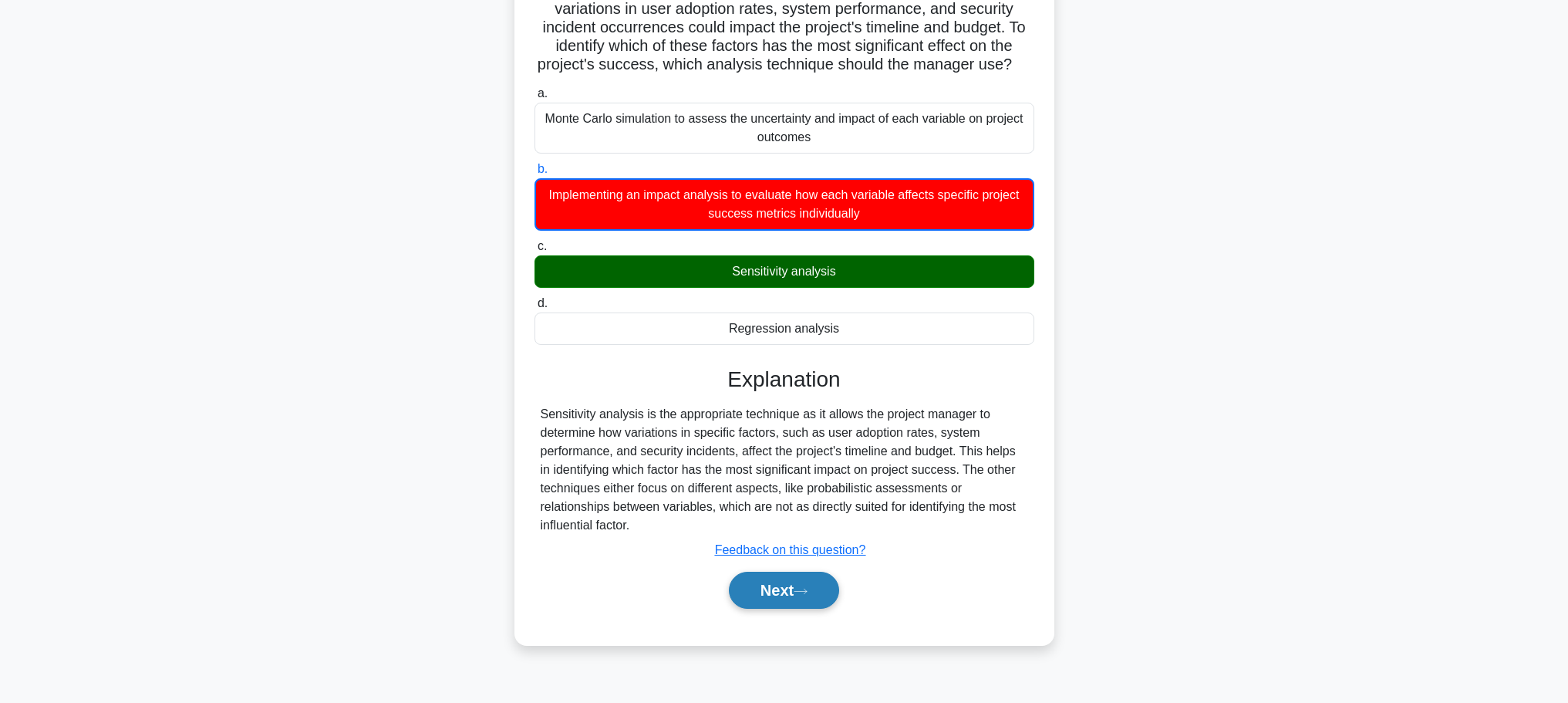
click at [804, 588] on icon at bounding box center [800, 591] width 14 height 9
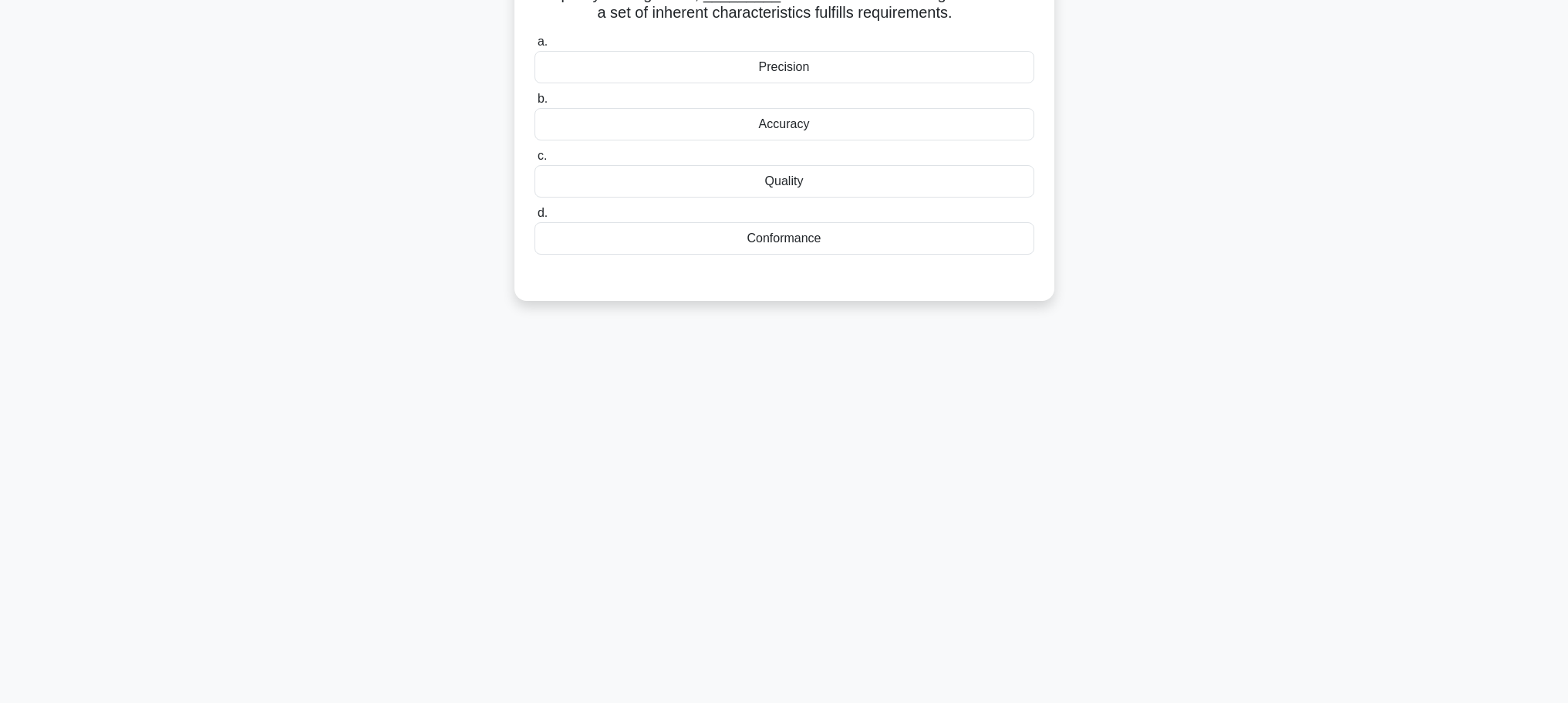
scroll to position [0, 0]
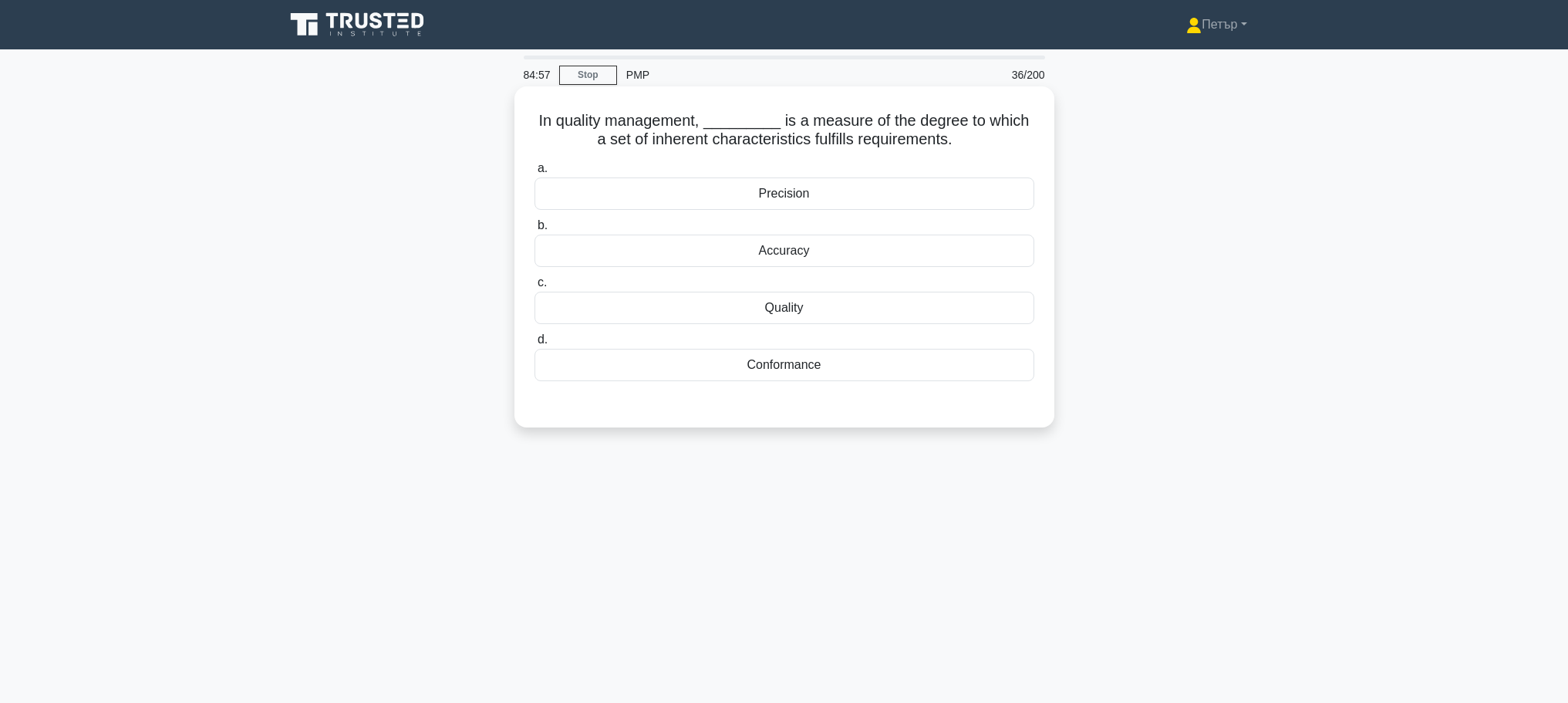
click at [865, 369] on div "Conformance" at bounding box center [784, 364] width 500 height 32
click at [534, 345] on input "d. Conformance" at bounding box center [534, 340] width 0 height 10
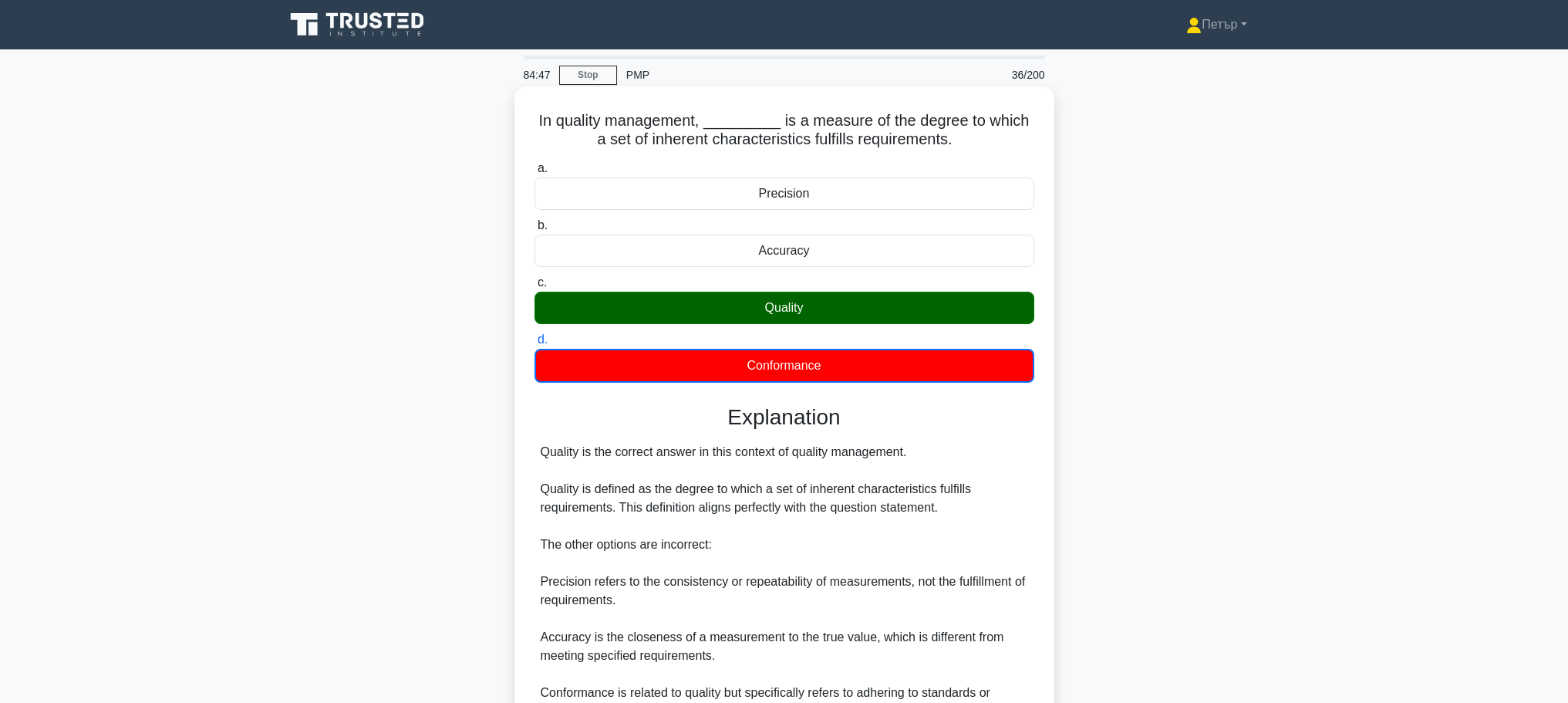
scroll to position [232, 0]
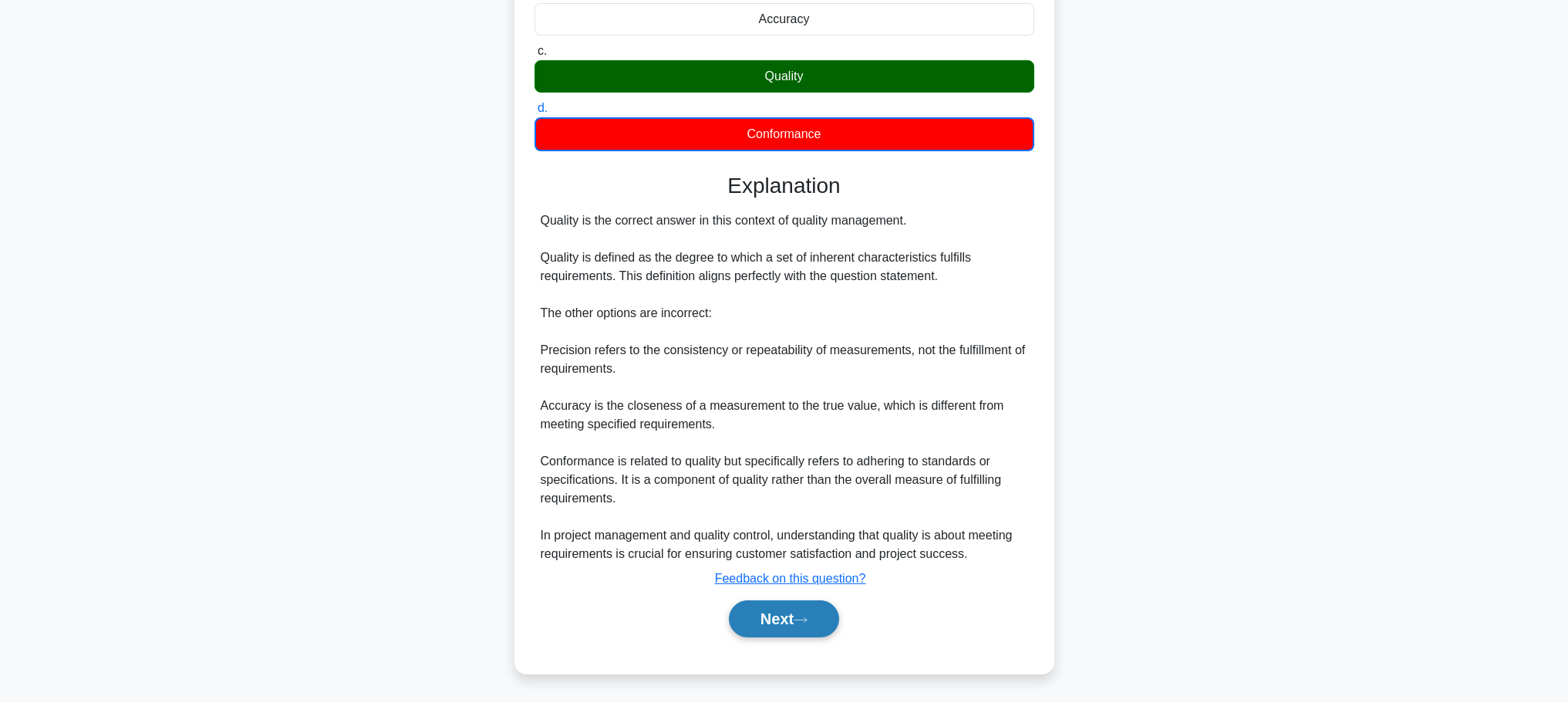
click at [795, 621] on button "Next" at bounding box center [784, 619] width 110 height 37
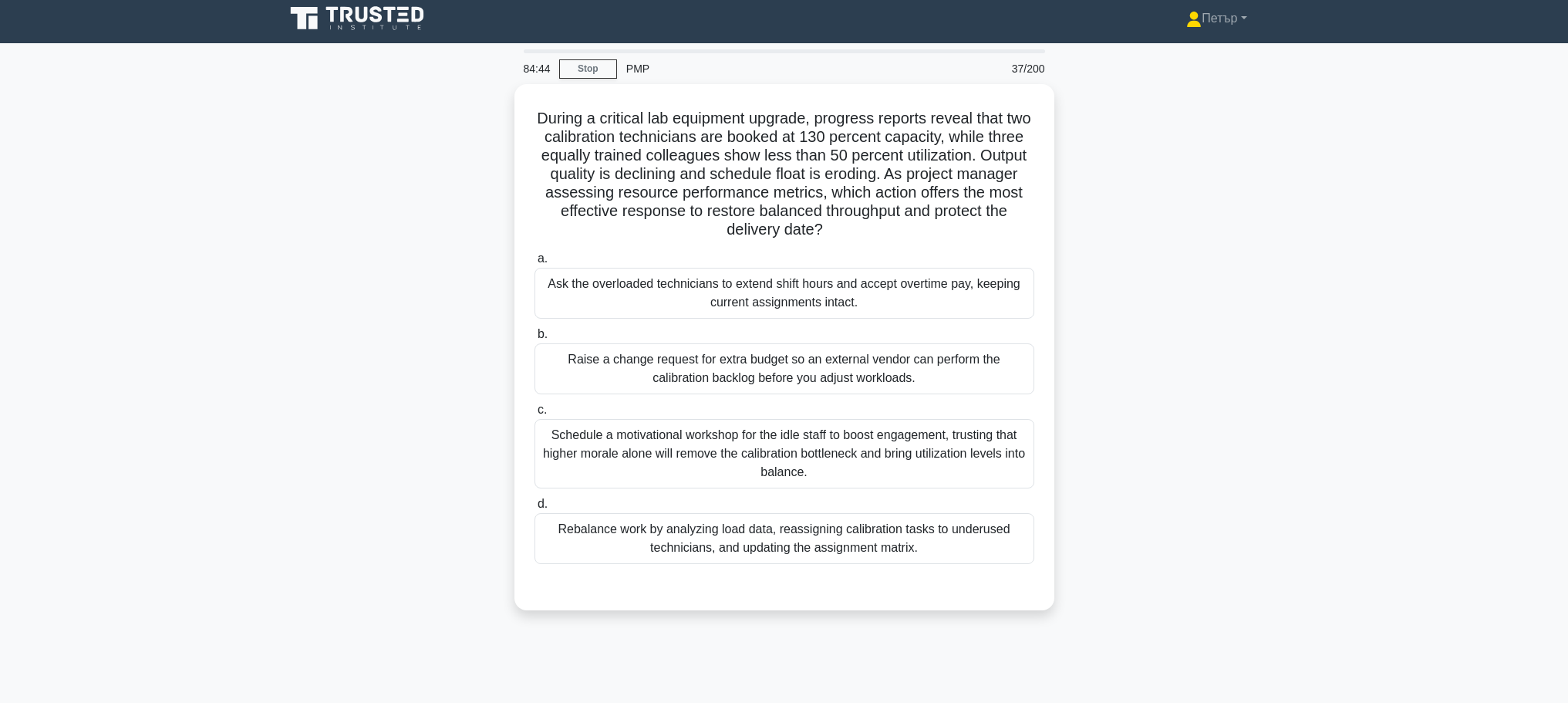
scroll to position [0, 0]
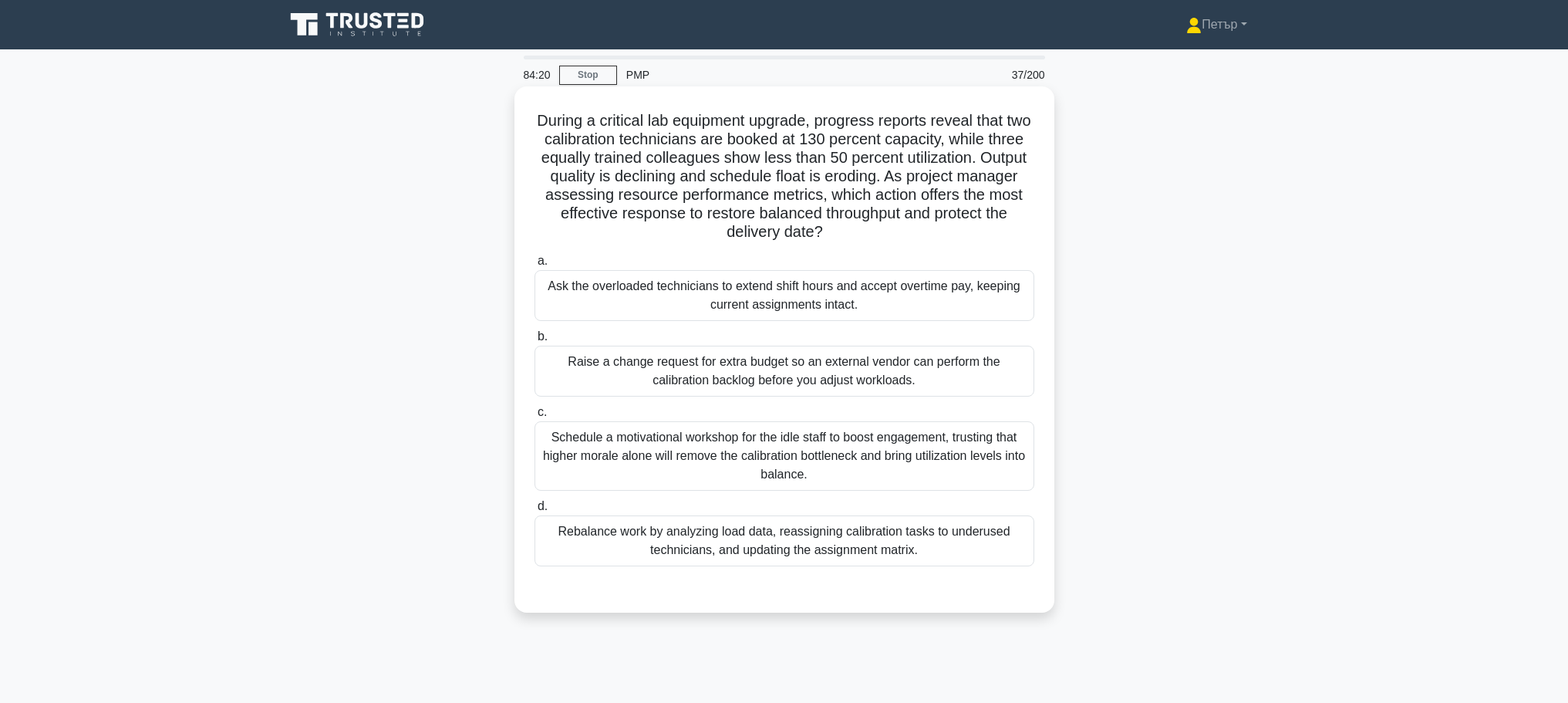
click at [858, 553] on div "Rebalance work by analyzing load data, reassigning calibration tasks to underus…" at bounding box center [784, 542] width 500 height 51
click at [534, 512] on input "d. Rebalance work by analyzing load data, reassigning calibration tasks to unde…" at bounding box center [534, 506] width 0 height 10
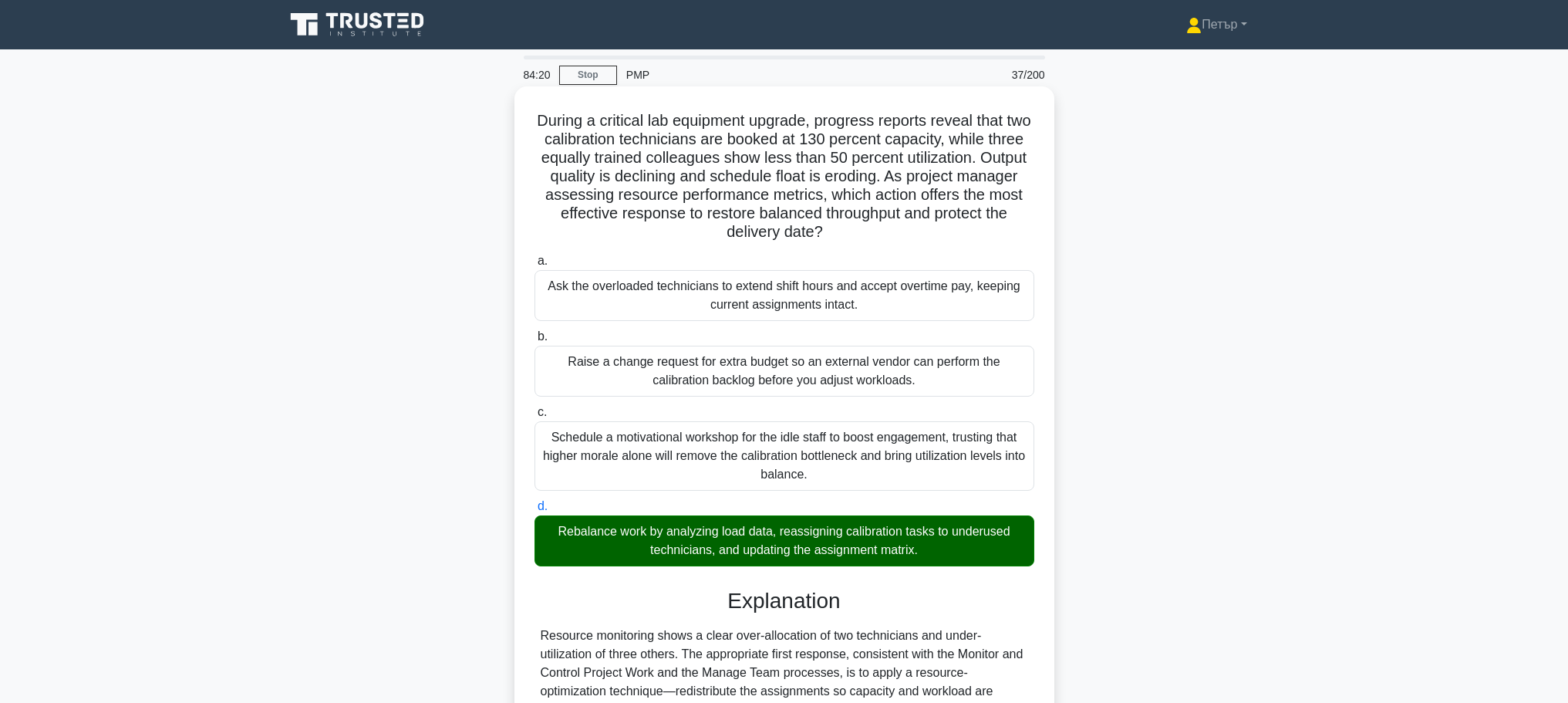
scroll to position [287, 0]
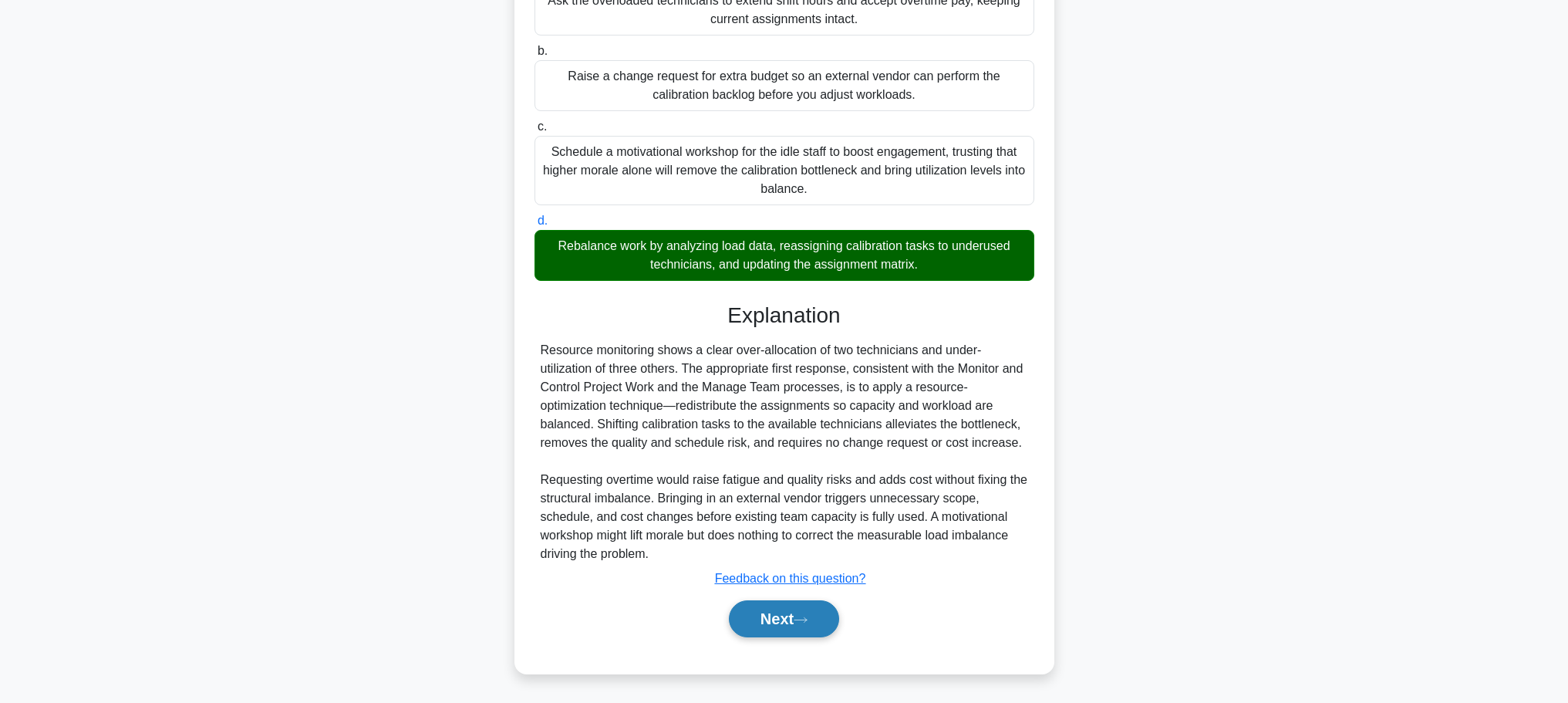
click at [800, 608] on button "Next" at bounding box center [784, 619] width 110 height 37
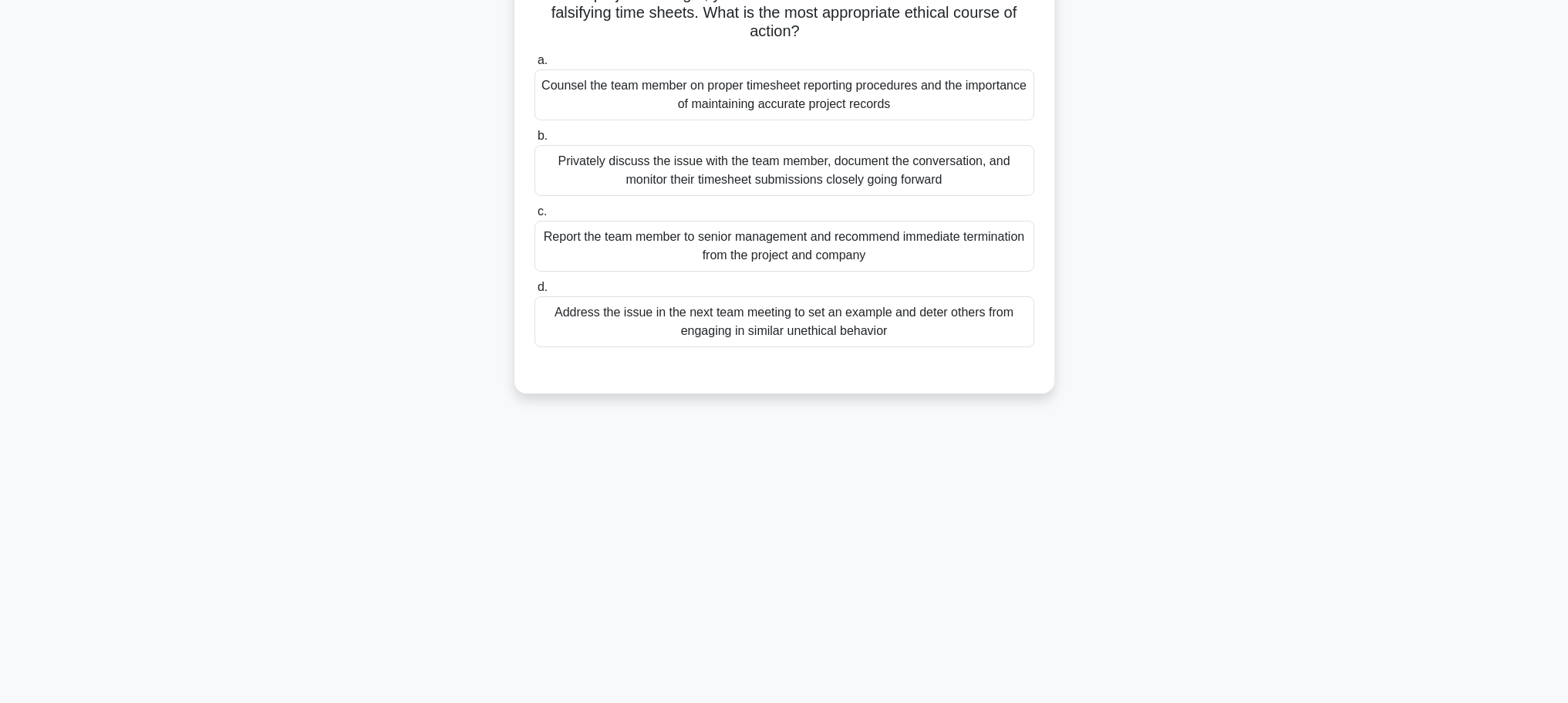
scroll to position [0, 0]
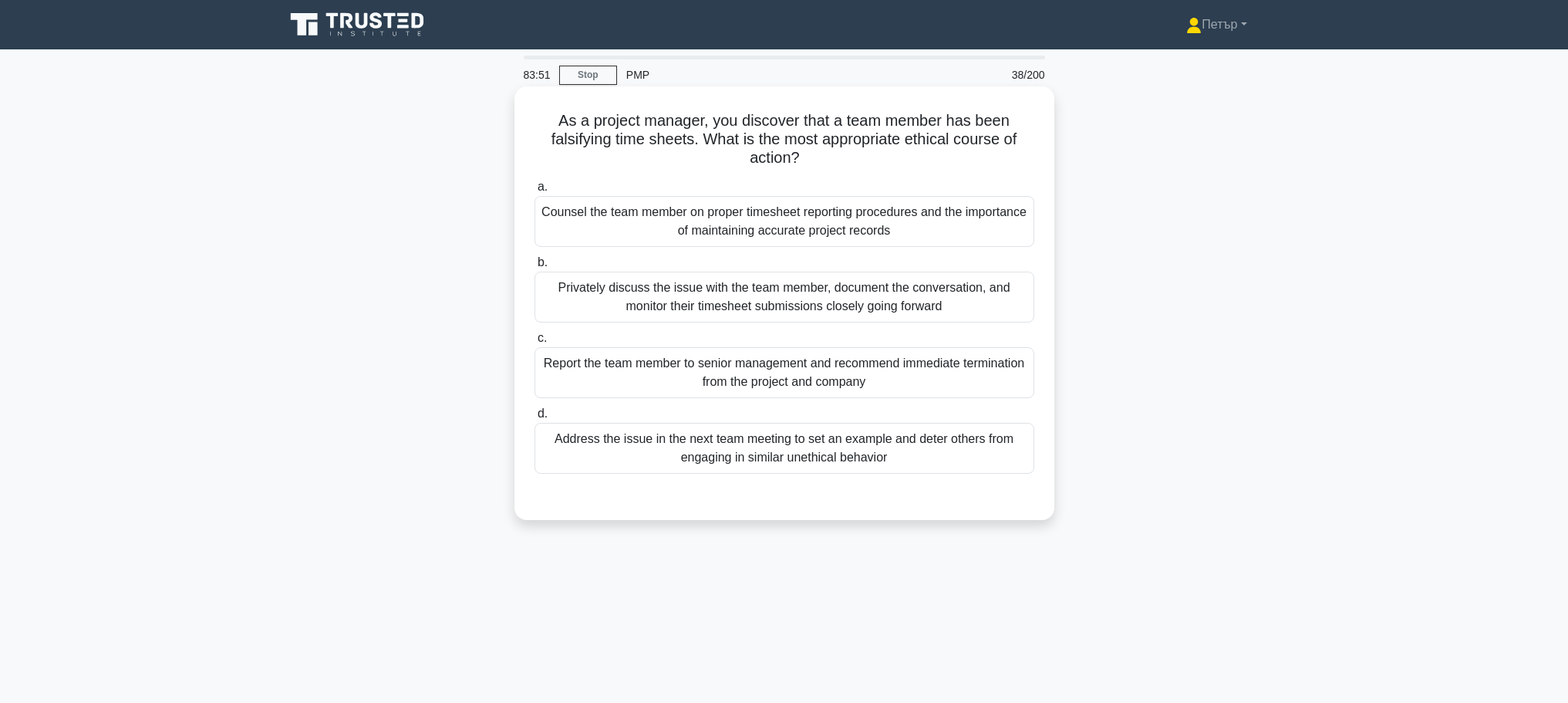
click at [905, 367] on div "Report the team member to senior management and recommend immediate termination…" at bounding box center [784, 373] width 500 height 51
click at [534, 344] on input "c. Report the team member to senior management and recommend immediate terminat…" at bounding box center [534, 339] width 0 height 10
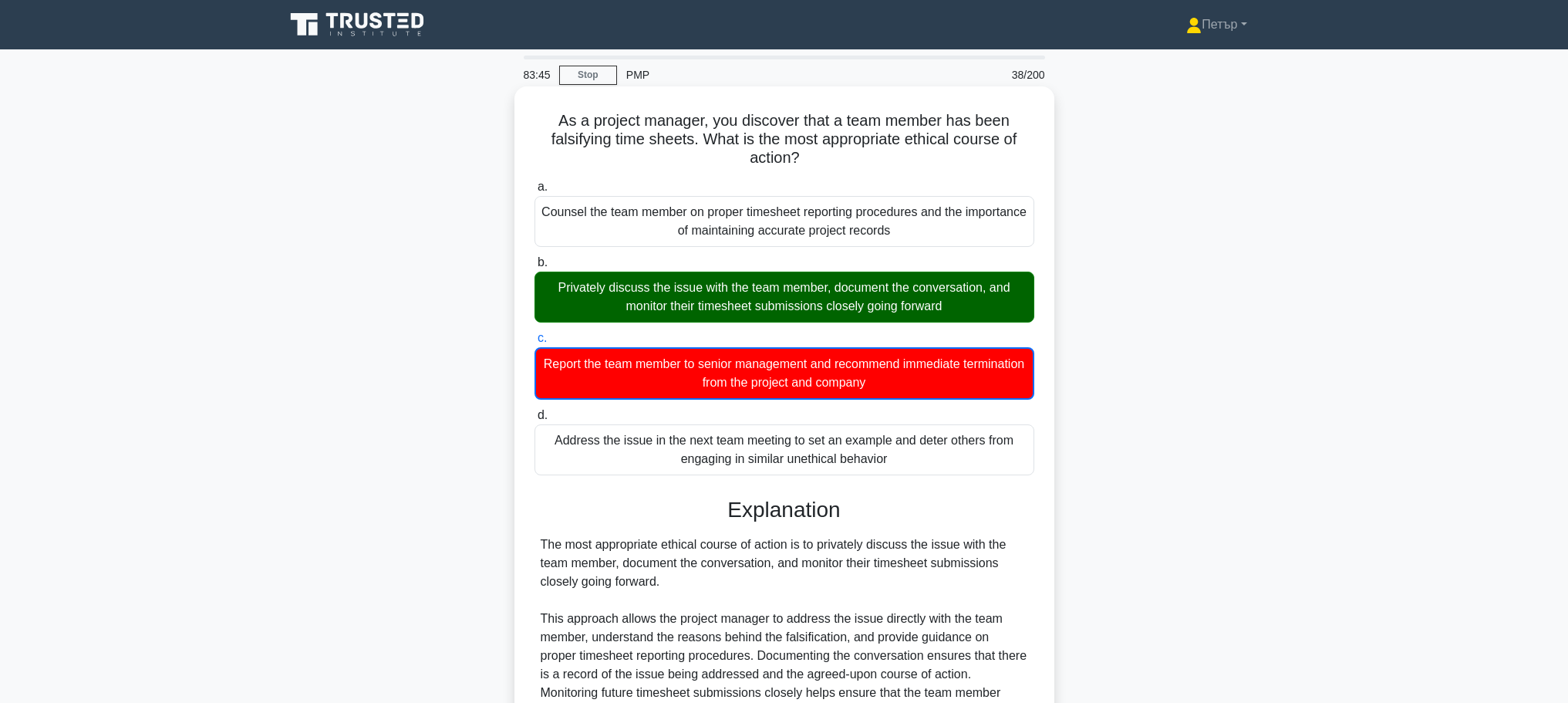
scroll to position [308, 0]
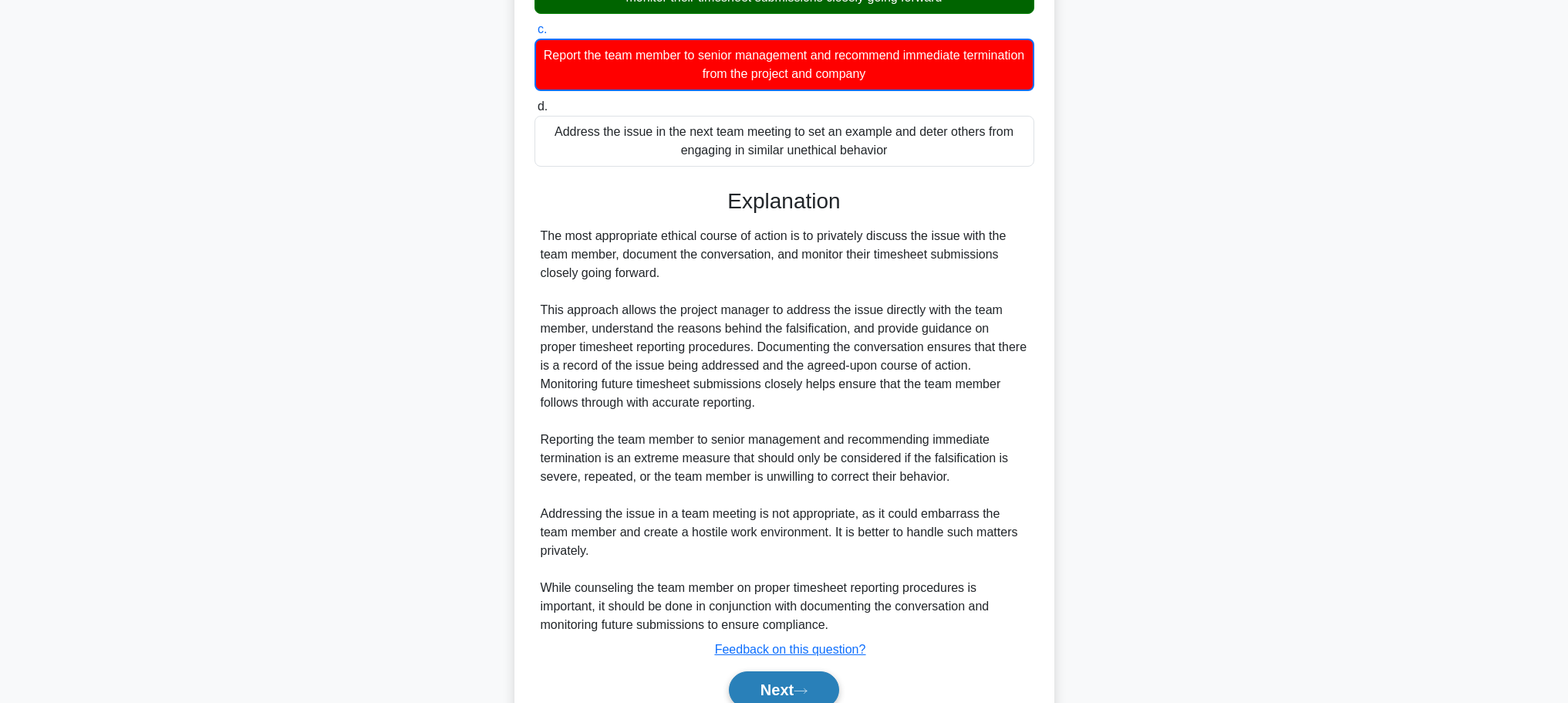
click at [792, 677] on button "Next" at bounding box center [784, 690] width 110 height 37
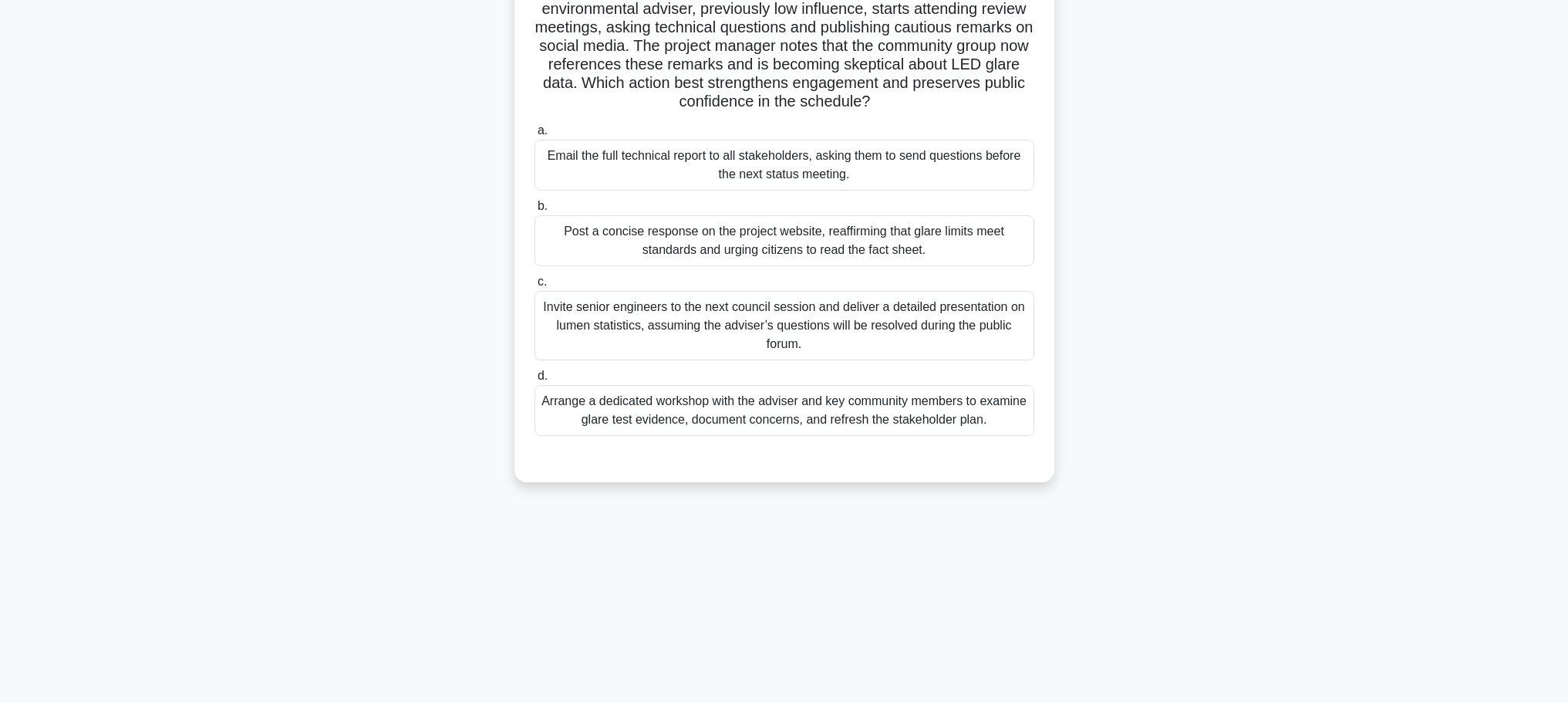
scroll to position [0, 0]
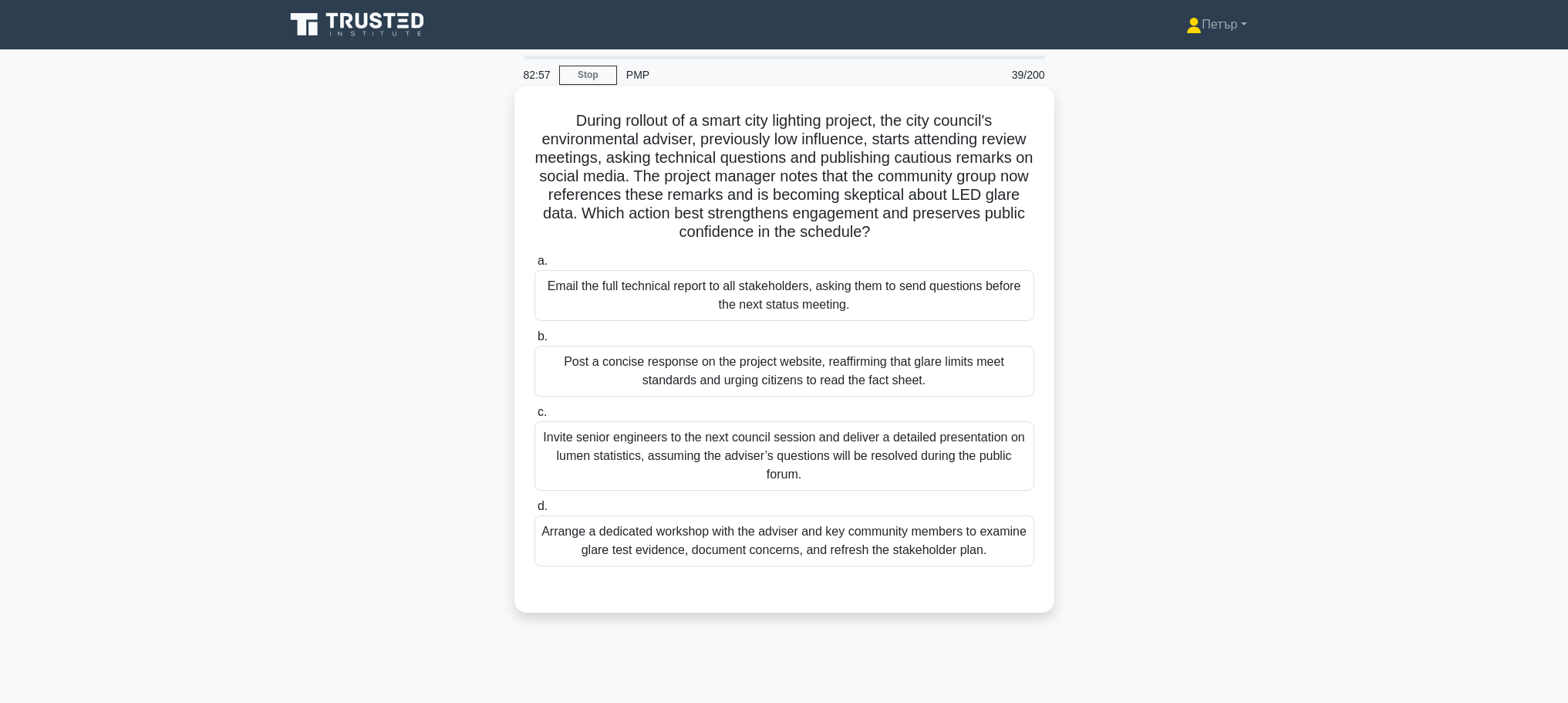
click at [911, 543] on div "Arrange a dedicated workshop with the adviser and key community members to exam…" at bounding box center [784, 542] width 500 height 51
click at [534, 512] on input "d. Arrange a dedicated workshop with the adviser and key community members to e…" at bounding box center [534, 506] width 0 height 10
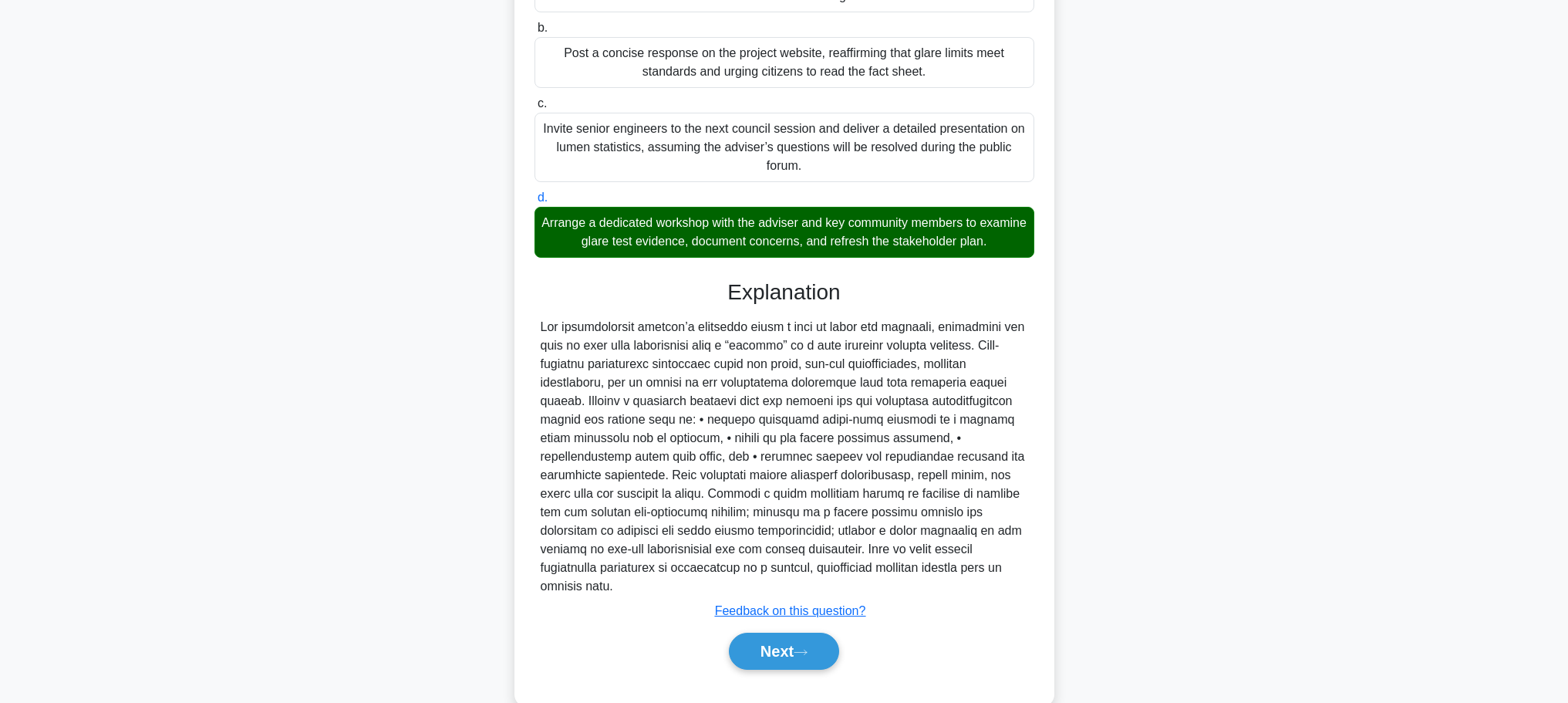
scroll to position [342, 0]
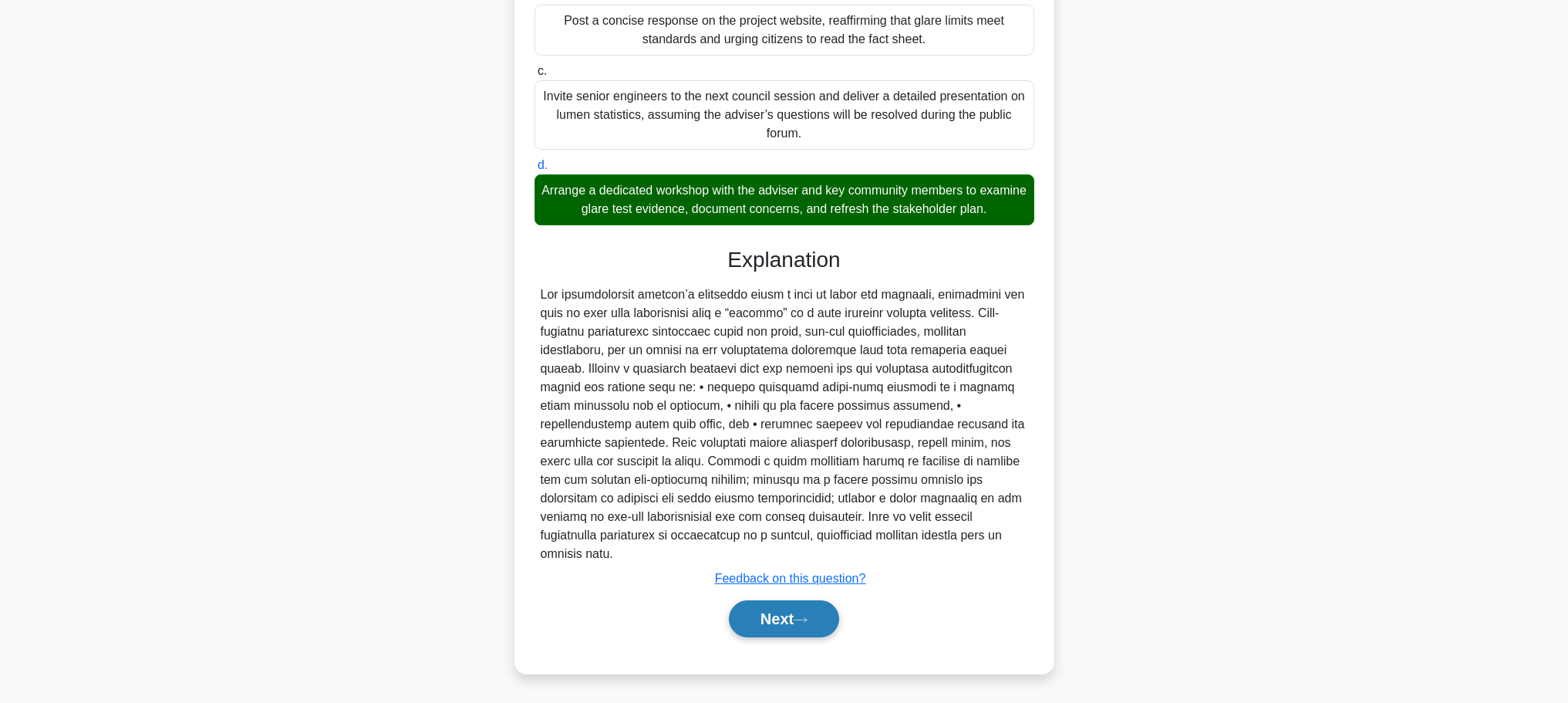
click at [774, 622] on button "Next" at bounding box center [784, 619] width 110 height 37
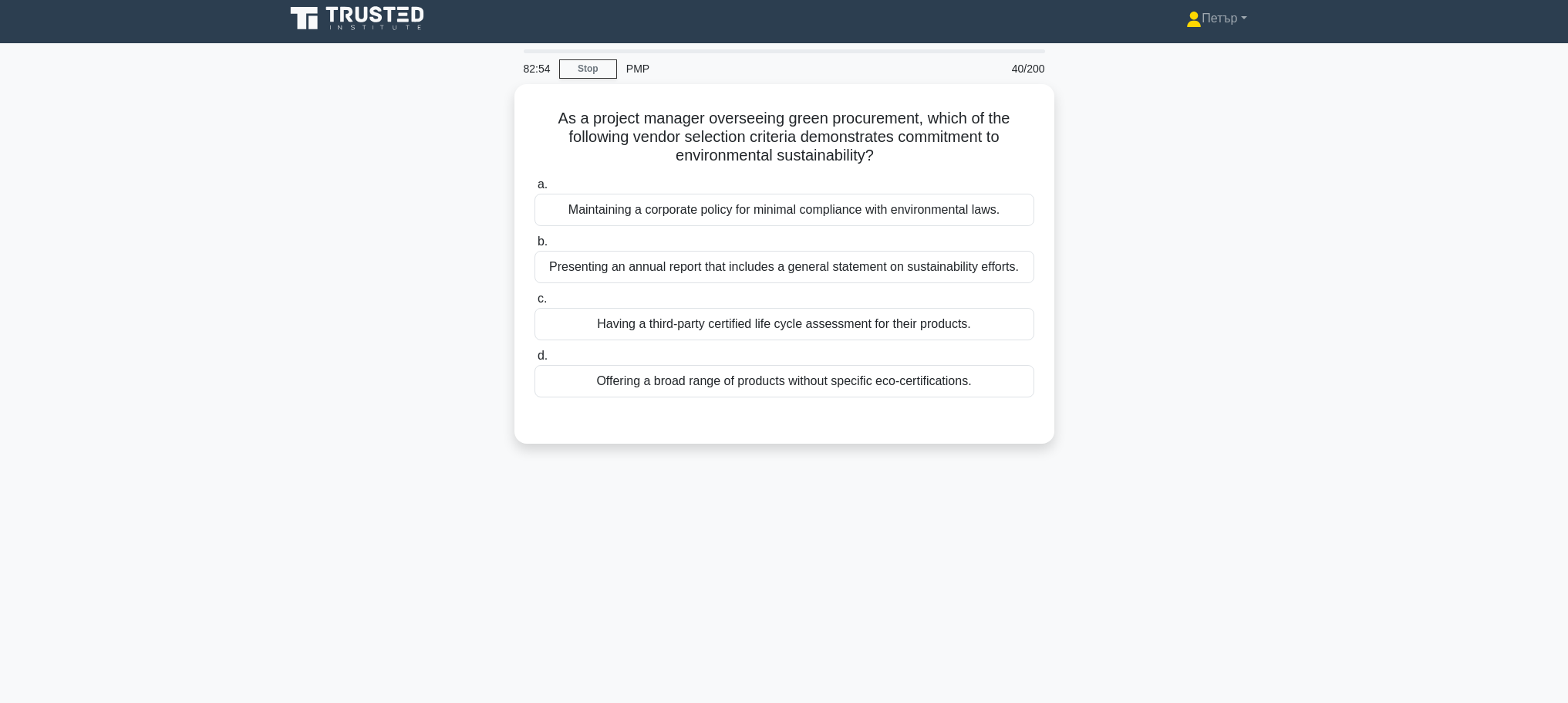
scroll to position [0, 0]
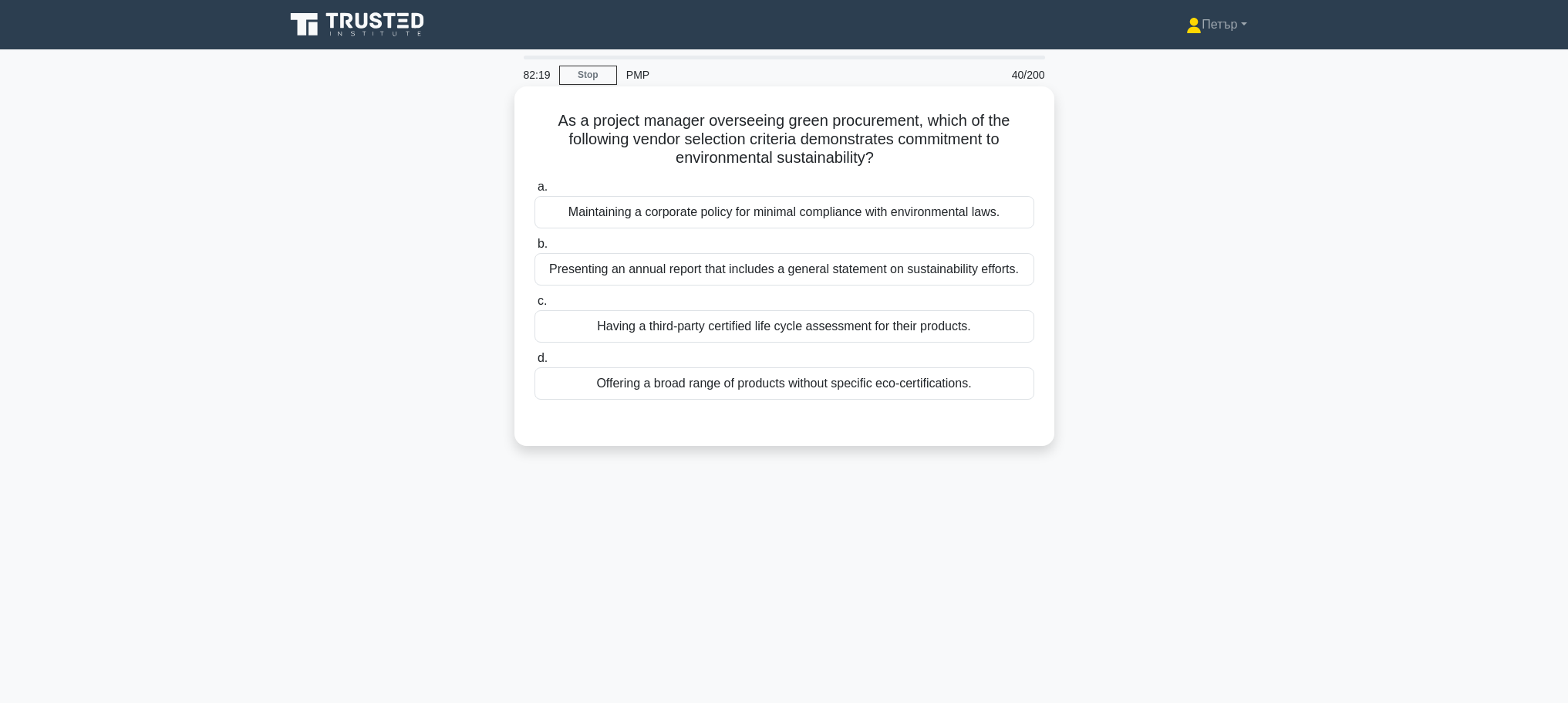
click at [894, 336] on div "Having a third-party certified life cycle assessment for their products." at bounding box center [784, 326] width 500 height 32
click at [534, 306] on input "c. Having a third-party certified life cycle assessment for their products." at bounding box center [534, 301] width 0 height 10
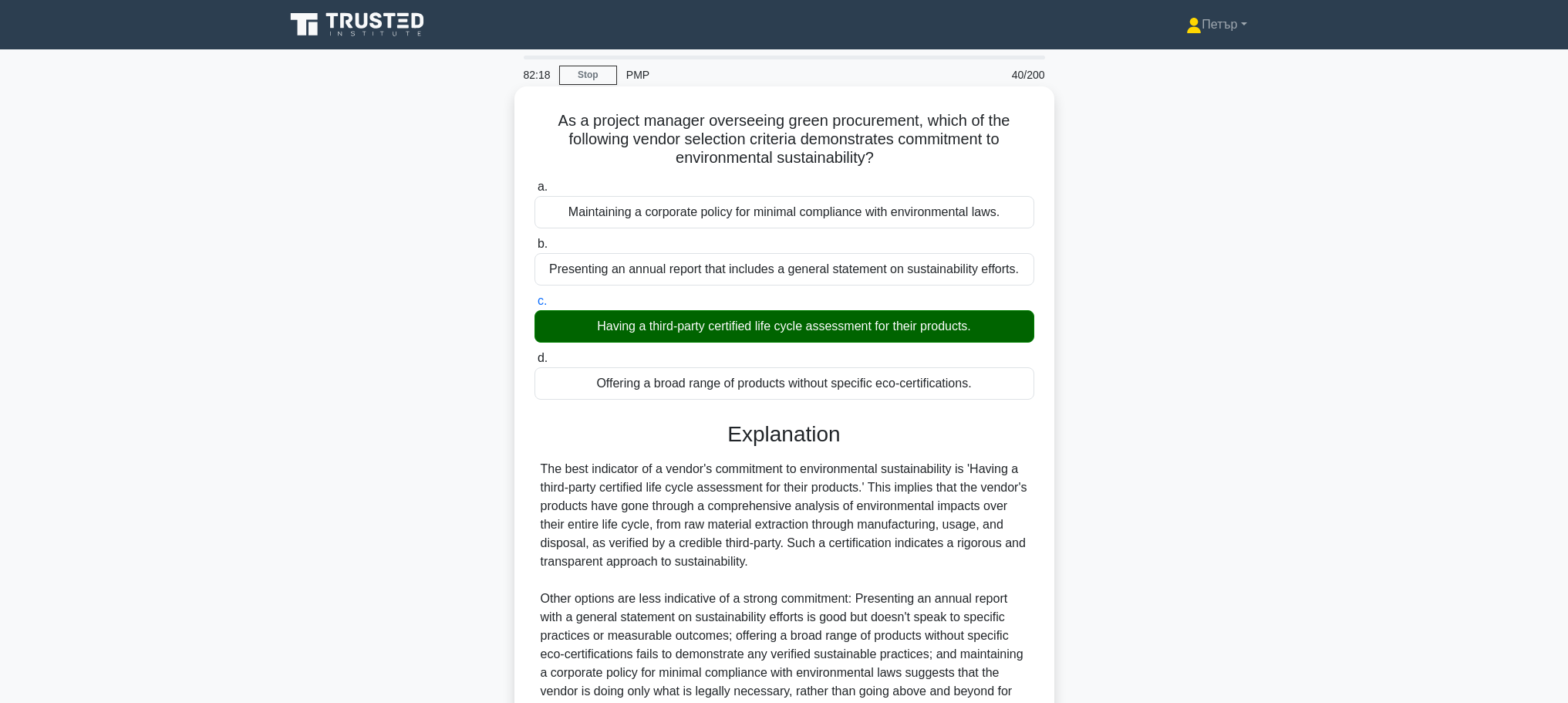
scroll to position [157, 0]
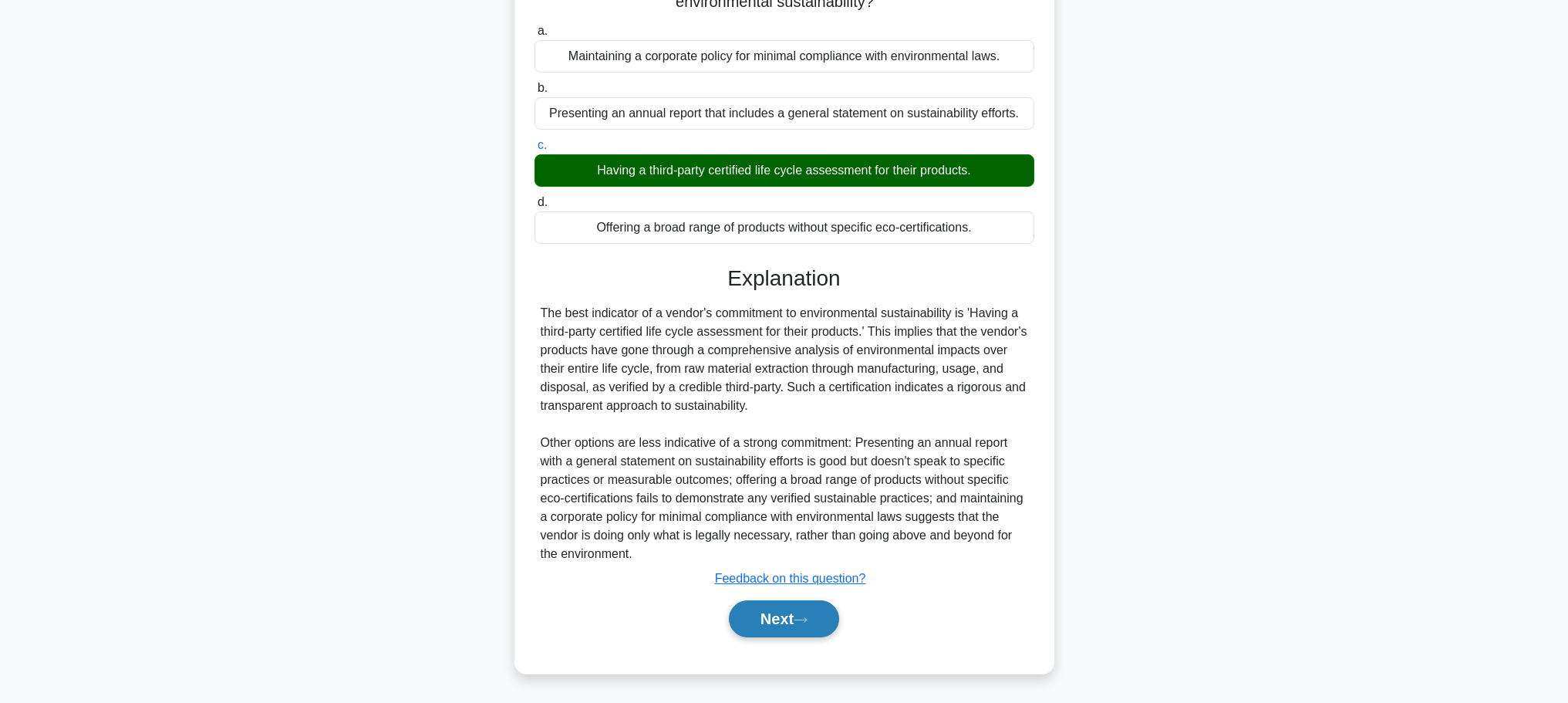
click at [815, 607] on button "Next" at bounding box center [784, 619] width 110 height 37
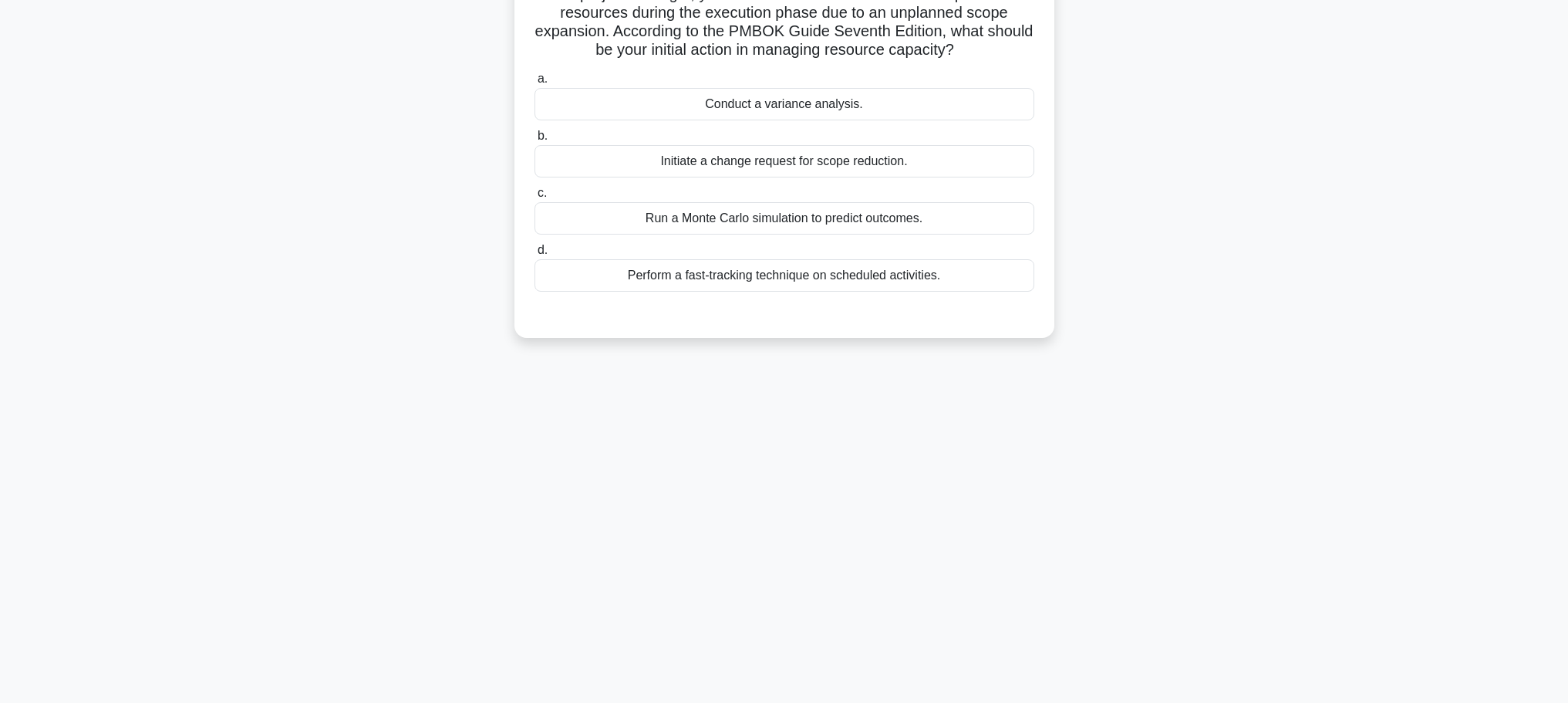
scroll to position [0, 0]
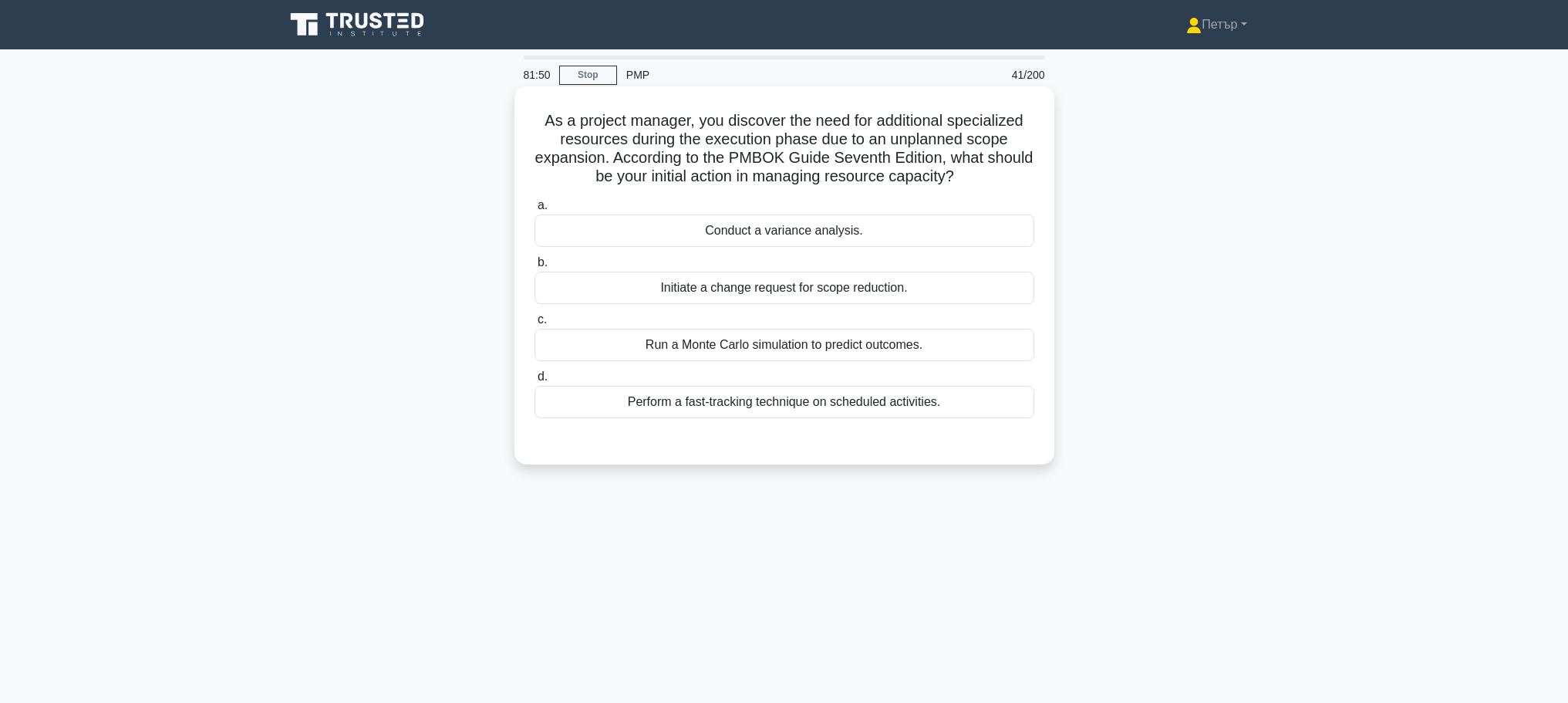
click at [811, 224] on div "Conduct a variance analysis." at bounding box center [784, 230] width 500 height 32
click at [534, 211] on input "a. Conduct a variance analysis." at bounding box center [534, 206] width 0 height 10
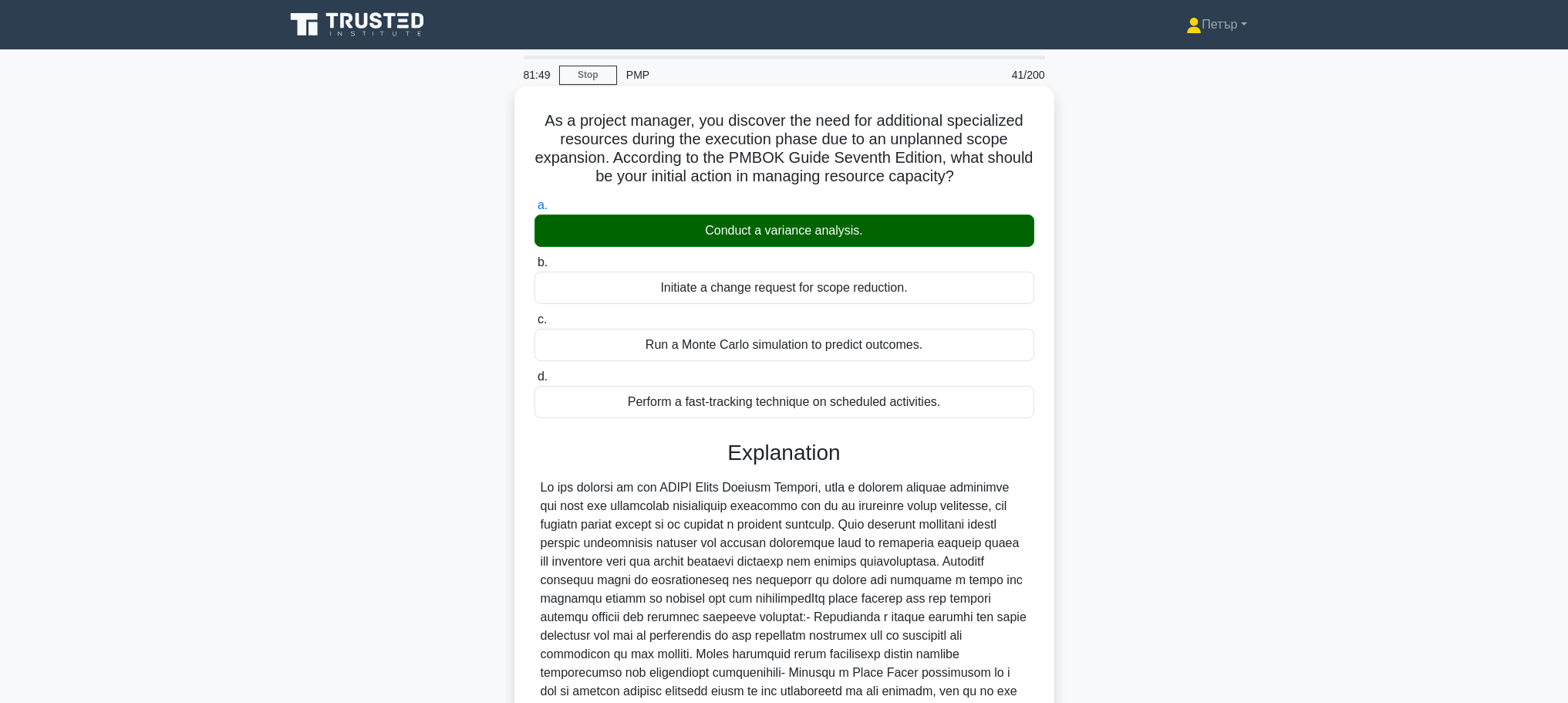
scroll to position [268, 0]
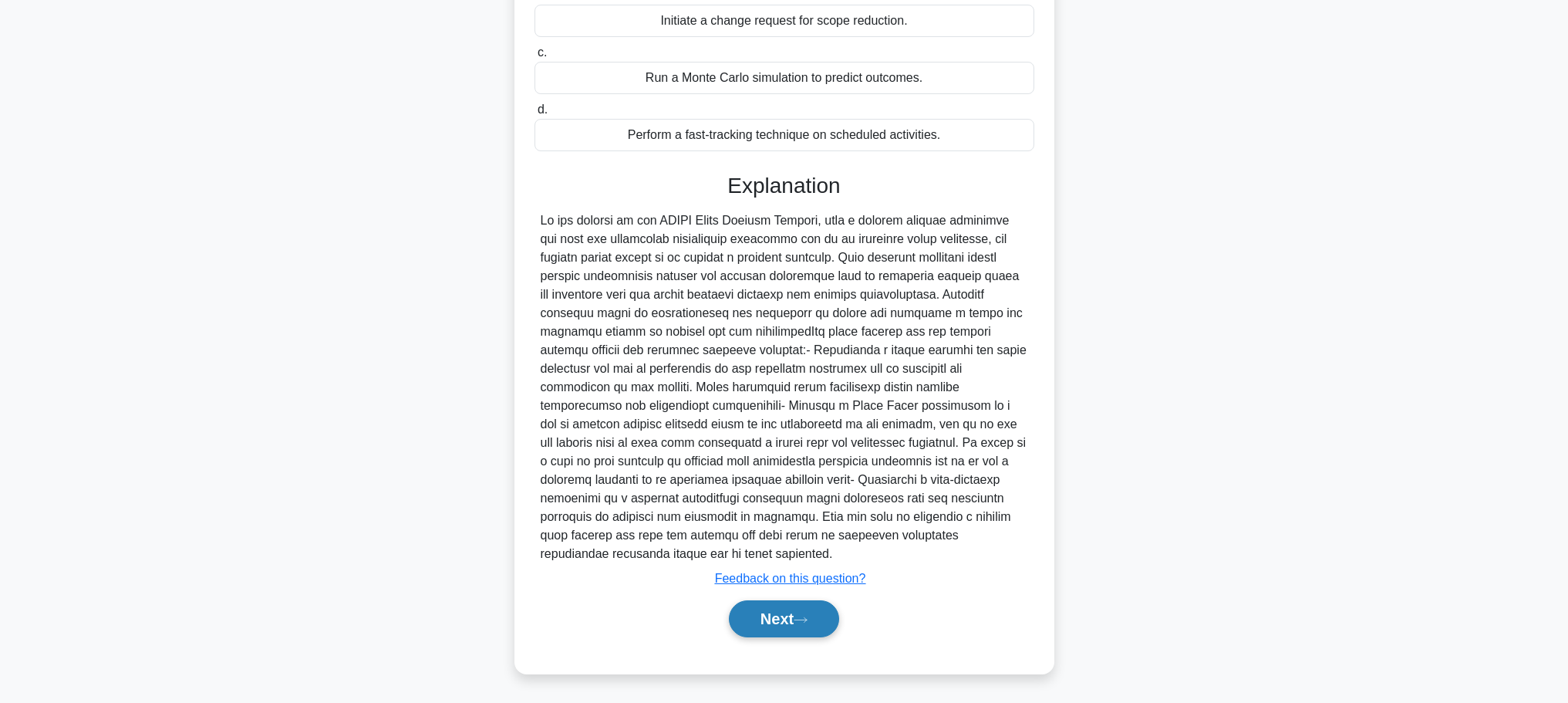
click at [793, 622] on button "Next" at bounding box center [784, 619] width 110 height 37
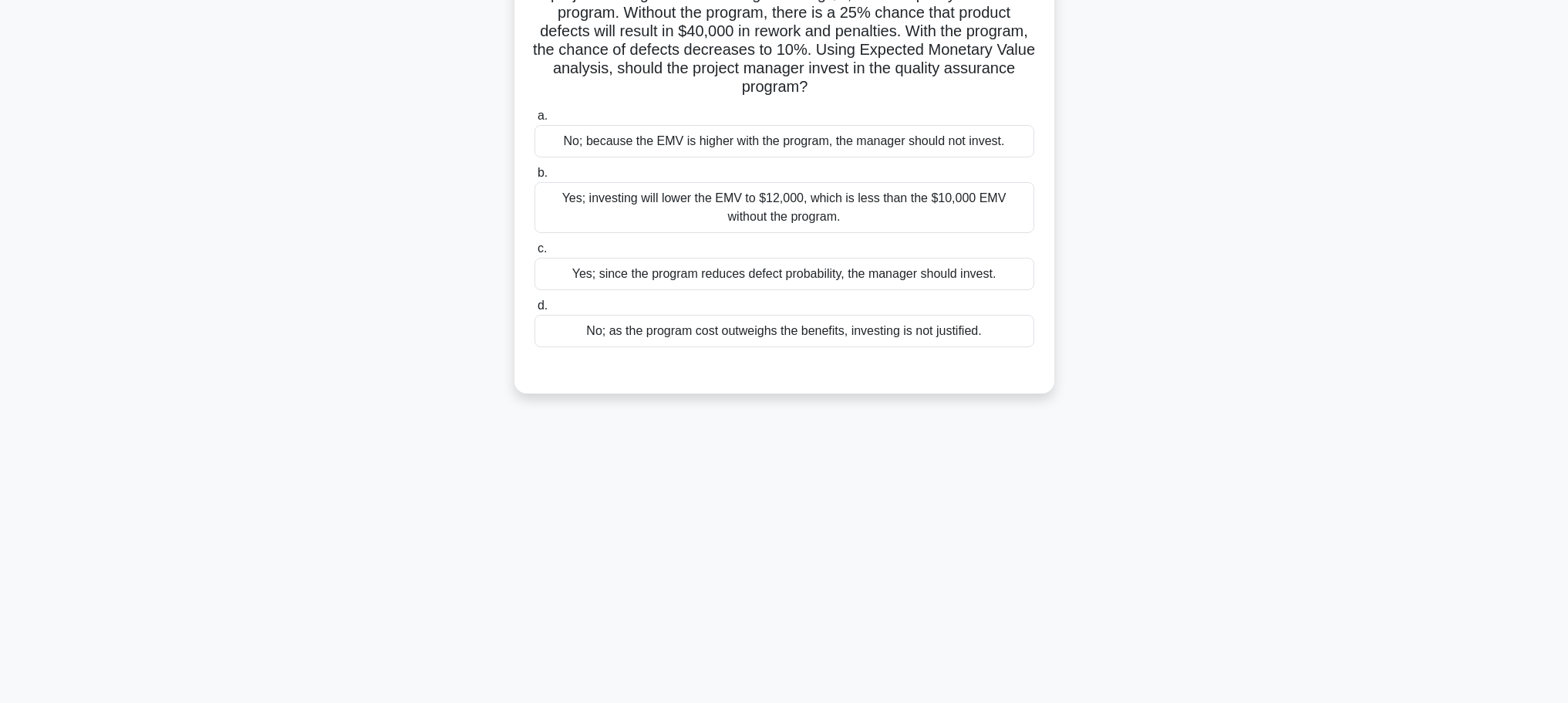
scroll to position [0, 0]
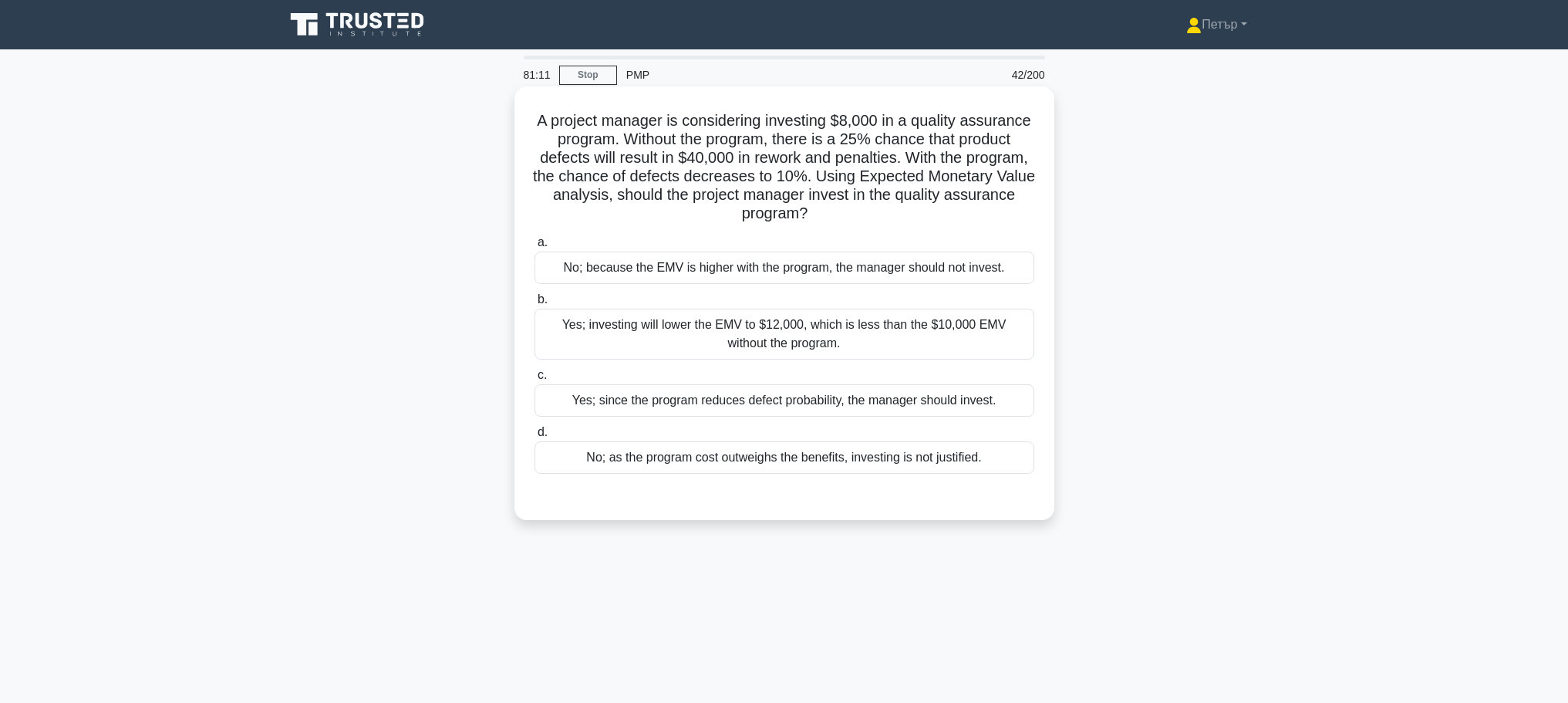
click at [847, 468] on div "No; as the program cost outweighs the benefits, investing is not justified." at bounding box center [784, 457] width 500 height 32
click at [534, 437] on input "d. No; as the program cost outweighs the benefits, investing is not justified." at bounding box center [534, 432] width 0 height 10
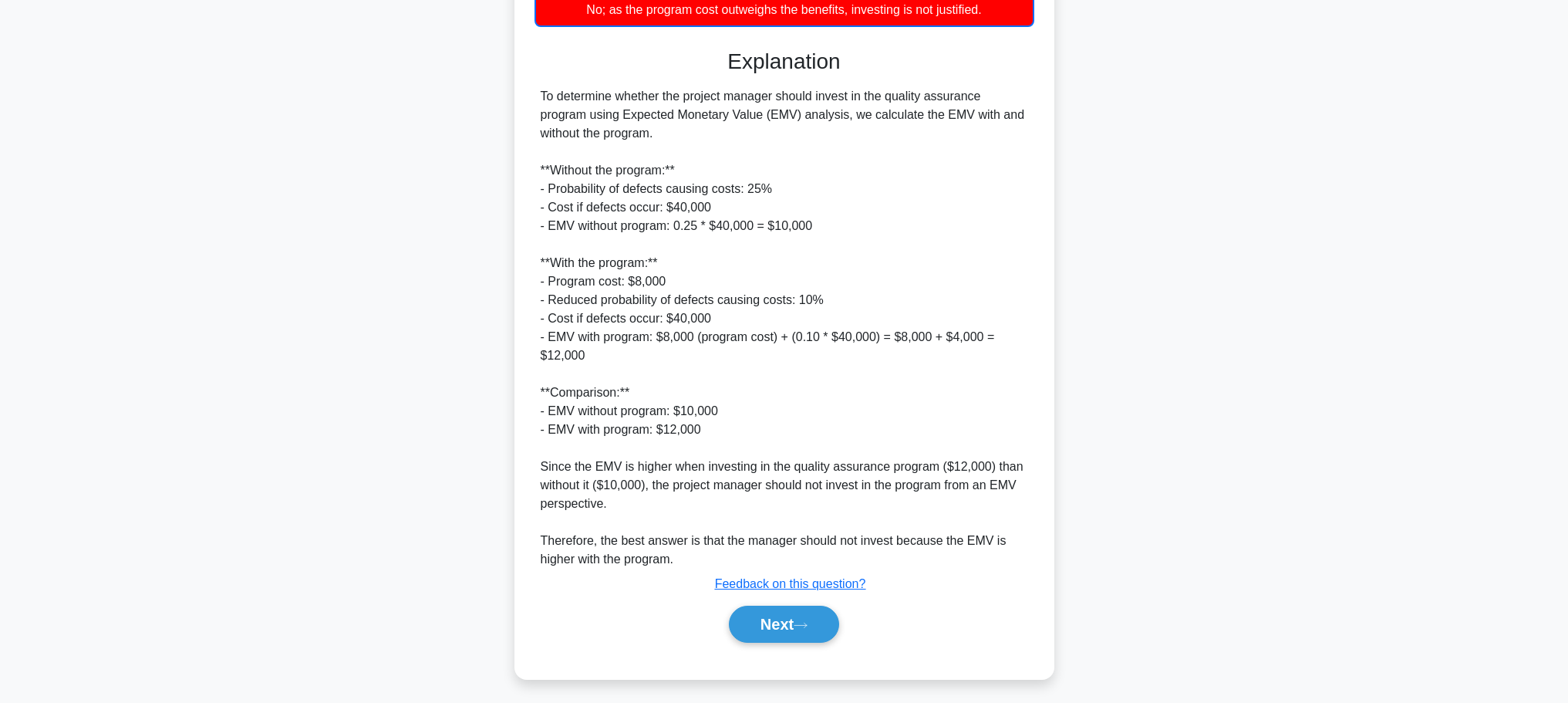
scroll to position [455, 0]
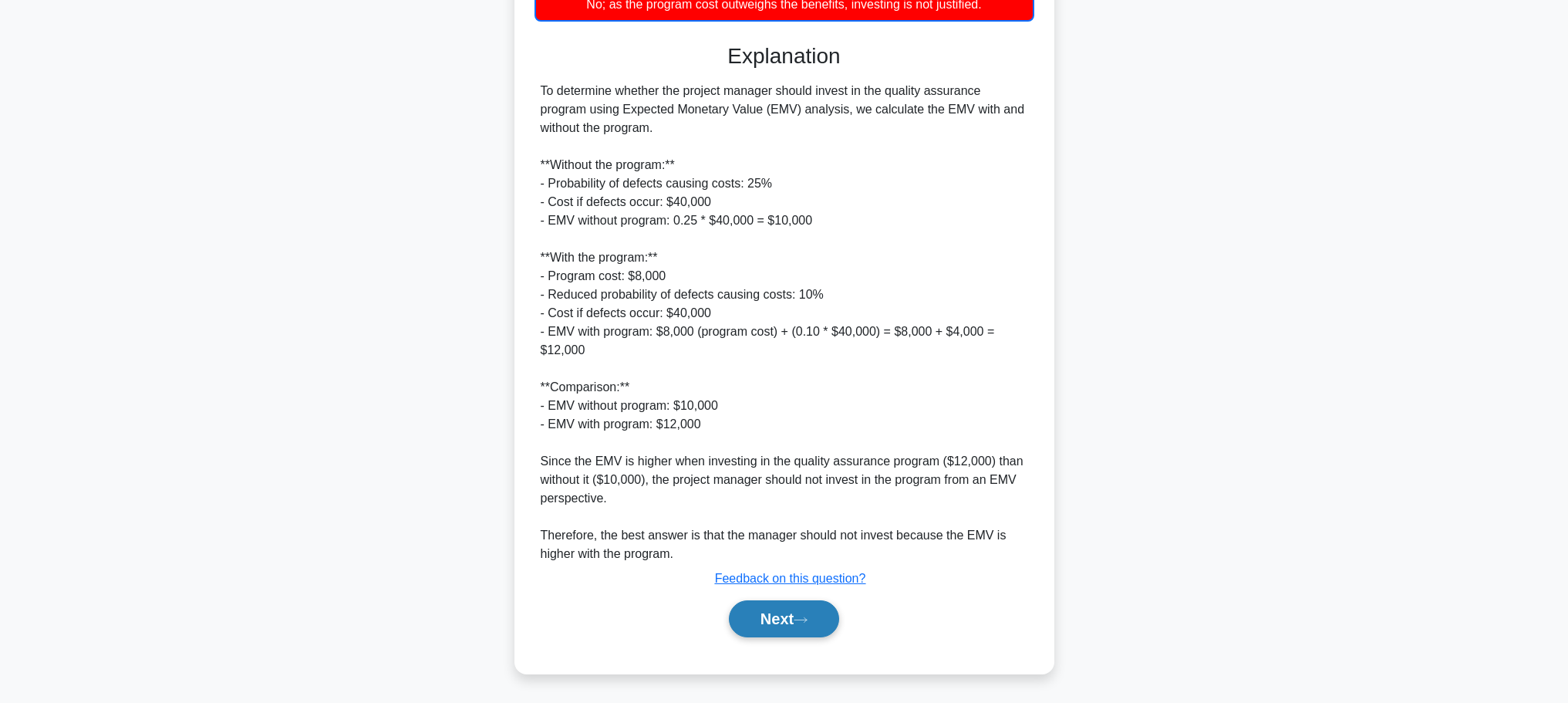
click at [773, 618] on button "Next" at bounding box center [784, 619] width 110 height 37
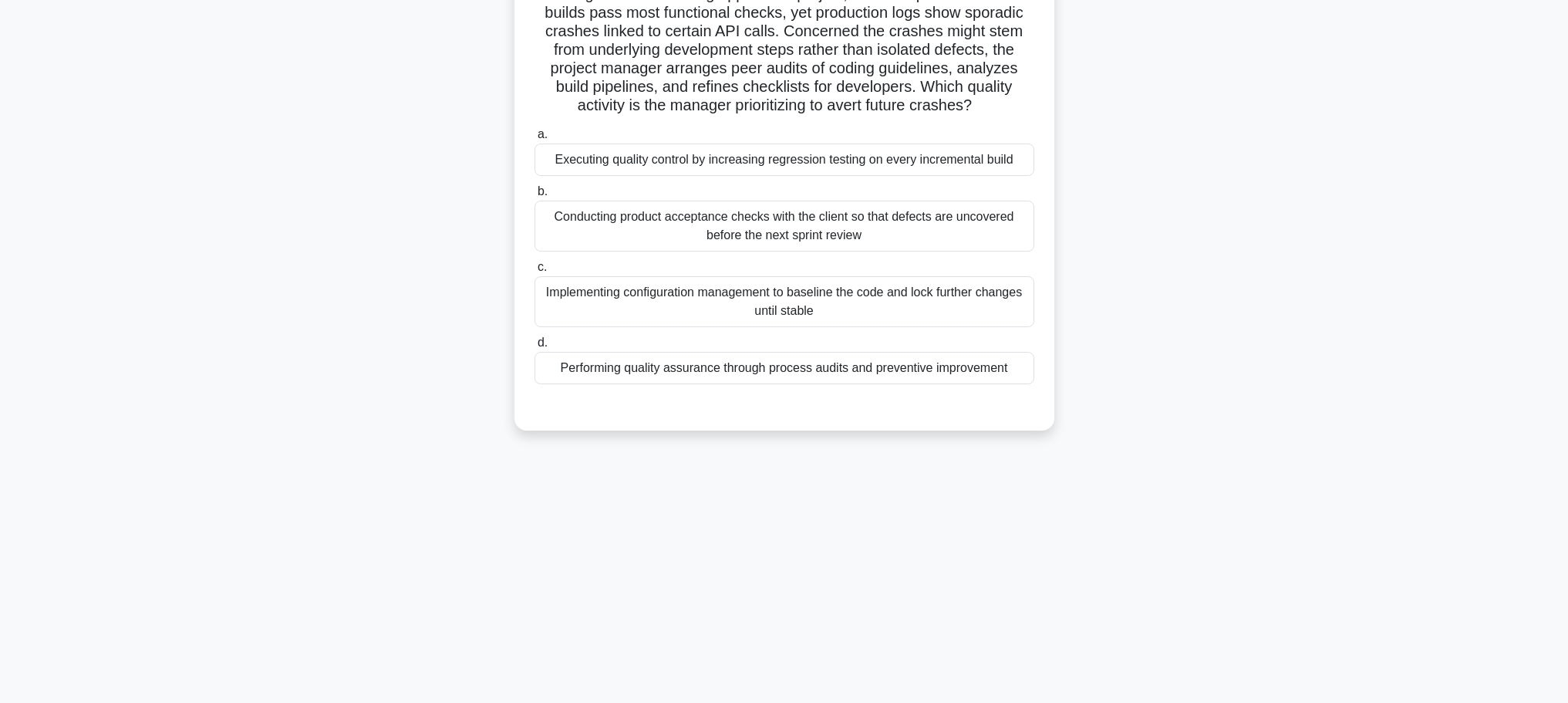
scroll to position [0, 0]
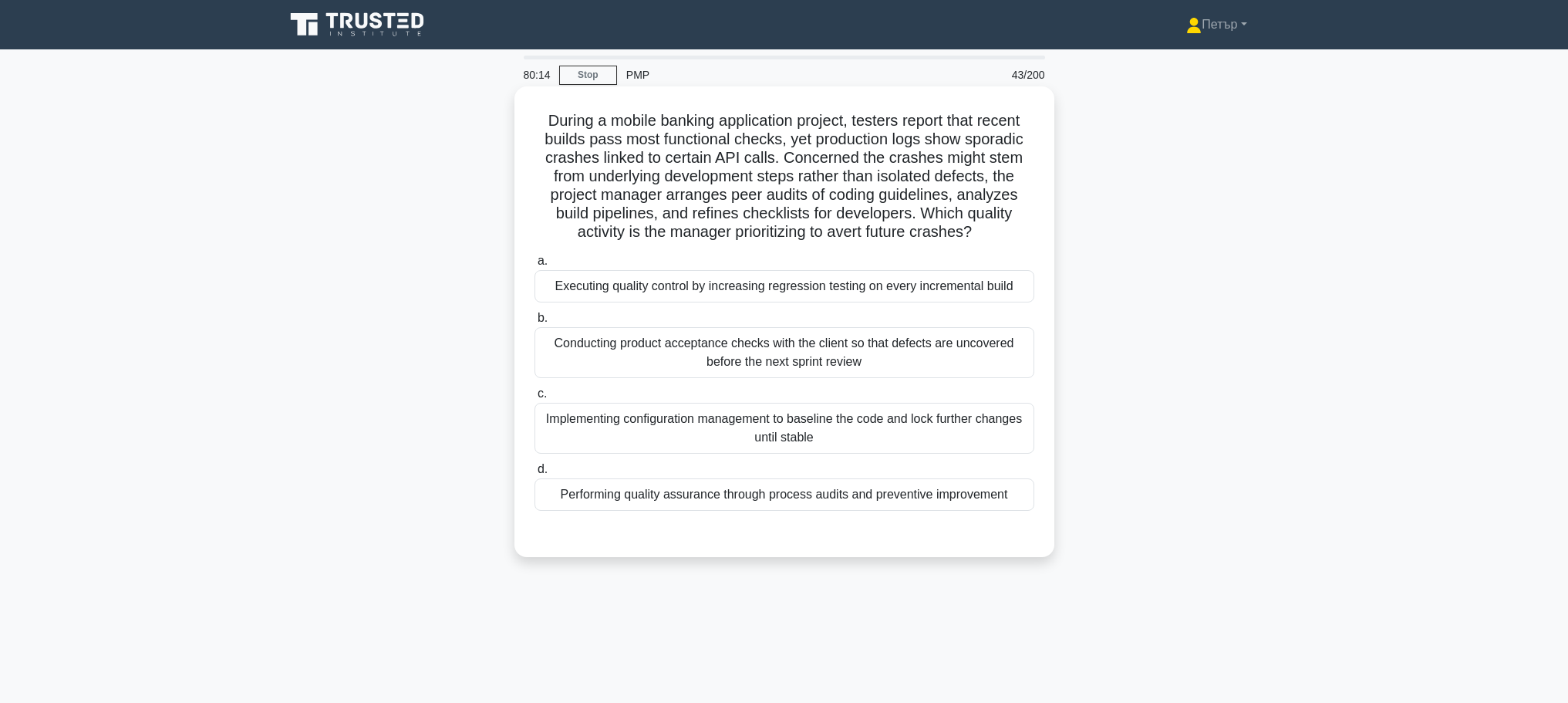
click at [883, 492] on div "Performing quality assurance through process audits and preventive improvement" at bounding box center [784, 494] width 500 height 32
click at [534, 475] on input "d. Performing quality assurance through process audits and preventive improveme…" at bounding box center [534, 470] width 0 height 10
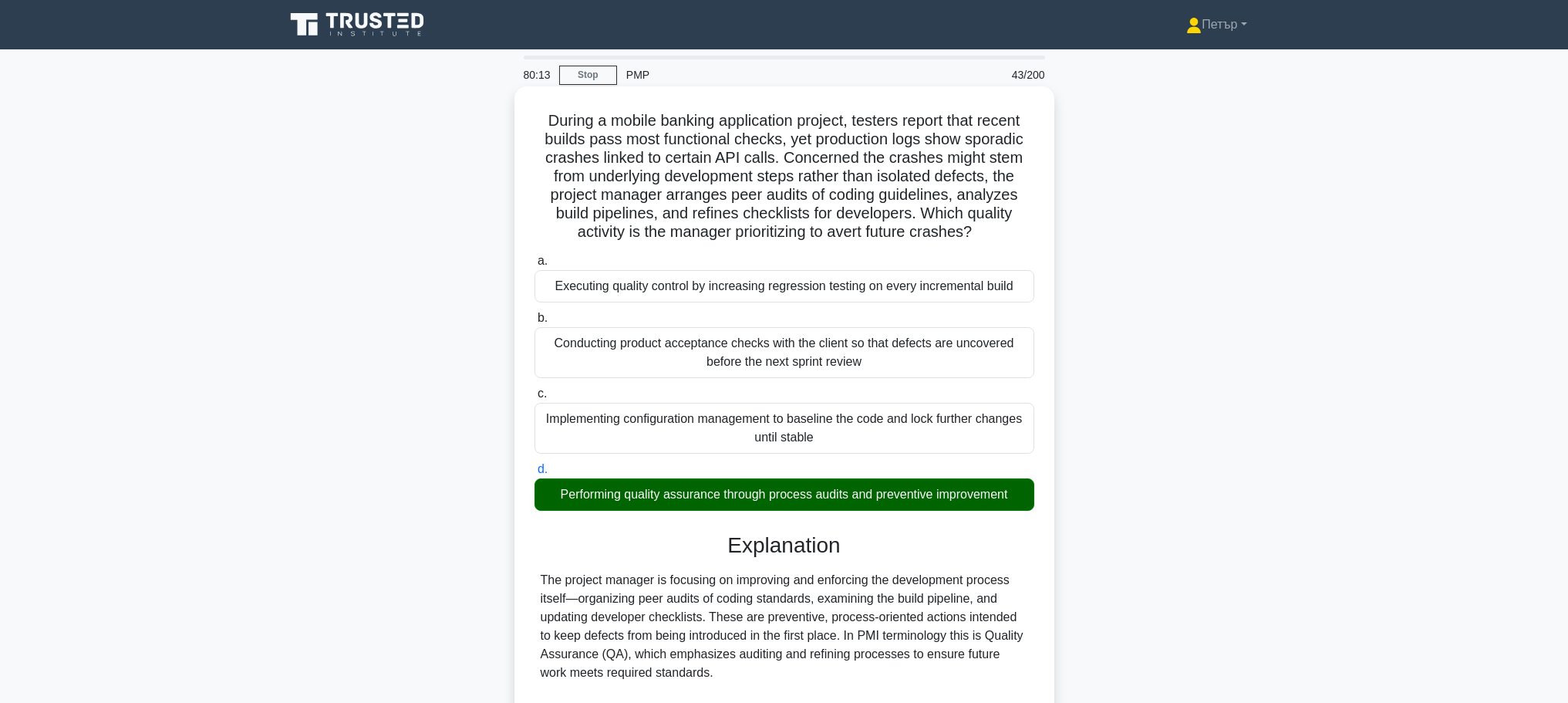
scroll to position [323, 0]
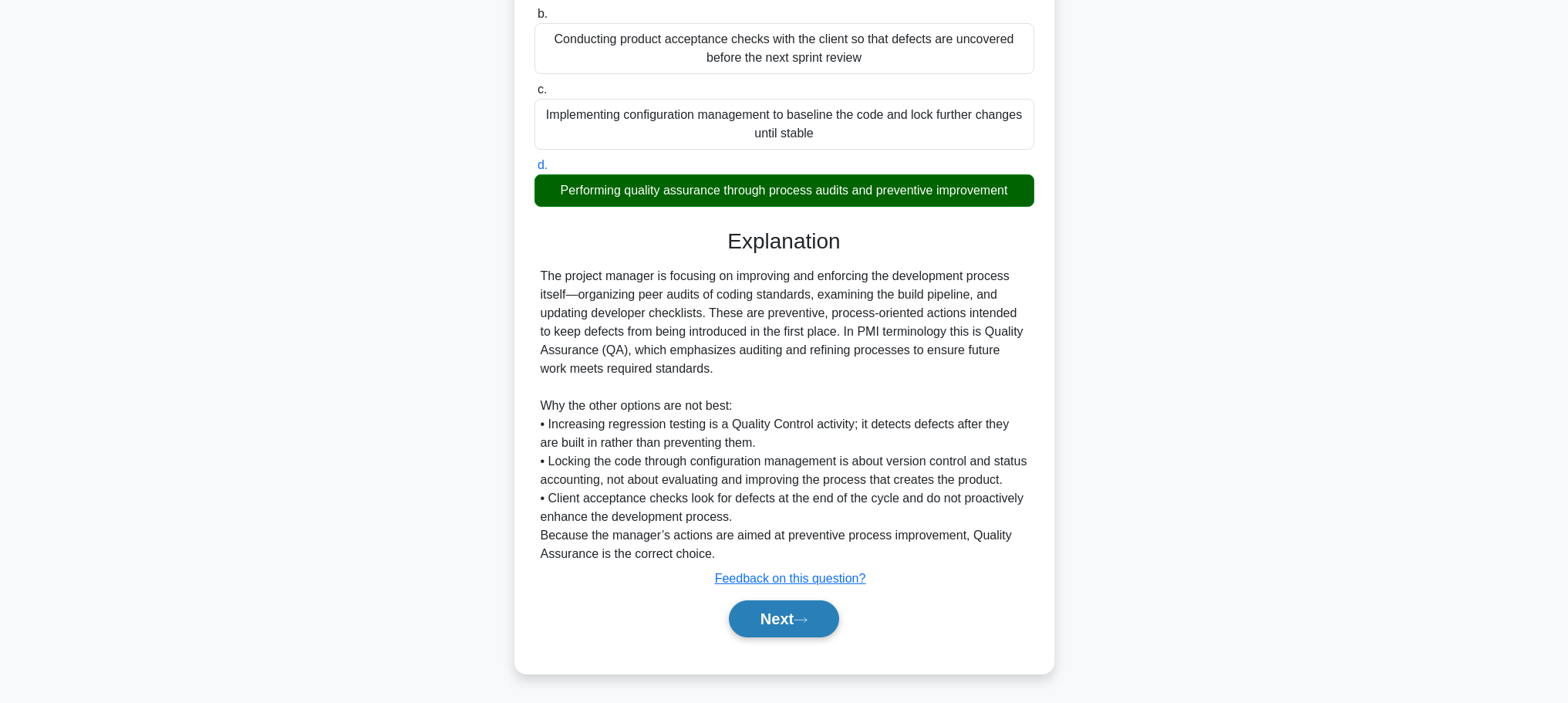
click at [795, 618] on button "Next" at bounding box center [784, 619] width 110 height 37
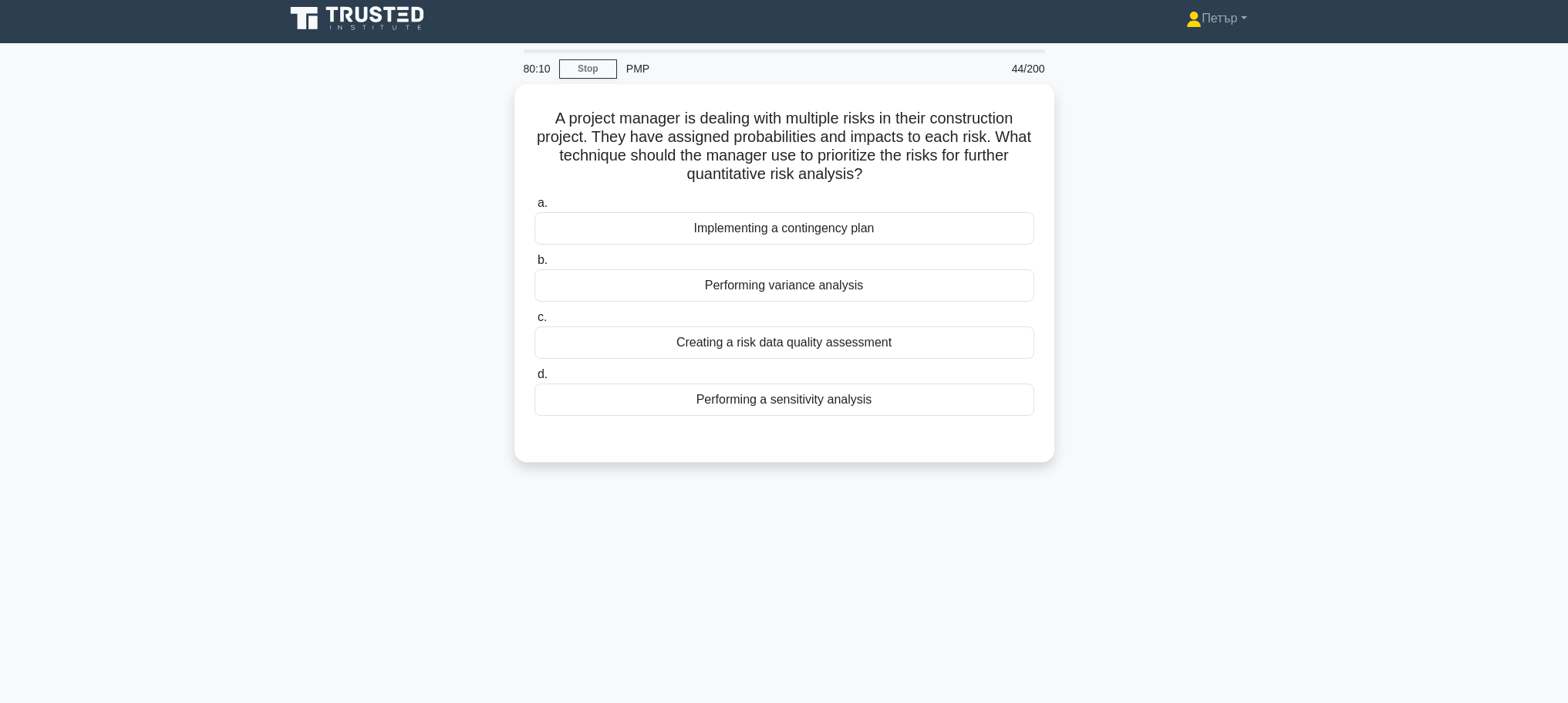
scroll to position [0, 0]
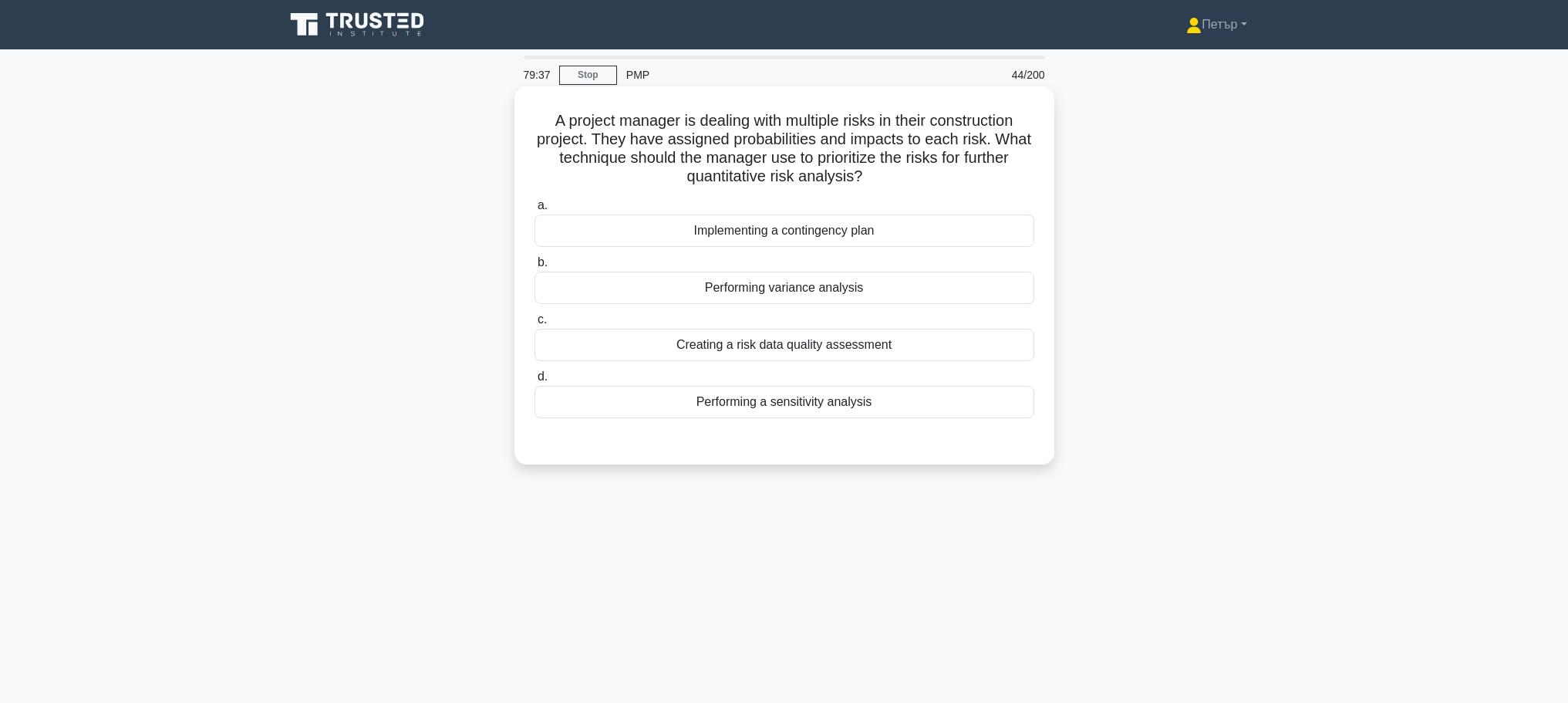
click at [970, 343] on div "Creating a risk data quality assessment" at bounding box center [784, 345] width 500 height 32
click at [534, 325] on input "c. Creating a risk data quality assessment" at bounding box center [534, 320] width 0 height 10
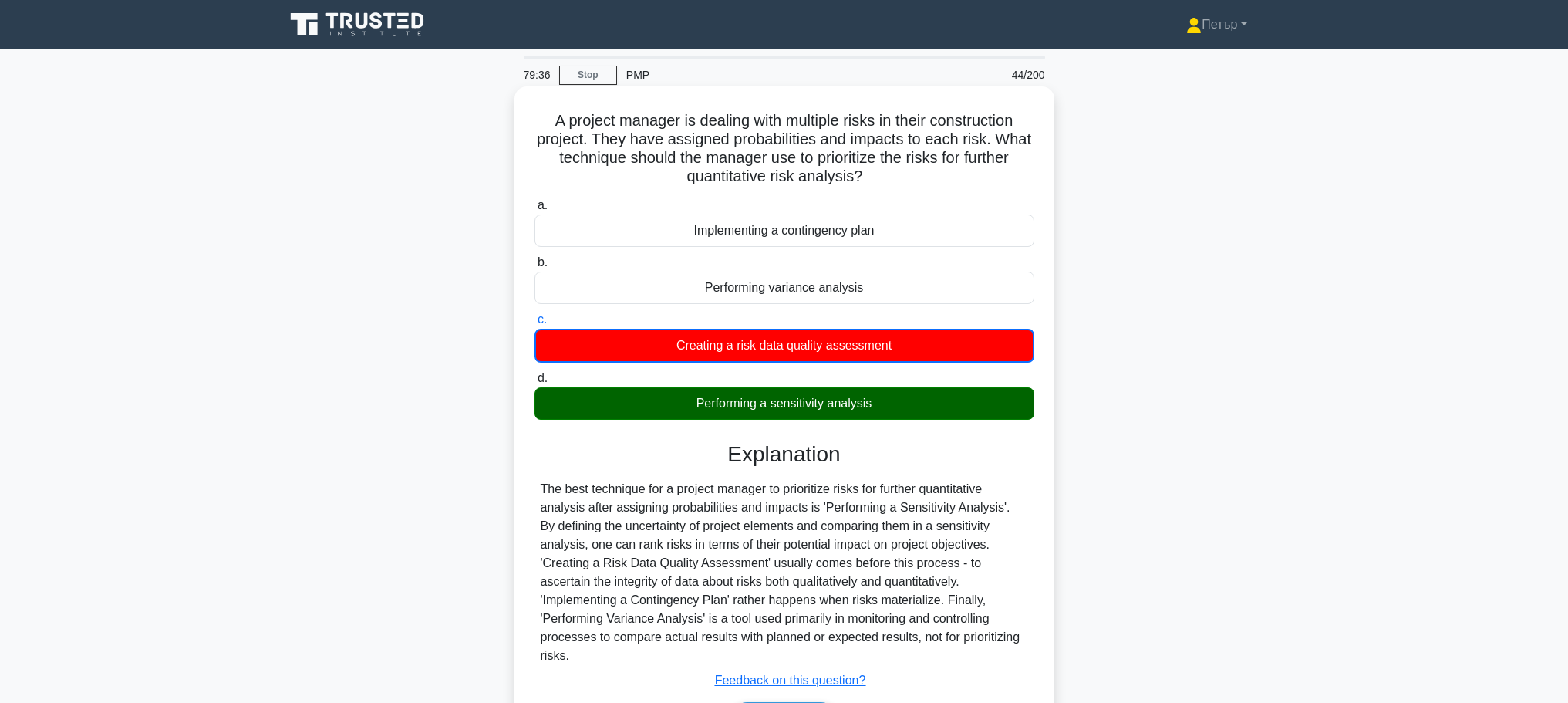
scroll to position [130, 0]
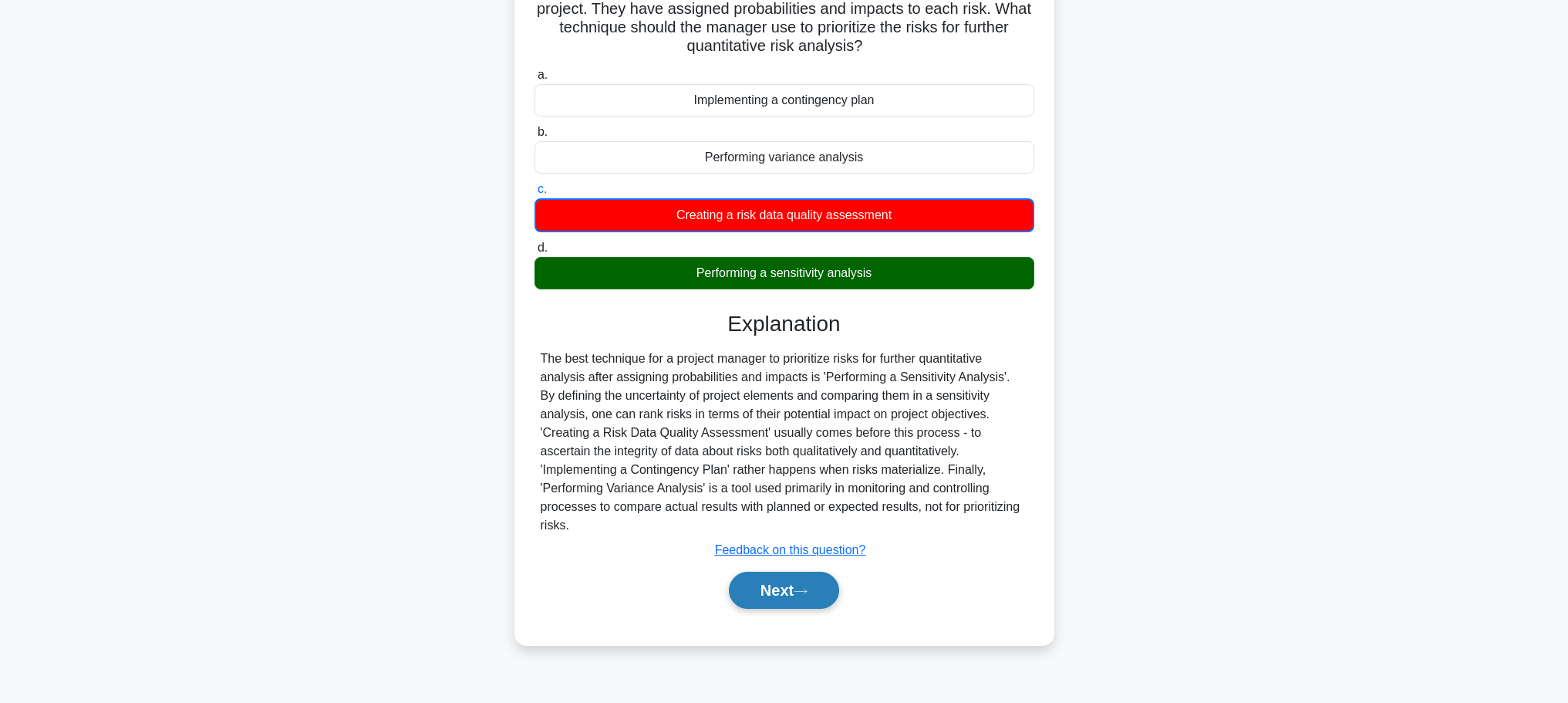
click at [787, 581] on button "Next" at bounding box center [784, 591] width 110 height 37
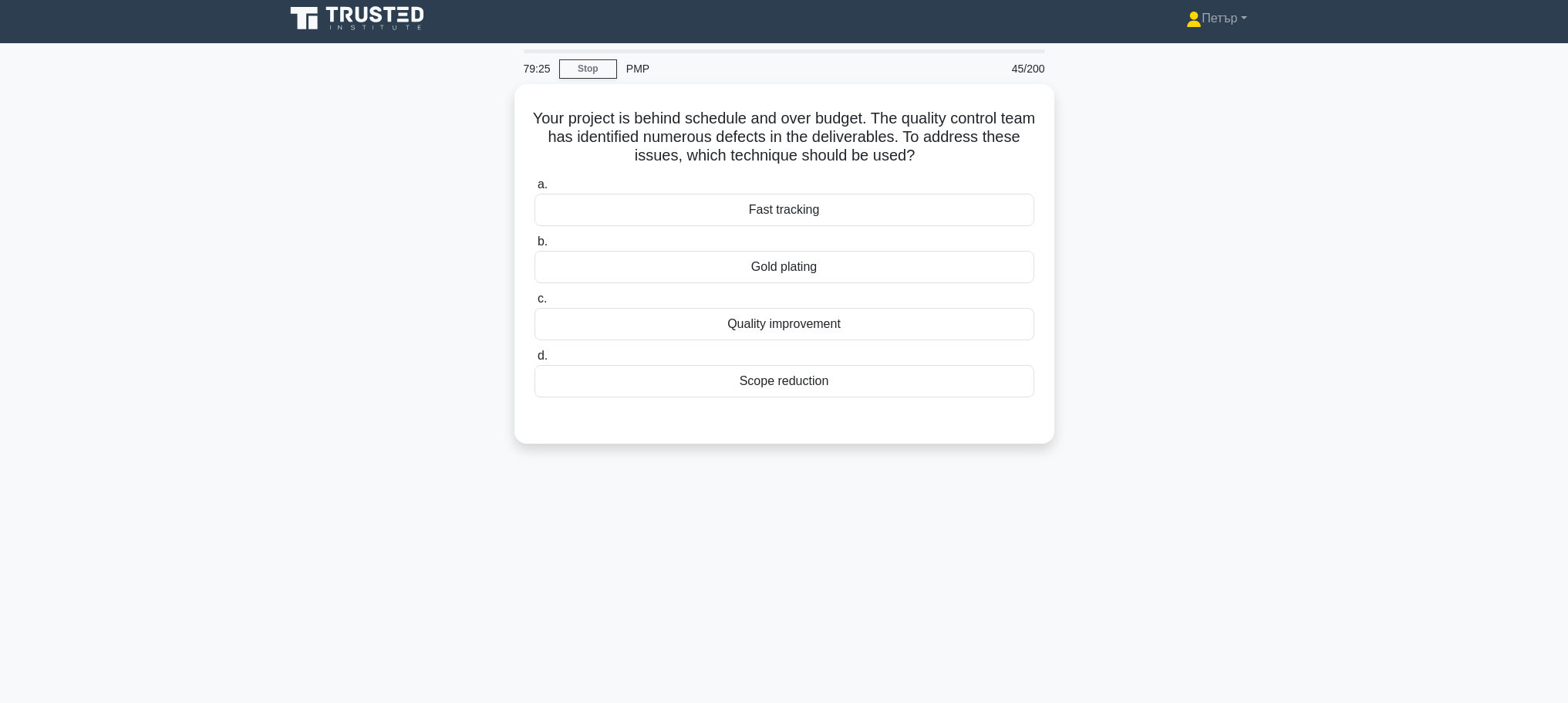
scroll to position [0, 0]
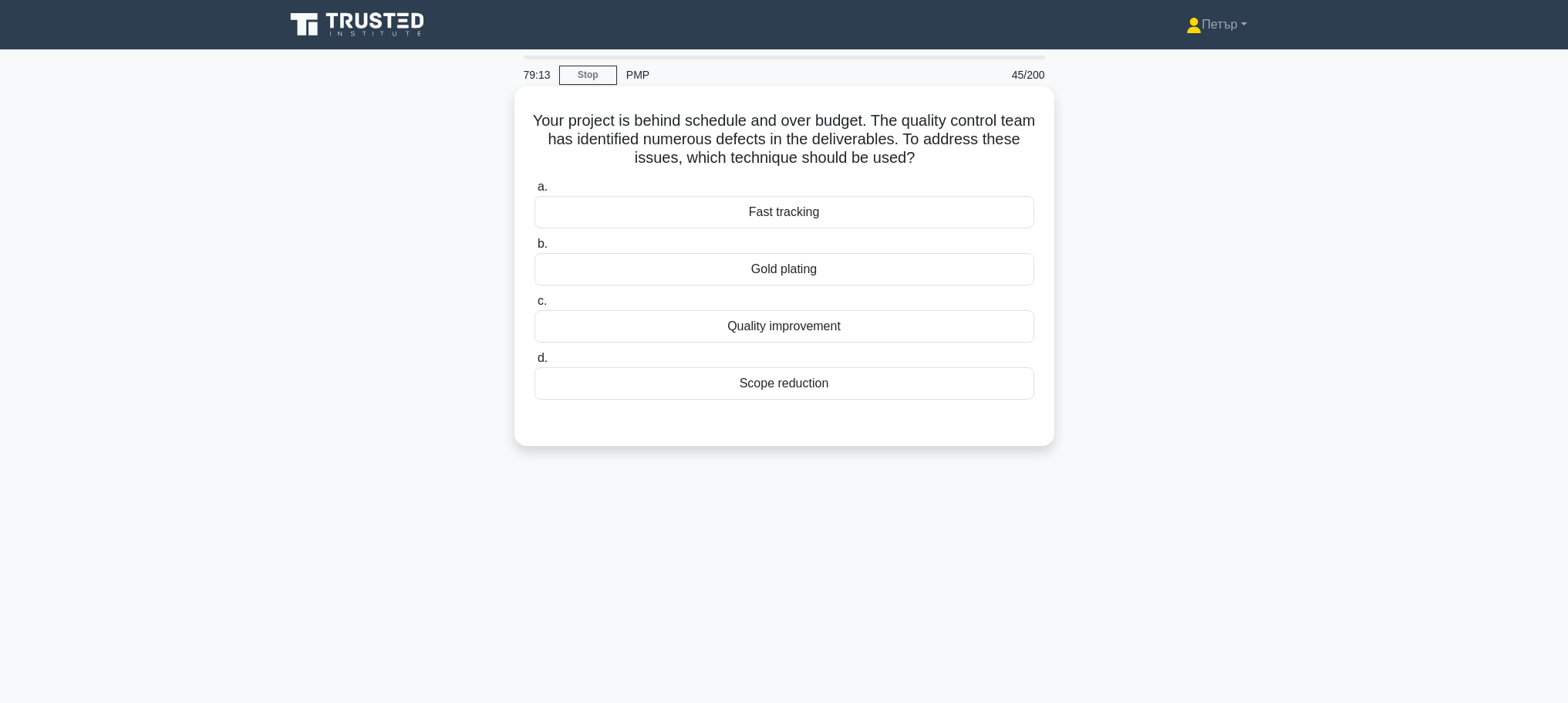
click at [986, 327] on div "Quality improvement" at bounding box center [784, 326] width 500 height 32
click at [534, 306] on input "c. Quality improvement" at bounding box center [534, 301] width 0 height 10
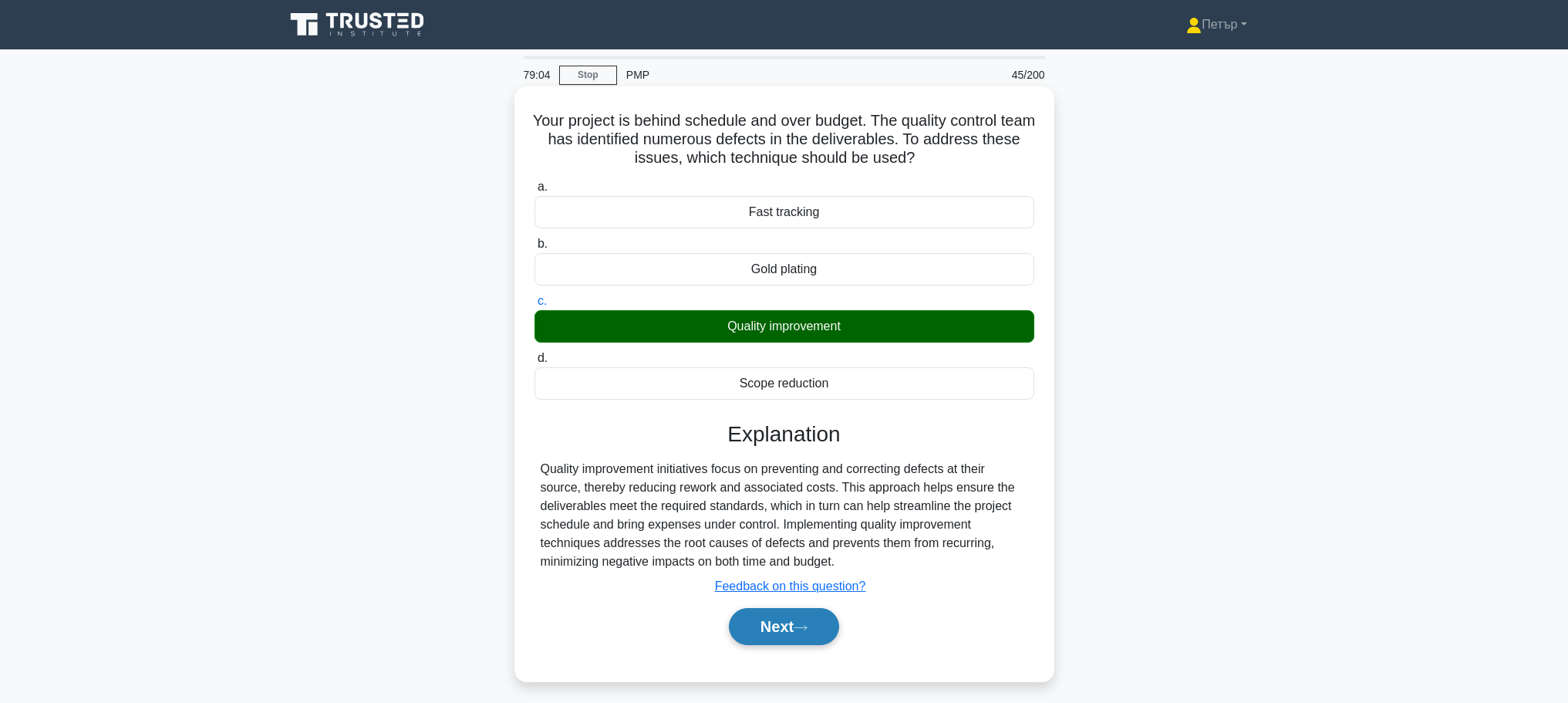
click at [785, 620] on button "Next" at bounding box center [784, 627] width 110 height 37
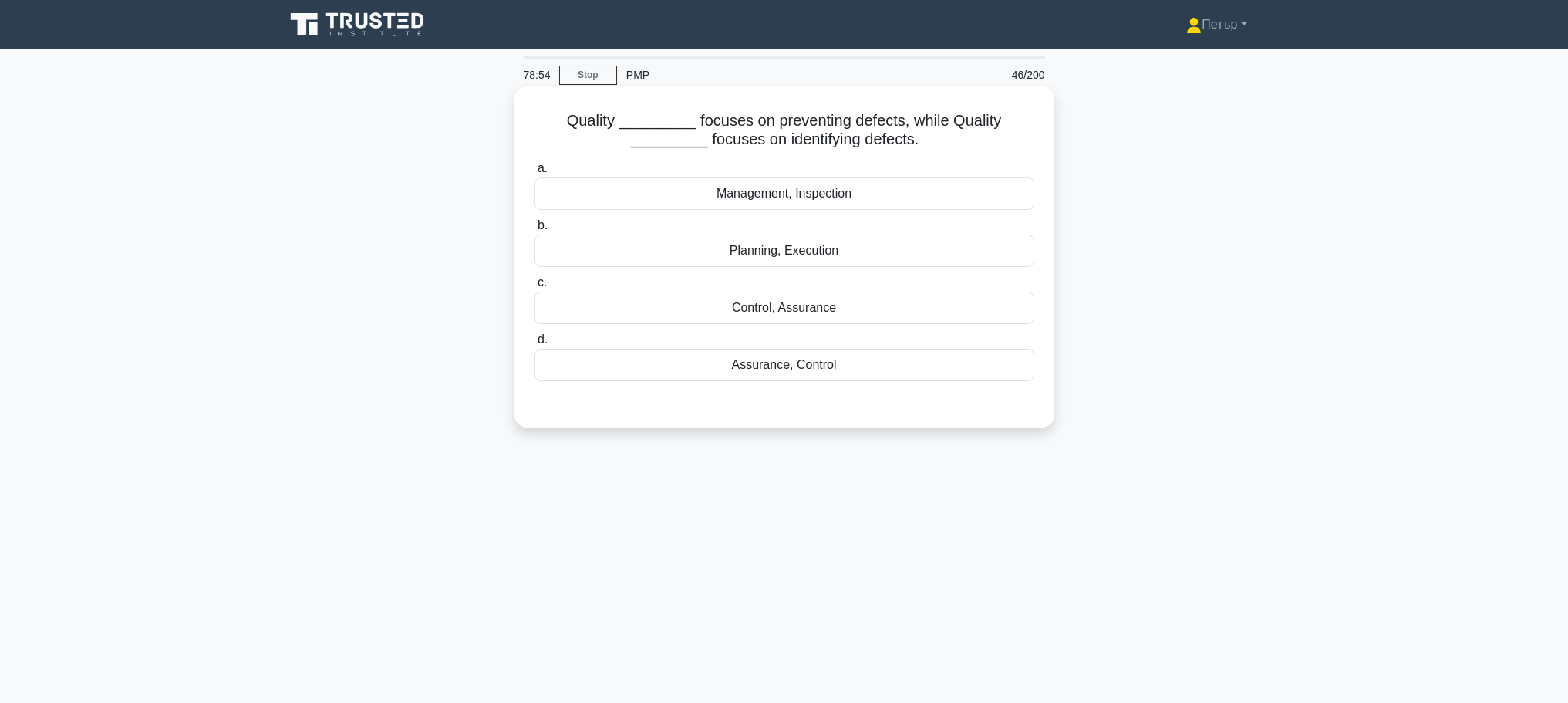
click at [847, 365] on div "Assurance, Control" at bounding box center [784, 364] width 500 height 32
click at [534, 345] on input "d. Assurance, Control" at bounding box center [534, 340] width 0 height 10
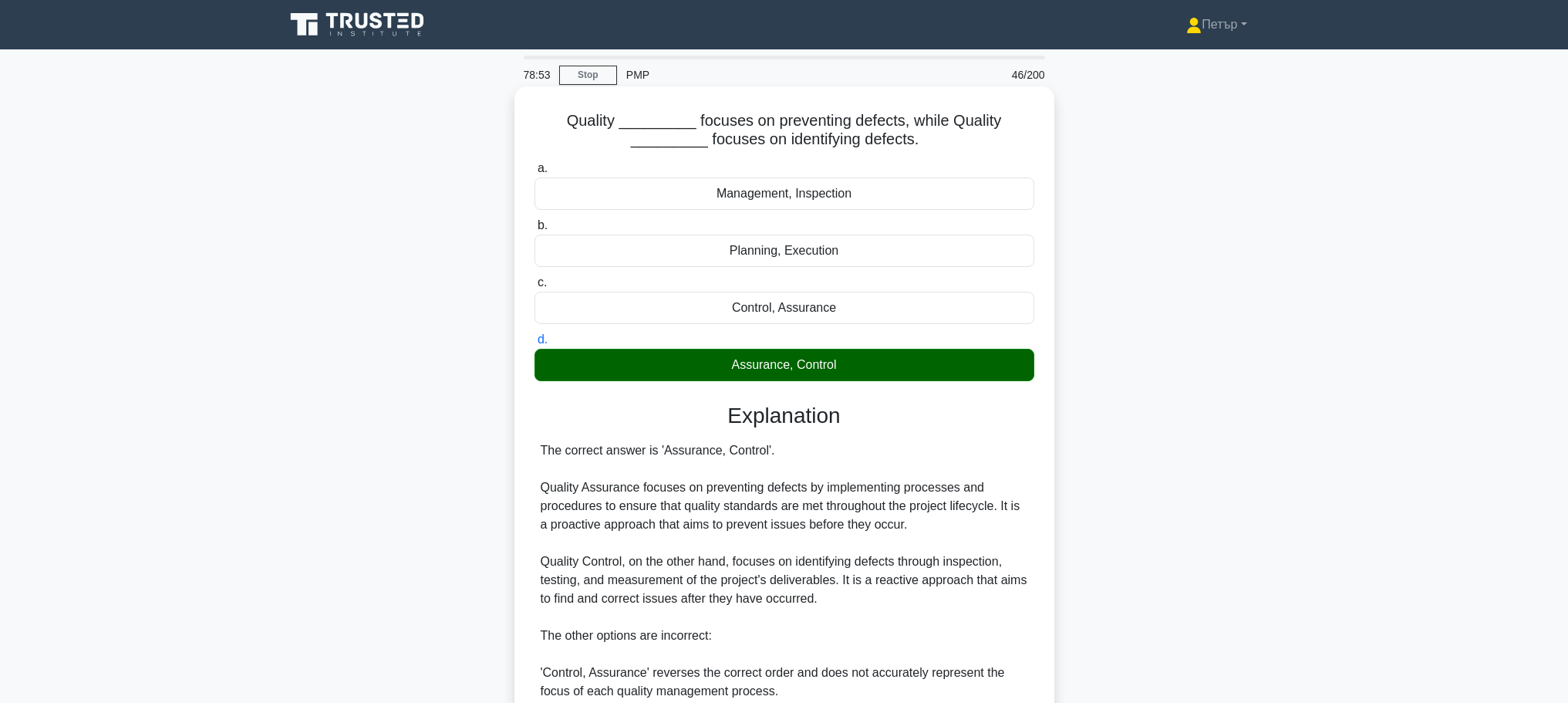
scroll to position [268, 0]
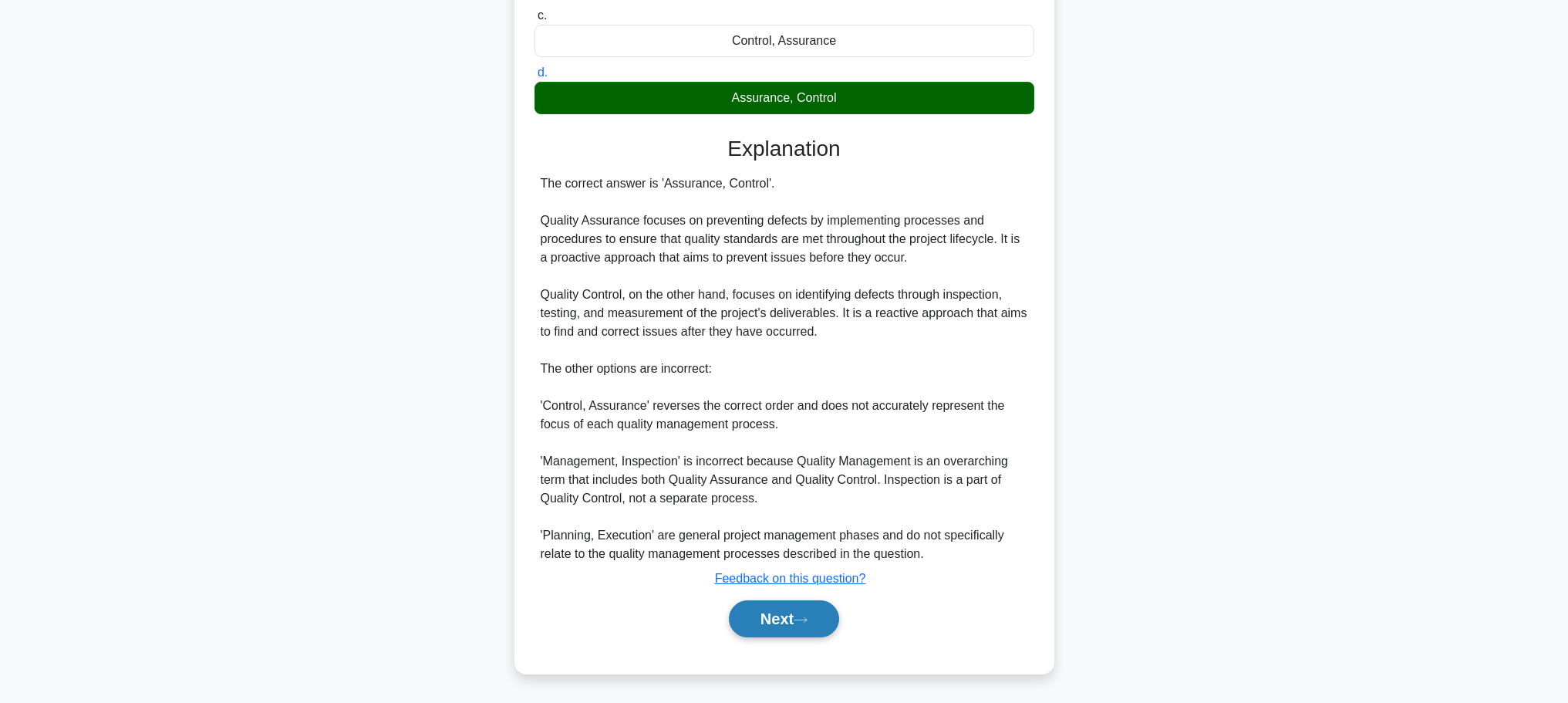
click at [805, 607] on button "Next" at bounding box center [784, 619] width 110 height 37
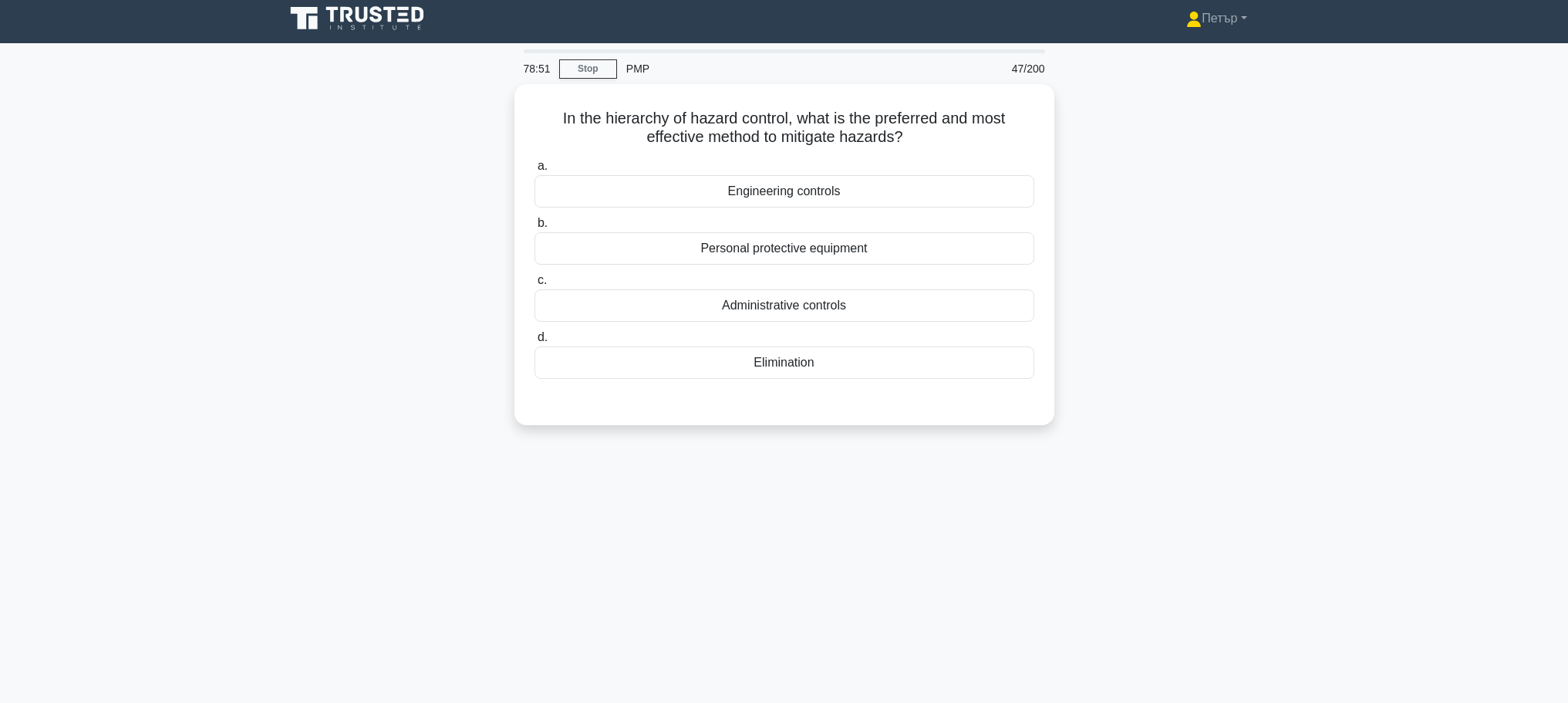
scroll to position [0, 0]
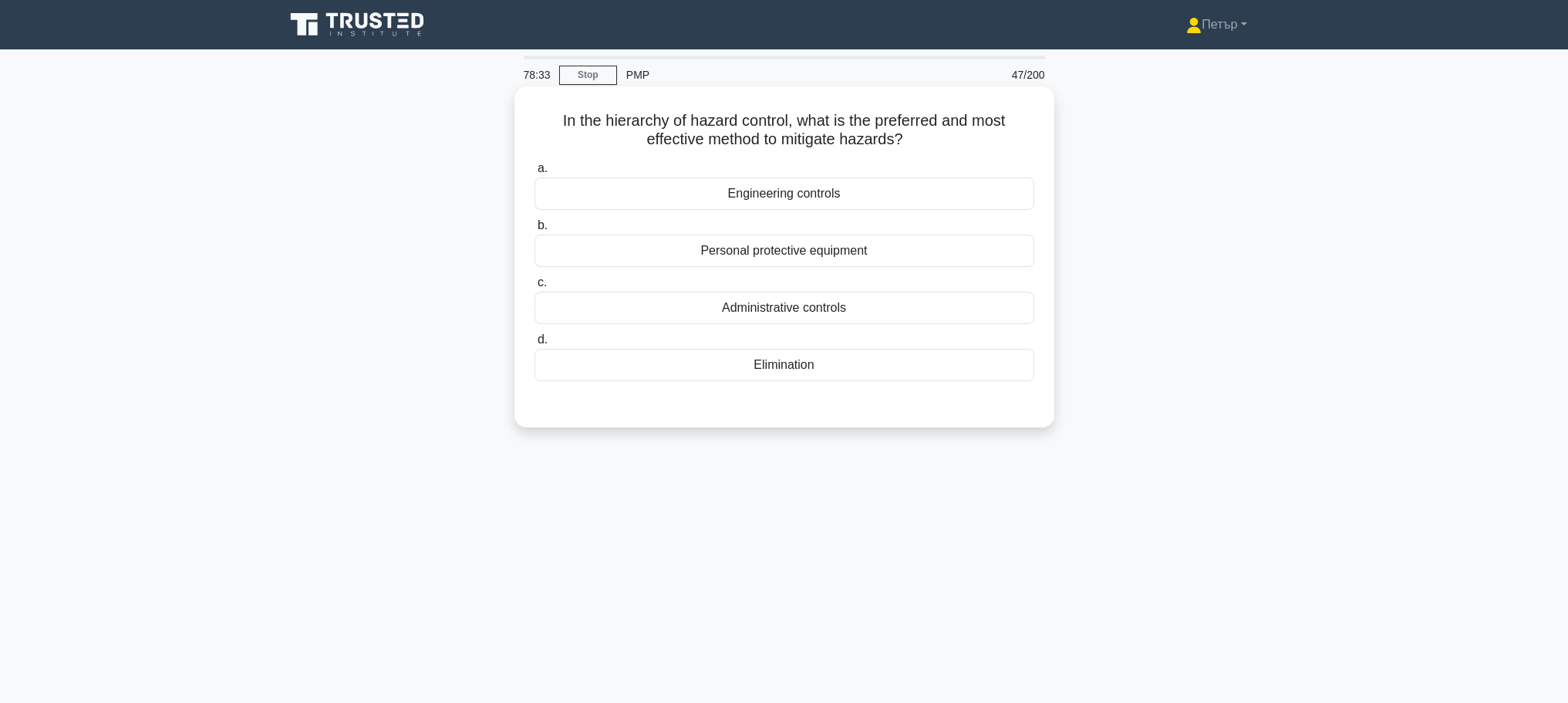
click at [911, 366] on div "Elimination" at bounding box center [784, 364] width 500 height 32
click at [534, 345] on input "d. Elimination" at bounding box center [534, 340] width 0 height 10
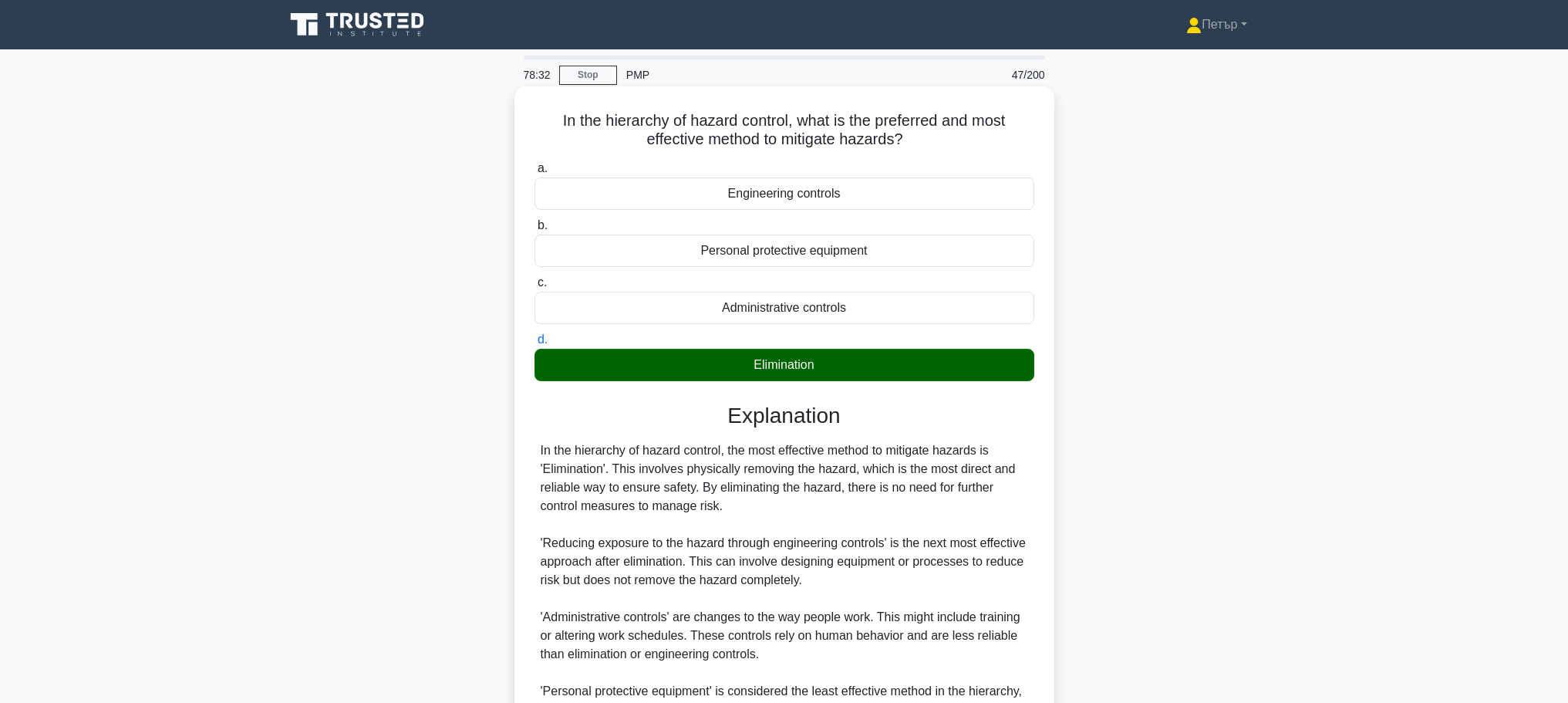
scroll to position [194, 0]
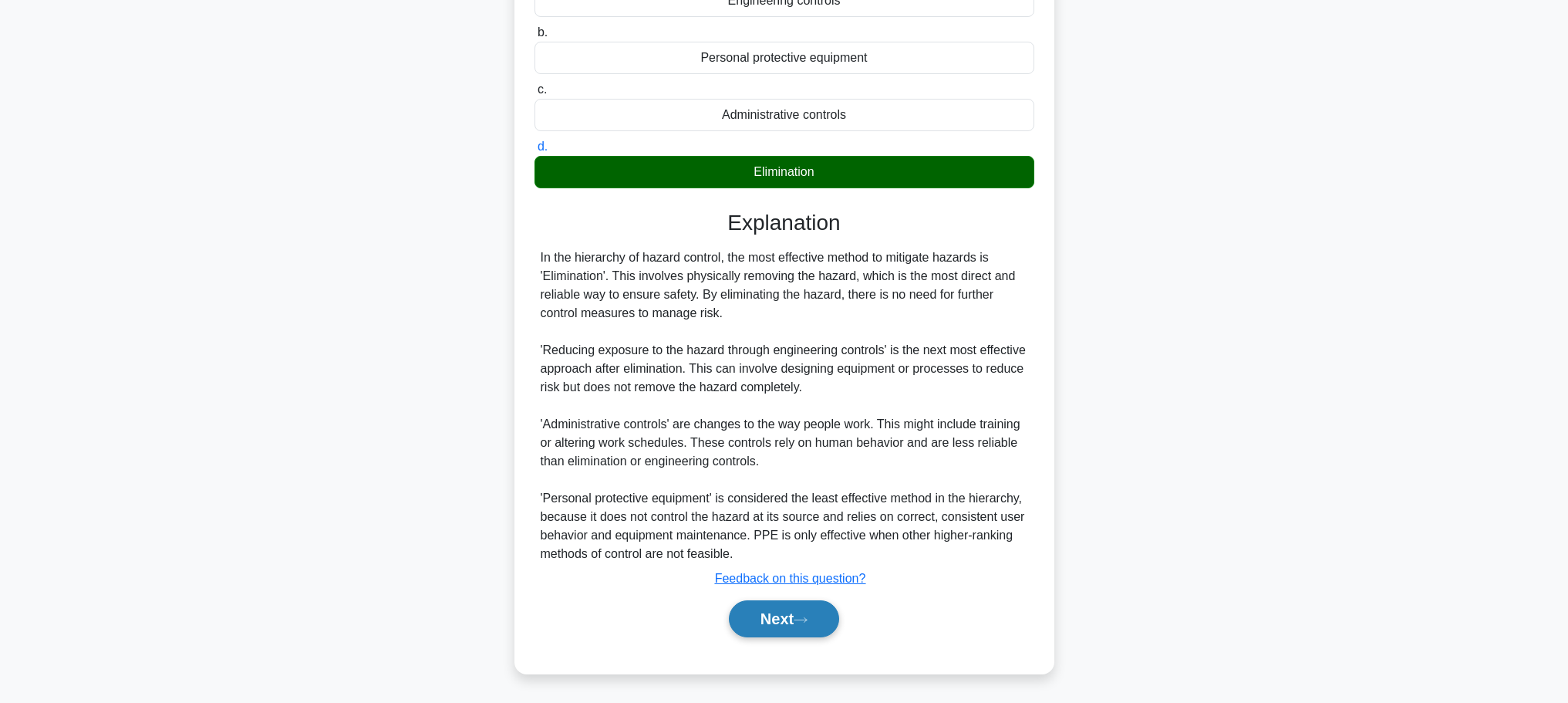
click at [827, 616] on button "Next" at bounding box center [784, 619] width 110 height 37
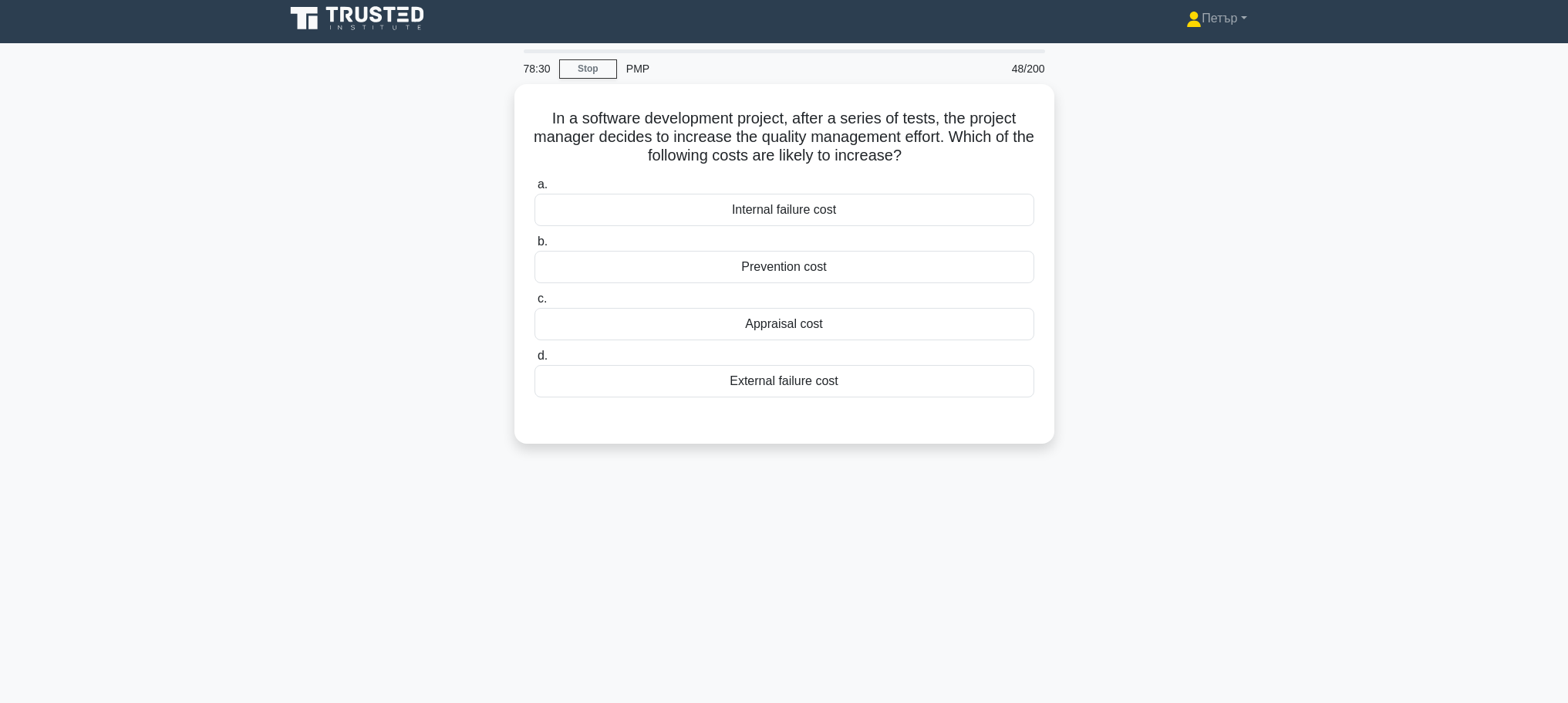
scroll to position [0, 0]
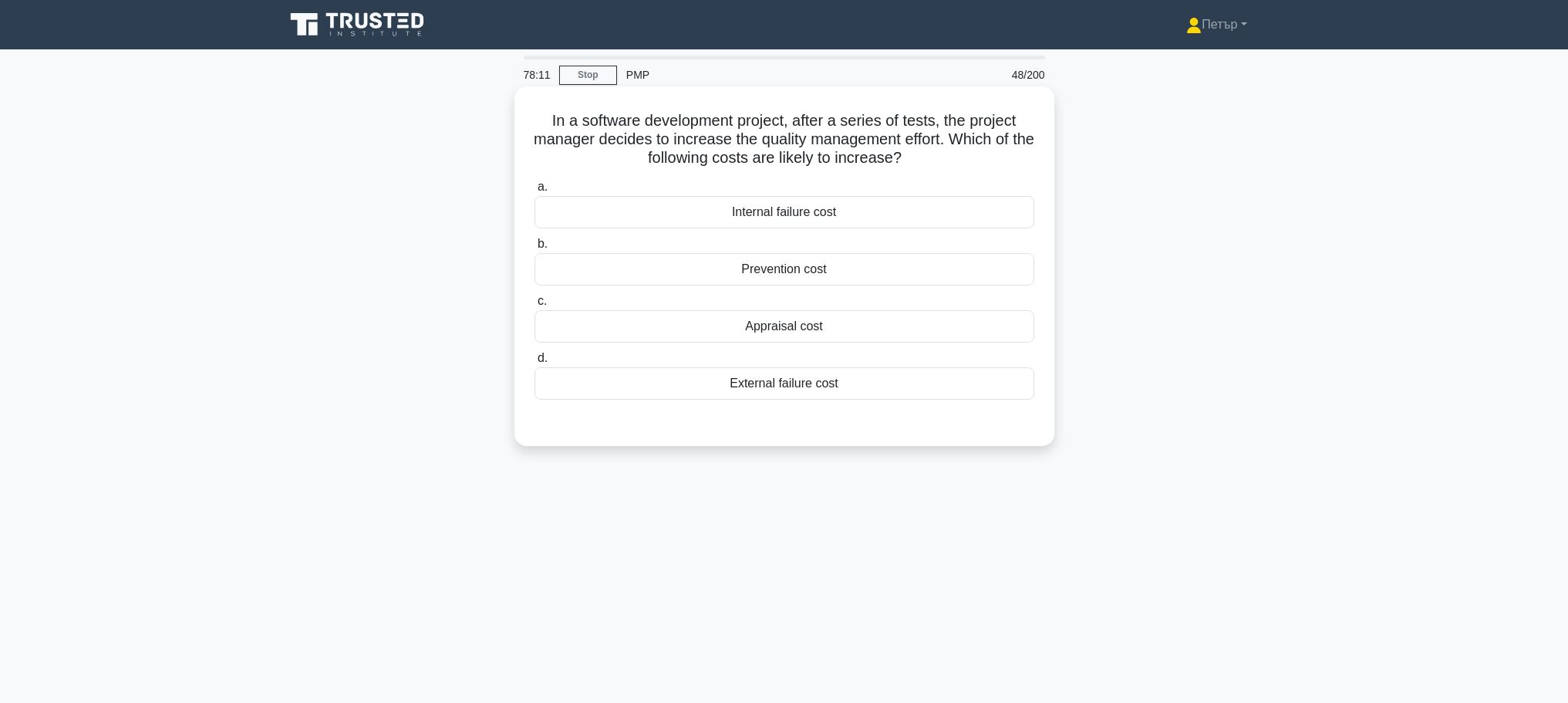
click at [948, 262] on div "Prevention cost" at bounding box center [784, 269] width 500 height 32
click at [534, 249] on input "b. Prevention cost" at bounding box center [534, 244] width 0 height 10
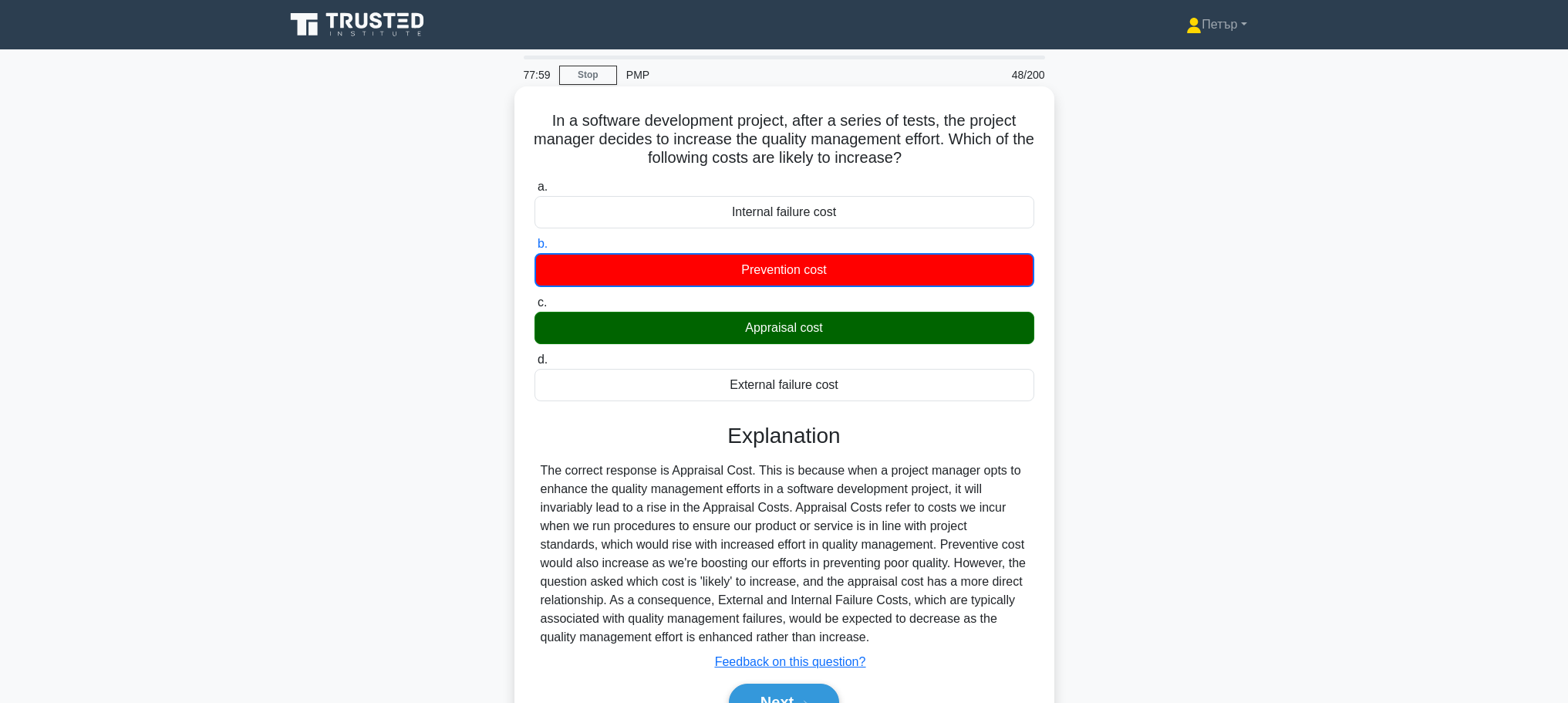
scroll to position [130, 0]
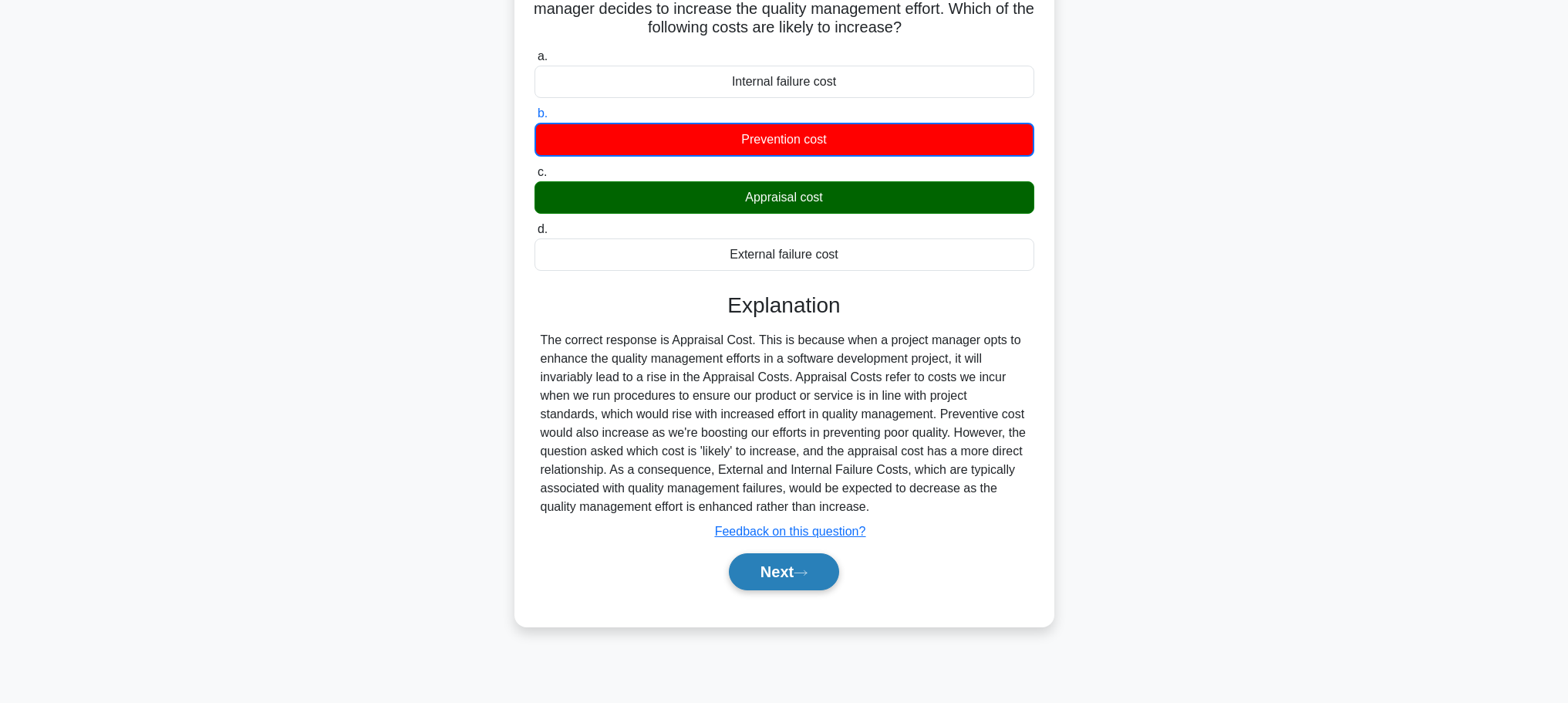
click at [793, 555] on button "Next" at bounding box center [784, 572] width 110 height 37
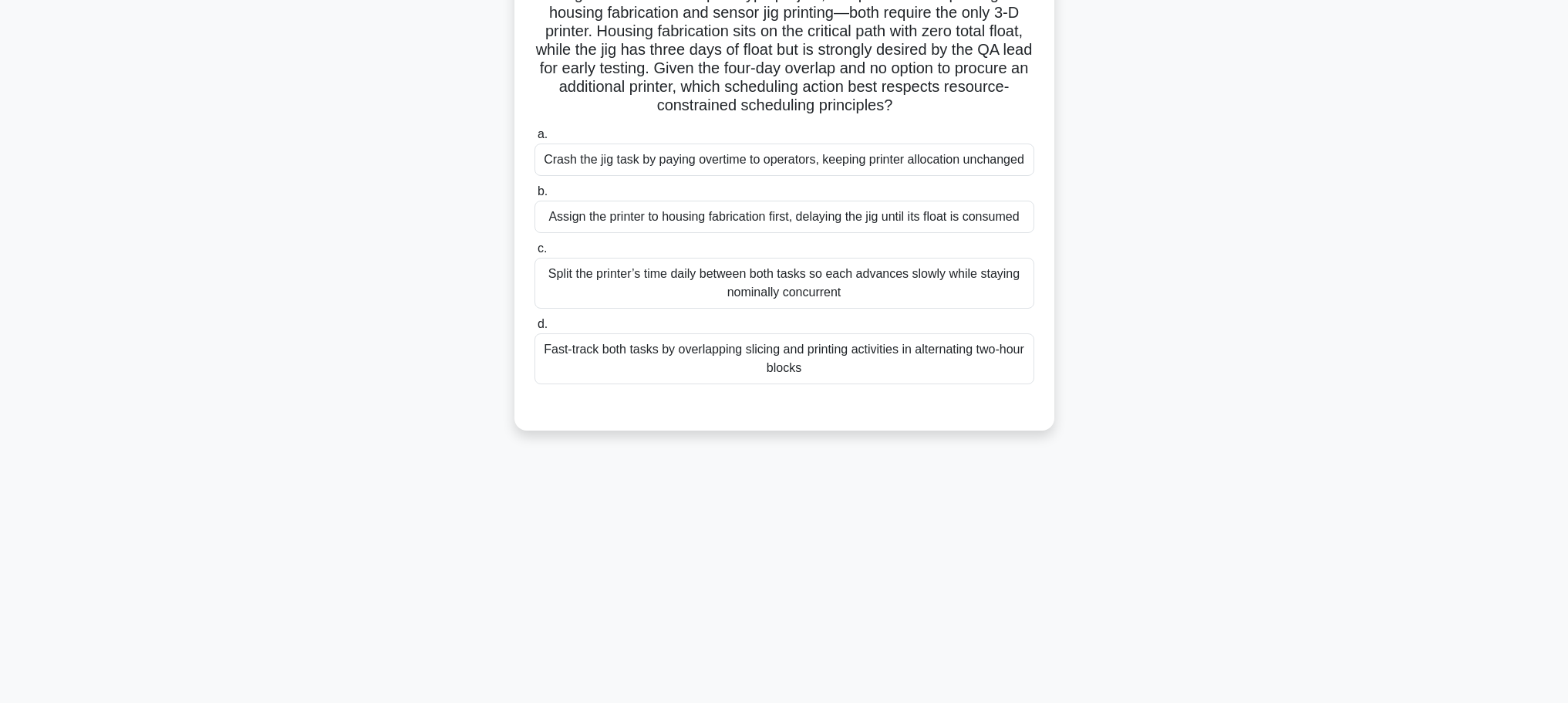
scroll to position [0, 0]
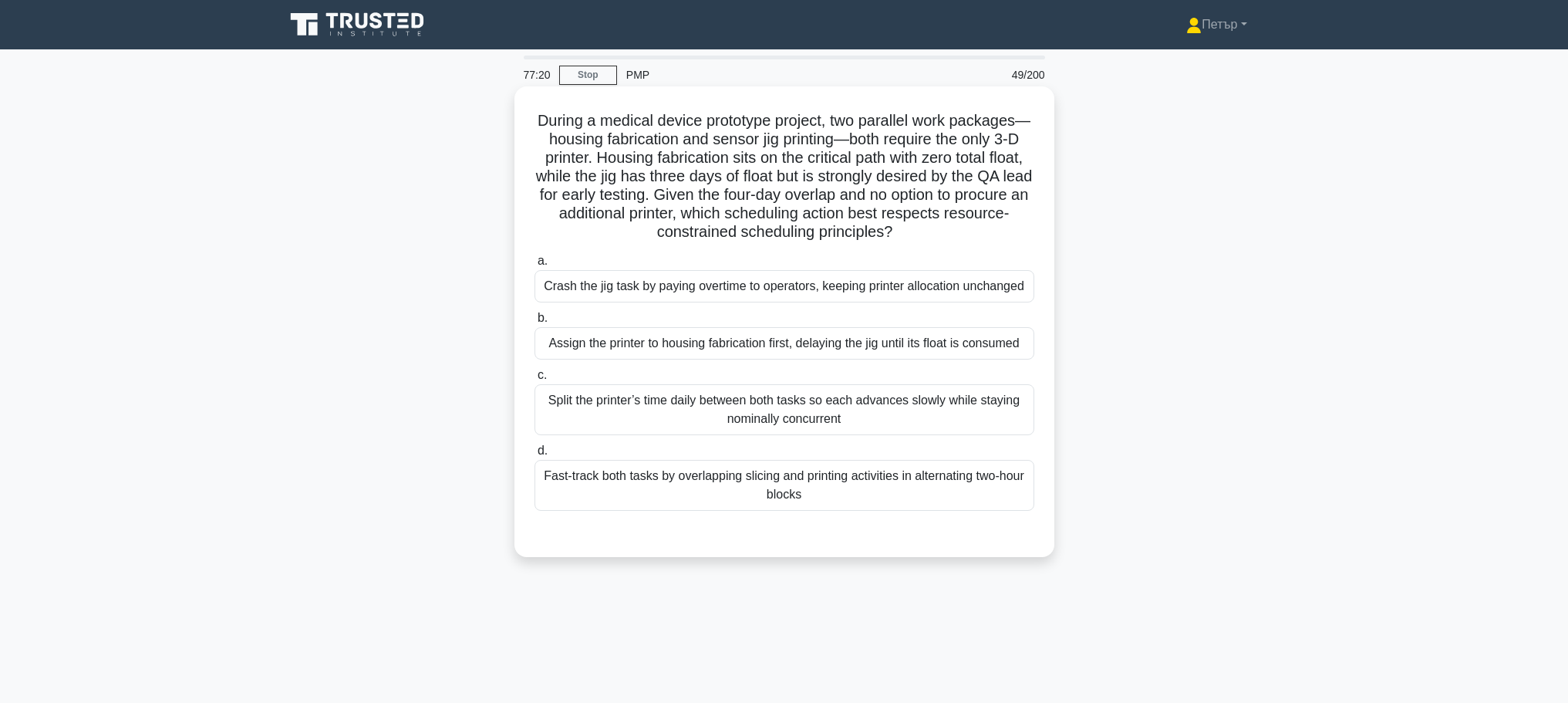
click at [909, 348] on div "Assign the printer to housing fabrication first, delaying the jig until its flo…" at bounding box center [784, 343] width 500 height 32
click at [534, 323] on input "b. Assign the printer to housing fabrication first, delaying the jig until its …" at bounding box center [534, 318] width 0 height 10
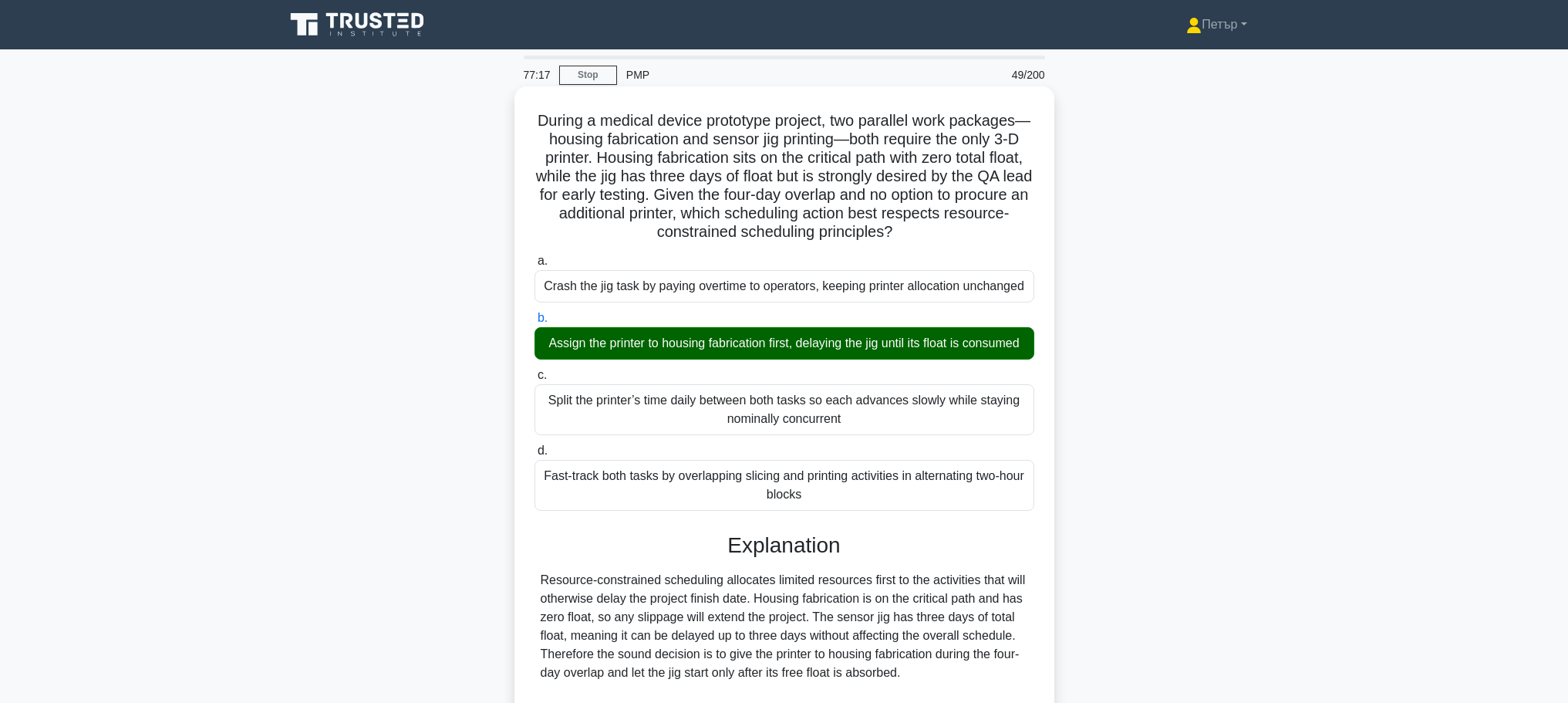
scroll to position [308, 0]
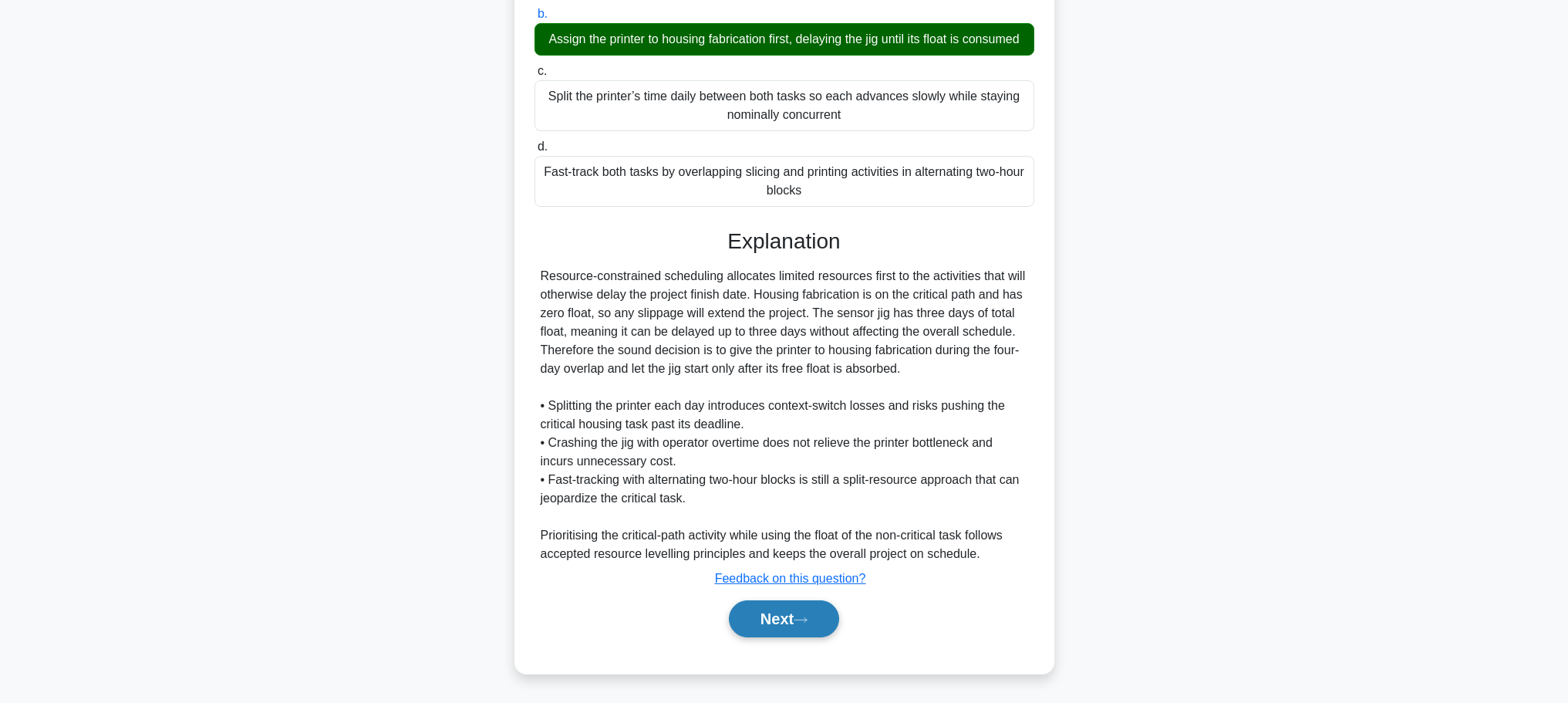
click at [810, 619] on button "Next" at bounding box center [784, 619] width 110 height 37
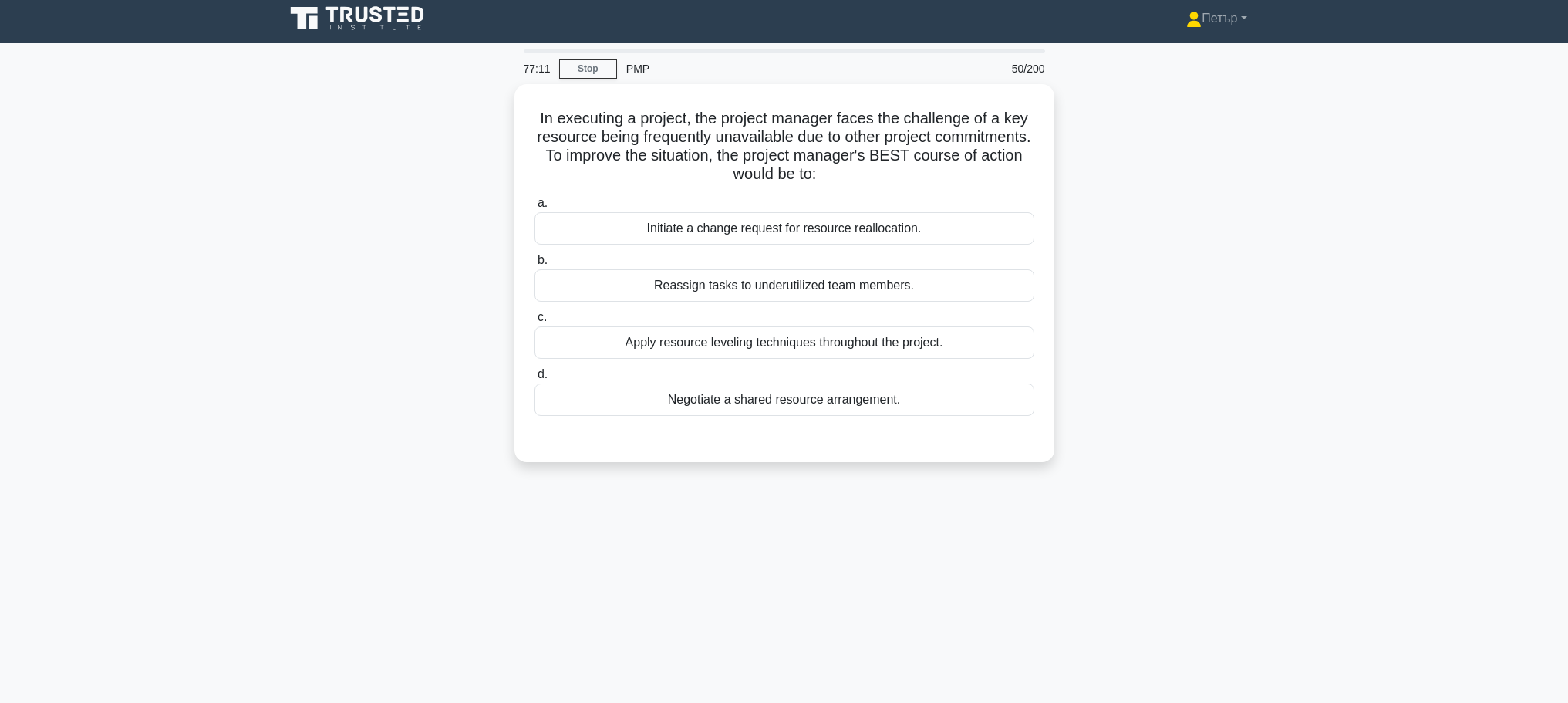
scroll to position [0, 0]
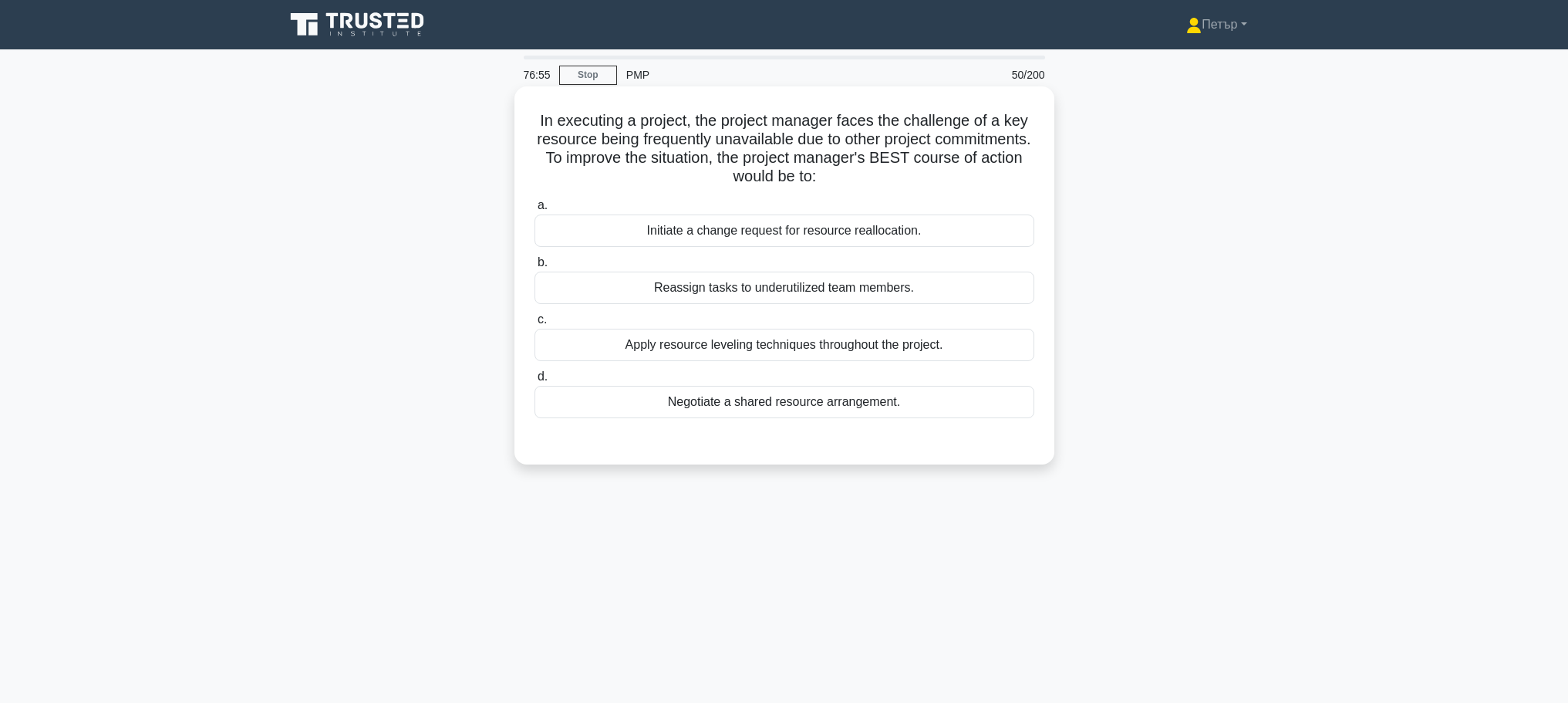
click at [979, 402] on div "Negotiate a shared resource arrangement." at bounding box center [784, 402] width 500 height 32
click at [534, 382] on input "d. Negotiate a shared resource arrangement." at bounding box center [534, 377] width 0 height 10
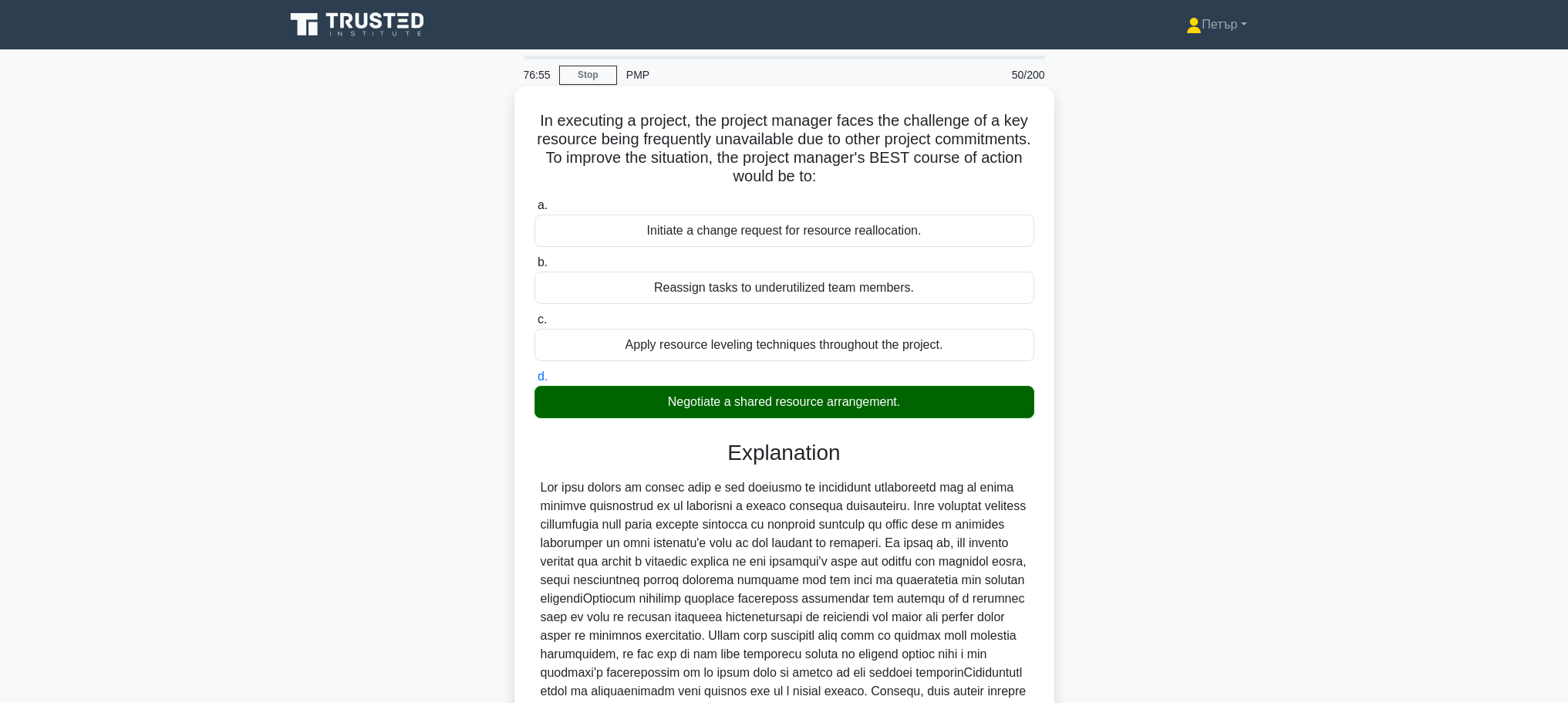
scroll to position [308, 0]
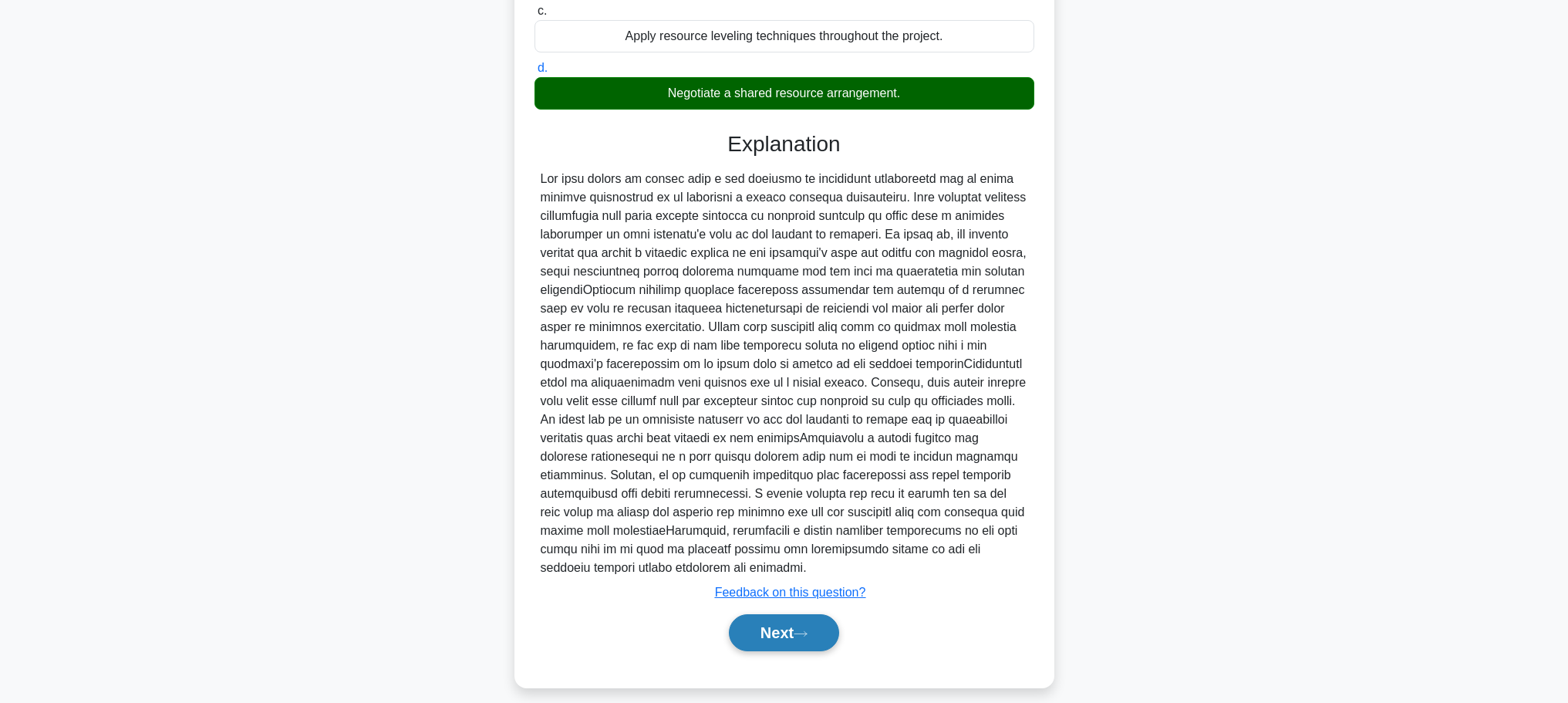
click at [775, 642] on button "Next" at bounding box center [784, 633] width 110 height 37
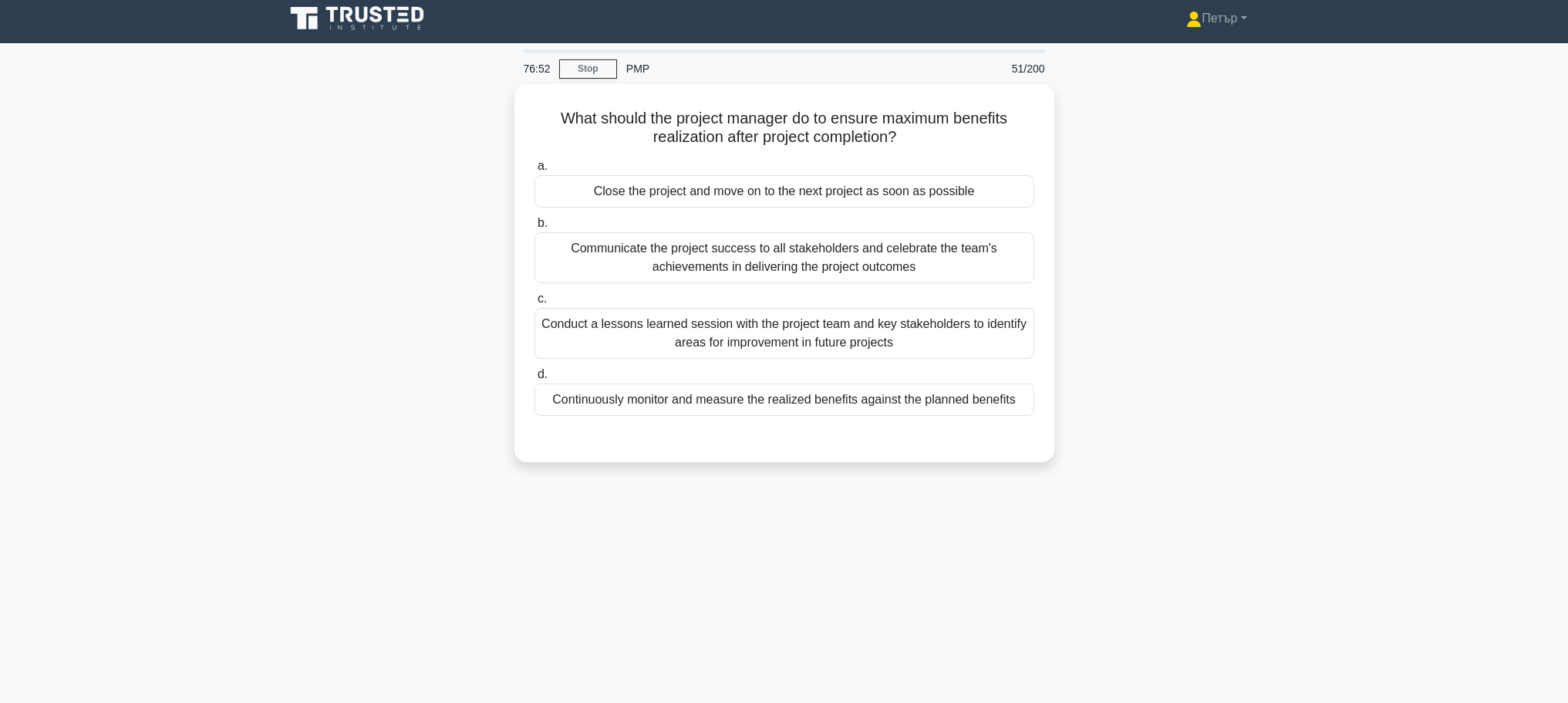
scroll to position [0, 0]
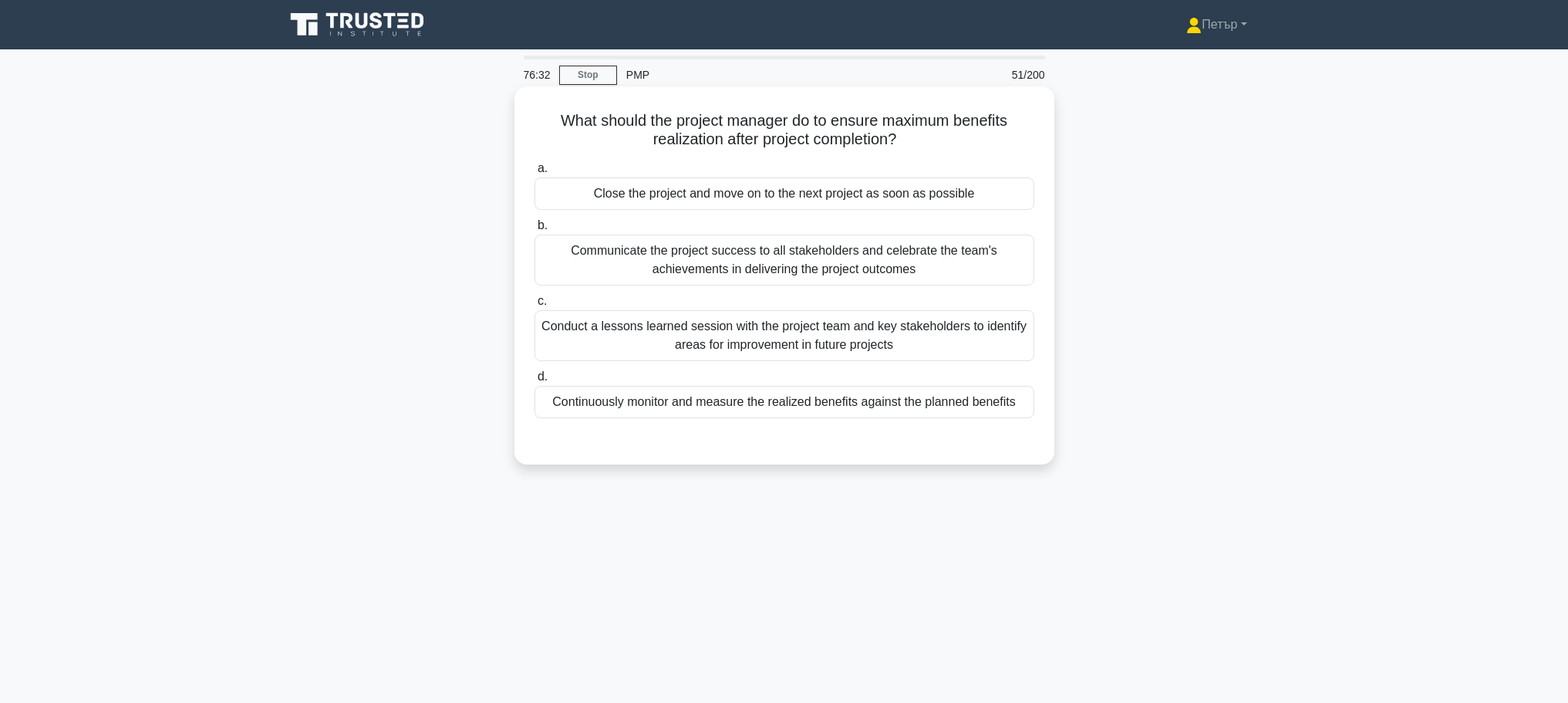
click at [829, 398] on div "Continuously monitor and measure the realized benefits against the planned bene…" at bounding box center [784, 402] width 500 height 32
click at [534, 382] on input "d. Continuously monitor and measure the realized benefits against the planned b…" at bounding box center [534, 377] width 0 height 10
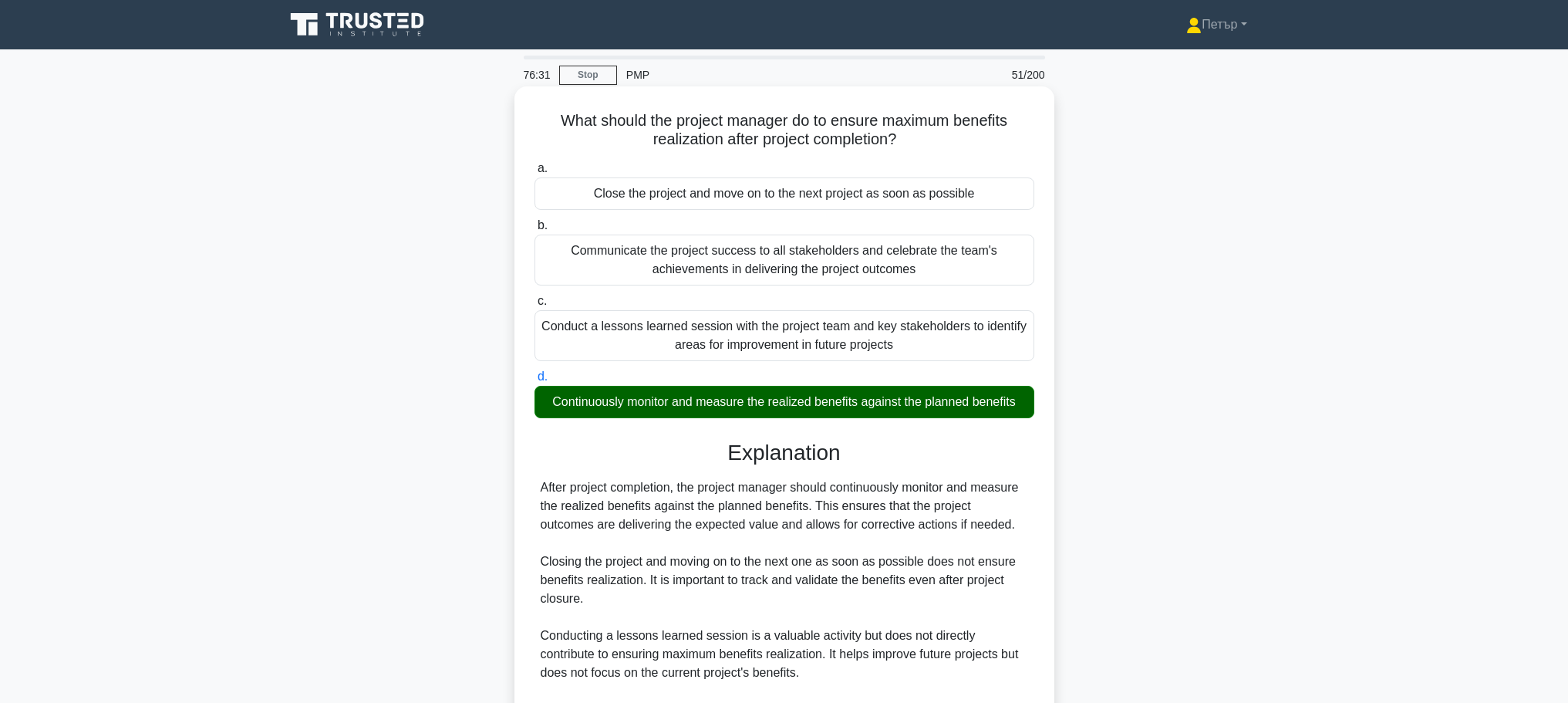
scroll to position [194, 0]
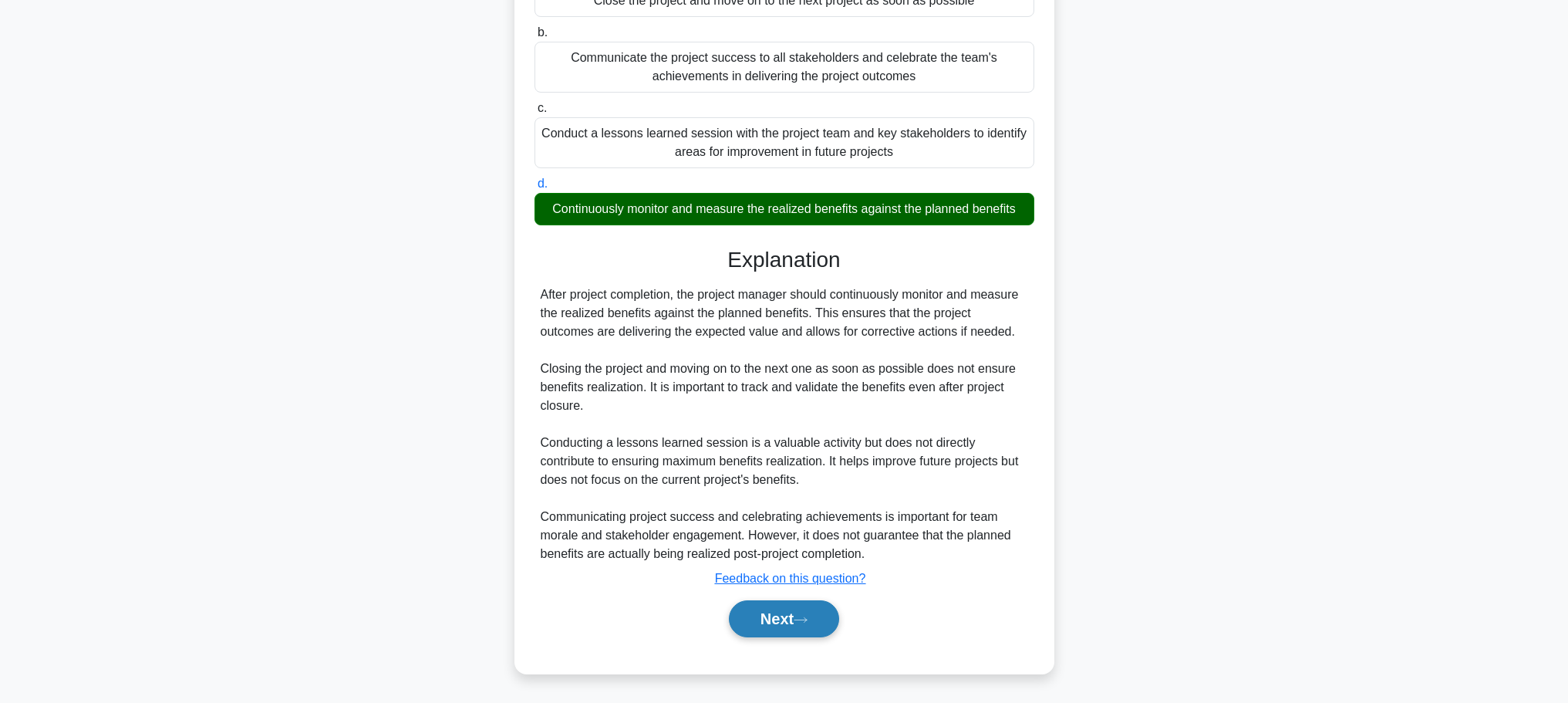
click at [783, 608] on button "Next" at bounding box center [784, 619] width 110 height 37
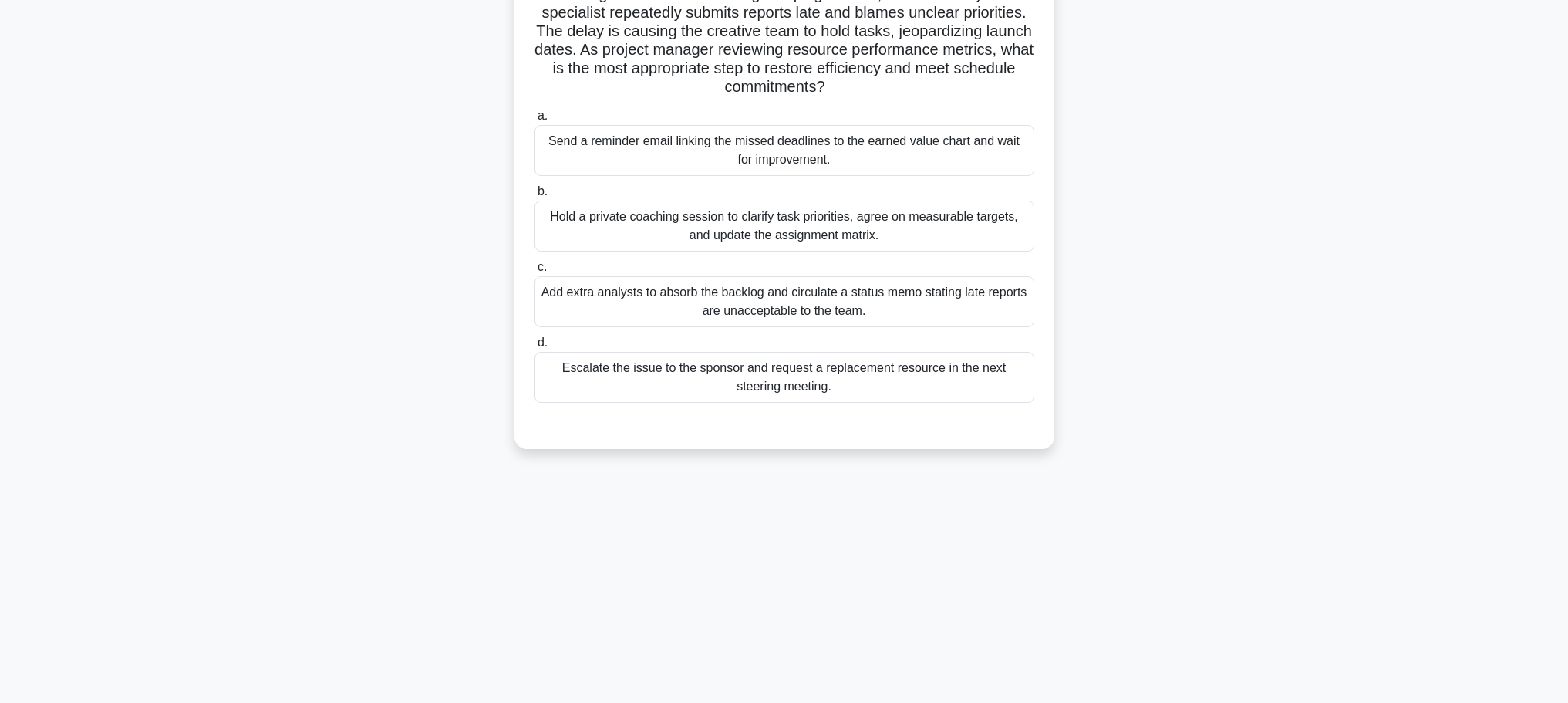
scroll to position [0, 0]
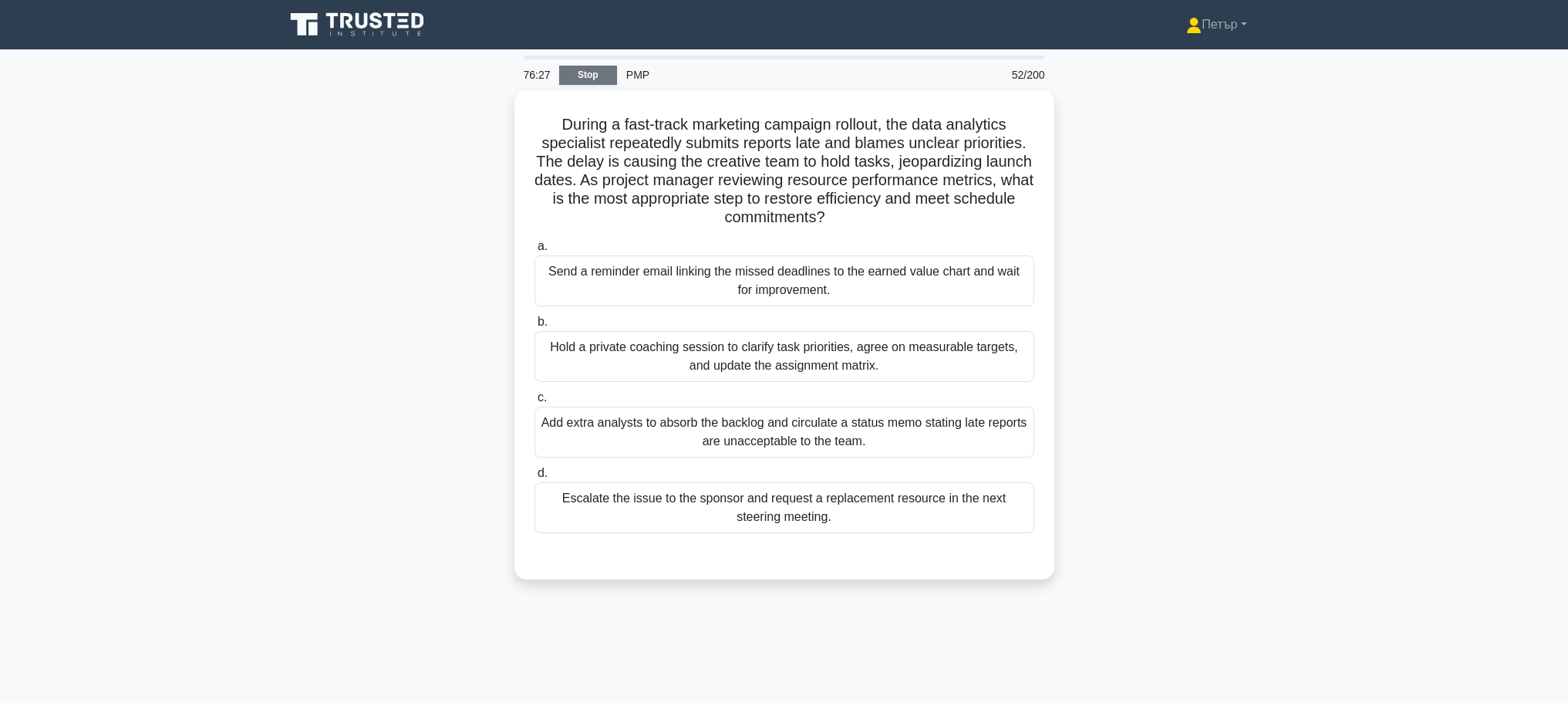
click at [597, 71] on link "Stop" at bounding box center [588, 76] width 58 height 20
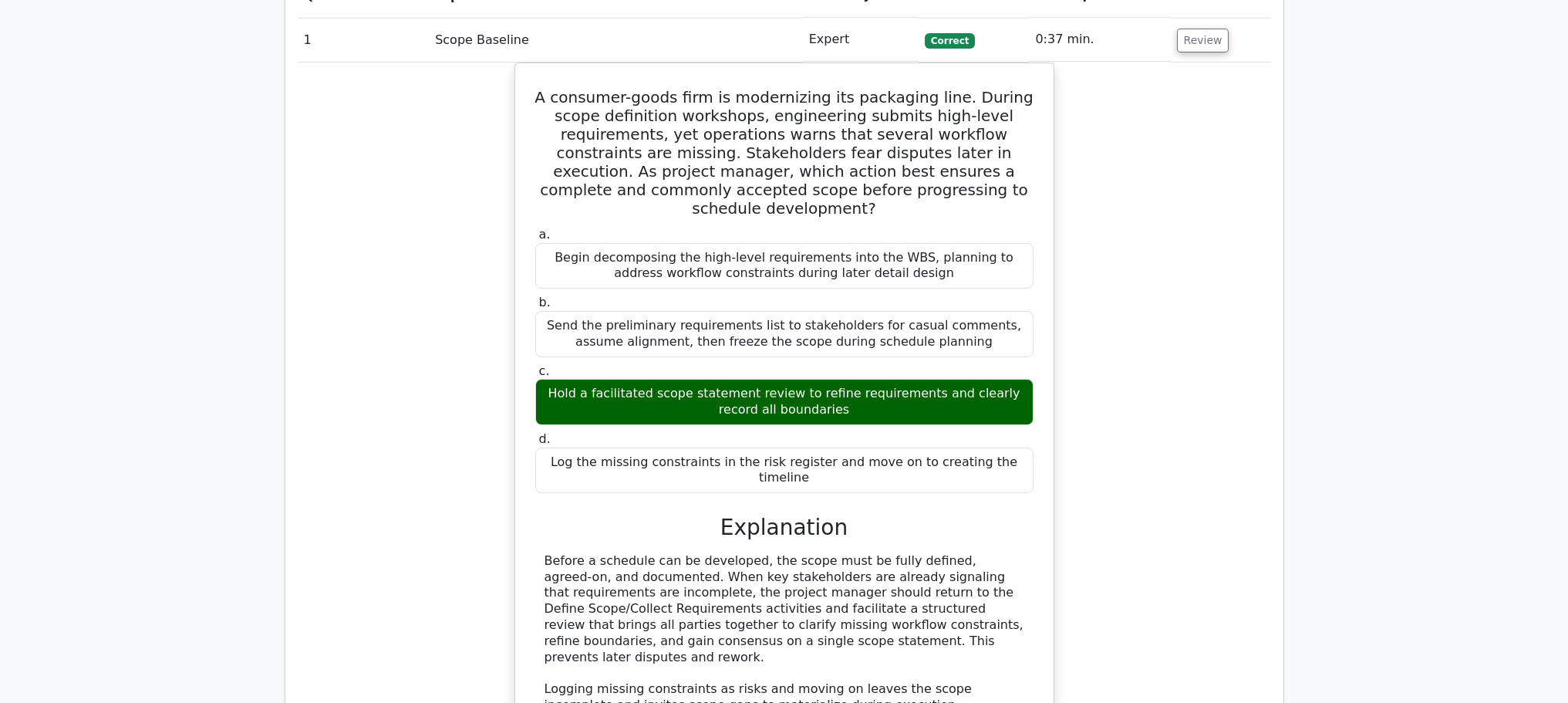
scroll to position [1543, 0]
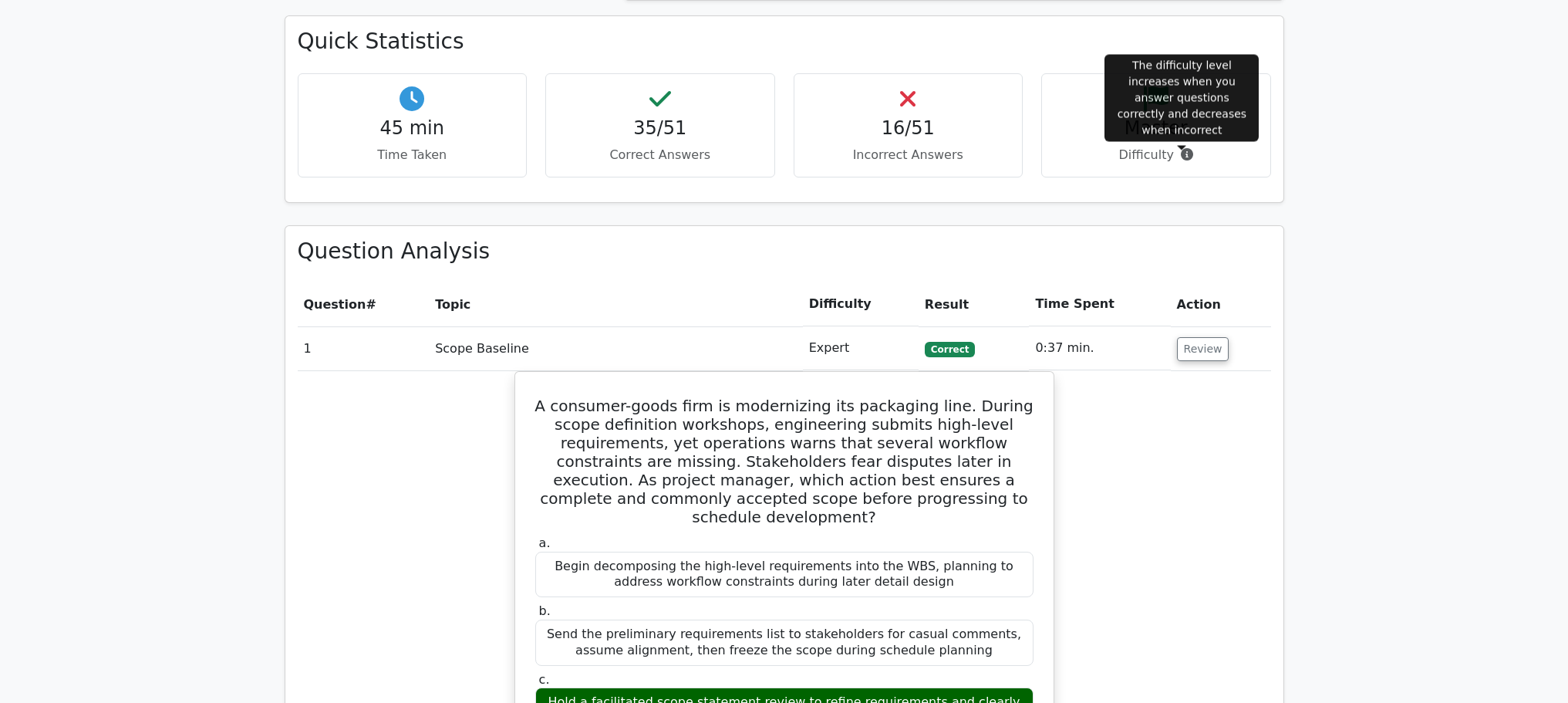
click at [1187, 156] on icon at bounding box center [1187, 154] width 13 height 13
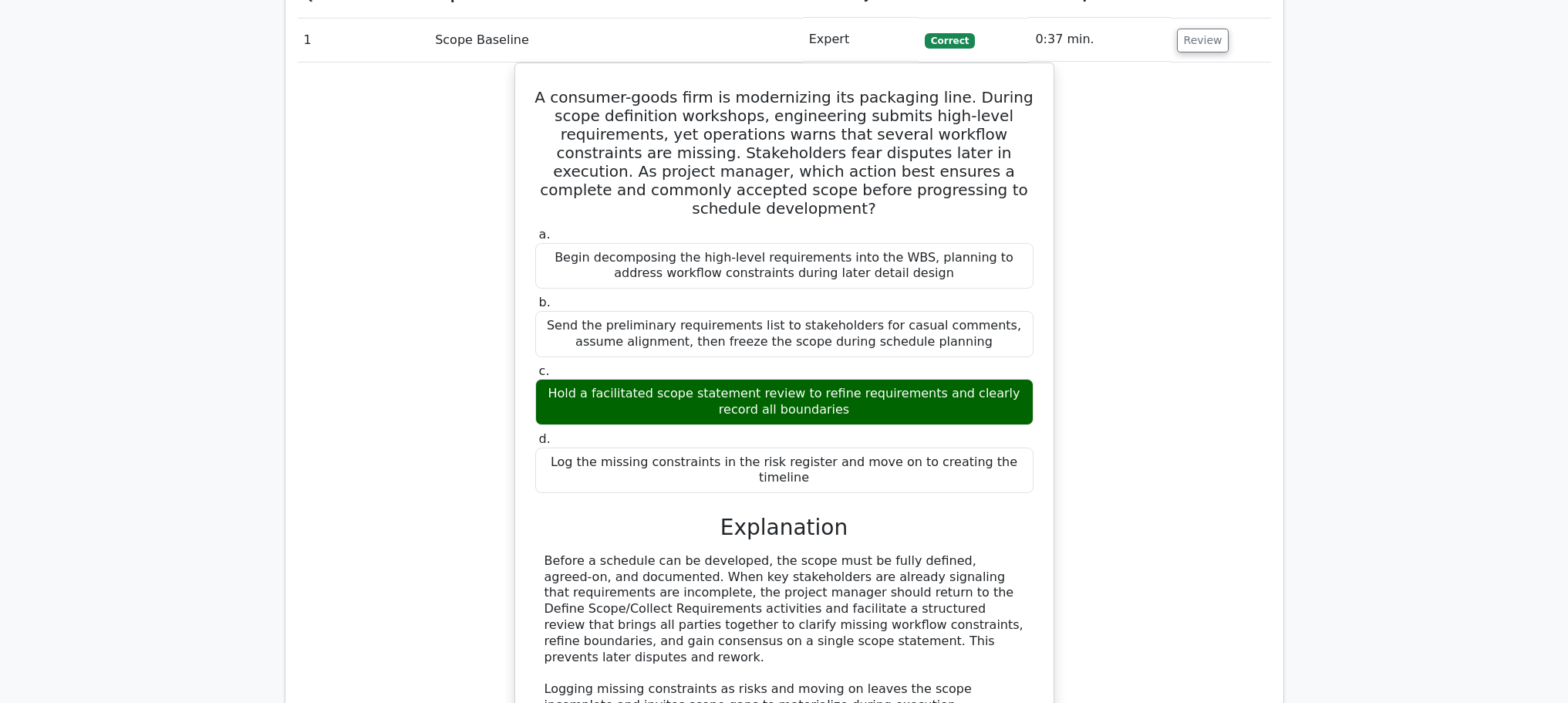
scroll to position [2469, 0]
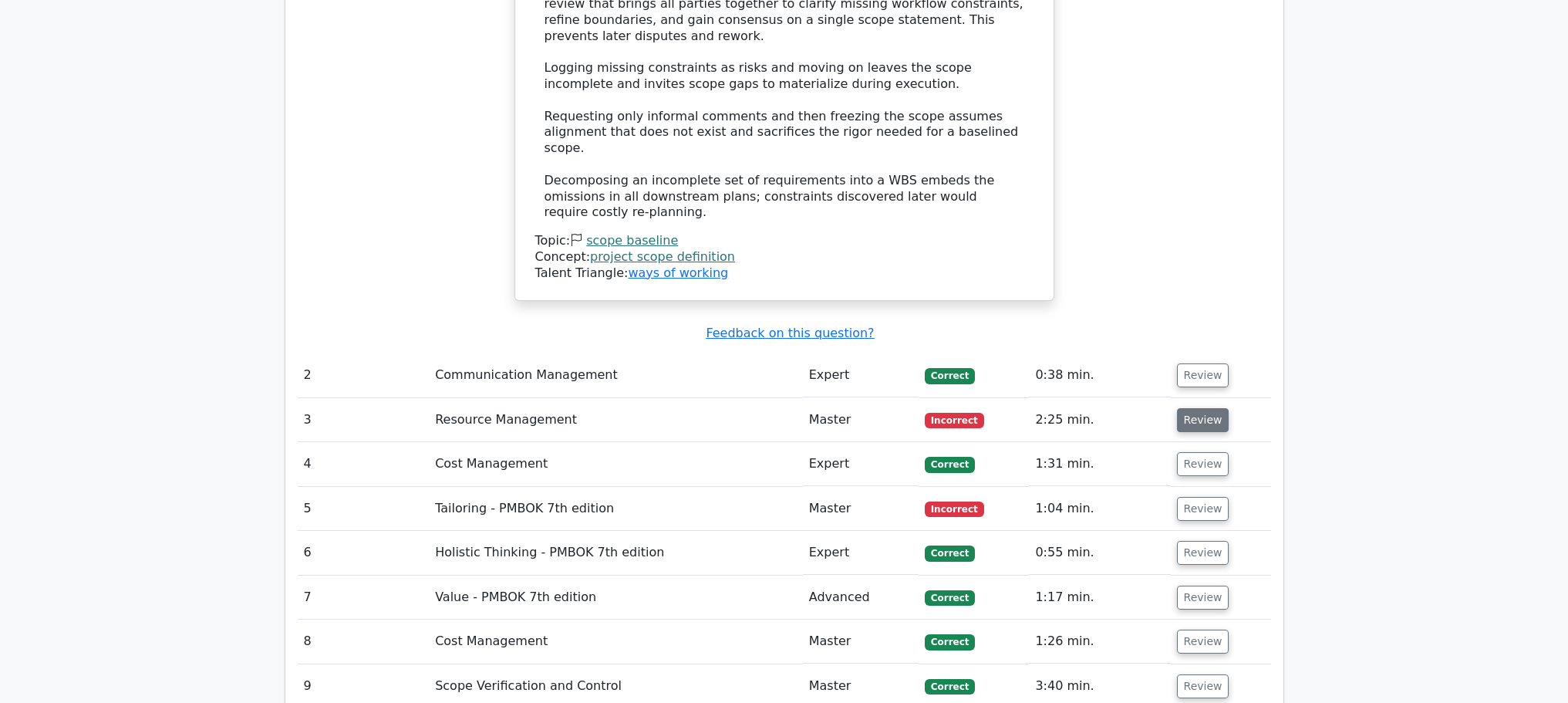
click at [1211, 409] on button "Review" at bounding box center [1203, 420] width 52 height 24
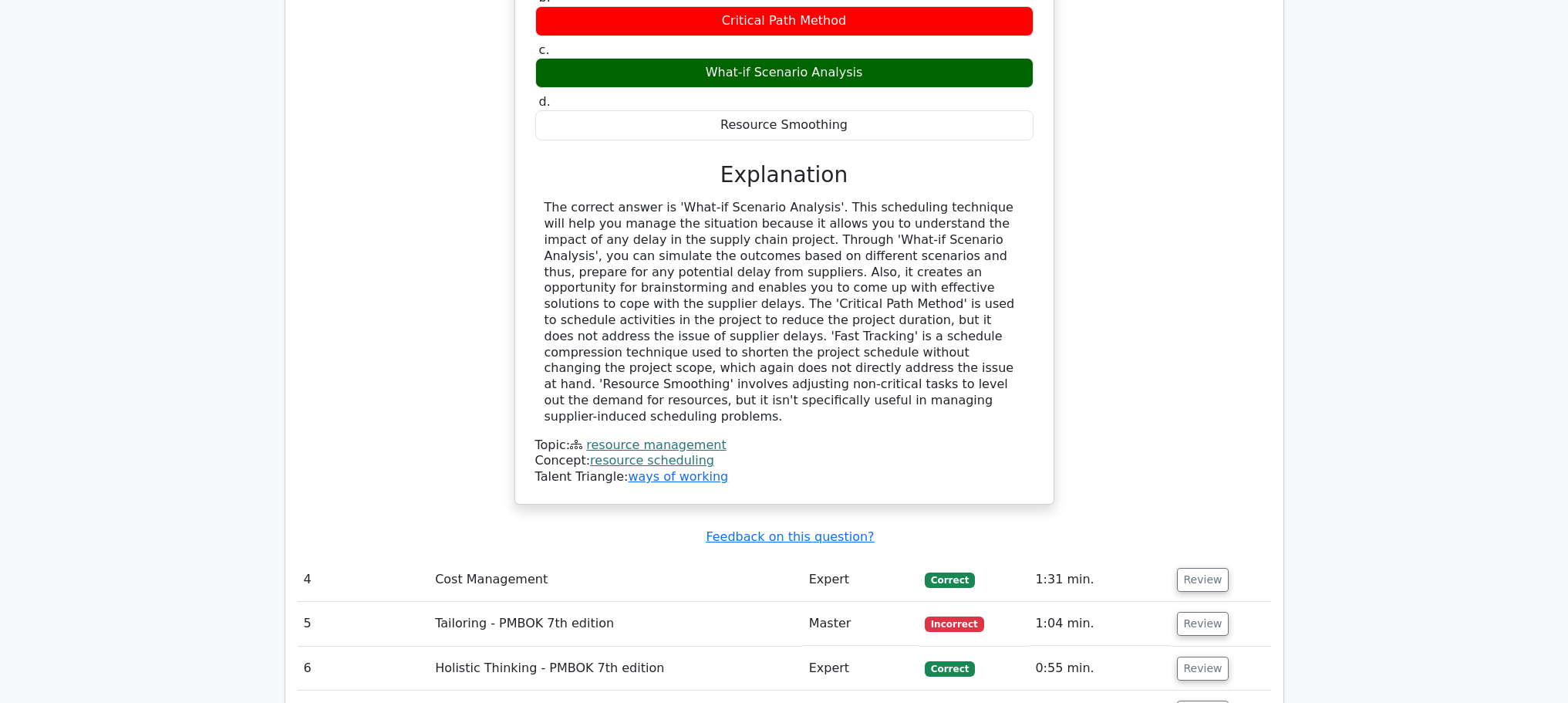
scroll to position [3395, 0]
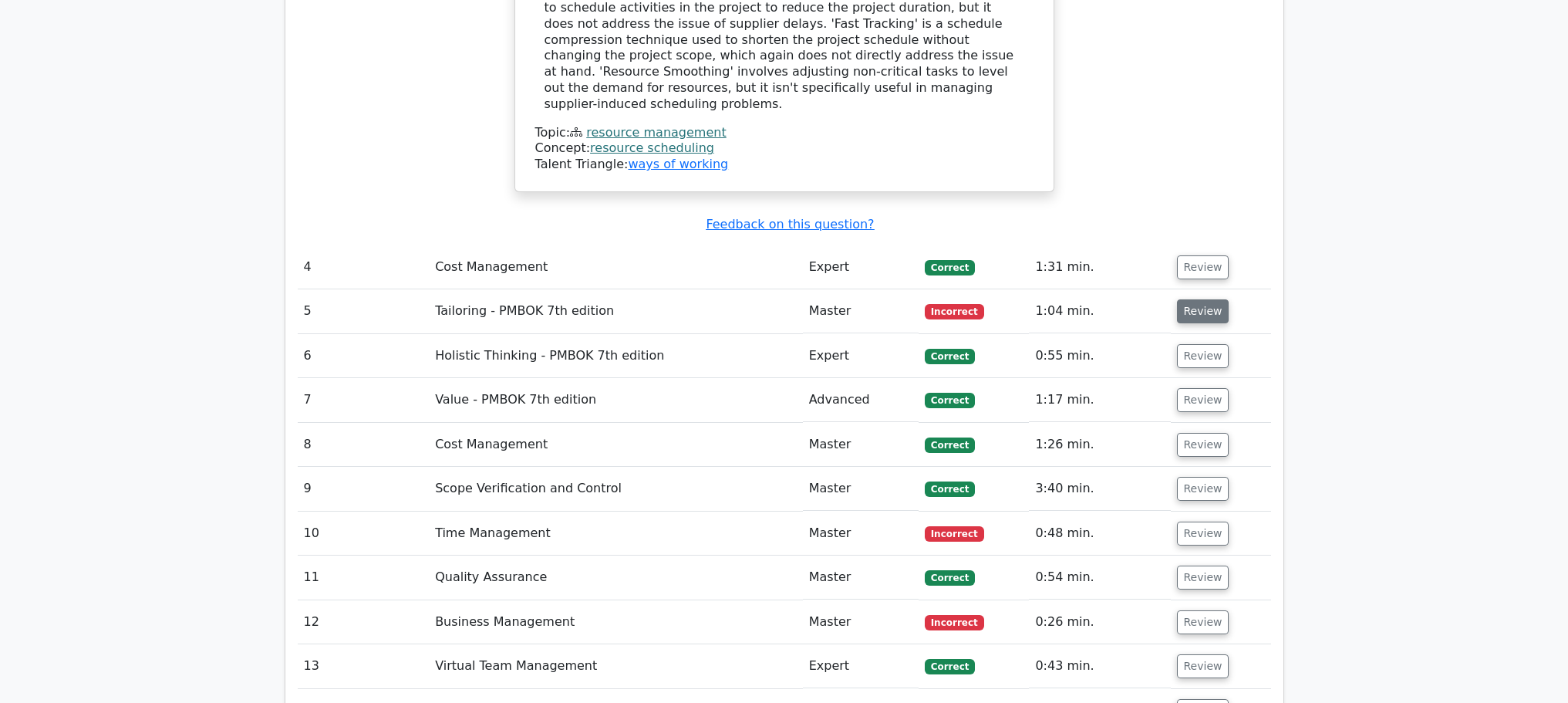
click at [1211, 299] on button "Review" at bounding box center [1203, 311] width 52 height 24
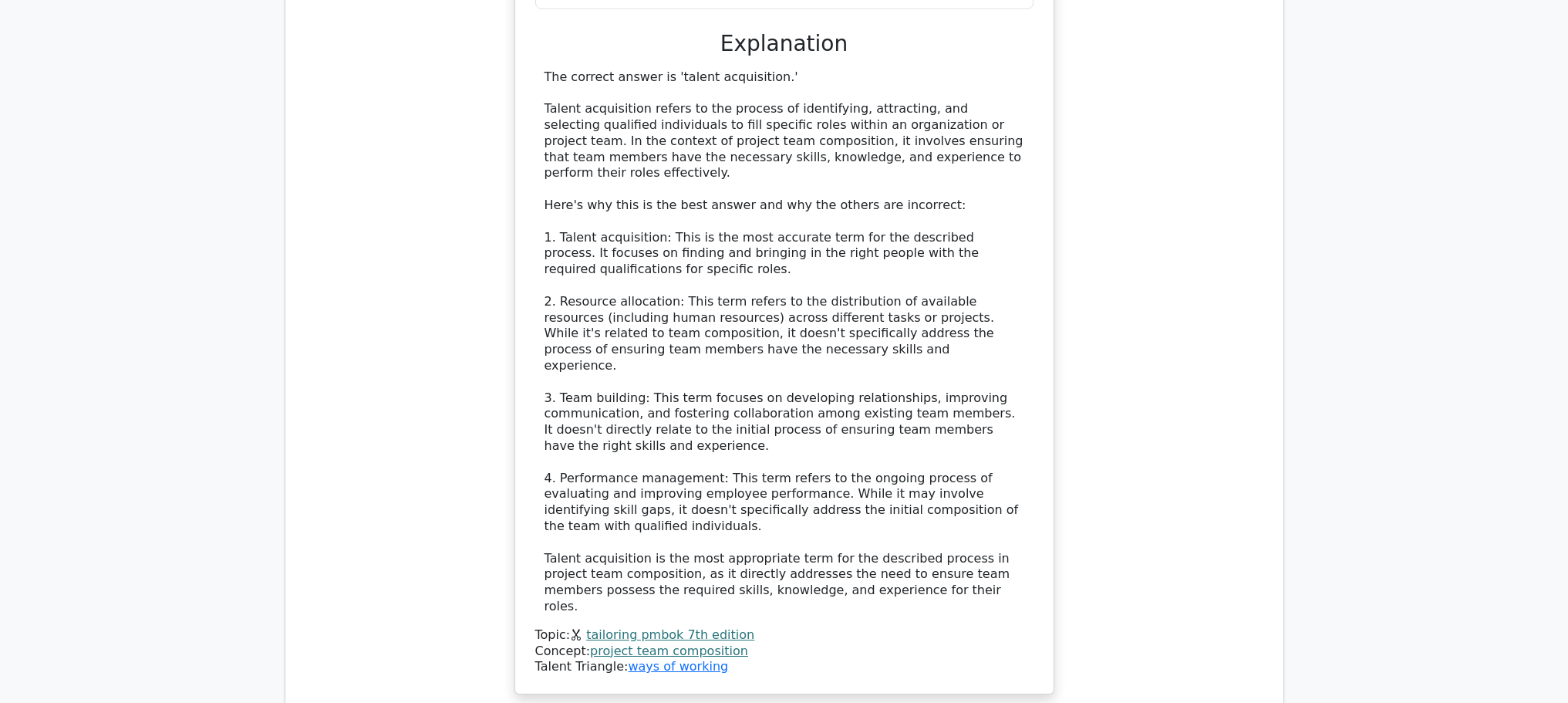
scroll to position [4321, 0]
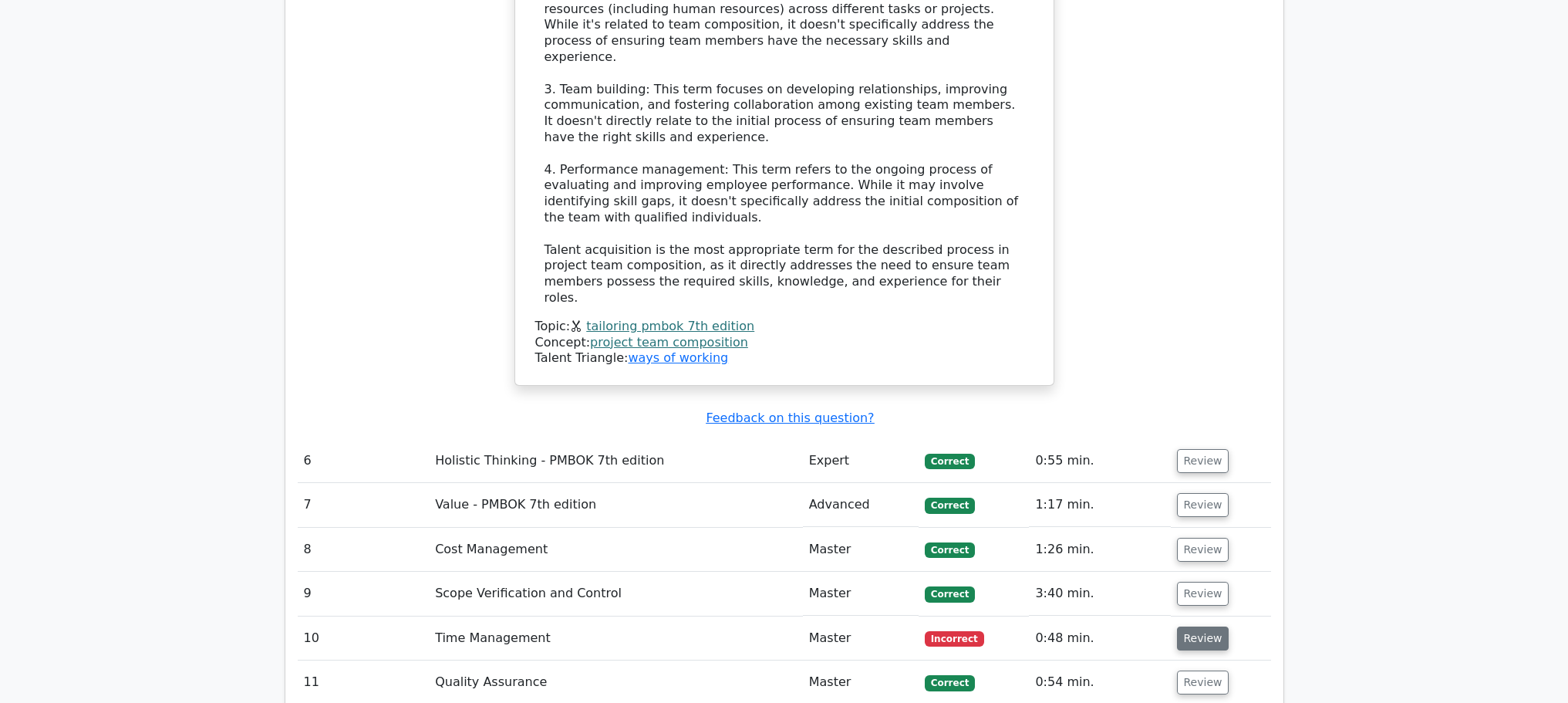
click at [1193, 626] on button "Review" at bounding box center [1203, 638] width 52 height 24
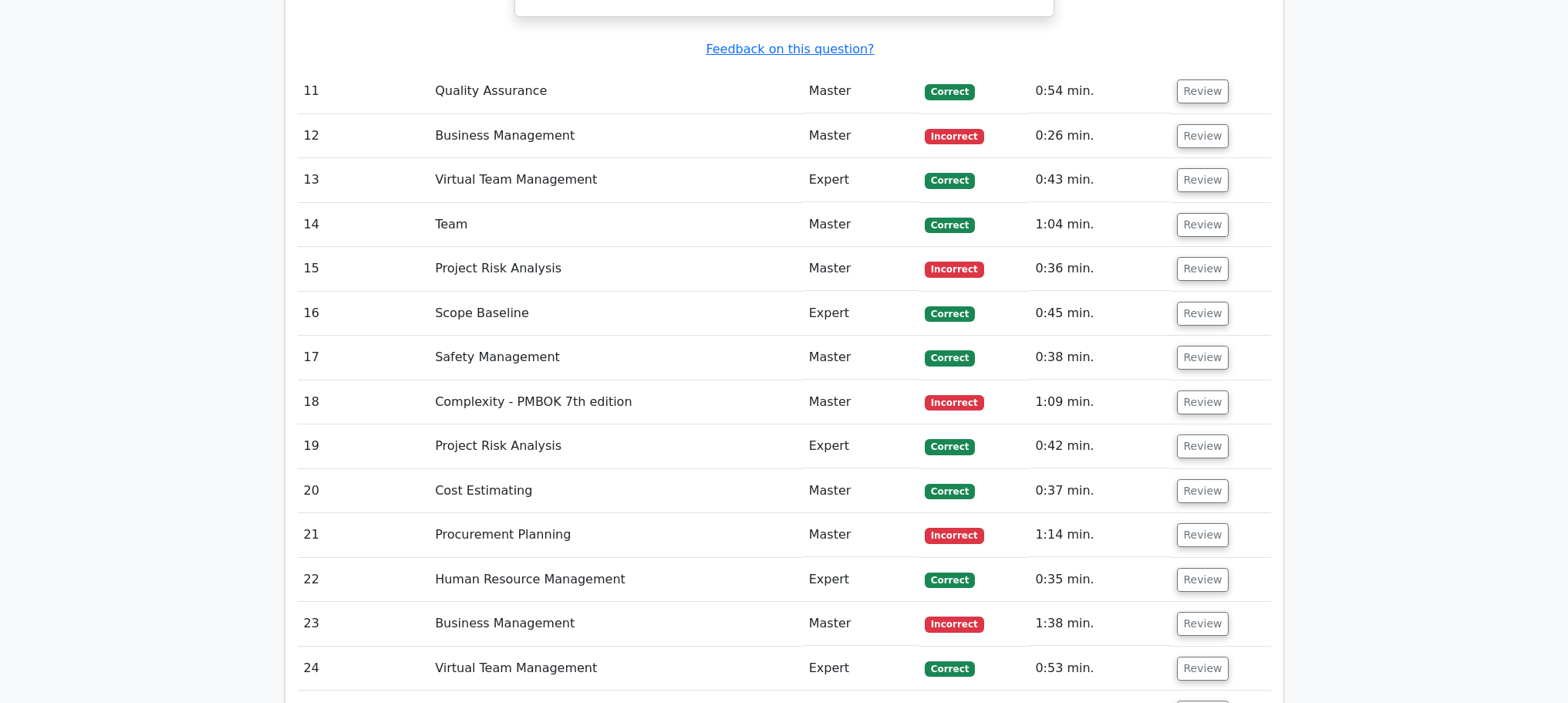
scroll to position [5247, 0]
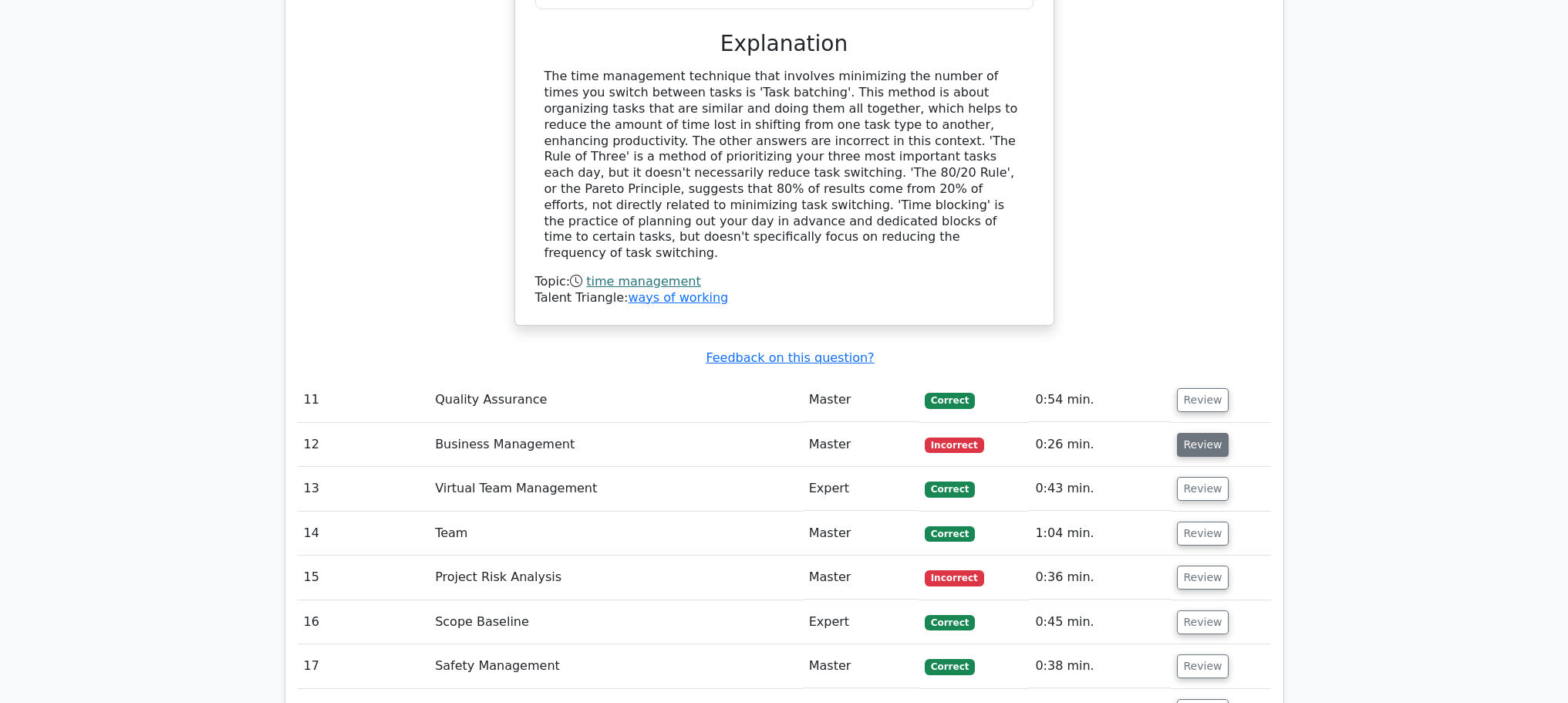
click at [1208, 433] on button "Review" at bounding box center [1203, 445] width 52 height 24
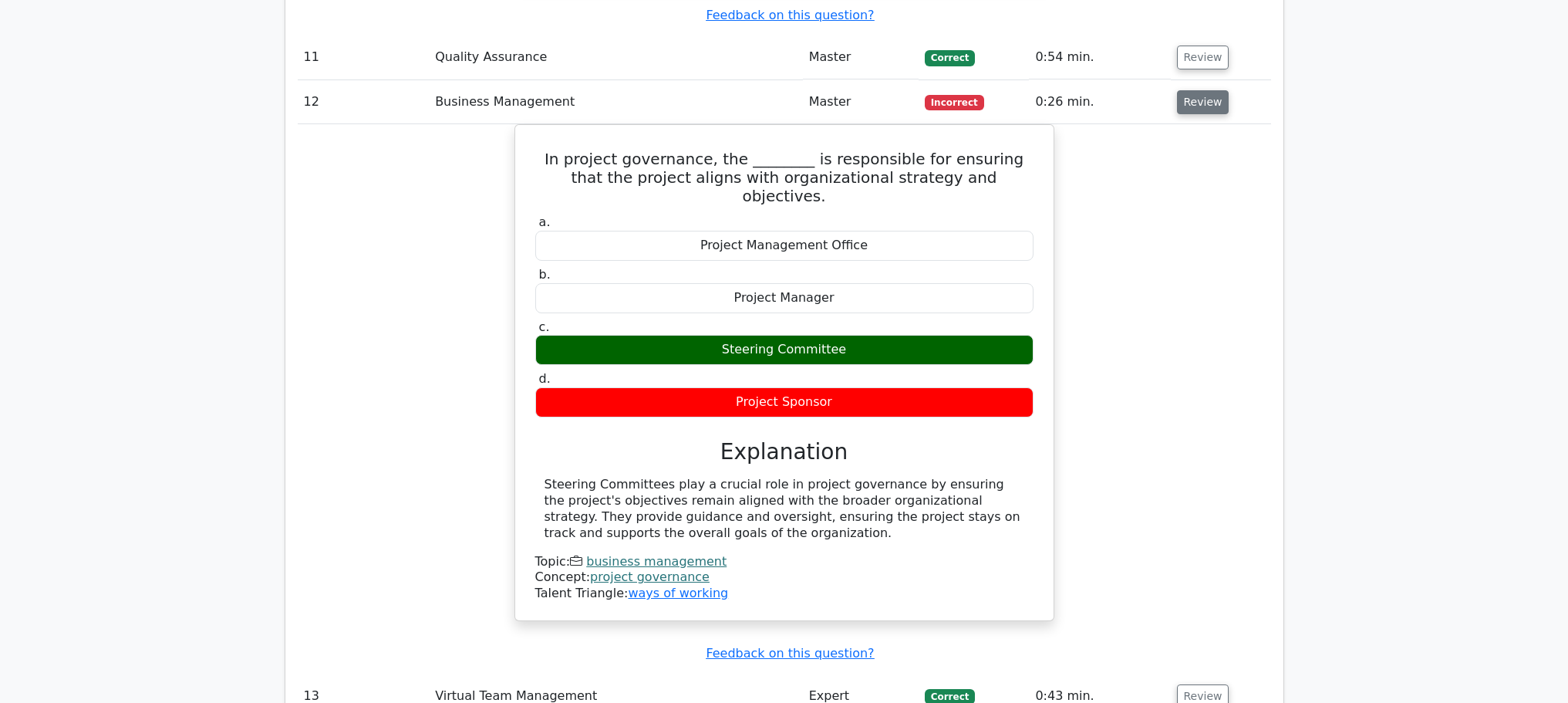
scroll to position [5864, 0]
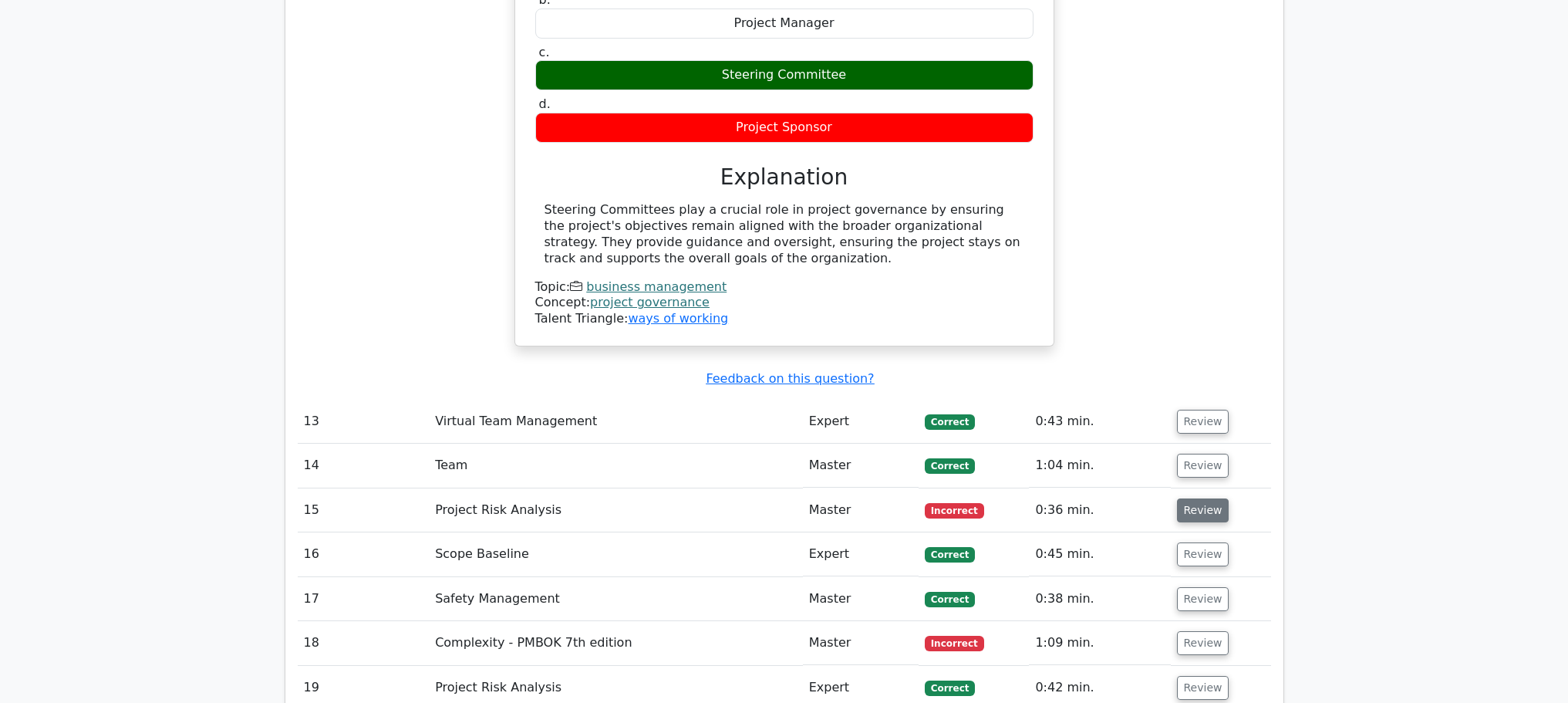
click at [1197, 498] on button "Review" at bounding box center [1203, 510] width 52 height 24
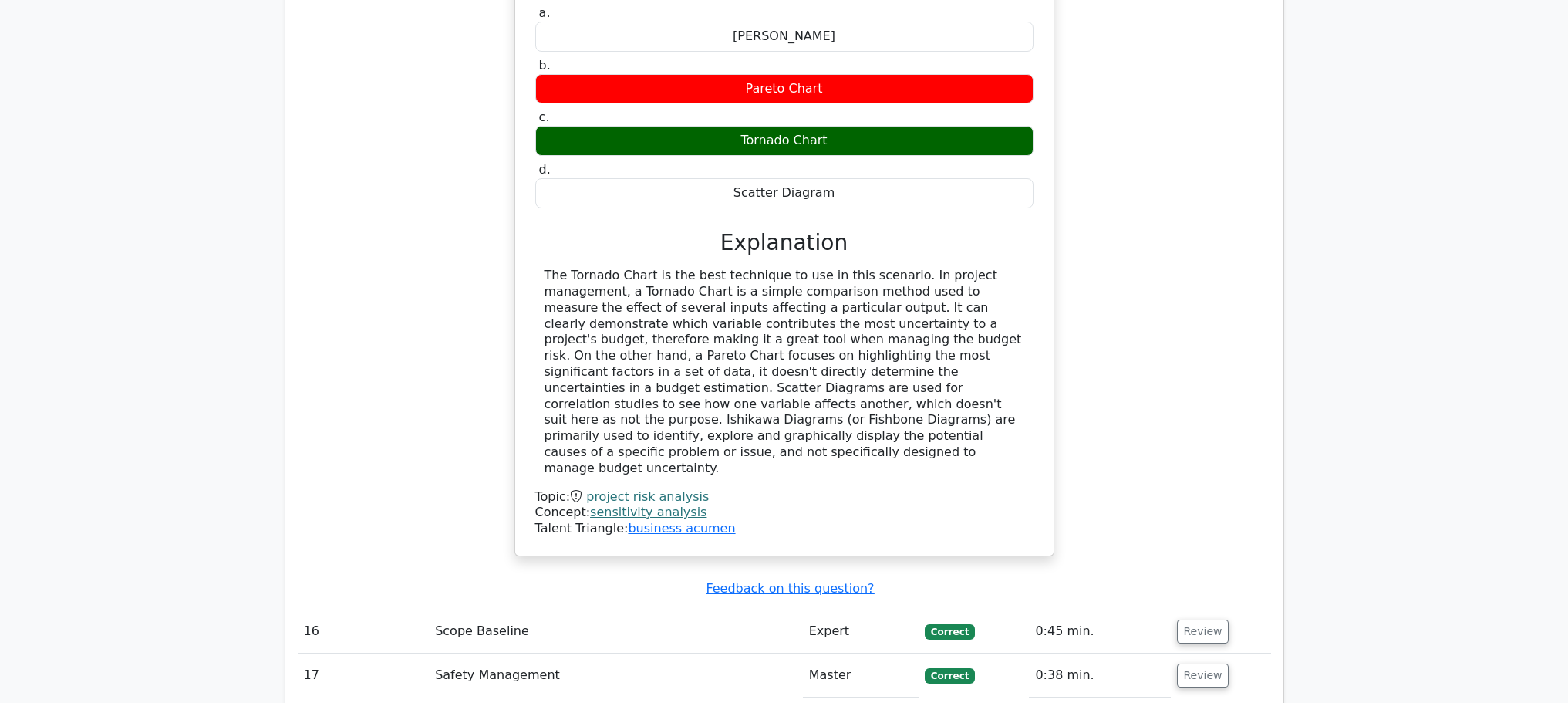
scroll to position [6791, 0]
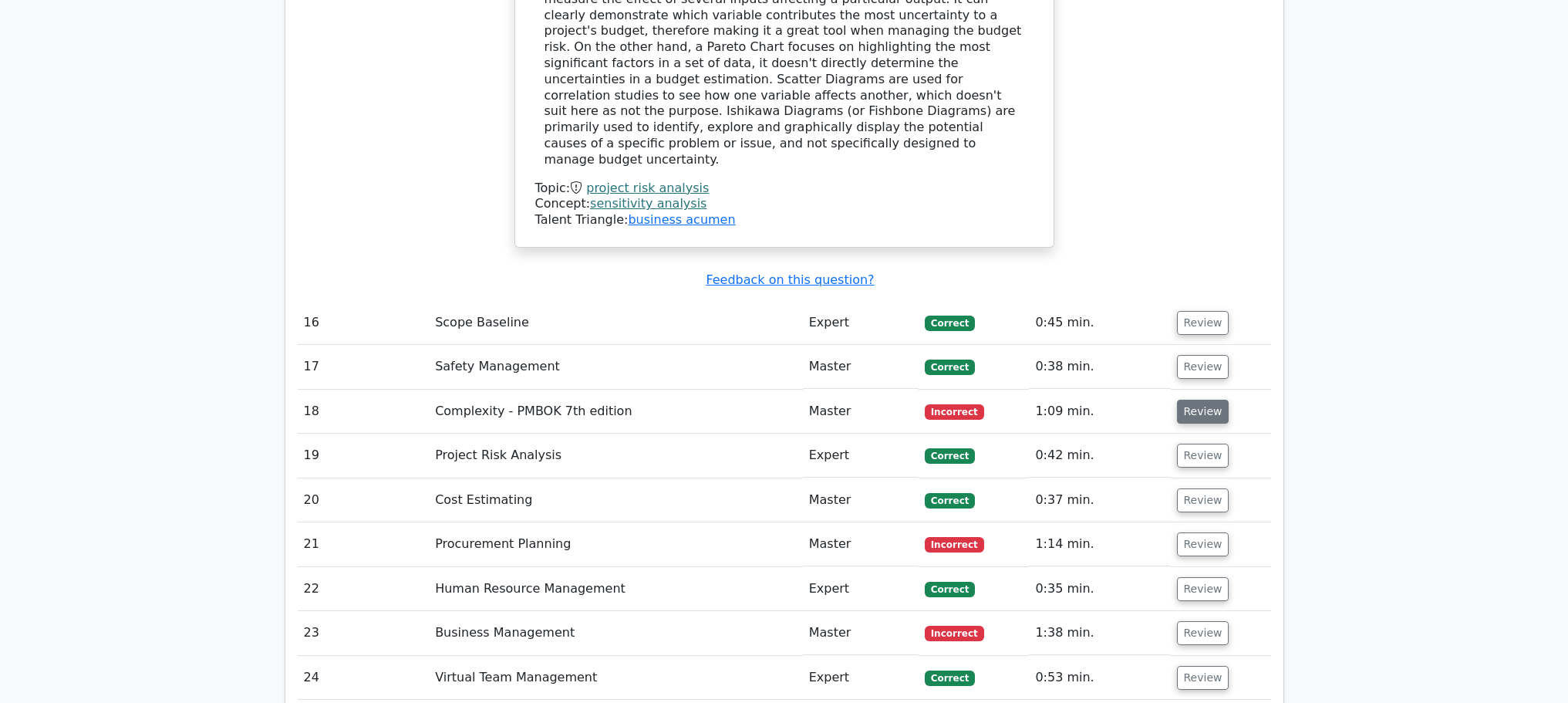
click at [1188, 400] on button "Review" at bounding box center [1203, 412] width 52 height 24
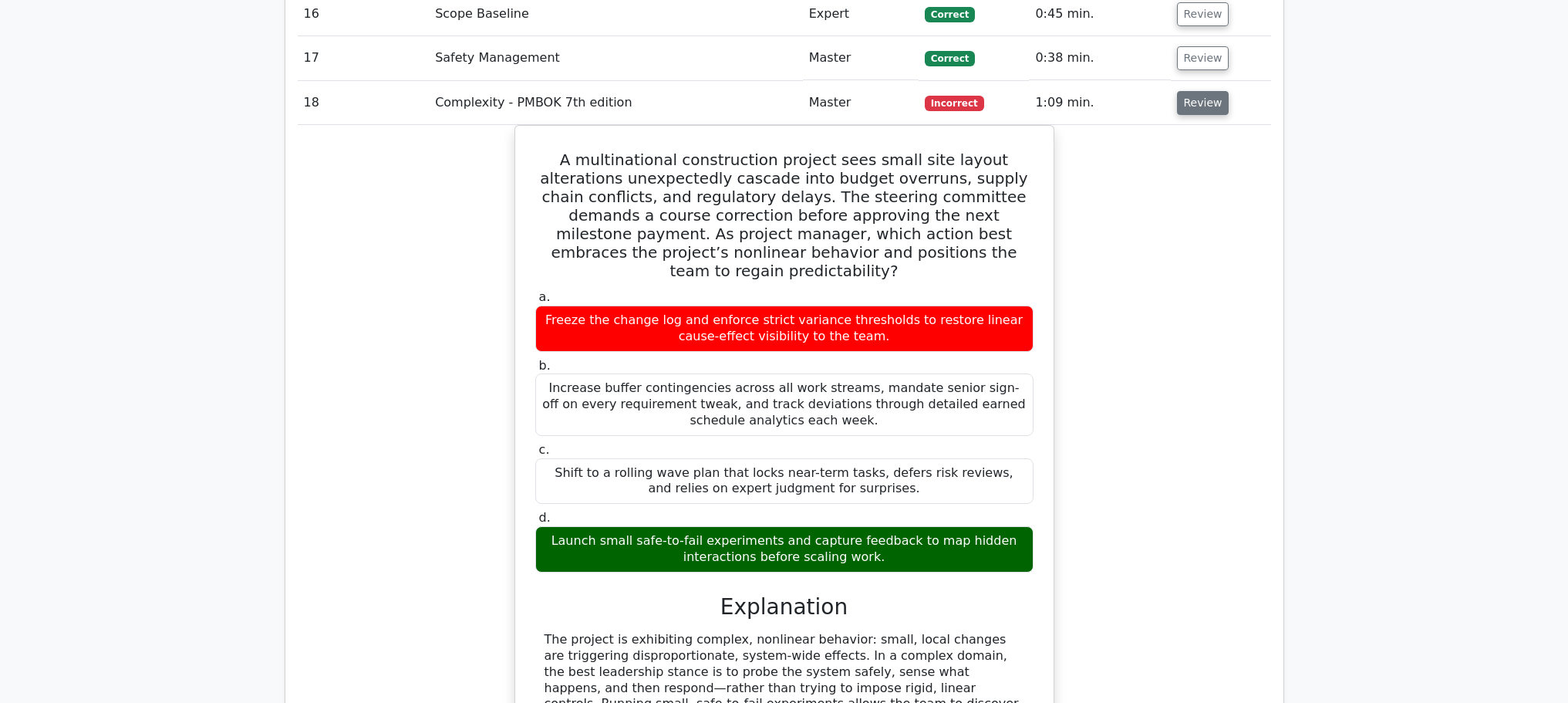
scroll to position [7716, 0]
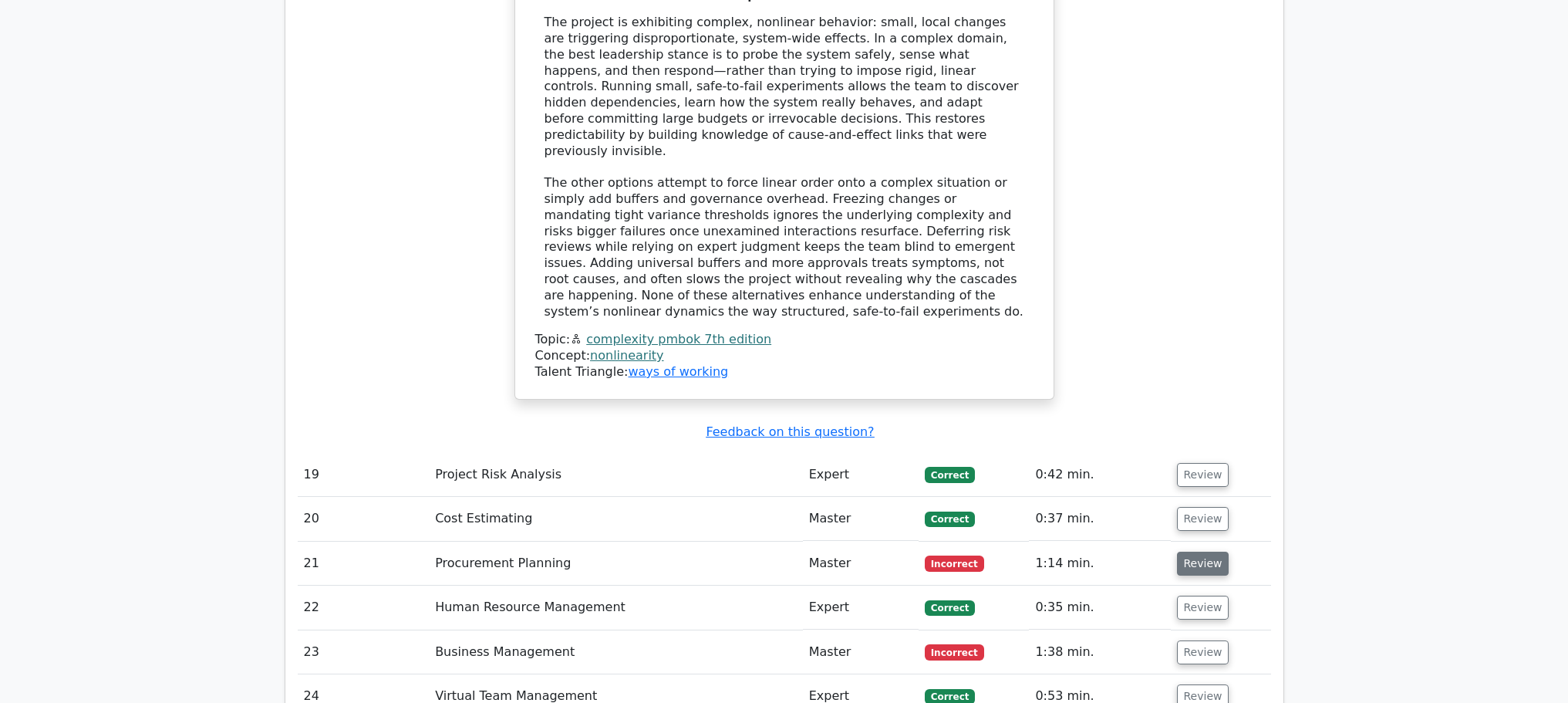
click at [1187, 551] on button "Review" at bounding box center [1203, 563] width 52 height 24
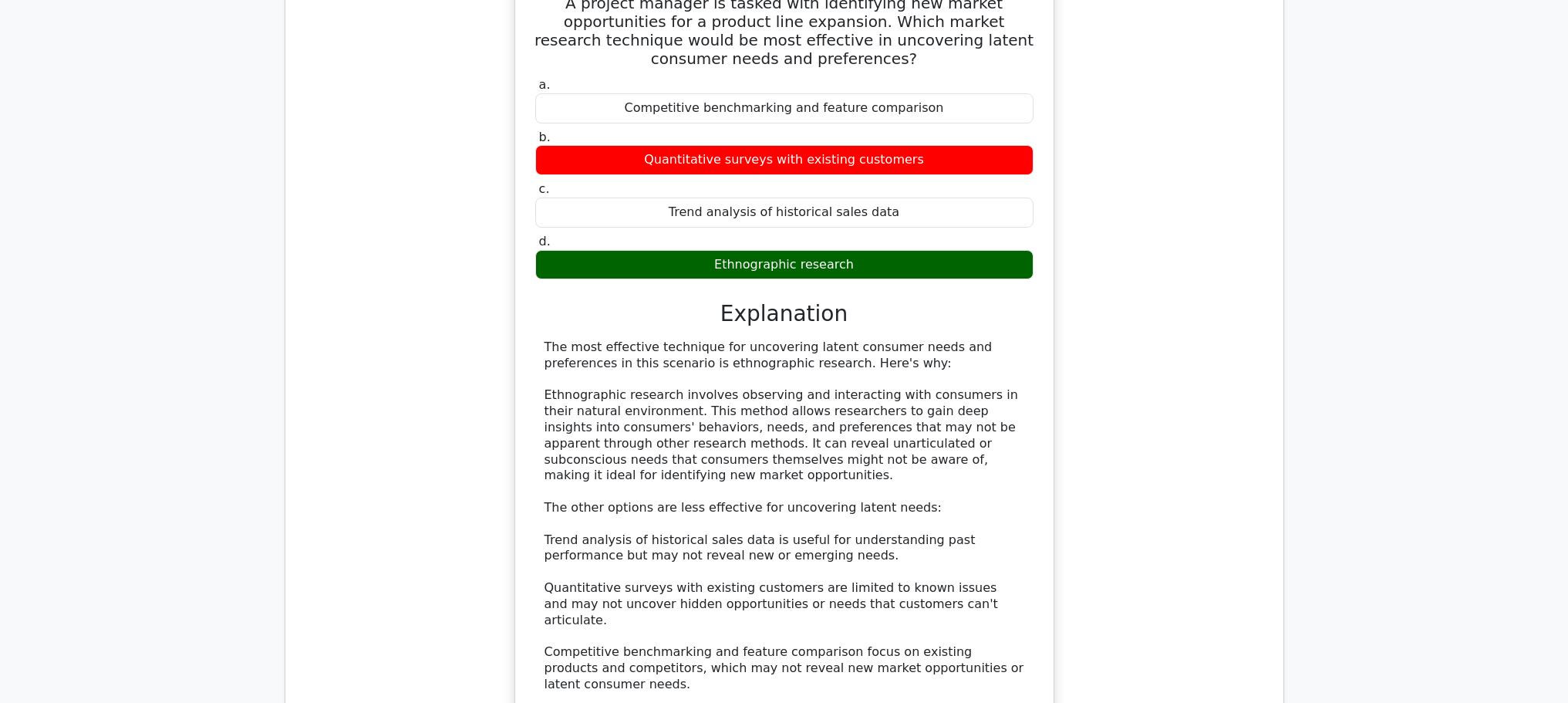
scroll to position [8643, 0]
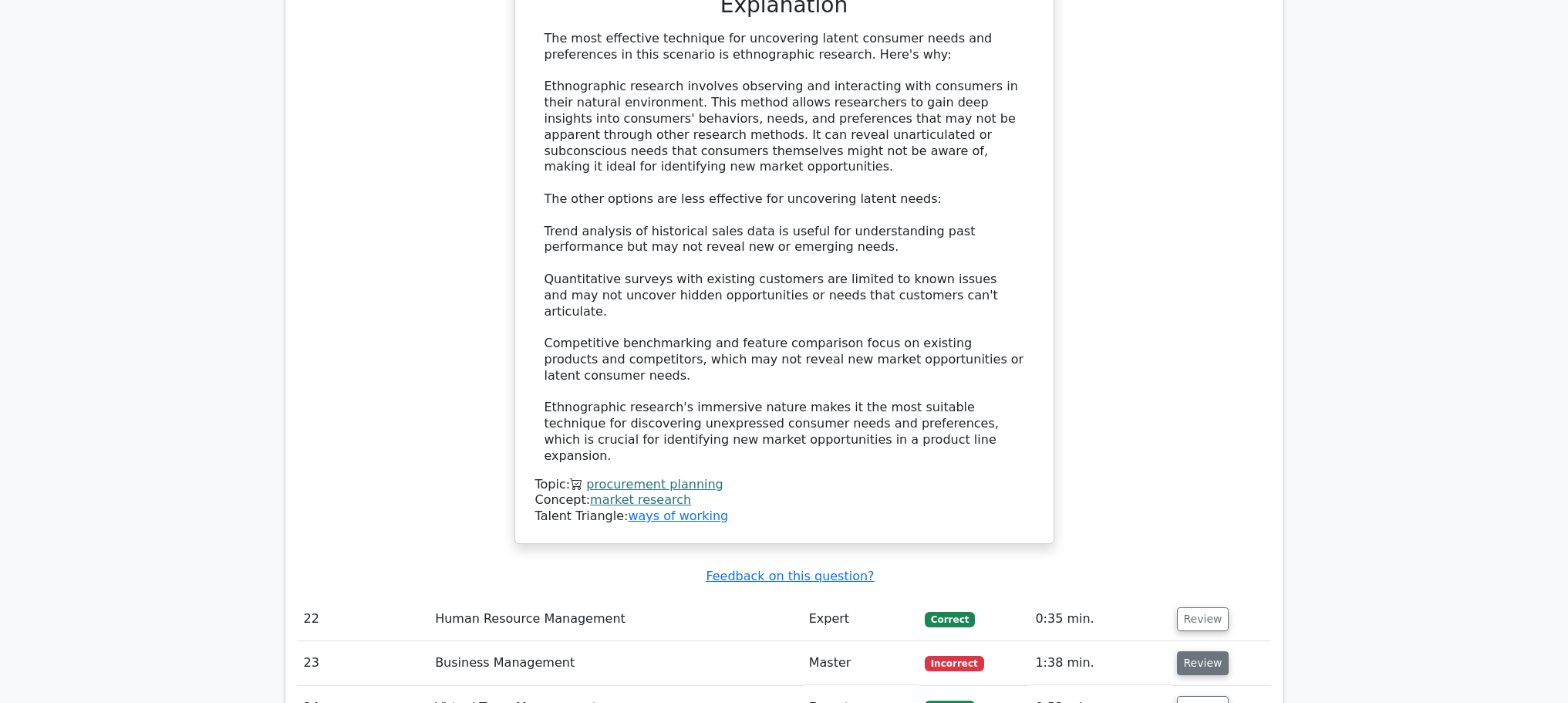
click at [1197, 651] on button "Review" at bounding box center [1203, 663] width 52 height 24
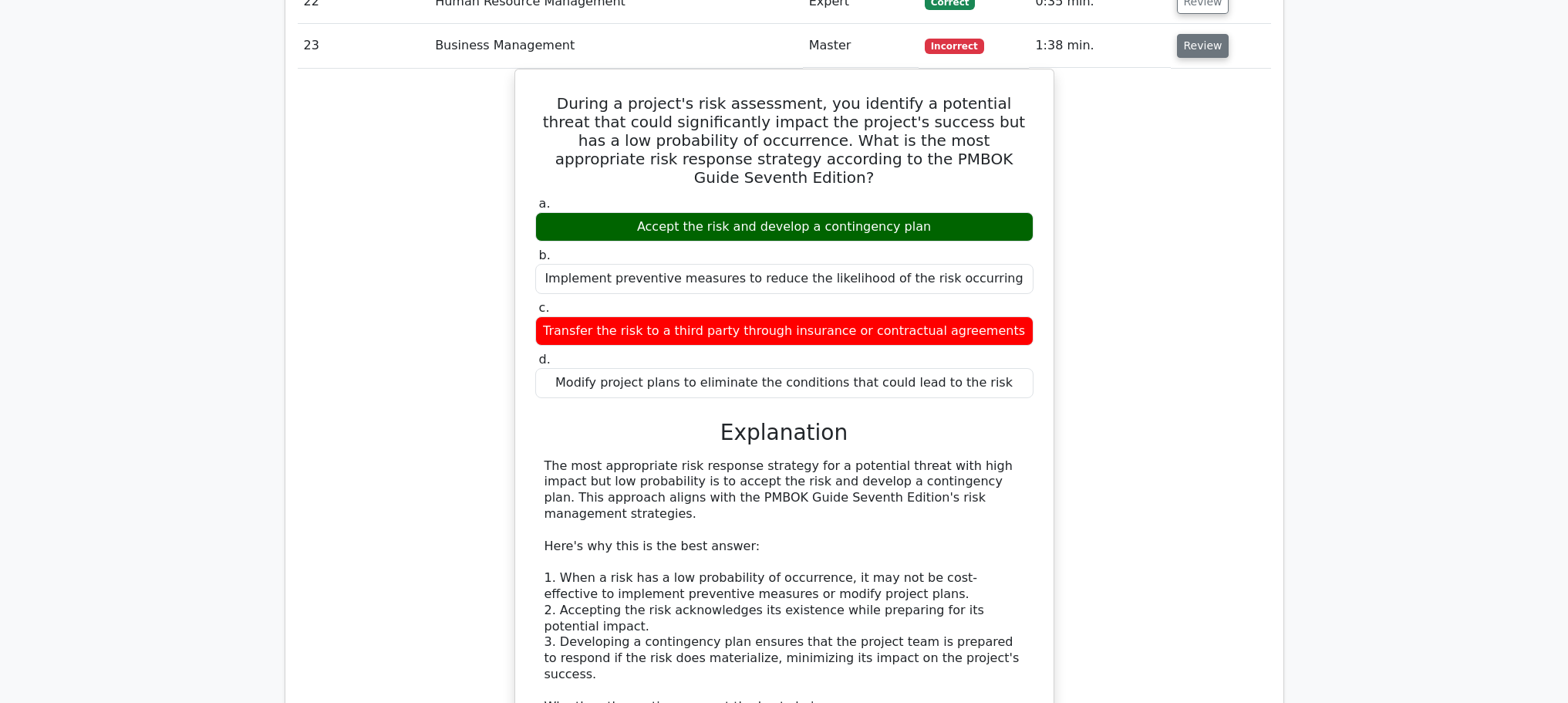
scroll to position [9568, 0]
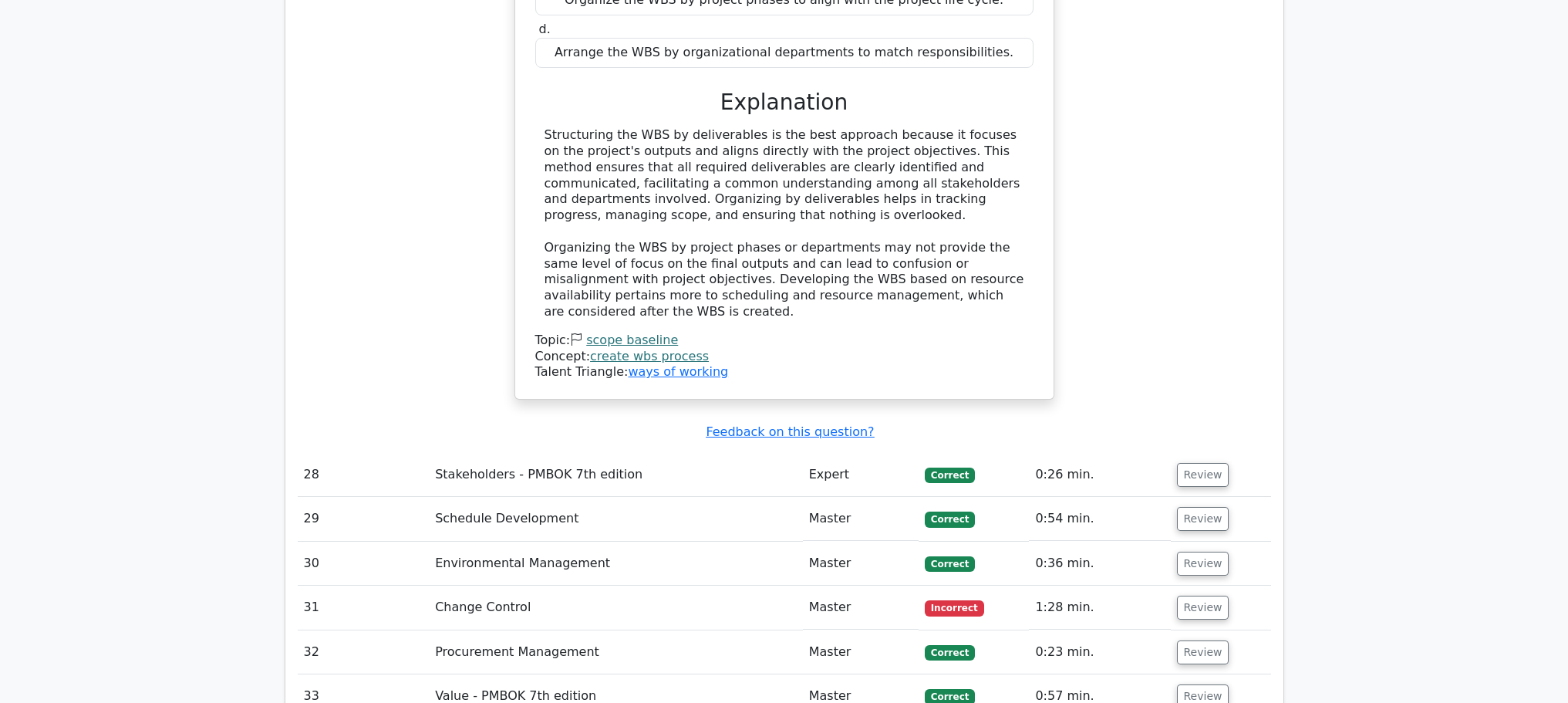
scroll to position [10803, 0]
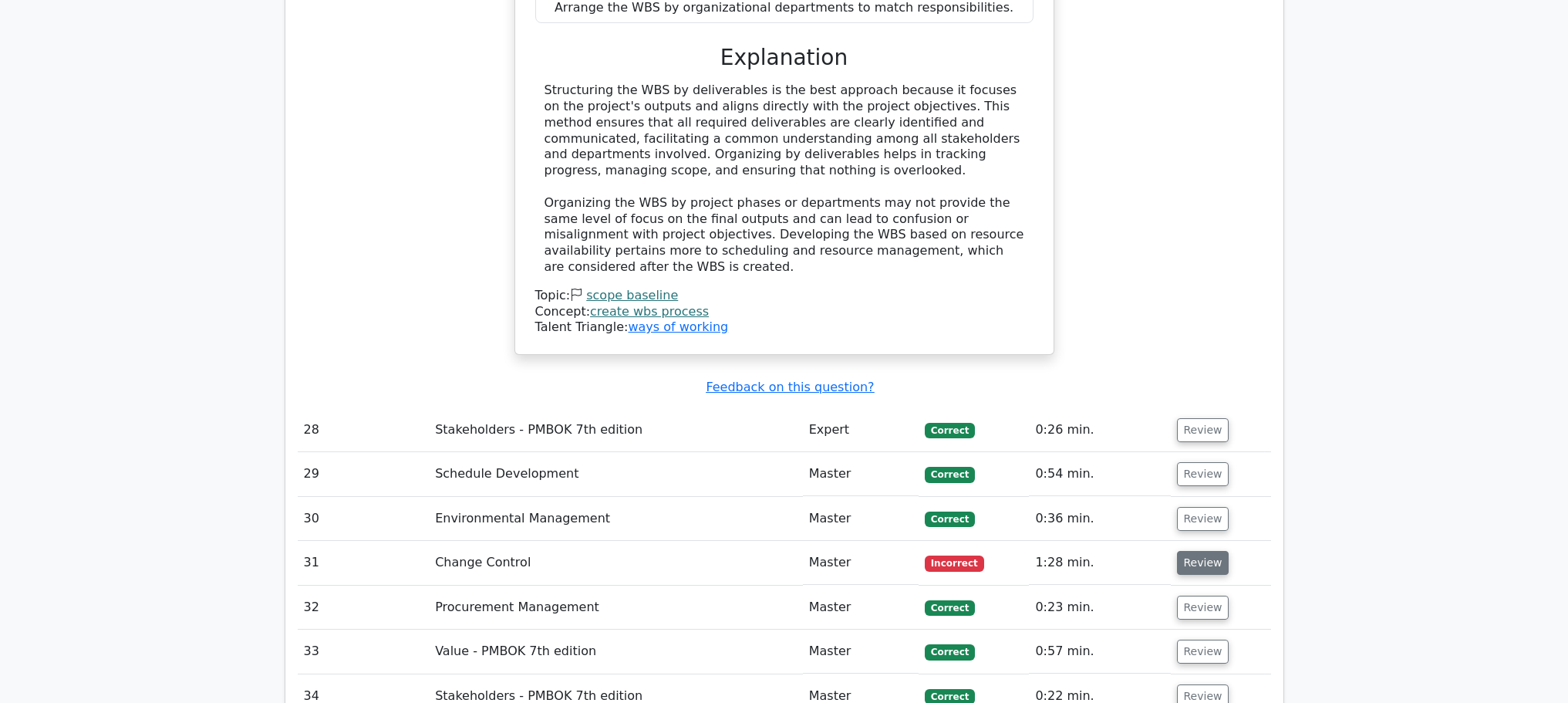
click at [1187, 551] on button "Review" at bounding box center [1203, 563] width 52 height 24
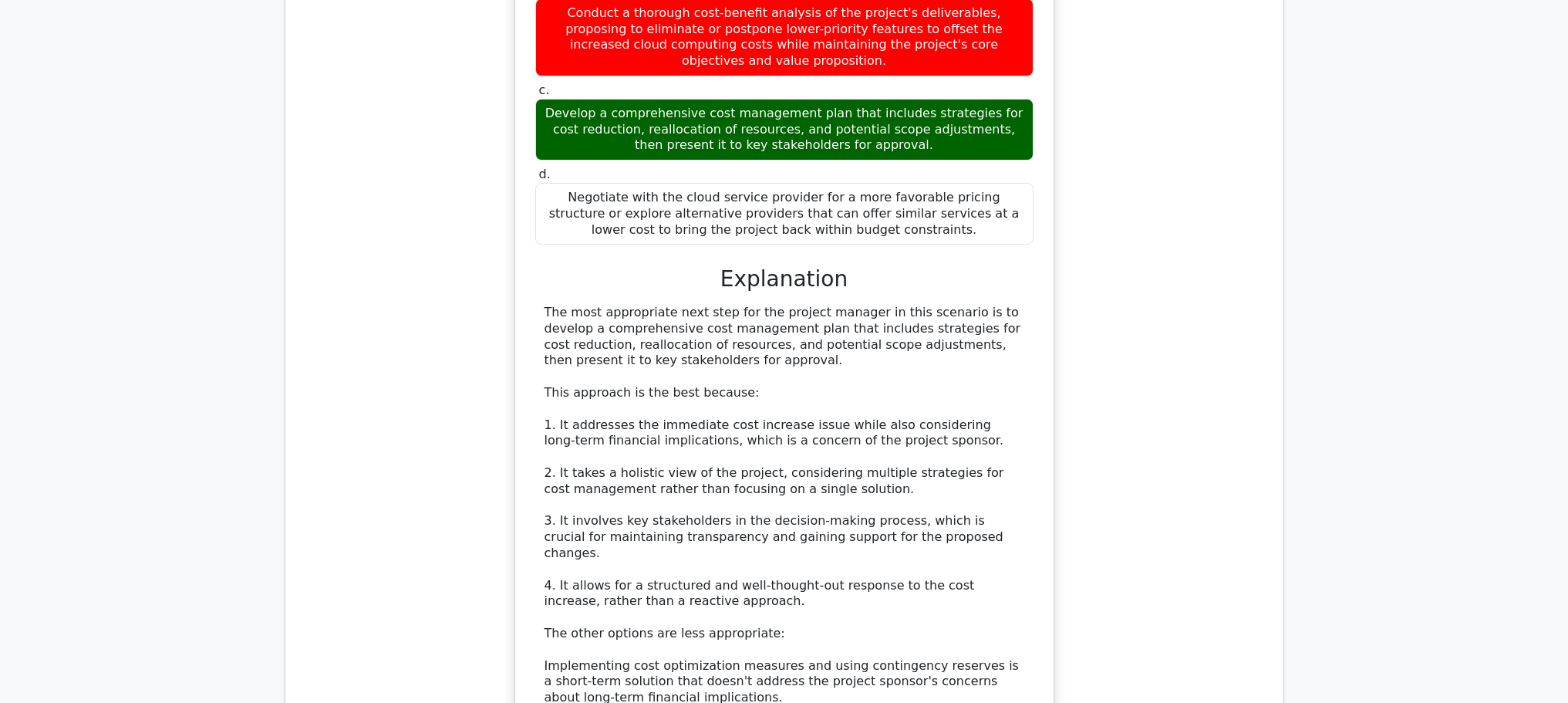
scroll to position [12038, 0]
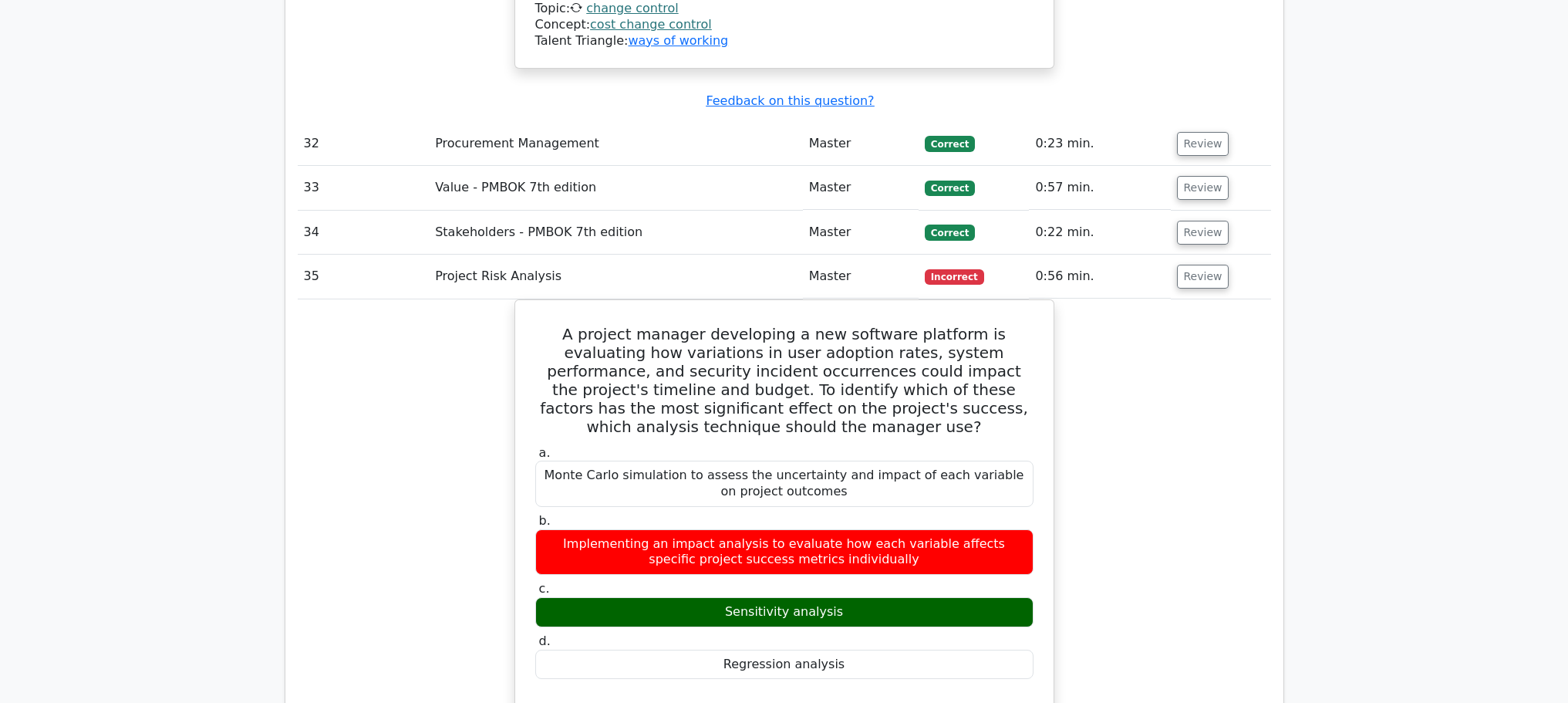
scroll to position [12964, 0]
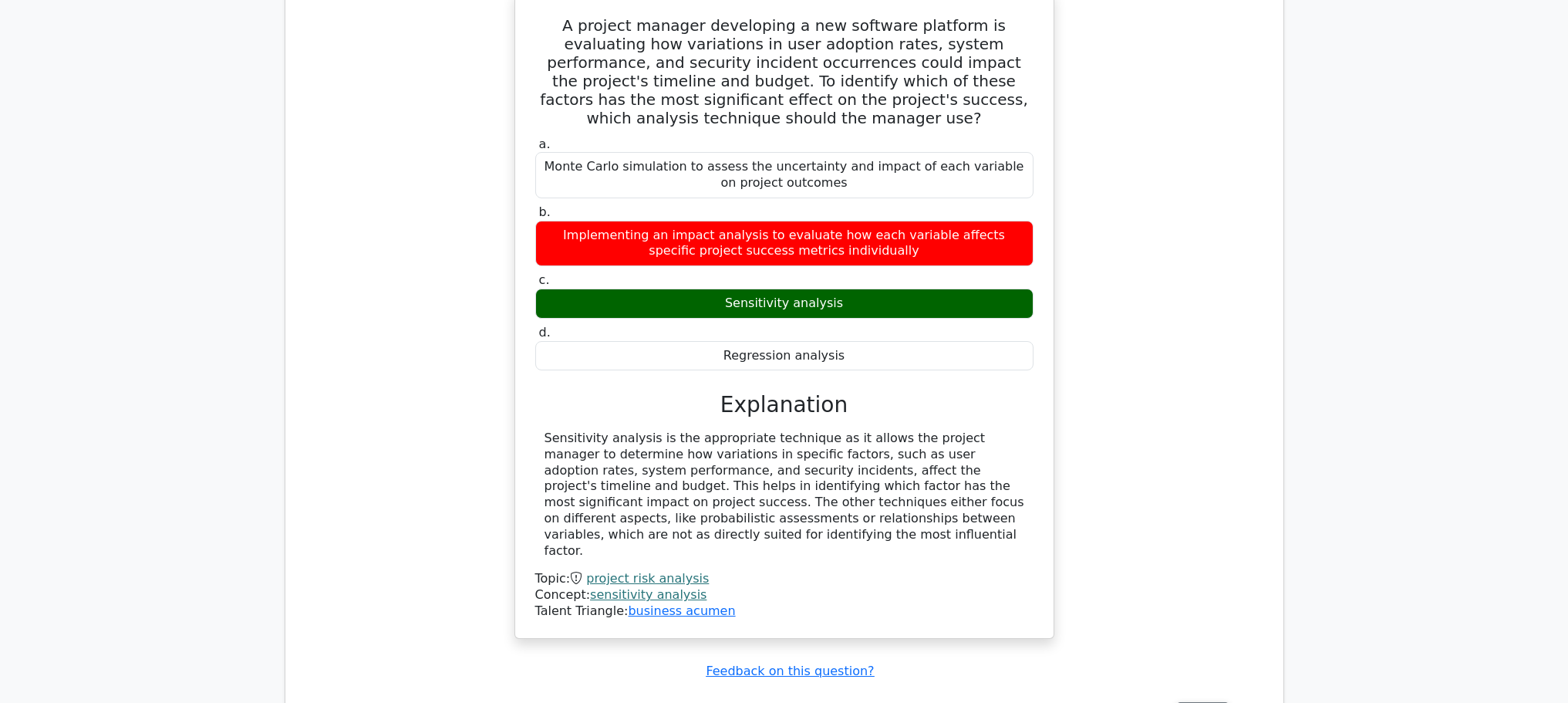
click at [1204, 702] on button "Review" at bounding box center [1203, 714] width 52 height 24
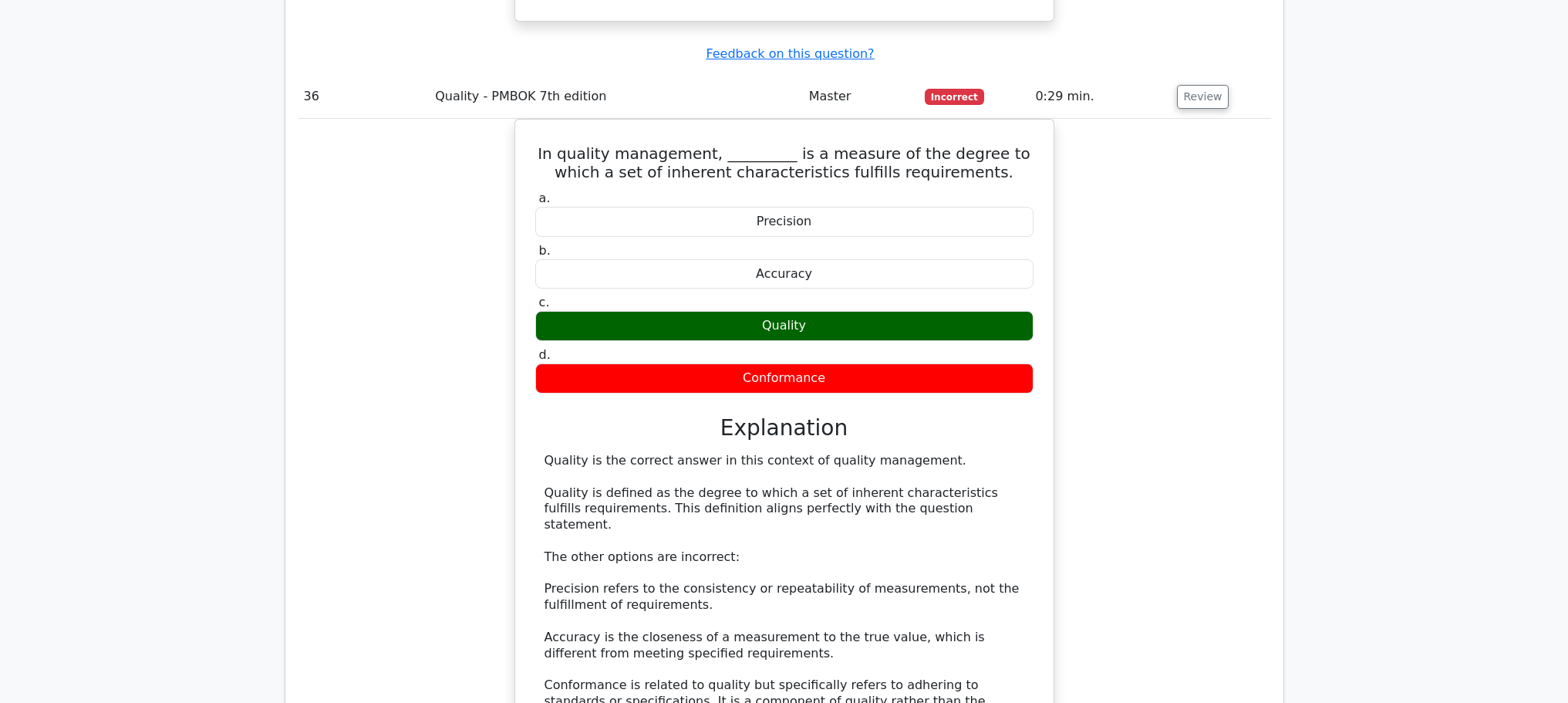
scroll to position [13890, 0]
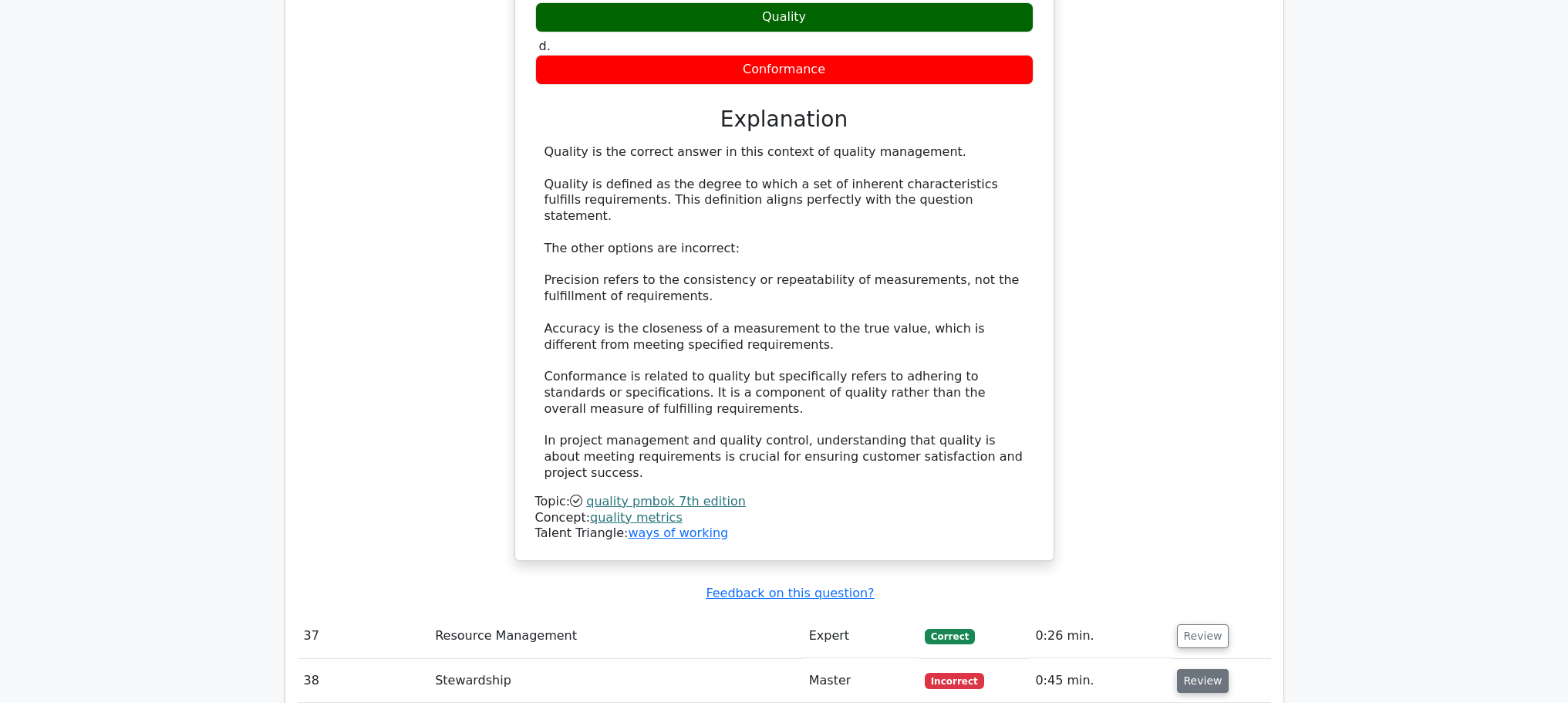
click at [1191, 669] on button "Review" at bounding box center [1203, 680] width 52 height 24
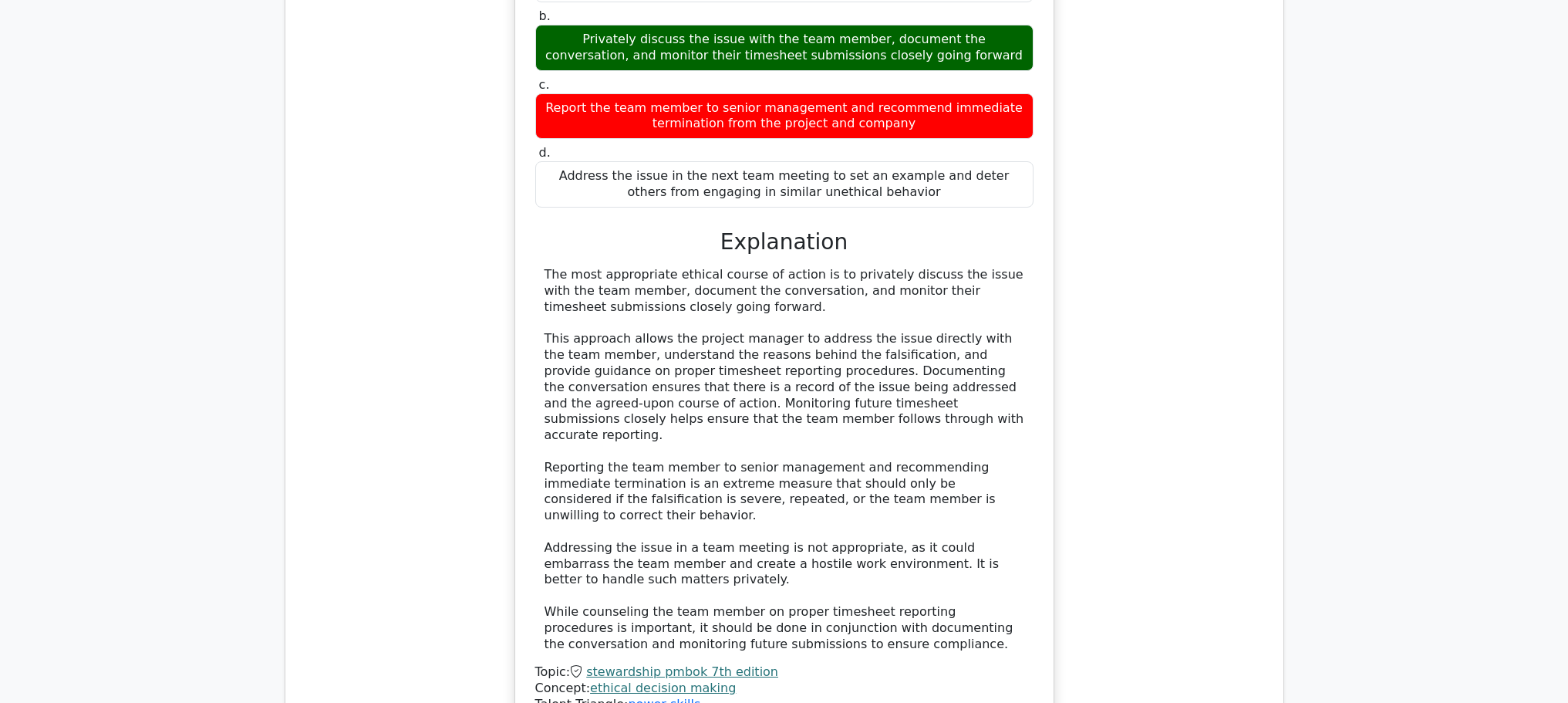
scroll to position [14816, 0]
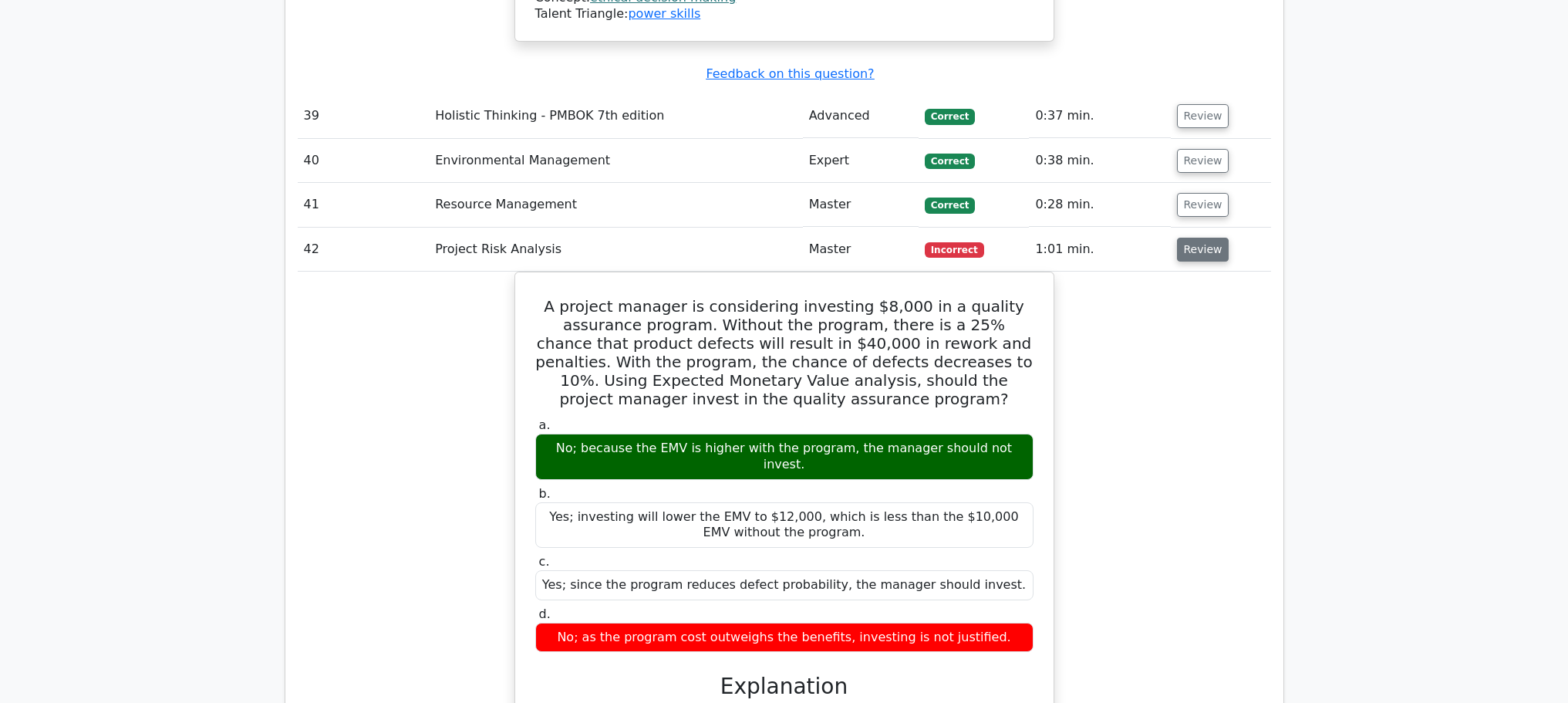
scroll to position [15742, 0]
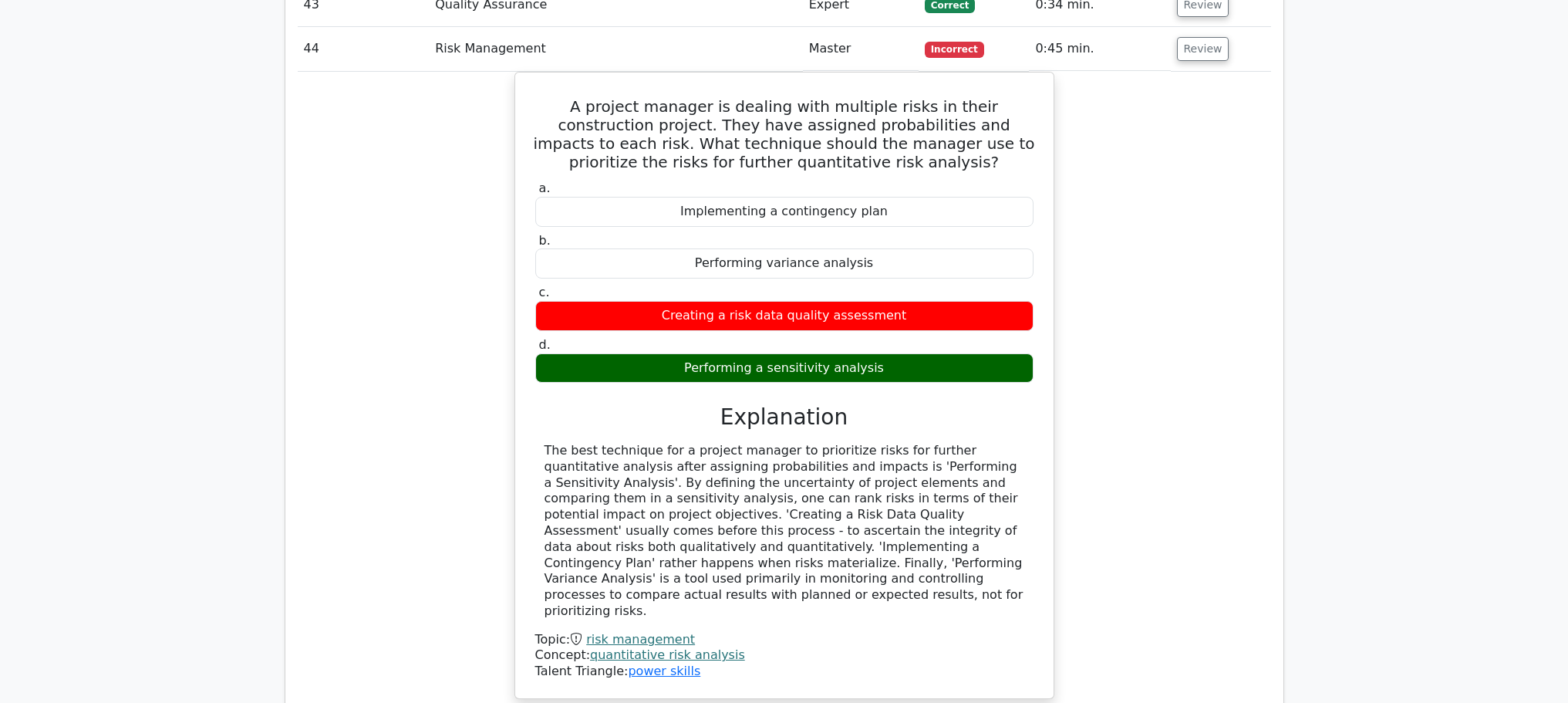
scroll to position [16745, 0]
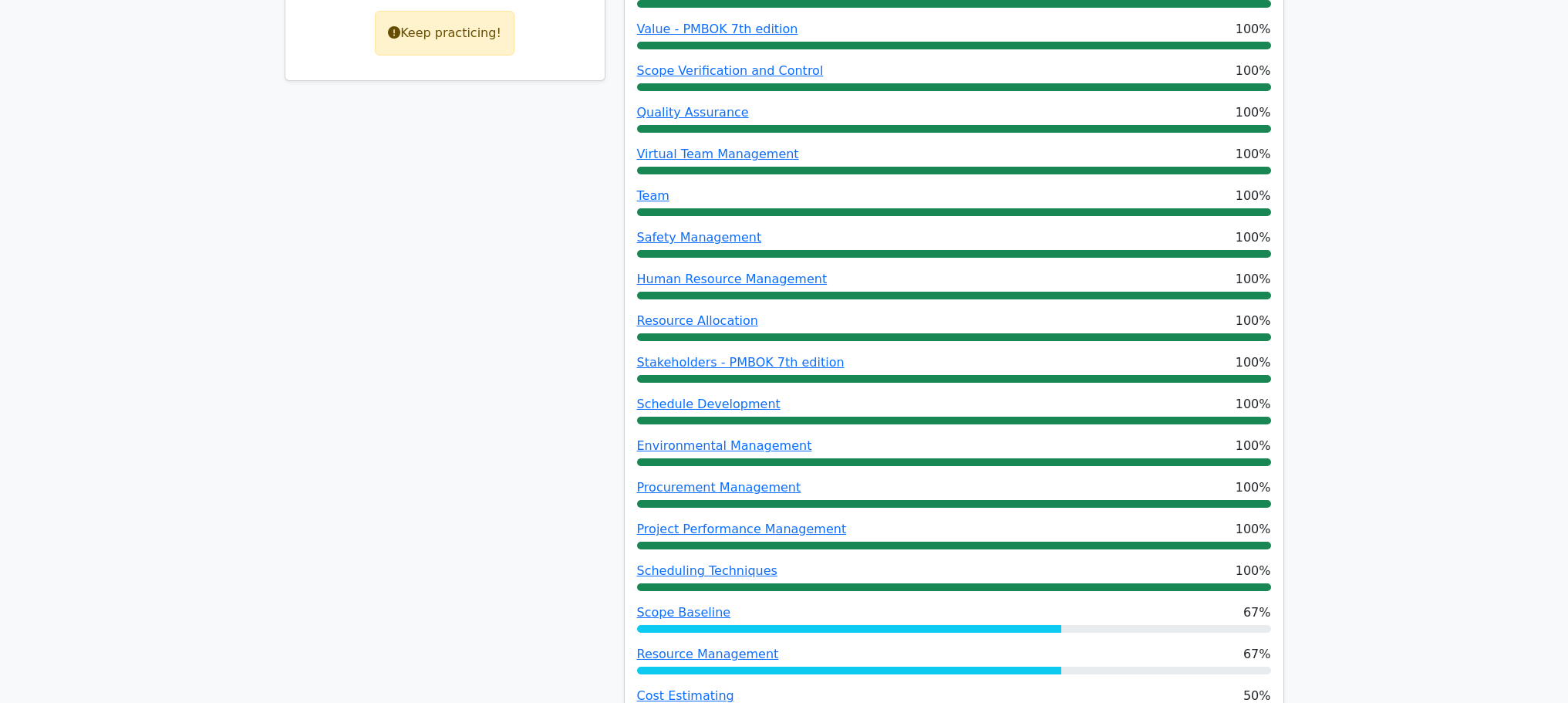
scroll to position [0, 0]
